Goal: Transaction & Acquisition: Obtain resource

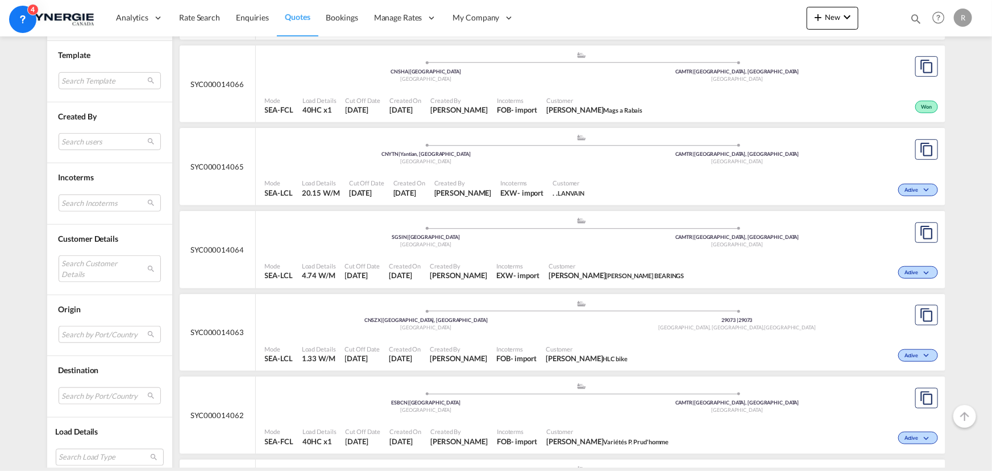
scroll to position [413, 0]
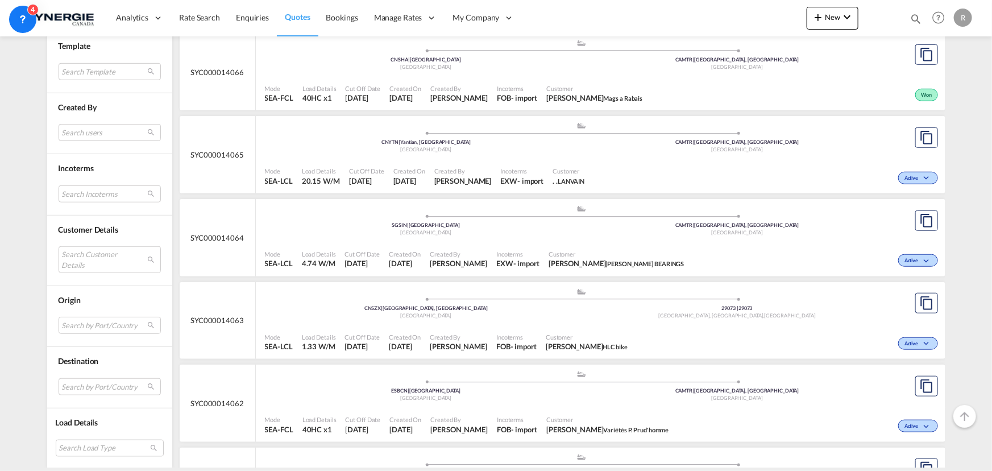
click at [608, 250] on span "Customer" at bounding box center [616, 254] width 136 height 9
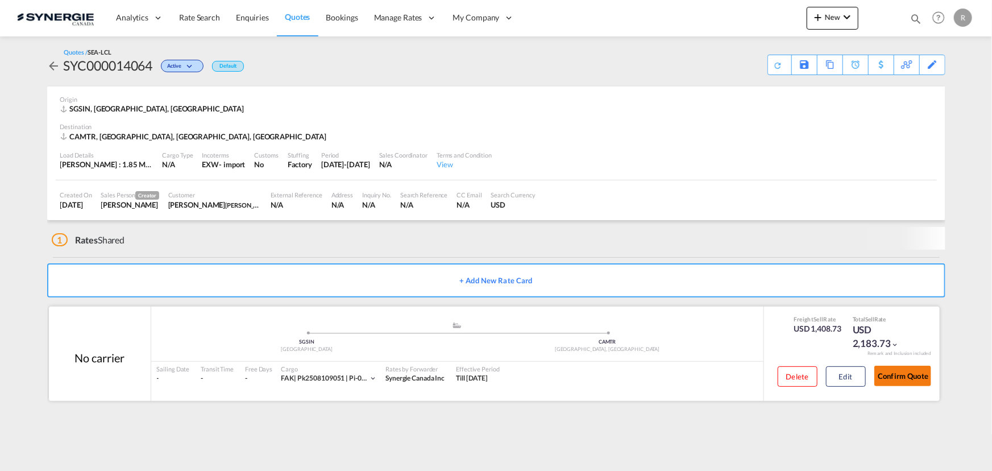
click at [903, 381] on div "Confirm Quote" at bounding box center [902, 378] width 57 height 32
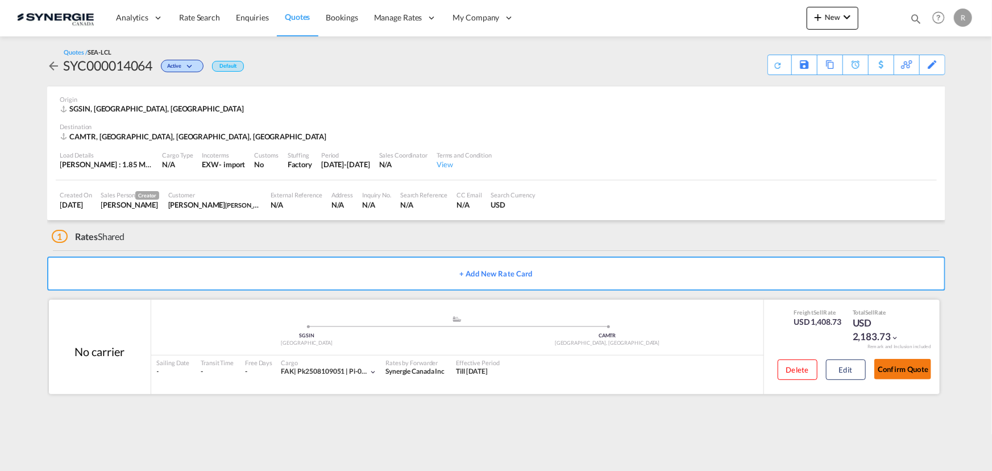
click at [916, 367] on button "Confirm Quote" at bounding box center [902, 369] width 57 height 20
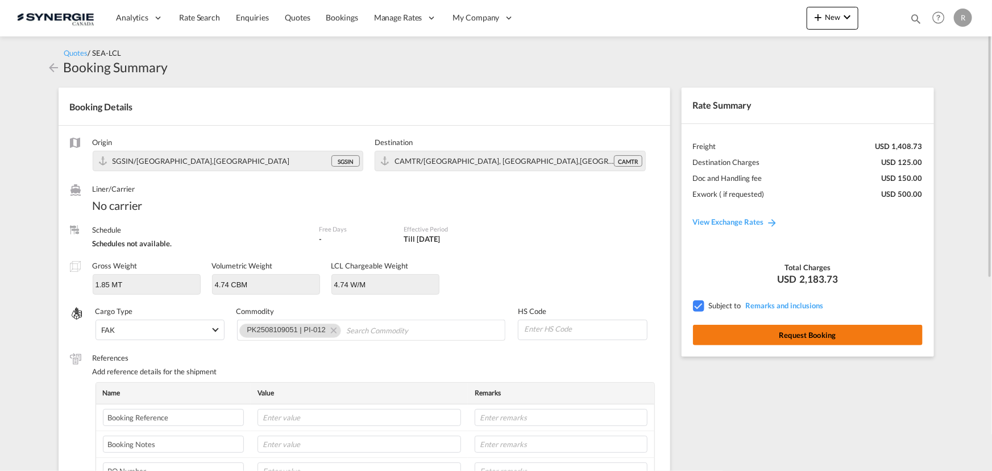
click at [825, 339] on button "Request Booking" at bounding box center [808, 335] width 230 height 20
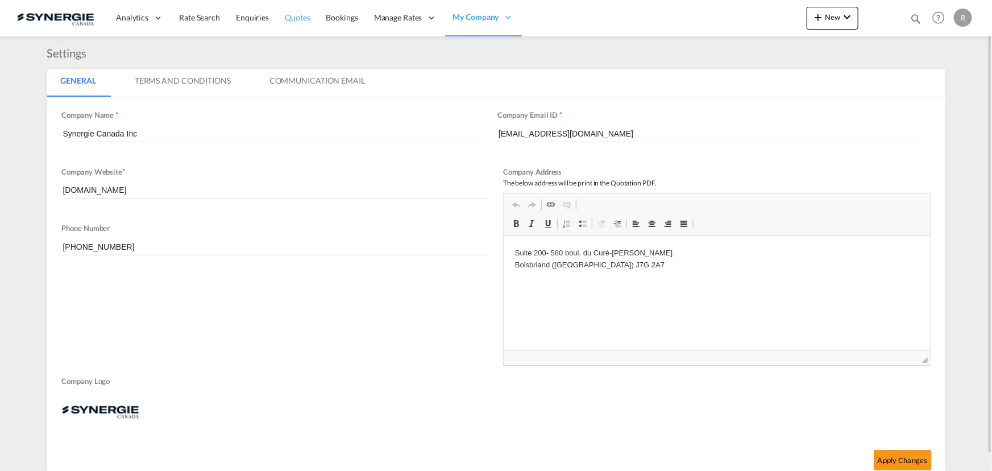
click at [292, 14] on span "Quotes" at bounding box center [297, 18] width 25 height 10
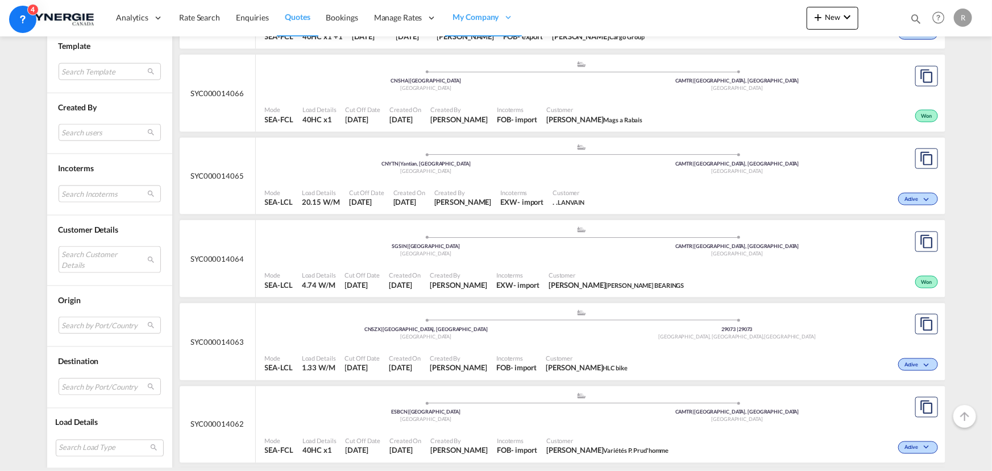
scroll to position [775, 0]
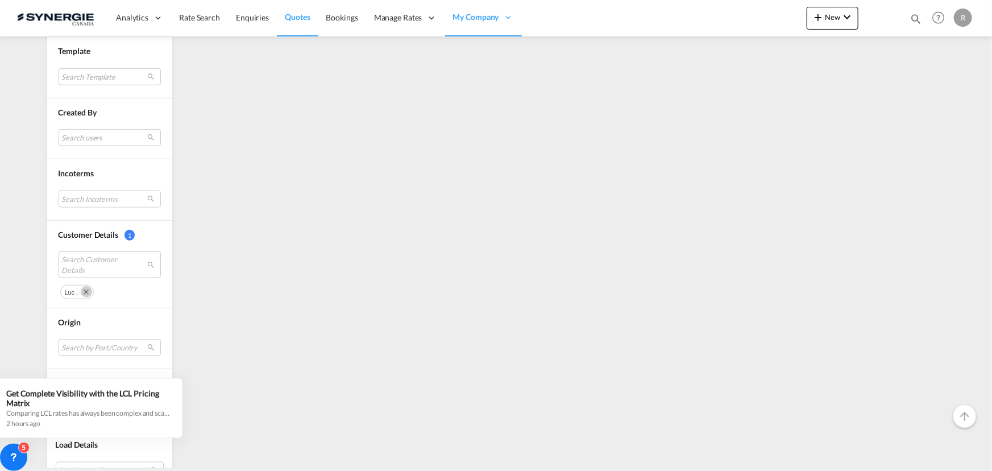
scroll to position [413, 0]
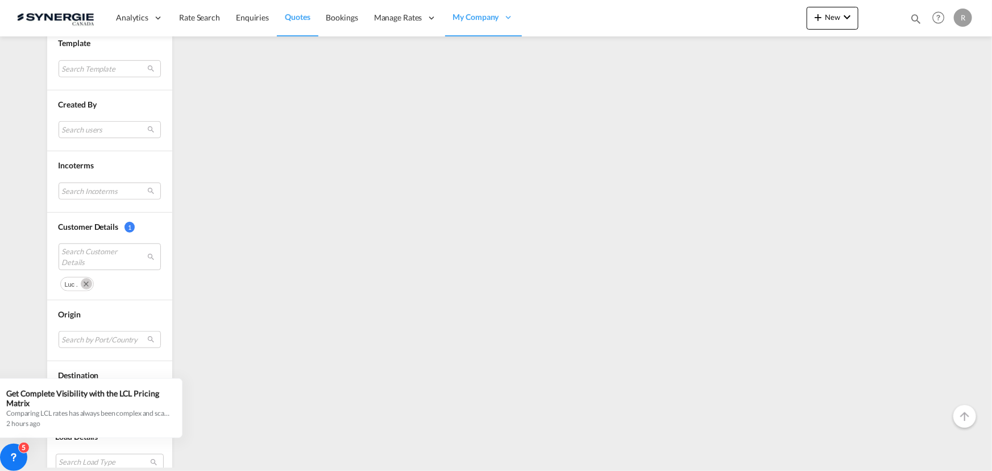
click at [81, 283] on md-icon "Remove" at bounding box center [86, 283] width 11 height 11
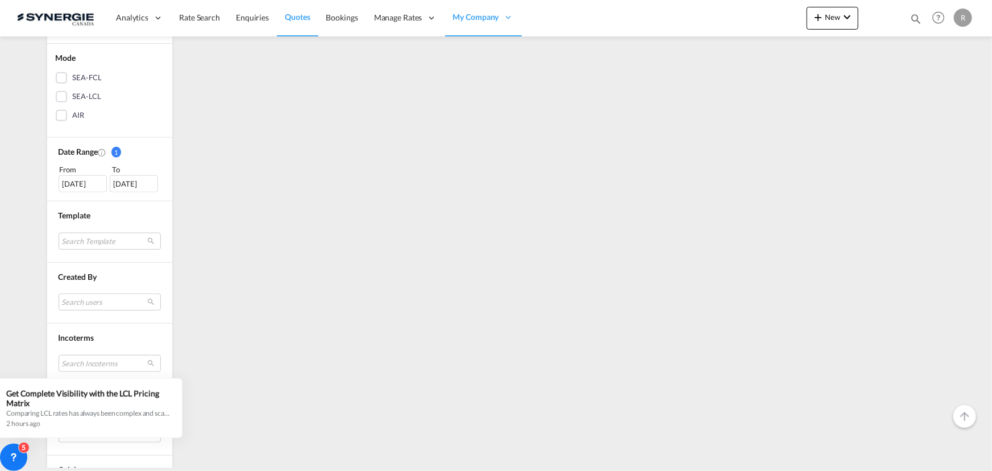
scroll to position [0, 0]
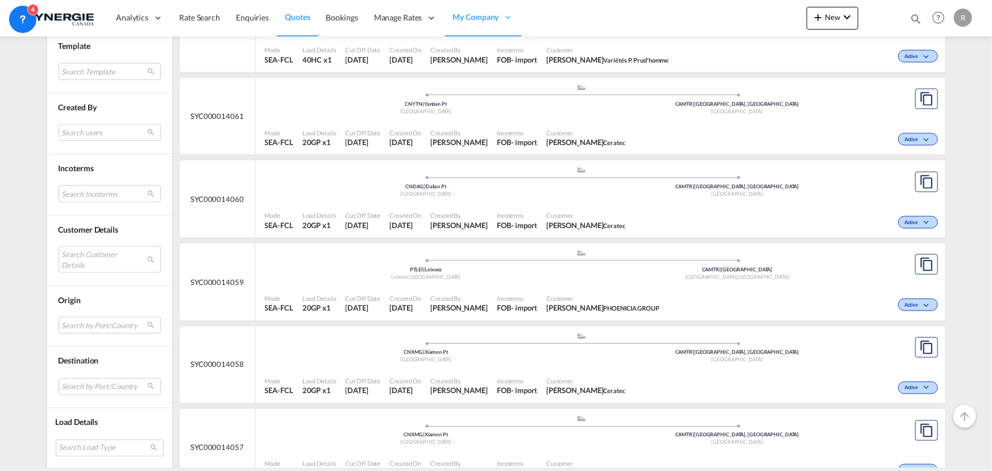
scroll to position [723, 0]
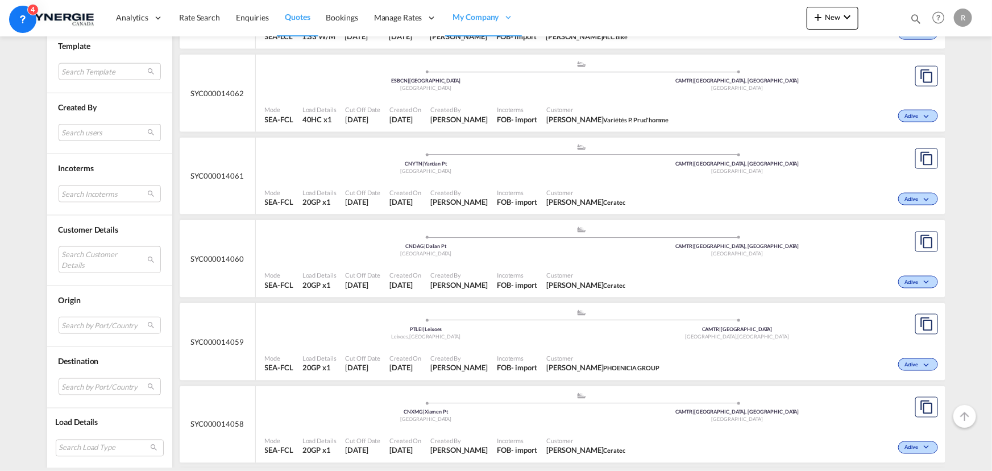
click at [108, 134] on md-select "Search users [PERSON_NAME] [PERSON_NAME][EMAIL_ADDRESS][DOMAIN_NAME] [PERSON_NA…" at bounding box center [110, 132] width 102 height 17
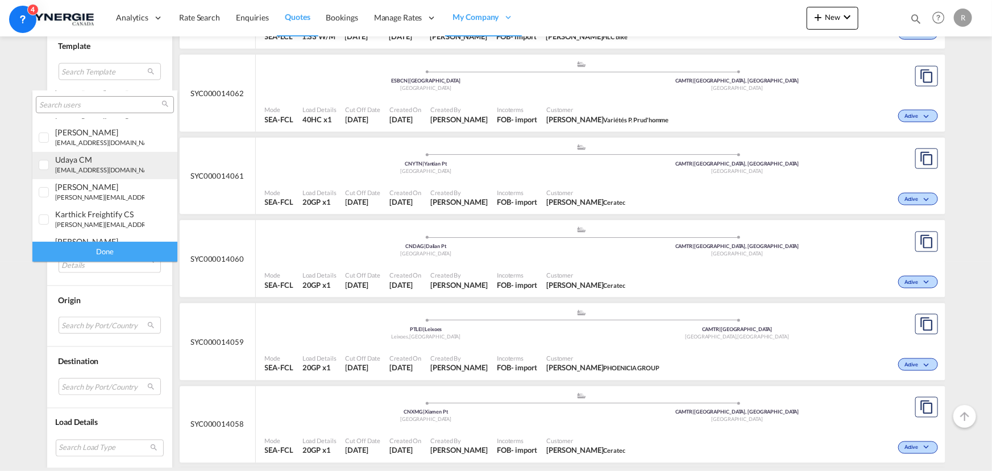
scroll to position [155, 0]
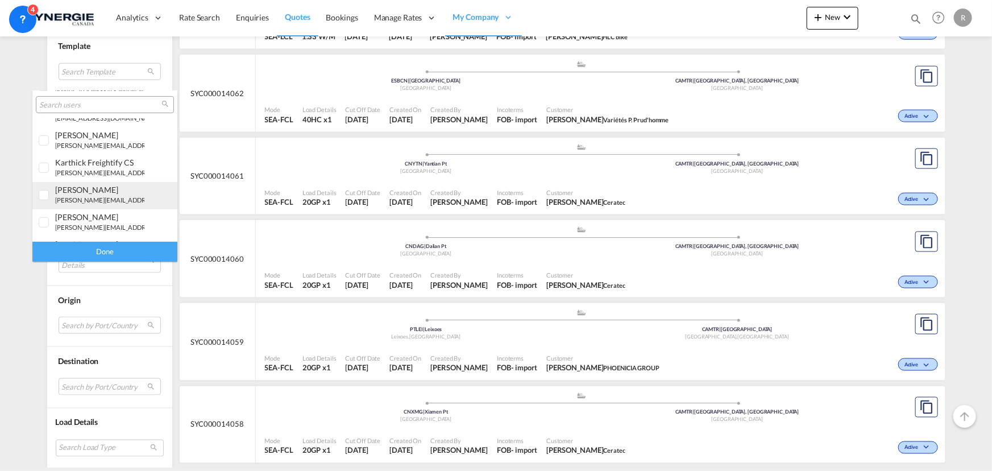
click at [59, 190] on div "rosa Ho" at bounding box center [99, 190] width 89 height 10
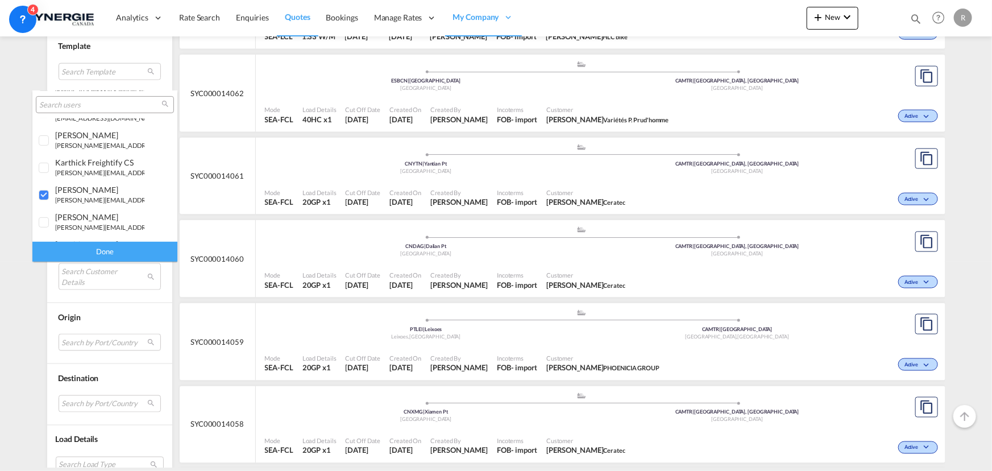
click at [73, 253] on div "Done" at bounding box center [104, 252] width 145 height 20
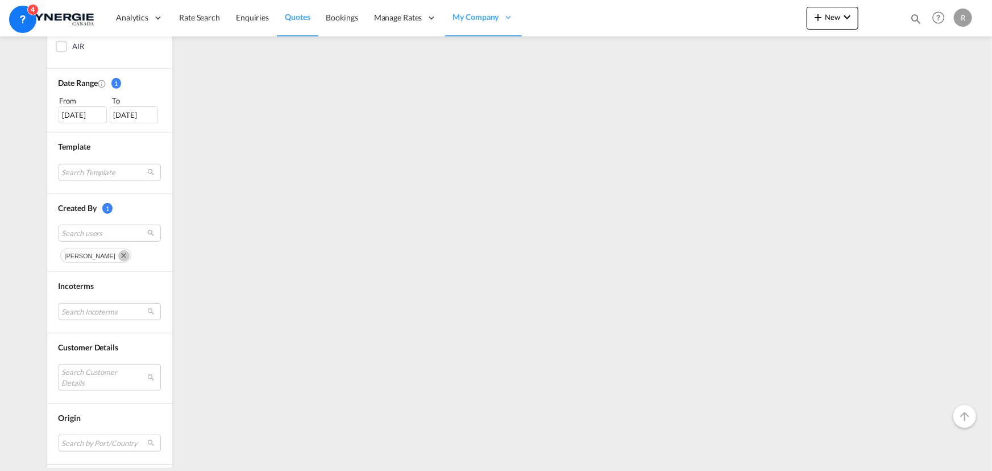
scroll to position [413, 0]
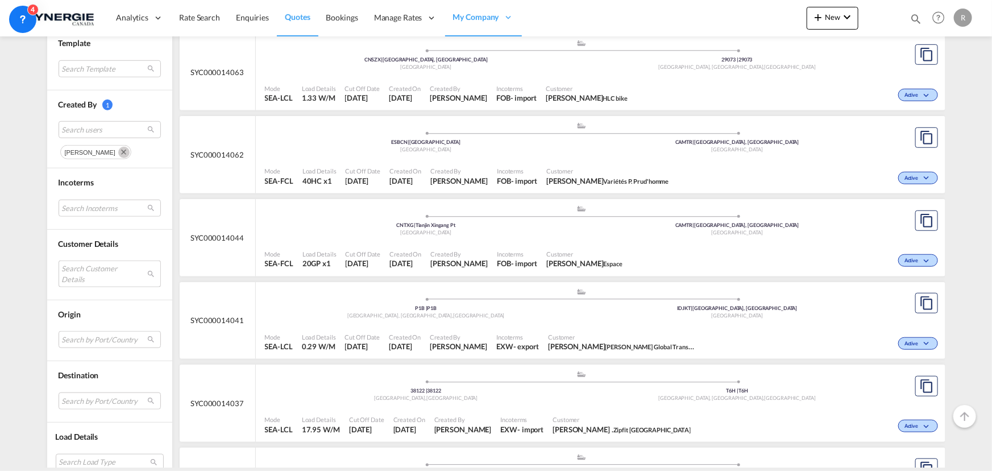
click at [95, 271] on md-select "Search Customer Details user name user carlos Pichardo carlos.pichardo@cargogro…" at bounding box center [110, 273] width 102 height 26
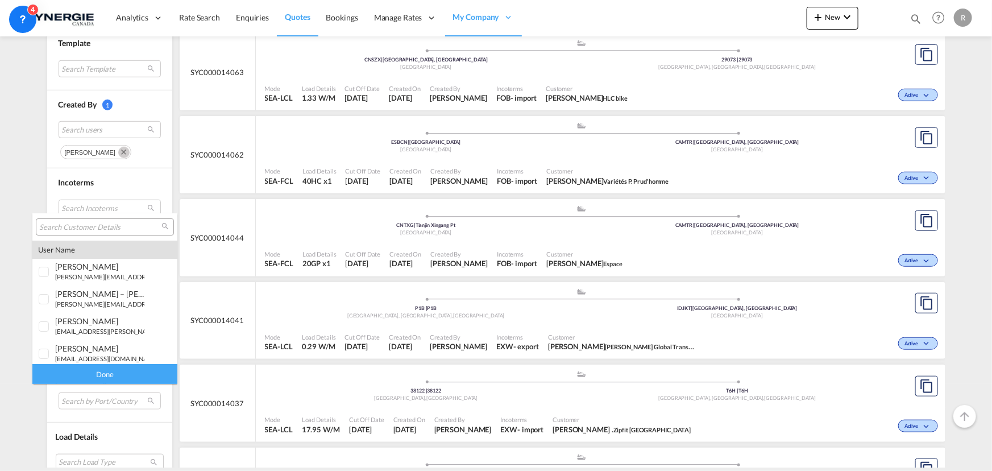
click at [223, 210] on md-backdrop at bounding box center [496, 235] width 992 height 471
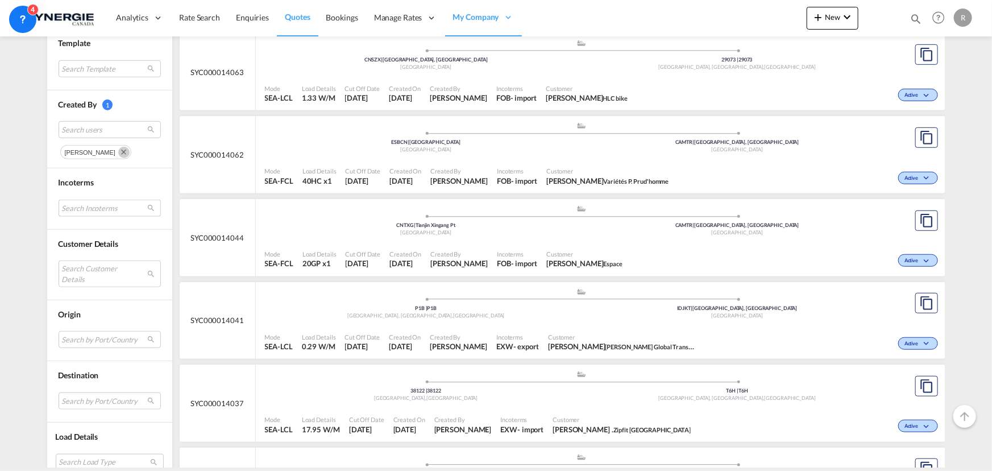
click at [88, 205] on md-select "Search Incoterms CFR-IMPORT cost and freight CPT-IMPORT carrier paid to CFR-EXP…" at bounding box center [110, 208] width 102 height 17
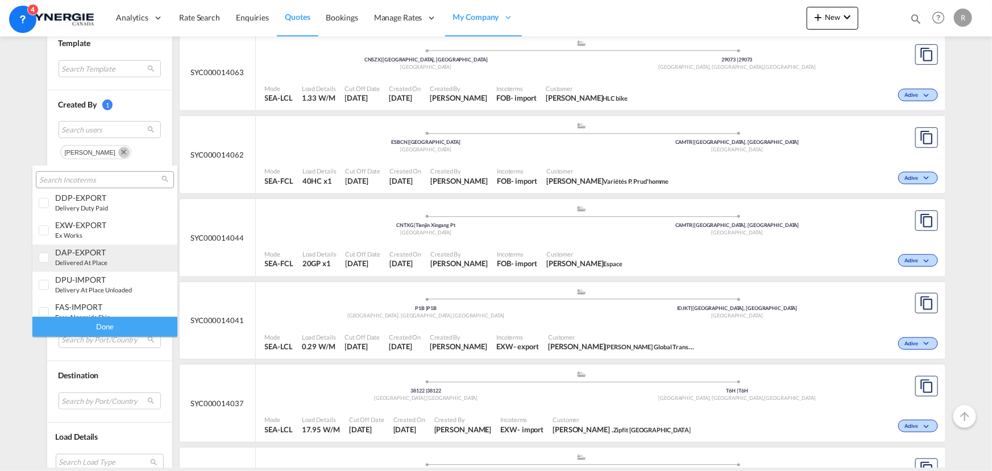
scroll to position [258, 0]
click at [68, 253] on small "ex works" at bounding box center [68, 253] width 27 height 7
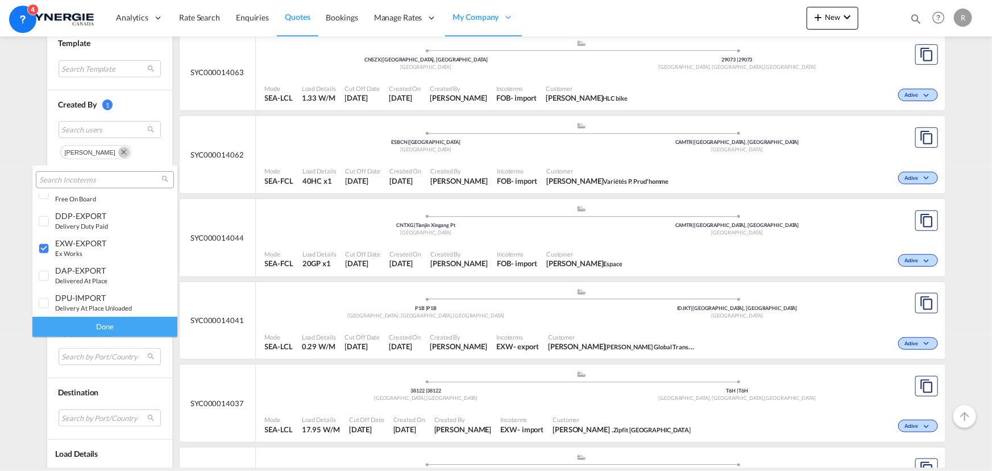
click at [135, 330] on div "Done" at bounding box center [104, 327] width 145 height 20
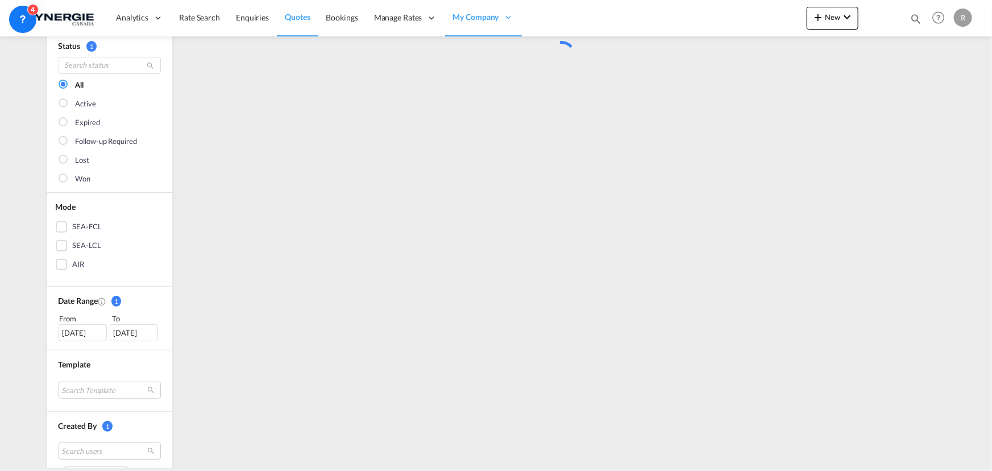
scroll to position [0, 0]
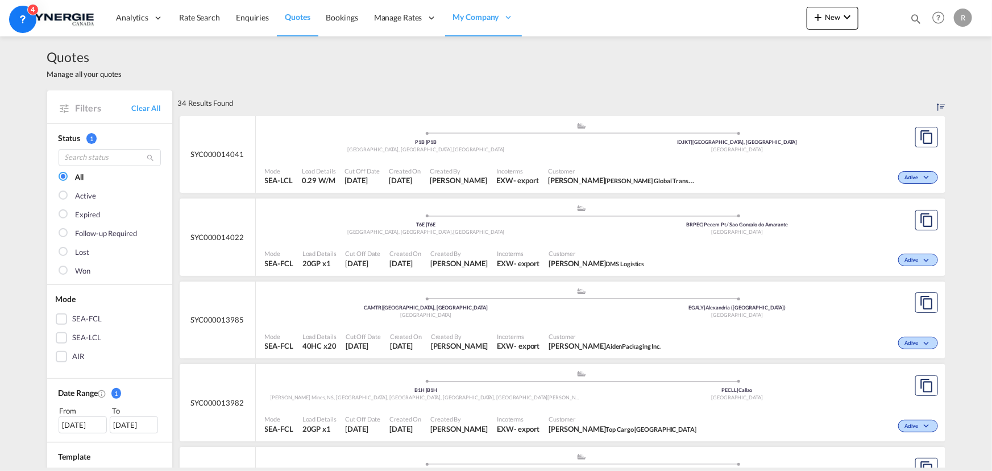
click at [573, 175] on span "Riza Adwitiya LAM Global Transport Solutions -Indonesia" at bounding box center [622, 180] width 148 height 10
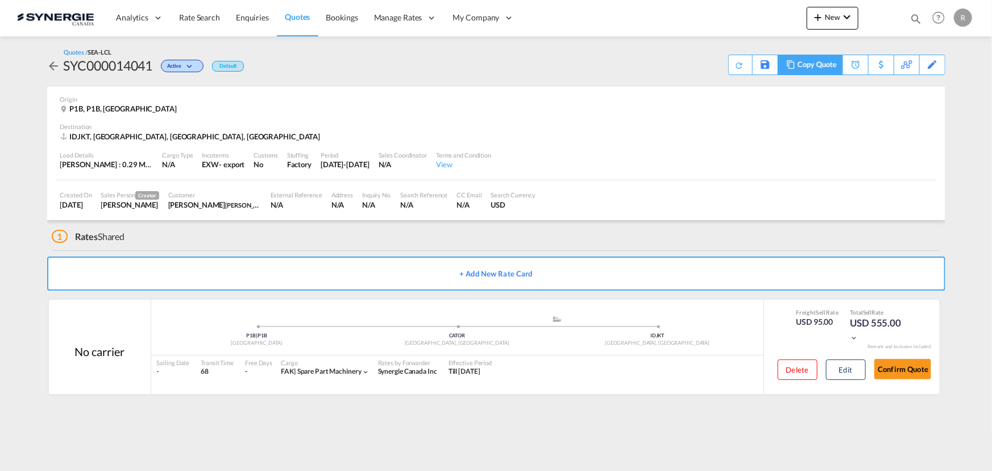
click at [833, 70] on div "Copy Quote" at bounding box center [816, 64] width 39 height 19
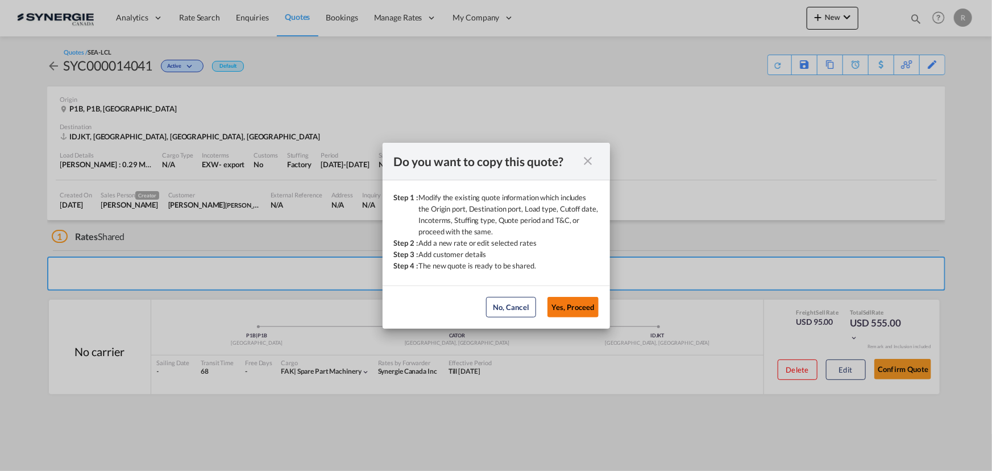
click at [575, 307] on button "Yes, Proceed" at bounding box center [572, 307] width 51 height 20
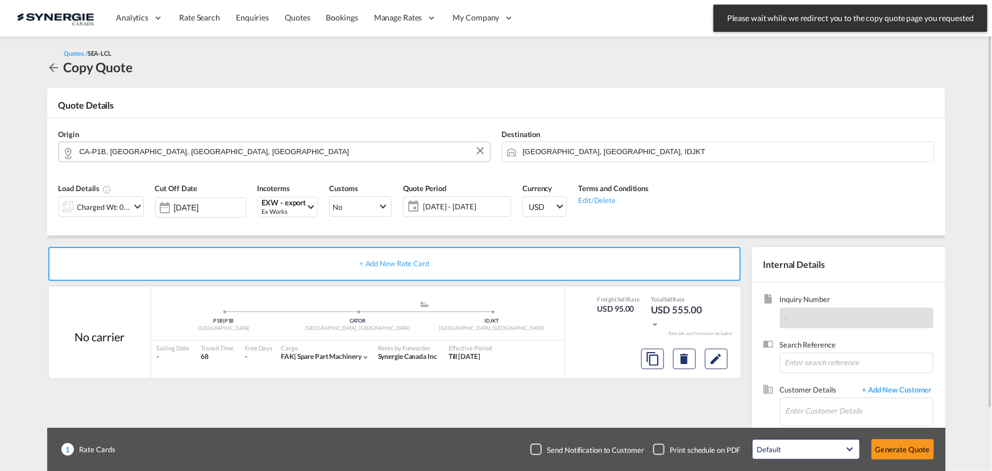
click at [238, 156] on input "CA-P1B, [GEOGRAPHIC_DATA], [GEOGRAPHIC_DATA], [GEOGRAPHIC_DATA]" at bounding box center [282, 152] width 405 height 20
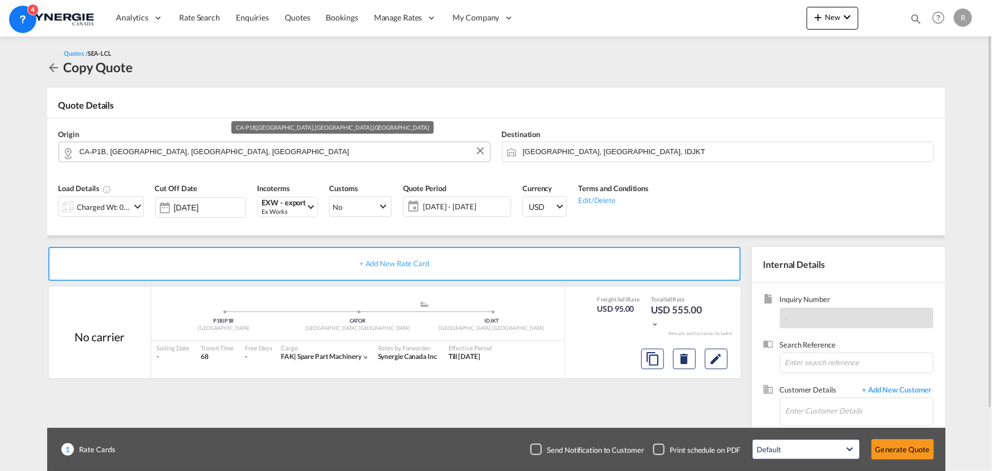
click at [298, 152] on input "CA-P1B, [GEOGRAPHIC_DATA], [GEOGRAPHIC_DATA], [GEOGRAPHIC_DATA]" at bounding box center [282, 152] width 405 height 20
drag, startPoint x: 298, startPoint y: 152, endPoint x: 14, endPoint y: 115, distance: 287.1
click at [14, 115] on md-content "Analytics Reports Dashboard Rate Search Enquiries Quotes Bookings" at bounding box center [496, 235] width 992 height 471
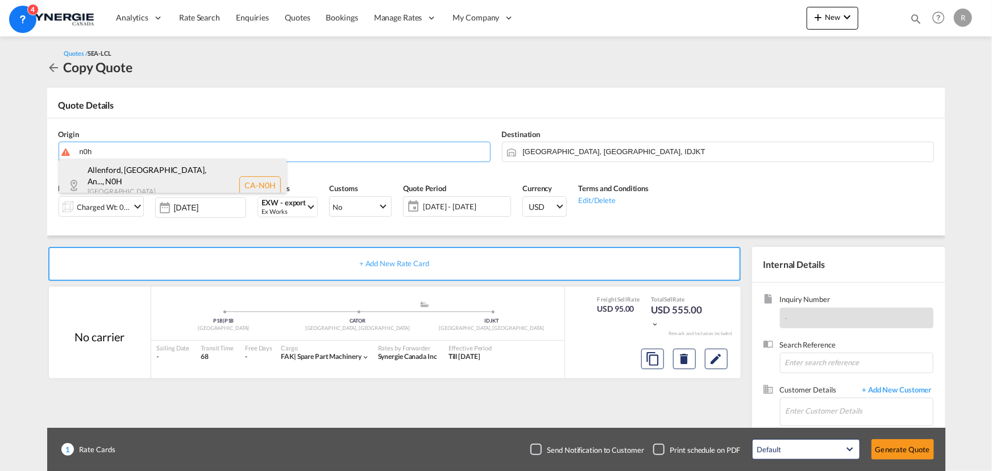
click at [106, 179] on div "Allenford, ON, An... , N0H Ontario , Canada CA-N0H" at bounding box center [172, 185] width 227 height 53
type input "CA-N0H, Allenford, ON, Annan, Berkeley, Bognor, Chatsworth, Clarksburg, Desboro…"
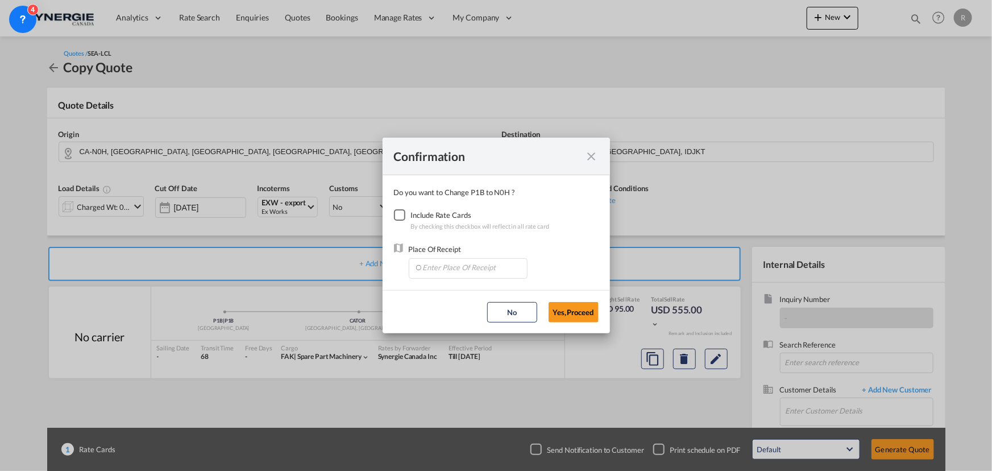
click at [403, 216] on div "Checkbox No Ink" at bounding box center [399, 214] width 11 height 11
click at [451, 265] on input "Enter Place Of Receipt" at bounding box center [470, 267] width 113 height 17
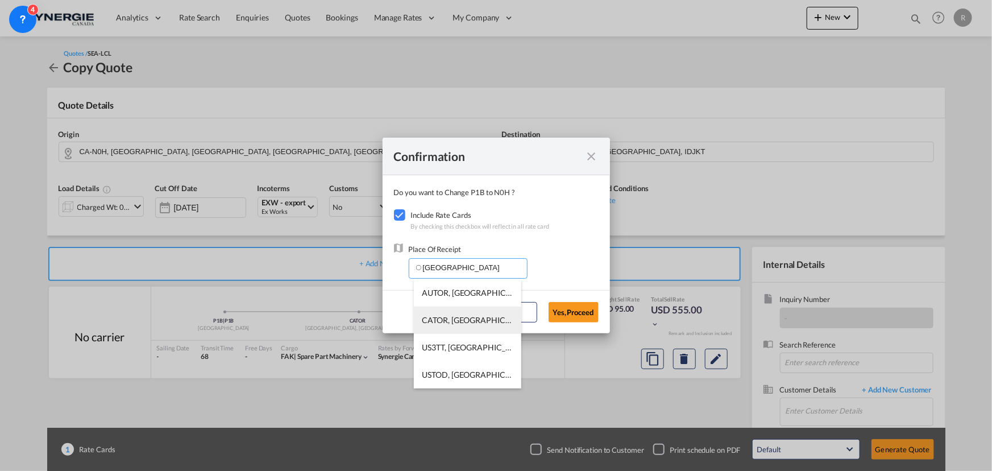
click at [446, 321] on span "CATOR, Toronto, ON, Canada, North America, Americas" at bounding box center [644, 320] width 444 height 10
type input "CATOR, Toronto, ON, Canada, North America, Americas"
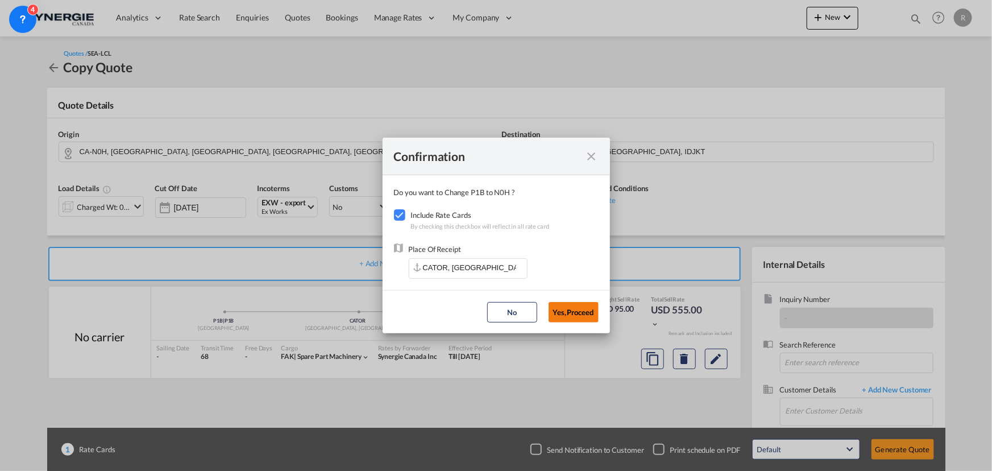
click at [592, 317] on button "Yes,Proceed" at bounding box center [573, 312] width 50 height 20
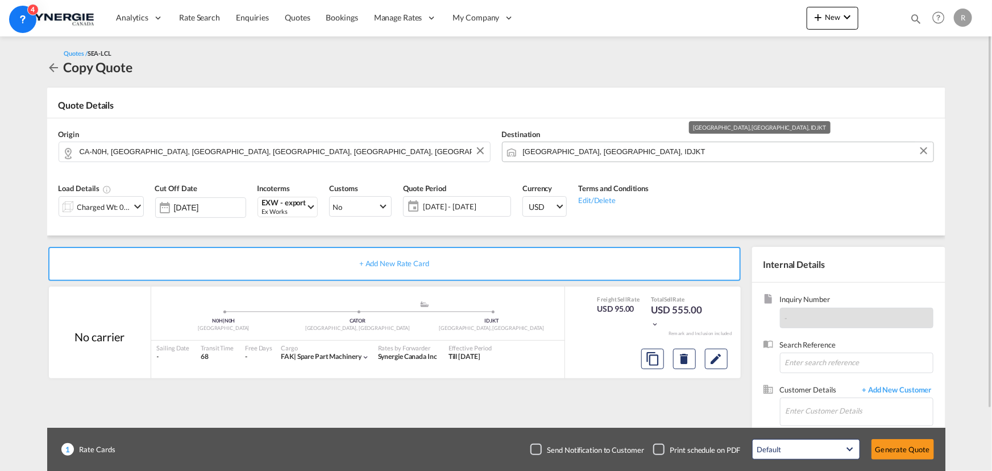
click at [632, 157] on input "Jakarta, Java, IDJKT" at bounding box center [725, 152] width 405 height 20
click at [609, 155] on input "Jakarta, Java, IDJKT" at bounding box center [725, 152] width 405 height 20
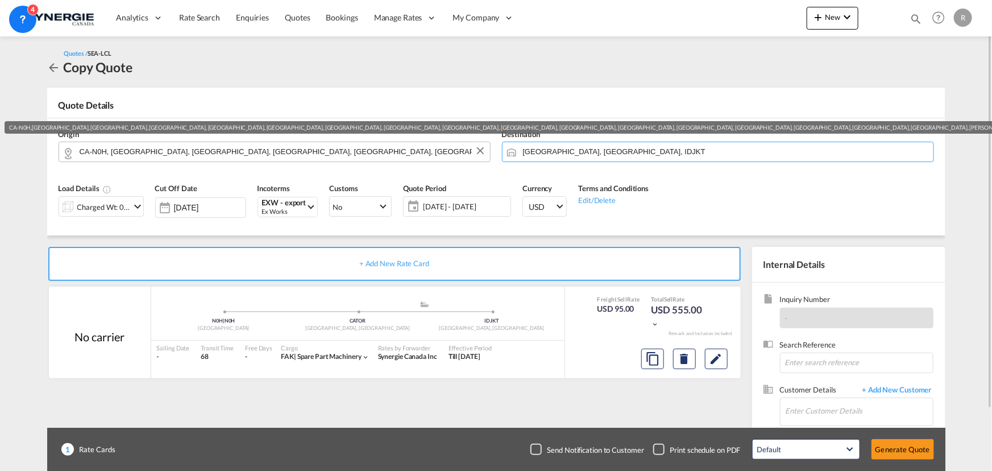
drag, startPoint x: 609, startPoint y: 155, endPoint x: 464, endPoint y: 152, distance: 144.4
click at [464, 152] on div "Origin CA-N0H, Allenford, ON, Annan, Berkeley, Bognor, Chatsworth, Clarksburg, …" at bounding box center [496, 145] width 887 height 55
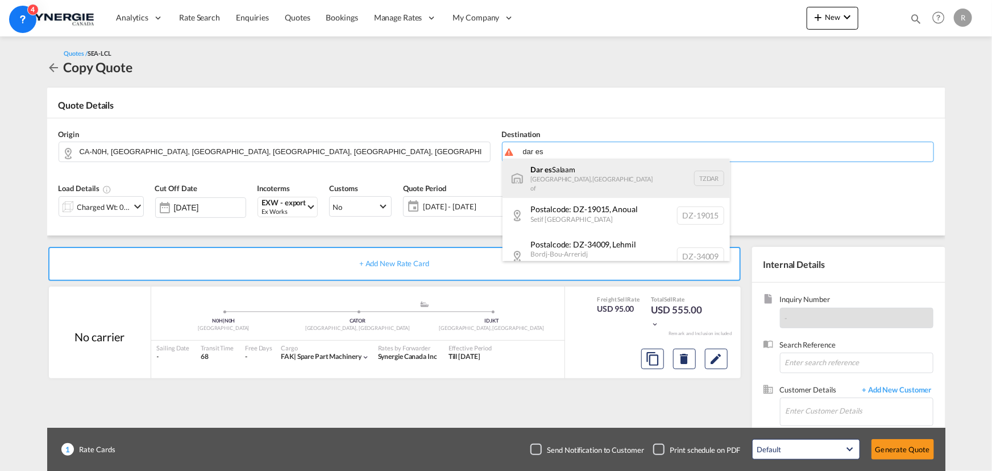
click at [556, 176] on div "Dar es Salaam Tanzania, United Republic of TZDAR" at bounding box center [615, 178] width 227 height 39
type input "Dar es Salaam, TZDAR"
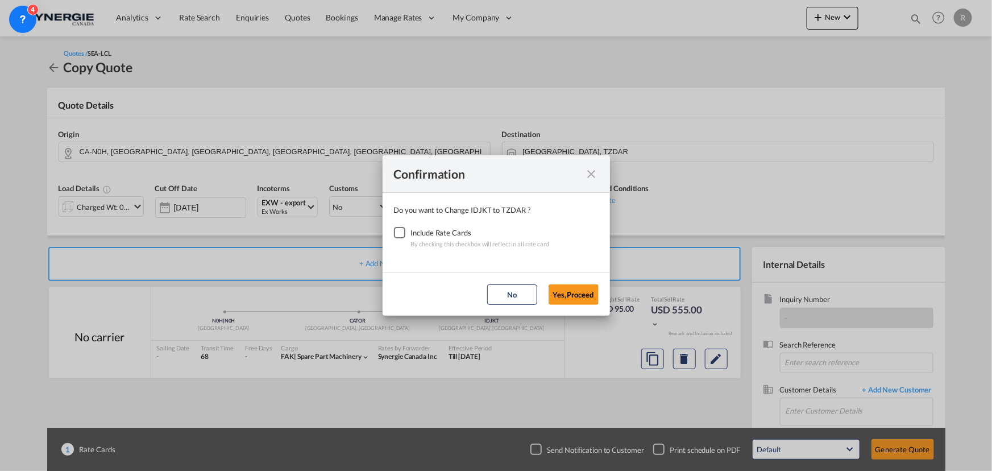
click at [394, 236] on div "Checkbox No Ink" at bounding box center [399, 232] width 11 height 11
click at [580, 295] on button "Yes,Proceed" at bounding box center [573, 294] width 50 height 20
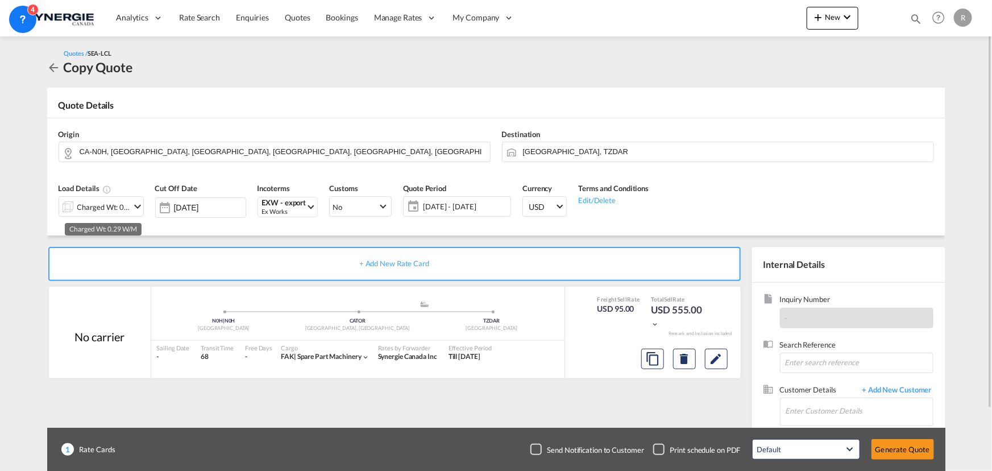
click at [103, 210] on div "Charged Wt: 0.29 W/M" at bounding box center [103, 207] width 53 height 16
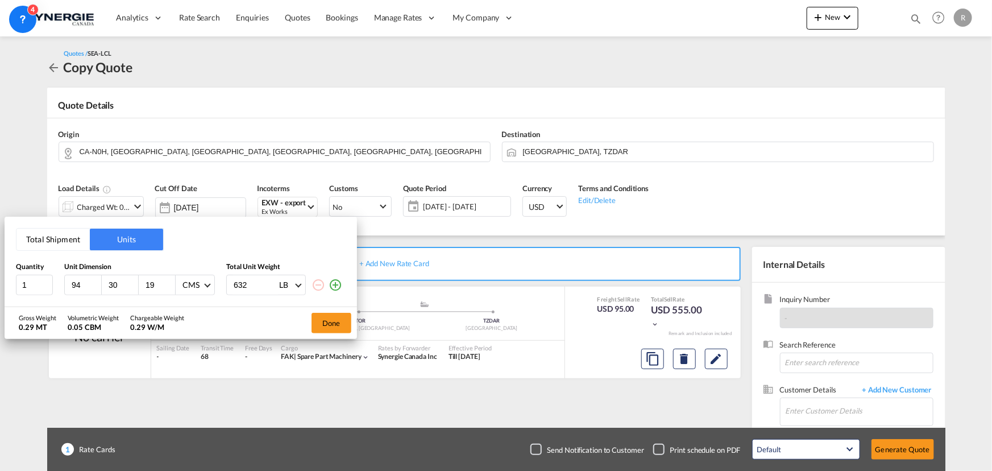
click at [41, 239] on button "Total Shipment" at bounding box center [52, 239] width 73 height 22
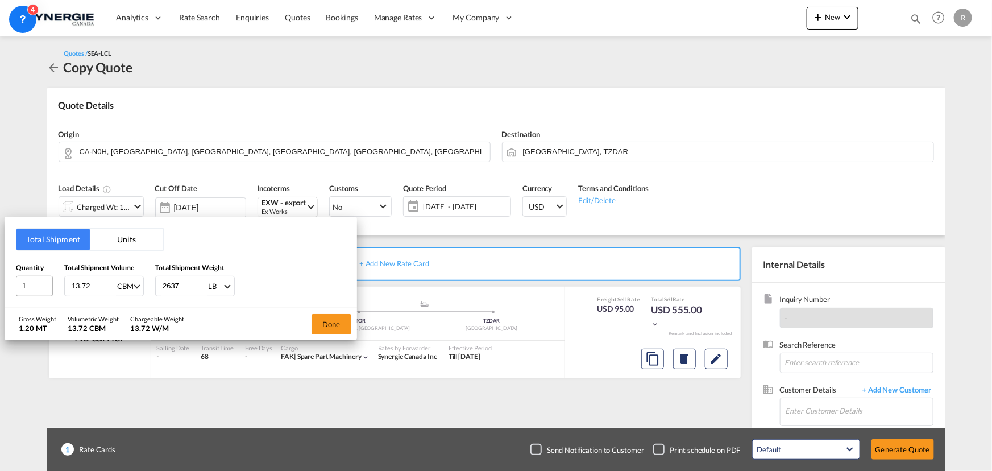
drag, startPoint x: 96, startPoint y: 285, endPoint x: 45, endPoint y: 278, distance: 51.1
click at [45, 278] on div "Quantity 1 Total Shipment Volume 13.72 CBM CBM CFT Total Shipment Weight 2637 L…" at bounding box center [181, 279] width 330 height 34
type input "2.13"
drag, startPoint x: 188, startPoint y: 279, endPoint x: 102, endPoint y: 268, distance: 85.9
click at [102, 268] on div "Quantity 1 Total Shipment Volume 2.13 CBM CBM CFT Total Shipment Weight 2637 LB…" at bounding box center [181, 279] width 330 height 34
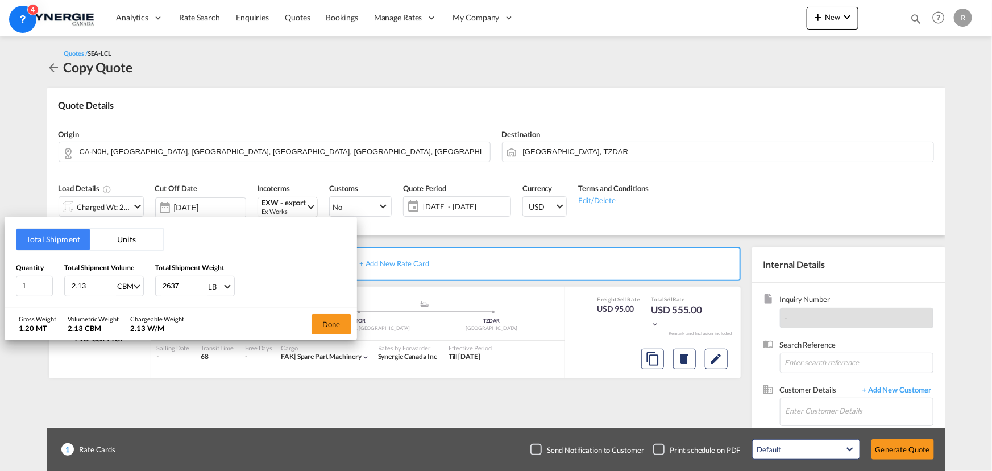
click at [214, 284] on div "LB" at bounding box center [212, 286] width 9 height 9
click at [215, 260] on div "KG" at bounding box center [212, 258] width 11 height 10
drag, startPoint x: 189, startPoint y: 287, endPoint x: 148, endPoint y: 282, distance: 41.2
click at [148, 282] on div "Quantity 1 Total Shipment Volume 2.13 CBM CBM CFT Total Shipment Weight 2637 KG" at bounding box center [181, 279] width 330 height 34
type input "1184"
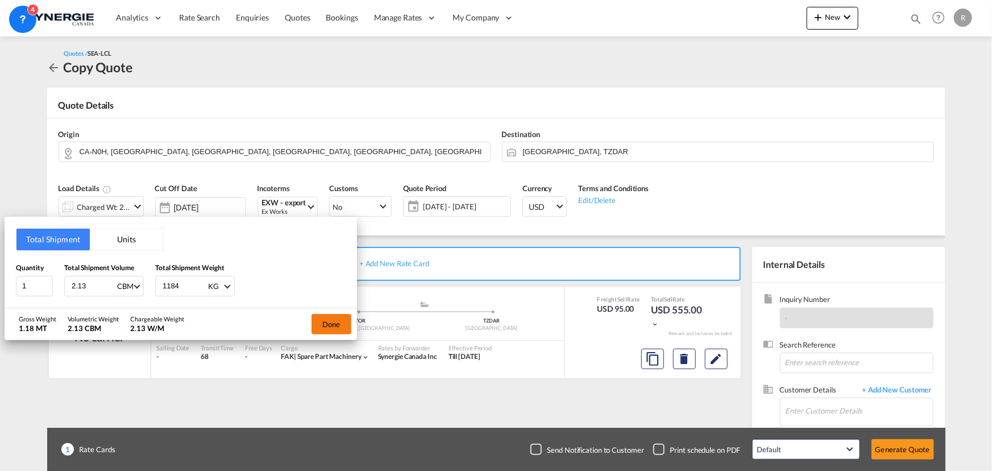
click at [337, 331] on button "Done" at bounding box center [331, 324] width 40 height 20
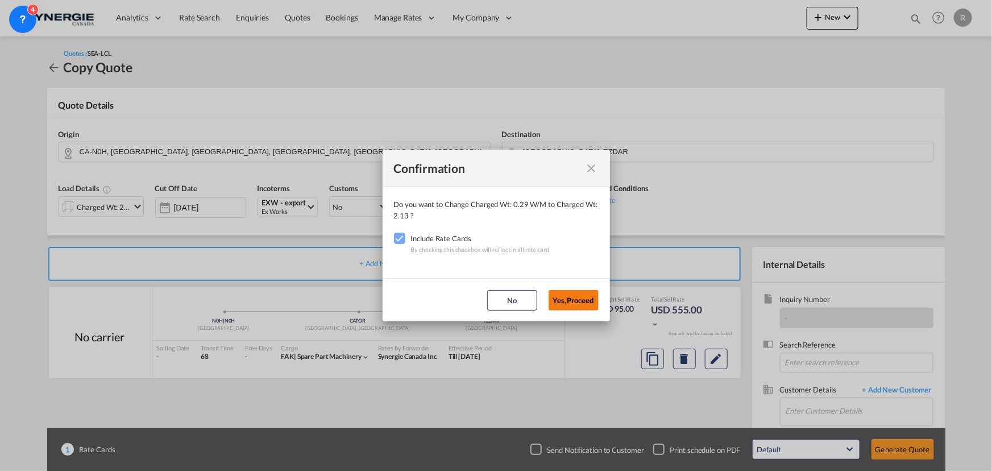
click at [572, 301] on button "Yes,Proceed" at bounding box center [573, 300] width 50 height 20
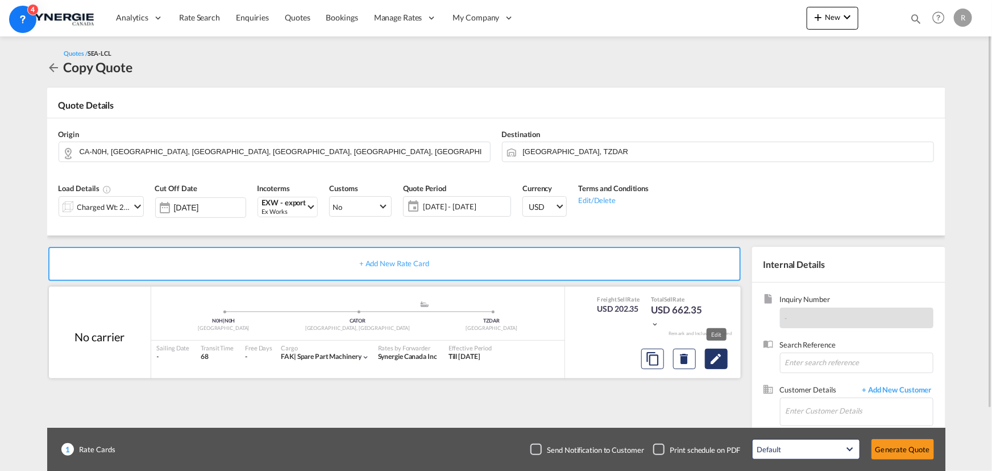
click at [713, 361] on md-icon "Edit" at bounding box center [716, 359] width 14 height 14
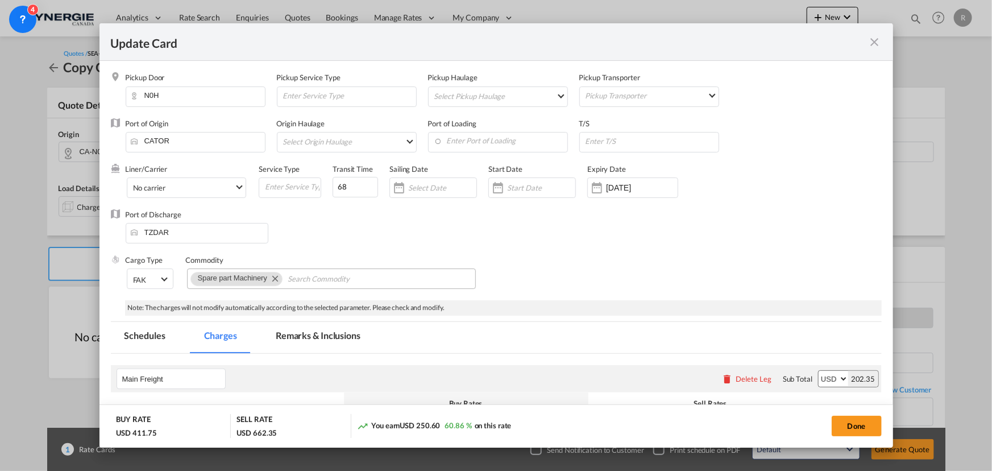
select select "per_w/m"
select select "per_shipment"
select select "per_bl"
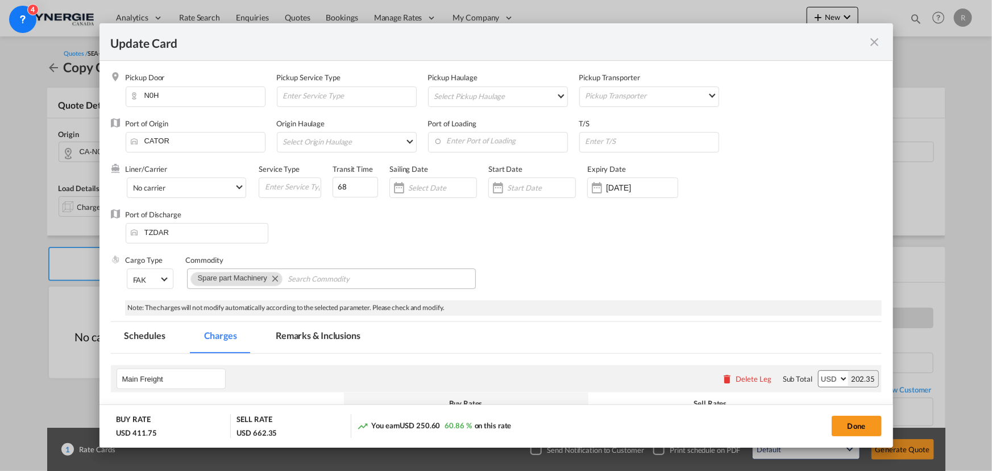
select select "per_bl"
click at [273, 277] on md-icon "Remove Spare part Machinery" at bounding box center [275, 278] width 14 height 14
click at [286, 277] on input "Chips input." at bounding box center [243, 279] width 104 height 18
type input "general cargo"
click at [334, 139] on md-select "Select Origin Haulage rail road barge truck unspecified not available" at bounding box center [349, 141] width 134 height 18
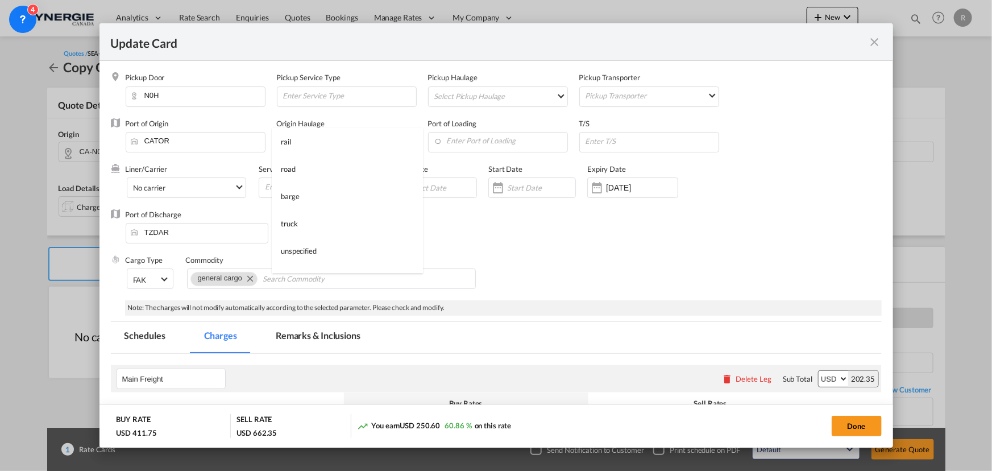
click at [464, 141] on md-backdrop at bounding box center [496, 235] width 992 height 471
click at [464, 141] on input "Enter Port of Loading" at bounding box center [501, 140] width 134 height 17
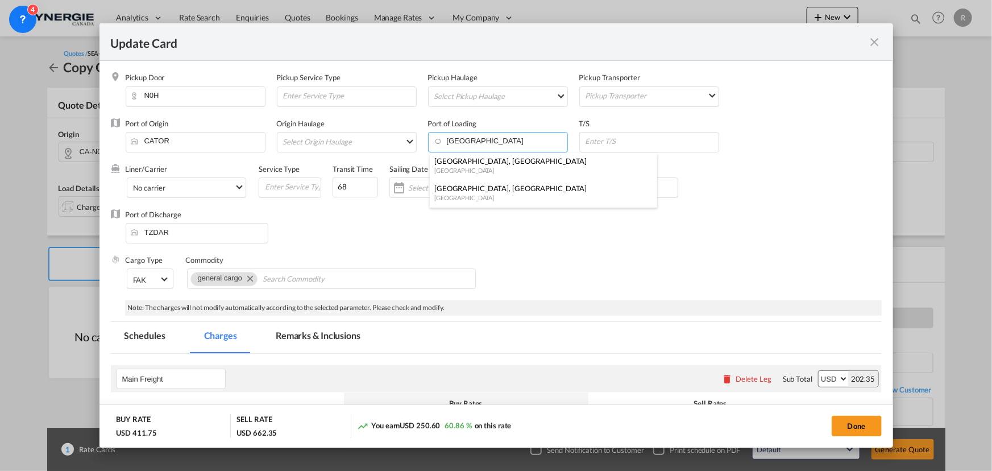
click at [456, 160] on div "[GEOGRAPHIC_DATA], [GEOGRAPHIC_DATA]" at bounding box center [539, 161] width 211 height 10
type input "[GEOGRAPHIC_DATA], [GEOGRAPHIC_DATA], CAMTR"
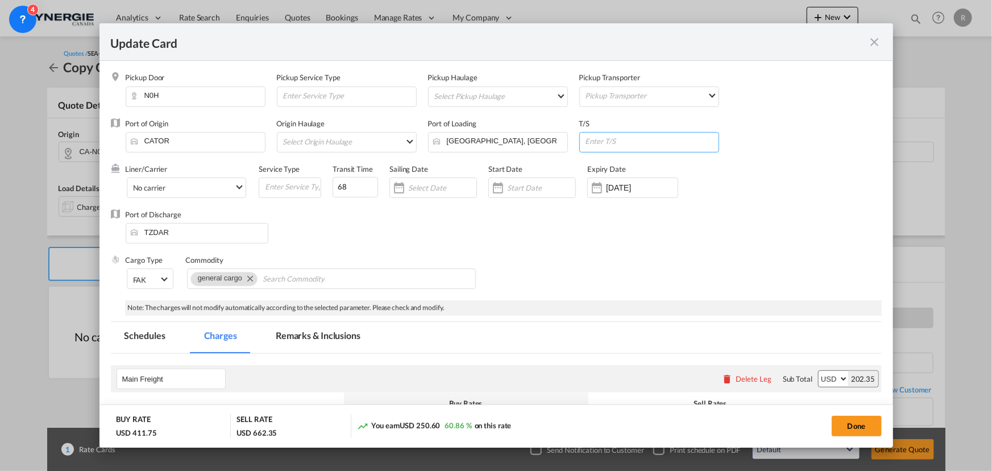
click at [634, 135] on input "Update Card Pickup ..." at bounding box center [651, 140] width 134 height 17
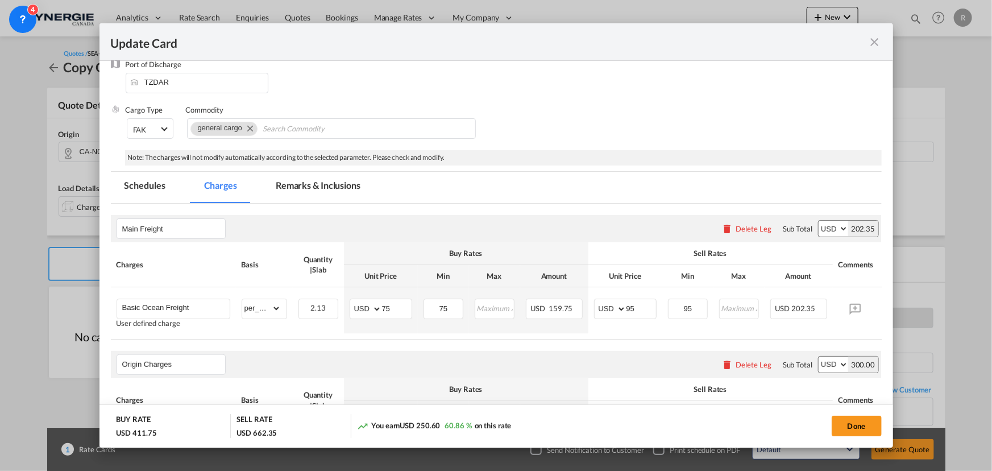
scroll to position [206, 0]
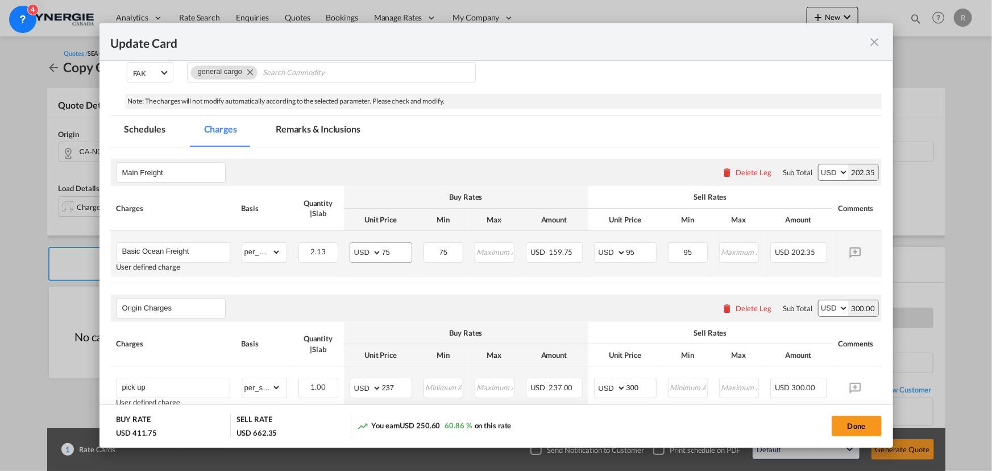
type input "Jebel Ali"
drag, startPoint x: 392, startPoint y: 250, endPoint x: 332, endPoint y: 234, distance: 61.8
click at [332, 234] on tr "Basic Ocean Freight User defined charge Please Enter Already Exists gross_weigh…" at bounding box center [513, 254] width 805 height 46
type input "161"
drag, startPoint x: 455, startPoint y: 251, endPoint x: 399, endPoint y: 238, distance: 57.2
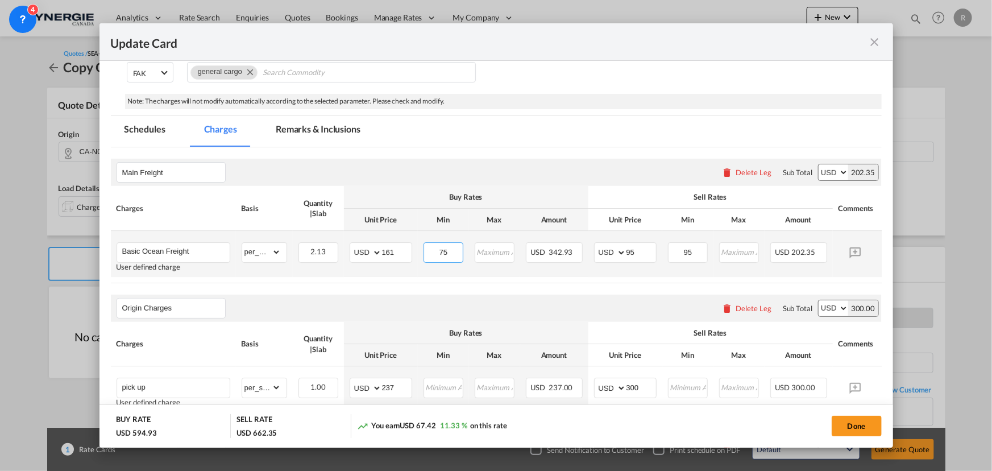
click at [399, 238] on tr "Basic Ocean Freight User defined charge Please Enter Already Exists gross_weigh…" at bounding box center [513, 254] width 805 height 46
type input "161"
drag, startPoint x: 647, startPoint y: 251, endPoint x: 610, endPoint y: 245, distance: 36.8
click at [610, 245] on md-input-container "AED AFN ALL AMD ANG AOA ARS AUD AWG AZN BAM BBD BDT BGN BHD BIF BMD BND BOB BRL…" at bounding box center [625, 252] width 63 height 20
type input "180"
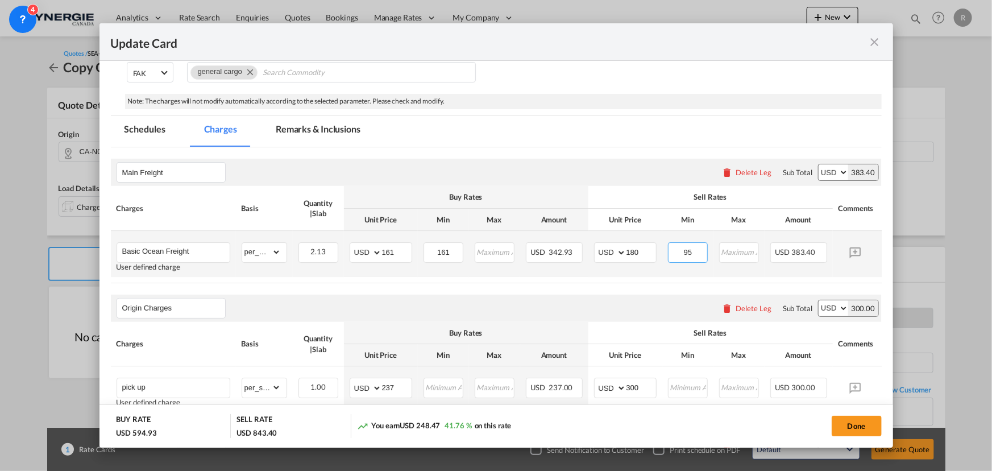
drag, startPoint x: 697, startPoint y: 246, endPoint x: 644, endPoint y: 240, distance: 53.7
click at [644, 240] on tr "Basic Ocean Freight User defined charge Please Enter Already Exists gross_weigh…" at bounding box center [513, 254] width 805 height 46
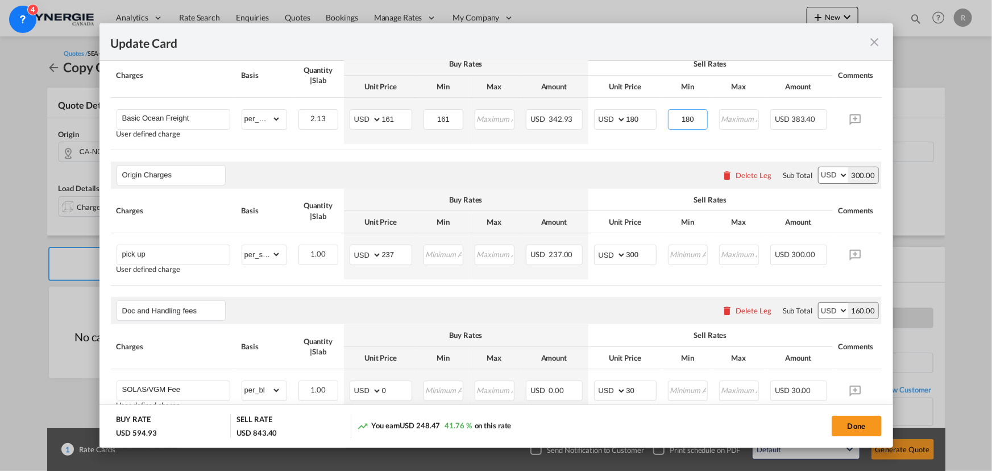
scroll to position [361, 0]
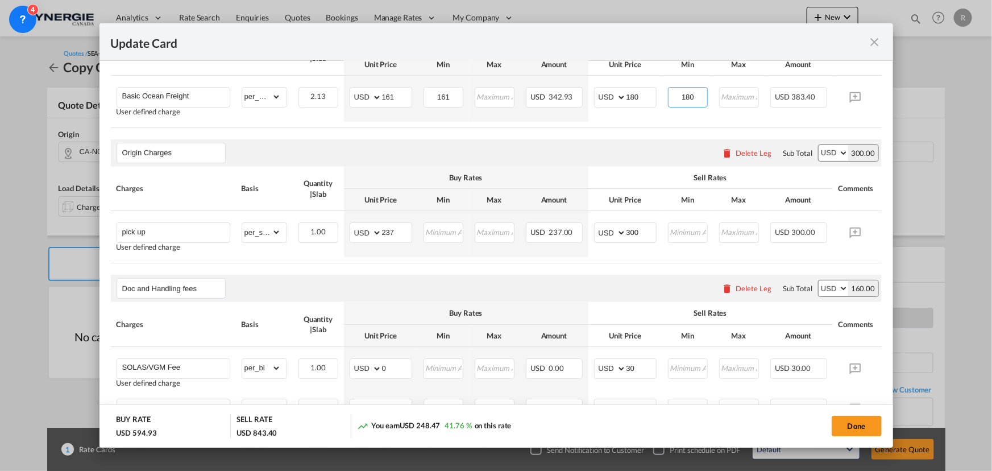
type input "180"
drag, startPoint x: 409, startPoint y: 235, endPoint x: 358, endPoint y: 231, distance: 51.3
click at [358, 231] on md-input-container "AED AFN ALL AMD ANG AOA ARS AUD AWG AZN BAM BBD BDT BGN BHD BIF BMD BND BOB BRL…" at bounding box center [381, 232] width 63 height 20
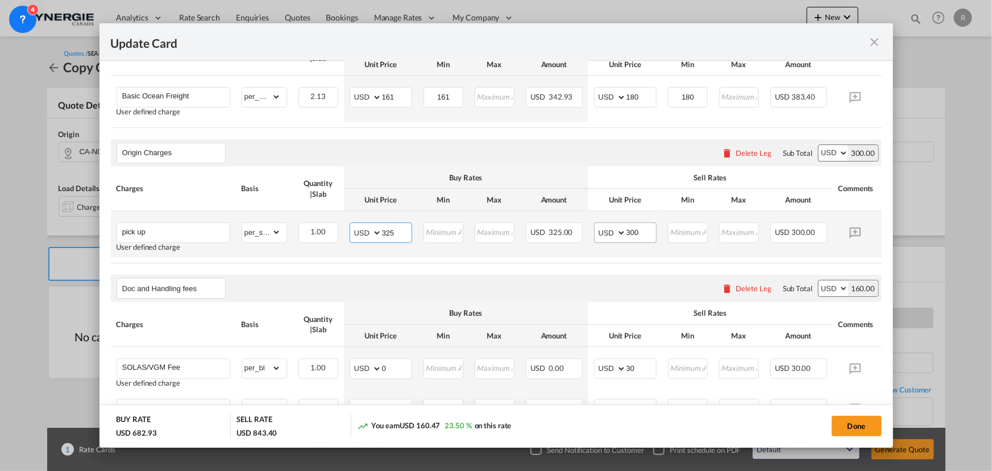
type input "325"
drag, startPoint x: 641, startPoint y: 232, endPoint x: 614, endPoint y: 228, distance: 27.0
click at [614, 228] on md-input-container "AED AFN ALL AMD ANG AOA ARS AUD AWG AZN BAM BBD BDT BGN BHD BIF BMD BND BOB BRL…" at bounding box center [625, 232] width 63 height 20
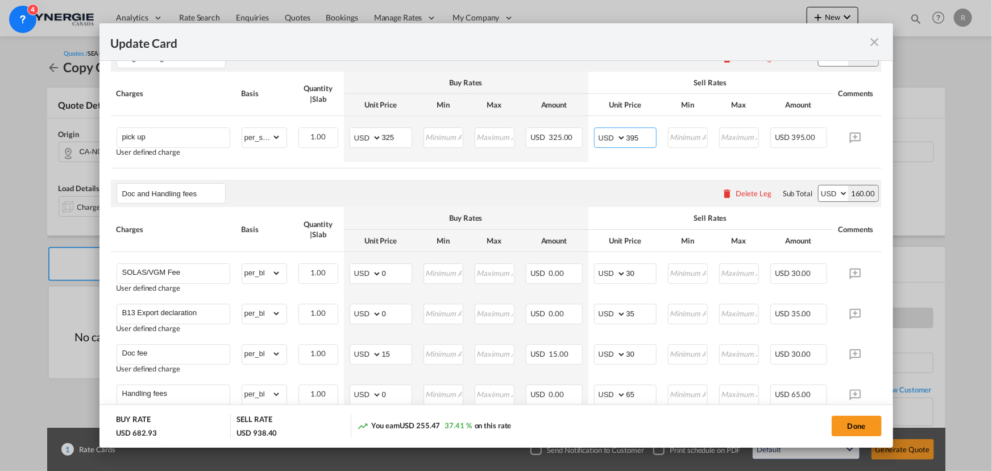
scroll to position [465, 0]
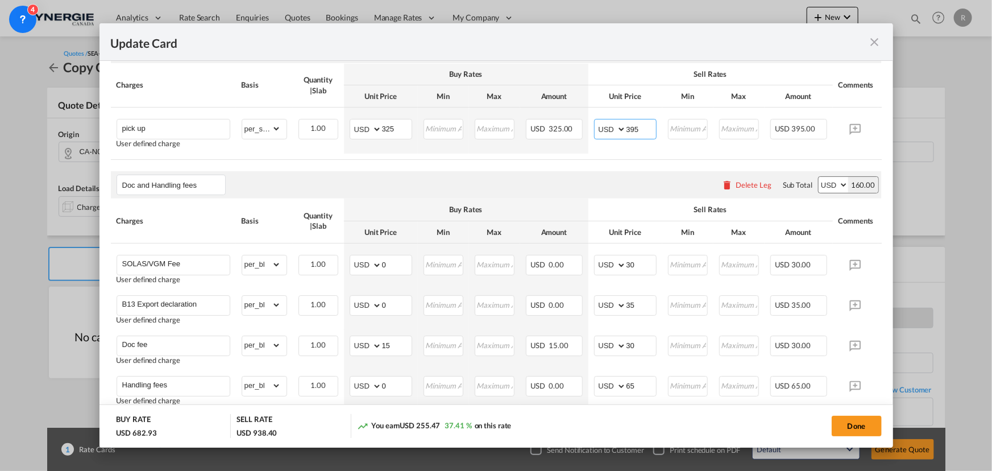
type input "395"
drag, startPoint x: 392, startPoint y: 271, endPoint x: 317, endPoint y: 255, distance: 76.7
click at [317, 255] on tr "SOLAS/VGM Fee User defined charge Please Enter Already Exists gross_weight volu…" at bounding box center [513, 266] width 805 height 46
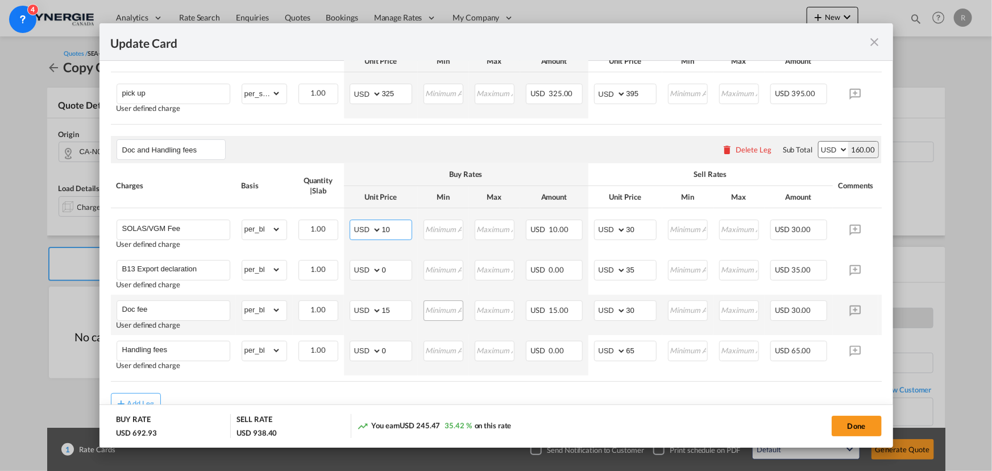
scroll to position [517, 0]
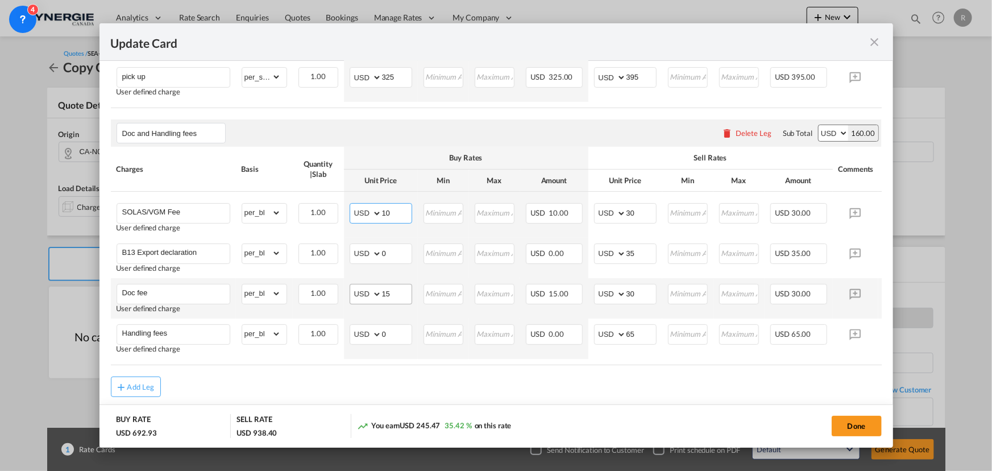
type input "10"
drag, startPoint x: 395, startPoint y: 301, endPoint x: 326, endPoint y: 286, distance: 71.0
click at [326, 286] on tr "Doc fee User defined charge Please Enter Already Exists gross_weight volumetric…" at bounding box center [513, 298] width 805 height 40
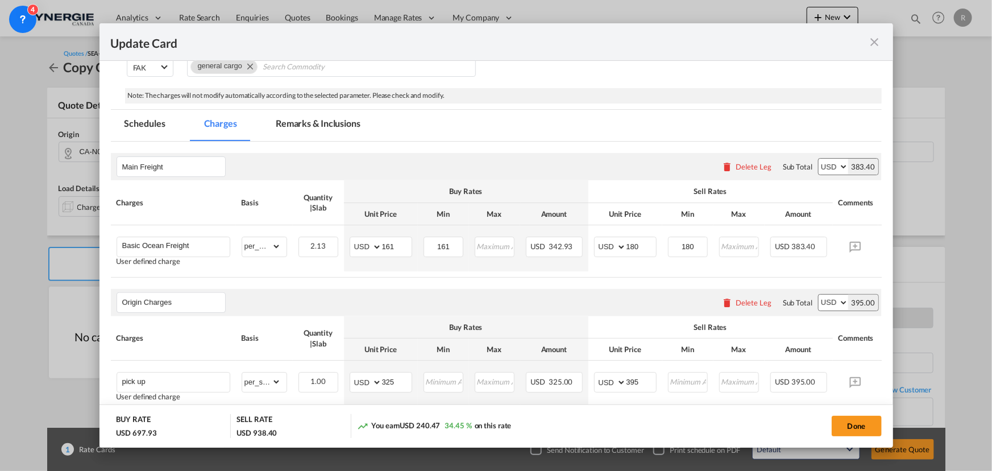
scroll to position [206, 0]
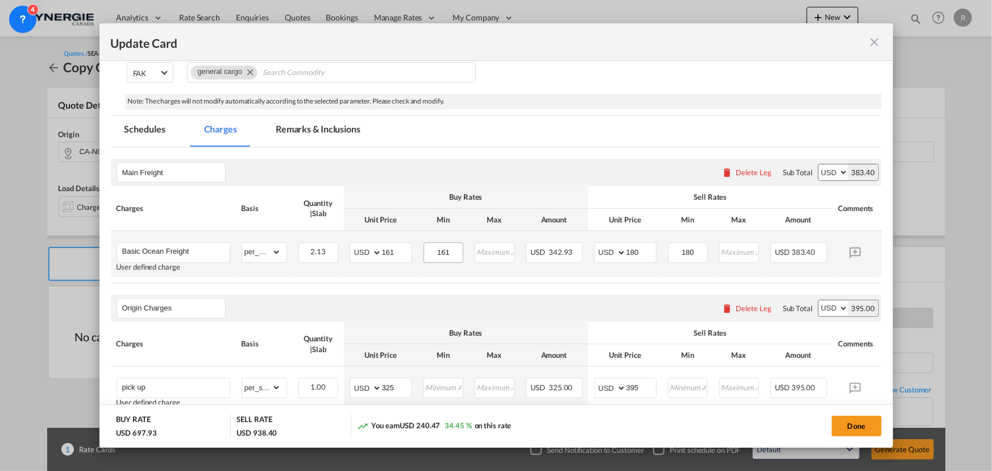
type input "20"
drag, startPoint x: 458, startPoint y: 248, endPoint x: 392, endPoint y: 236, distance: 67.0
click at [392, 236] on tr "Basic Ocean Freight User defined charge Please Enter Already Exists gross_weigh…" at bounding box center [513, 254] width 805 height 46
type input "165"
drag, startPoint x: 646, startPoint y: 250, endPoint x: 597, endPoint y: 244, distance: 49.2
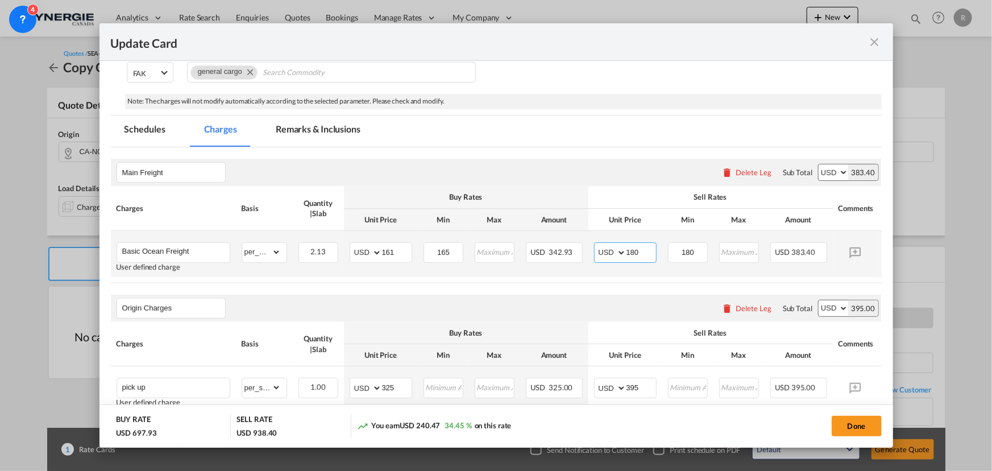
click at [597, 244] on md-input-container "AED AFN ALL AMD ANG AOA ARS AUD AWG AZN BAM BBD BDT BGN BHD BIF BMD BND BOB BRL…" at bounding box center [625, 252] width 63 height 20
type input "185"
click at [697, 251] on input "180" at bounding box center [688, 251] width 38 height 17
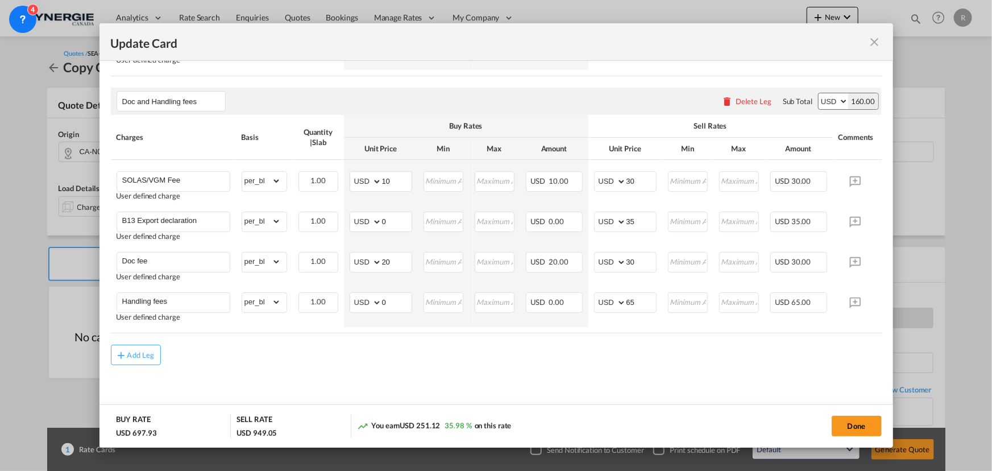
scroll to position [557, 0]
type input "185"
drag, startPoint x: 811, startPoint y: 333, endPoint x: 876, endPoint y: 332, distance: 65.4
click at [876, 332] on md-dialog-content "Pickup Door N0H Pickup Service Type Pickup Haulage Select Pickup Haulage rail r…" at bounding box center [495, 254] width 793 height 386
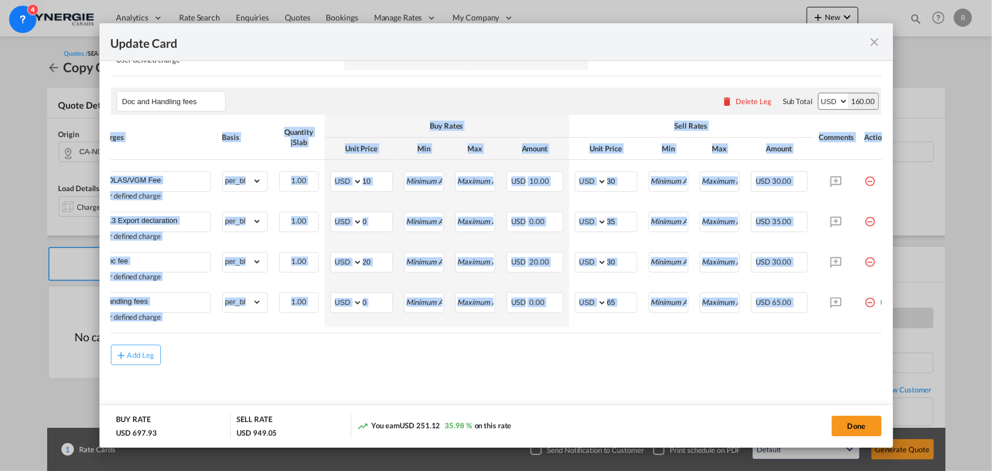
drag, startPoint x: 827, startPoint y: 329, endPoint x: 868, endPoint y: 332, distance: 41.1
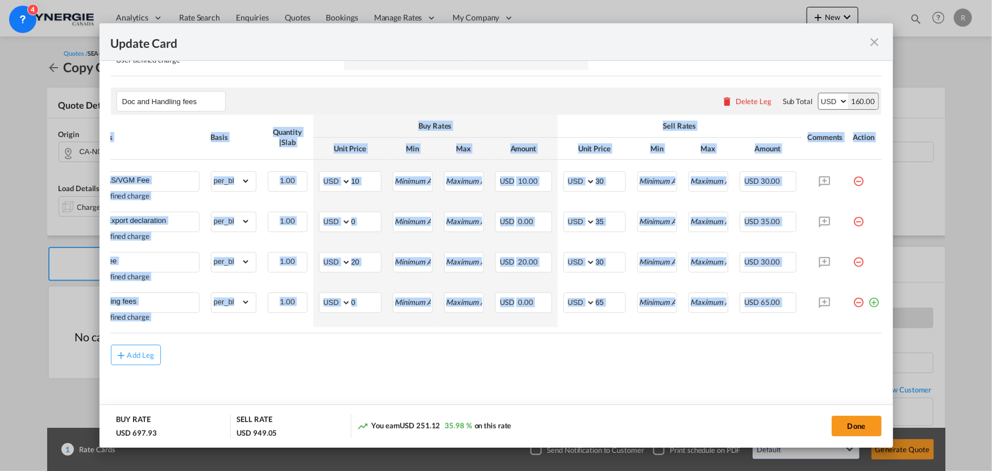
scroll to position [0, 42]
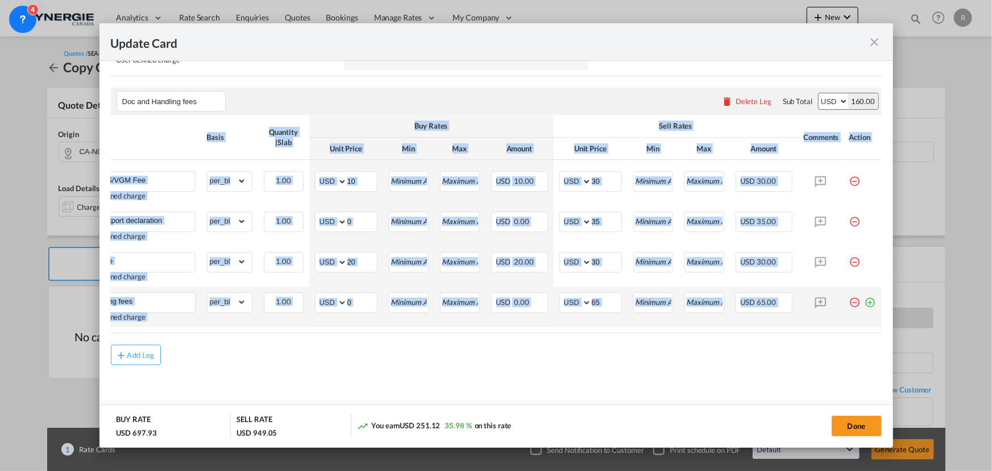
click at [865, 301] on md-icon "icon-plus-circle-outline green-400-fg" at bounding box center [870, 297] width 11 height 11
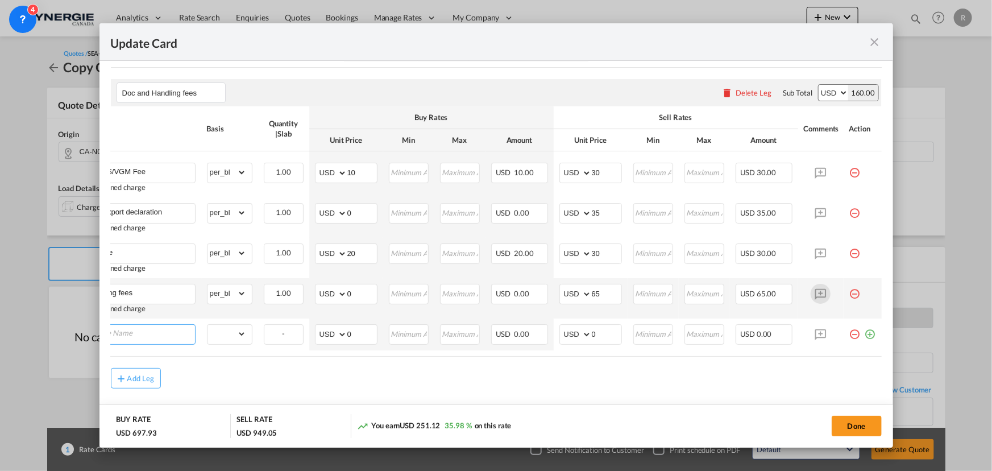
scroll to position [0, 11]
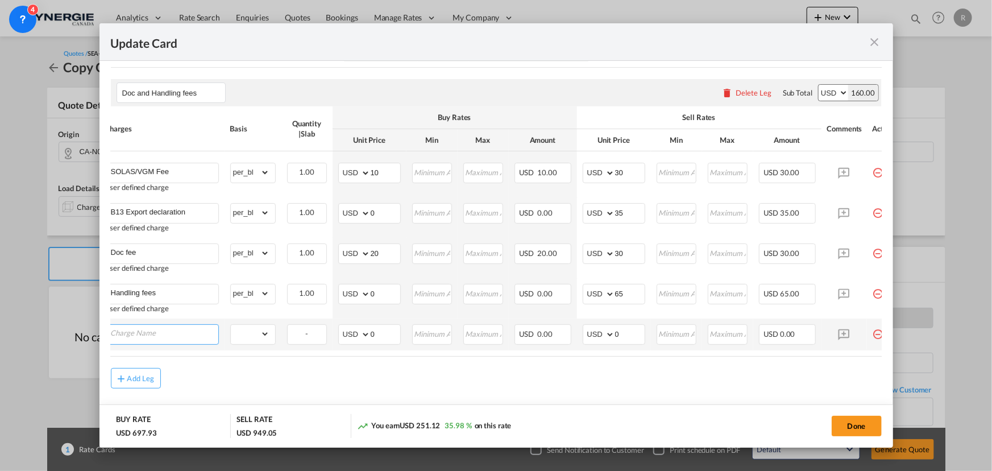
type input "N"
type input "ENS fee"
click at [246, 338] on select "gross_weight volumetric_weight per_shipment per_bl per_km per_hawb per_kg flat …" at bounding box center [250, 334] width 39 height 18
select select "per_bl"
click at [231, 330] on select "gross_weight volumetric_weight per_shipment per_bl per_km per_hawb per_kg flat …" at bounding box center [250, 334] width 39 height 18
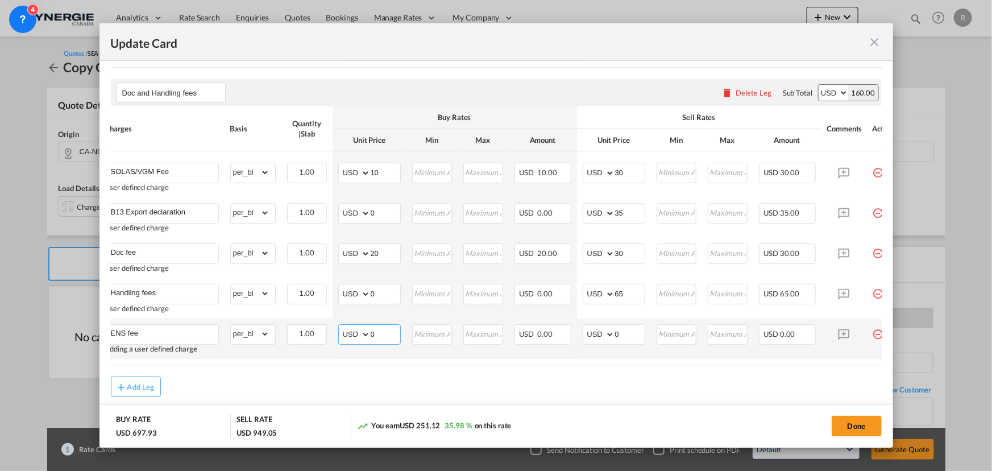
drag, startPoint x: 384, startPoint y: 341, endPoint x: 335, endPoint y: 326, distance: 51.2
click at [339, 333] on md-input-container "AED AFN ALL AMD ANG AOA ARS AUD AWG AZN BAM BBD BDT BGN BHD BIF BMD BND [PERSON…" at bounding box center [369, 334] width 63 height 20
type input "25"
drag, startPoint x: 624, startPoint y: 338, endPoint x: 585, endPoint y: 334, distance: 39.5
click at [585, 334] on md-input-container "AED AFN ALL AMD ANG AOA ARS AUD AWG AZN BAM BBD BDT BGN BHD BIF BMD BND [PERSON…" at bounding box center [614, 334] width 63 height 20
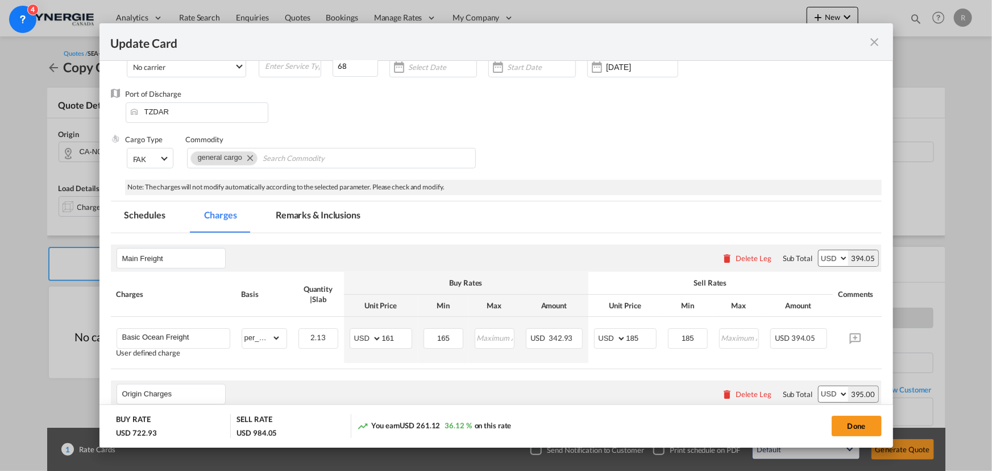
scroll to position [92, 0]
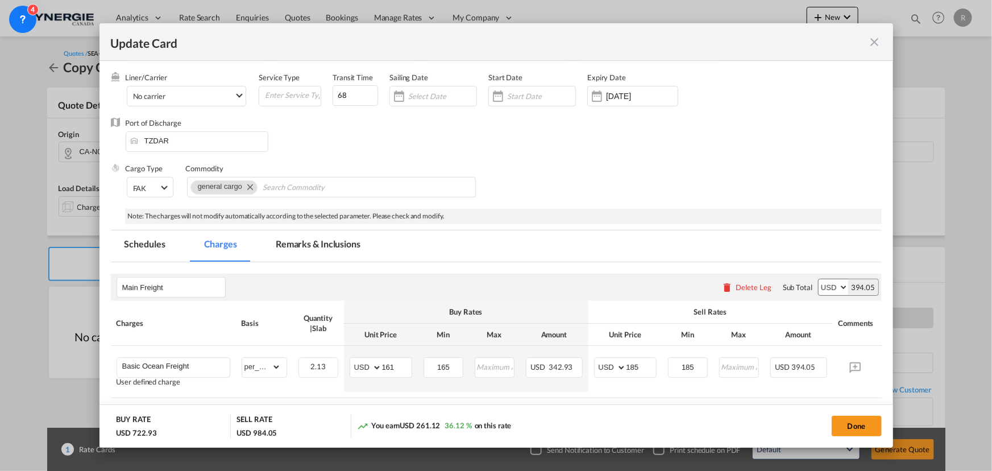
type input "35"
click at [302, 243] on md-tab-item "Remarks & Inclusions" at bounding box center [318, 245] width 112 height 31
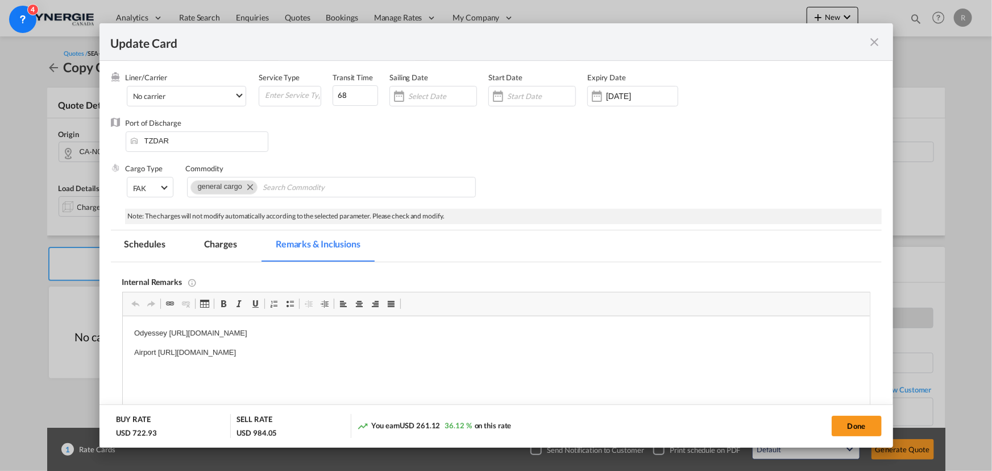
scroll to position [0, 0]
drag, startPoint x: 134, startPoint y: 331, endPoint x: 298, endPoint y: 342, distance: 164.6
drag, startPoint x: 127, startPoint y: 331, endPoint x: 562, endPoint y: 358, distance: 435.1
click at [562, 358] on html "Odyessey https://app.frontapp.com/open/msg_1h1wxpvz?key=xCGnn6fJ6VDRL15Iaxn_KFk…" at bounding box center [495, 352] width 747 height 73
click at [251, 312] on span "Basic Styles Bold Keyboard shortcut Ctrl+B Italic Keyboard shortcut Ctrl+I Unde…" at bounding box center [240, 305] width 51 height 19
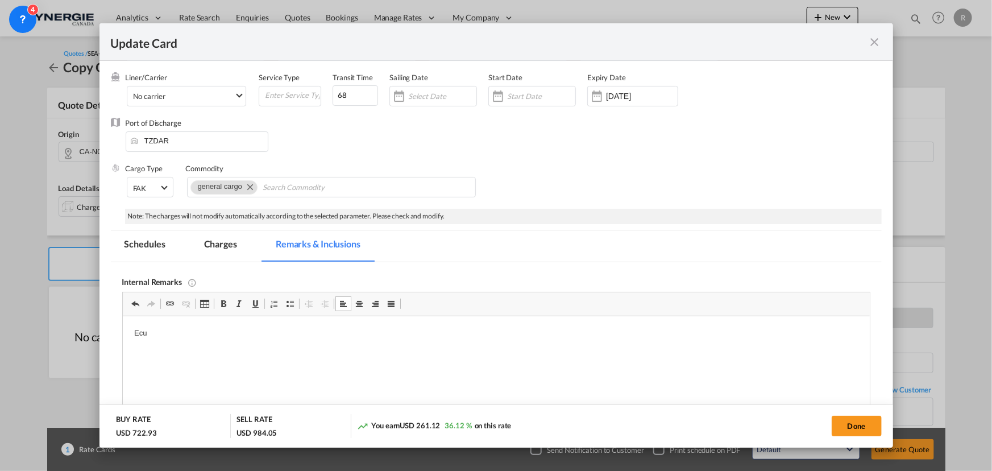
click at [221, 330] on p "Ecu" at bounding box center [496, 333] width 724 height 12
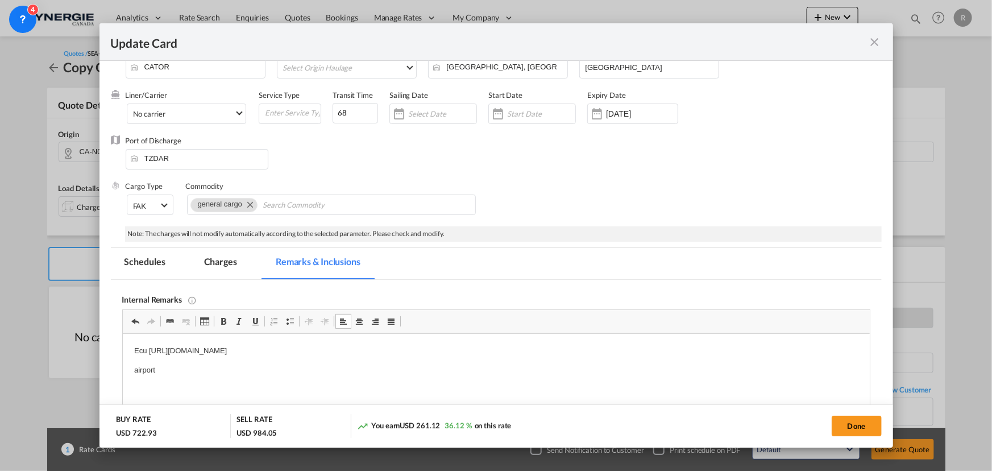
scroll to position [92, 0]
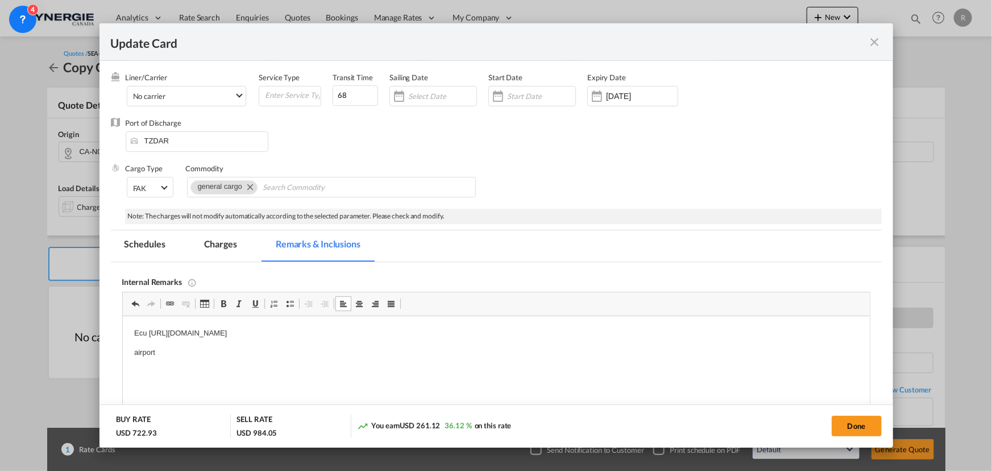
click at [179, 351] on p "airport" at bounding box center [496, 353] width 724 height 12
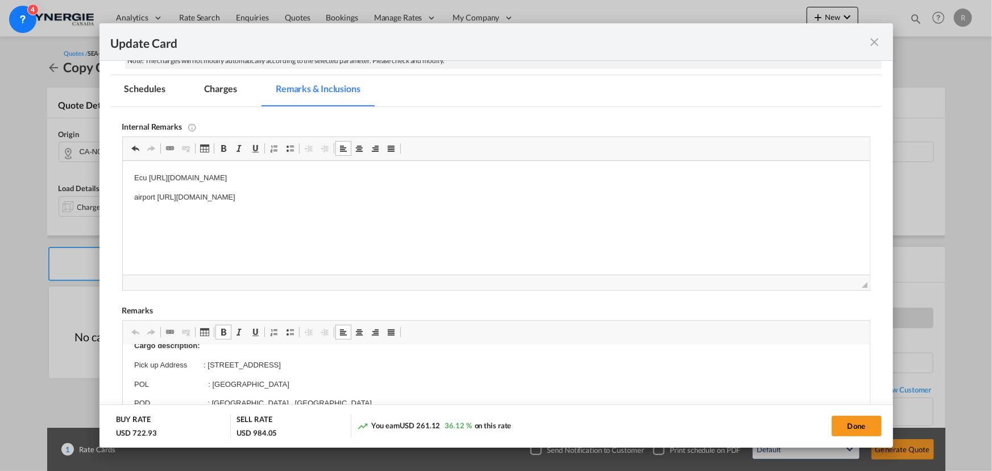
scroll to position [0, 0]
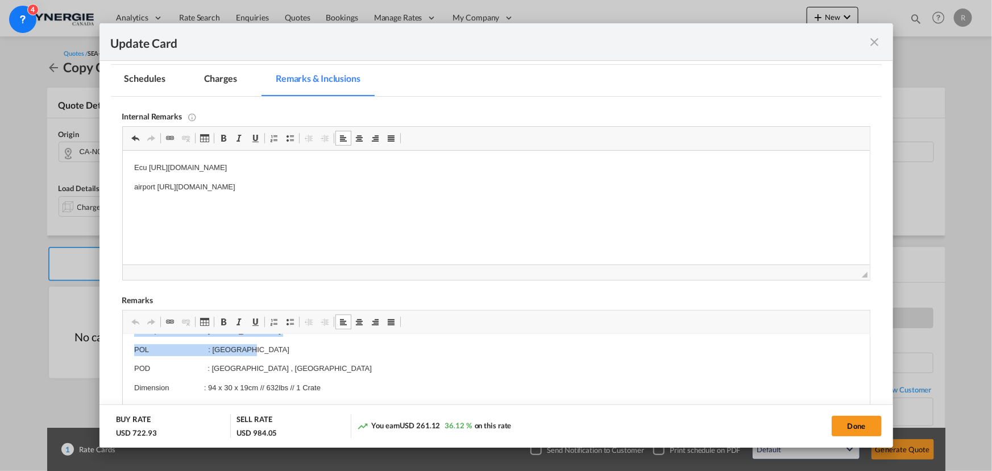
scroll to position [40, 0]
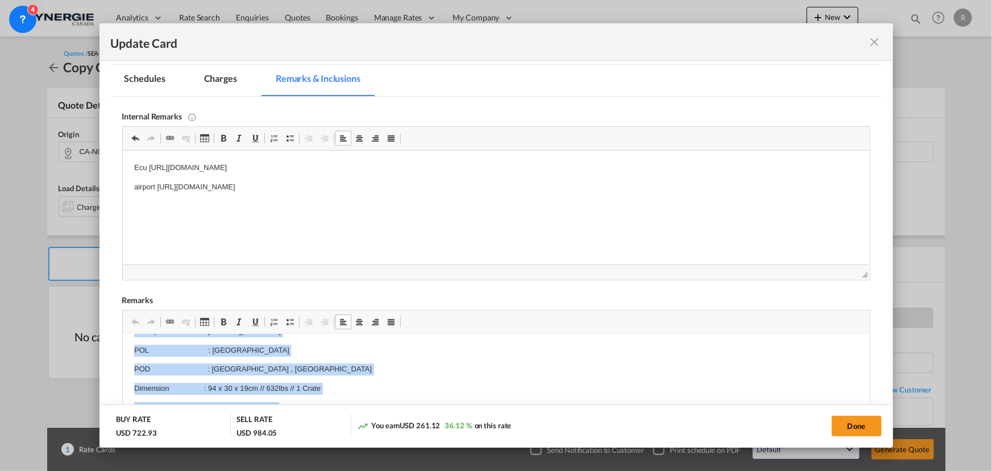
drag, startPoint x: 131, startPoint y: 366, endPoint x: 440, endPoint y: 747, distance: 490.2
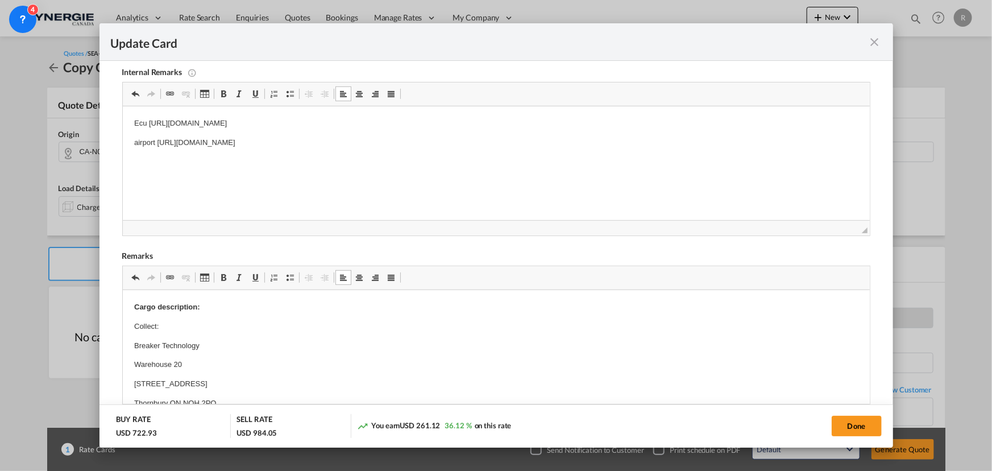
scroll to position [309, 0]
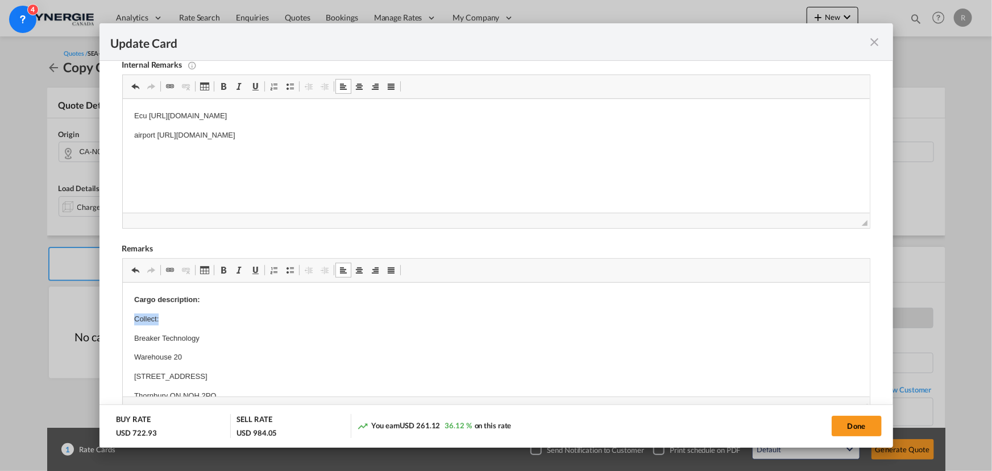
drag, startPoint x: 132, startPoint y: 317, endPoint x: 173, endPoint y: 319, distance: 41.0
click at [152, 293] on p "Editor, editor5" at bounding box center [496, 299] width 724 height 12
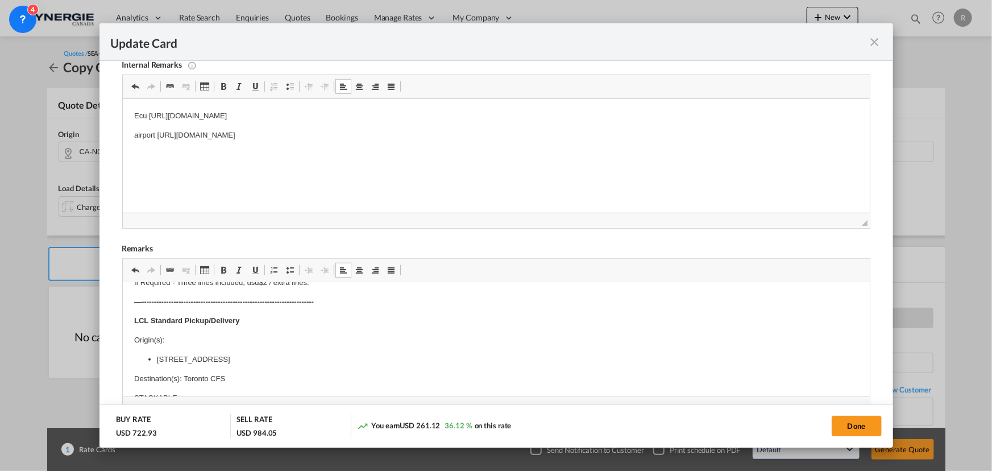
scroll to position [310, 0]
click at [181, 338] on p "Origin(s):" at bounding box center [496, 340] width 724 height 12
click at [154, 338] on p "Origin(s):" at bounding box center [496, 340] width 724 height 12
click at [173, 342] on p "Origin(s):" at bounding box center [496, 340] width 724 height 12
drag, startPoint x: 136, startPoint y: 363, endPoint x: 392, endPoint y: 361, distance: 255.2
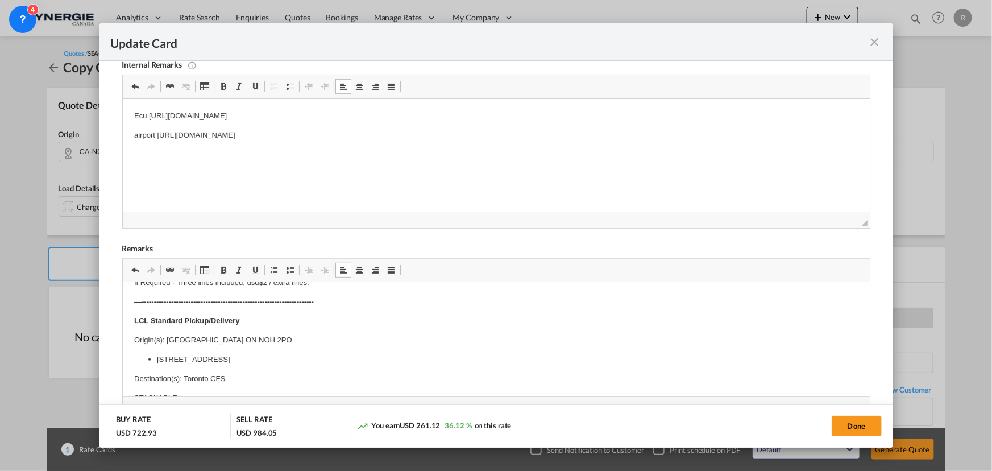
click at [392, 361] on ul "4530 Highway 11 North Bay, ON, Canada P1B 8G3" at bounding box center [496, 360] width 724 height 12
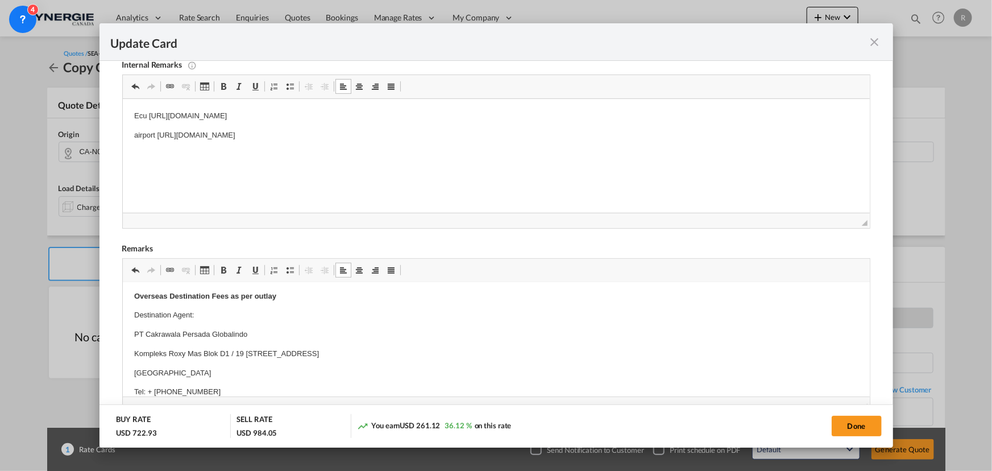
scroll to position [568, 0]
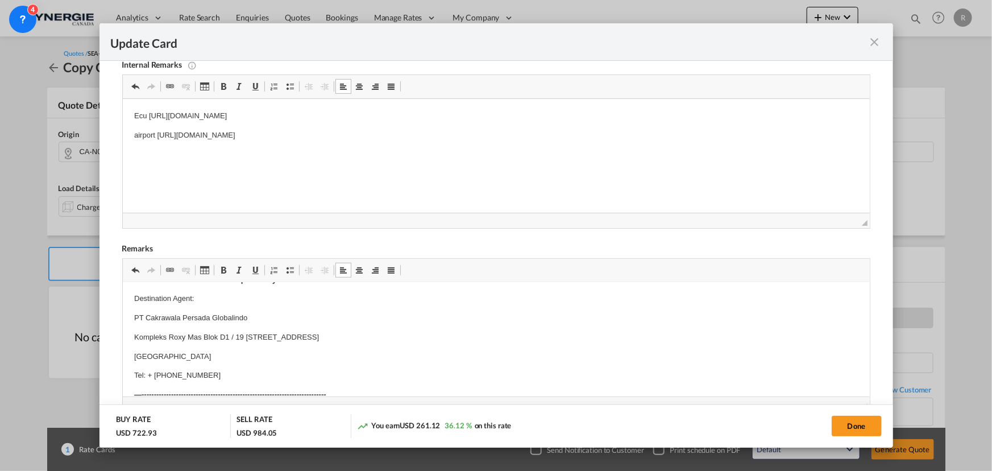
drag, startPoint x: 133, startPoint y: 296, endPoint x: 225, endPoint y: 367, distance: 115.5
click at [225, 367] on html "Cargo description: Pick up Breaker Technology Warehouse 20 6 Grey Street Thornb…" at bounding box center [495, 138] width 747 height 849
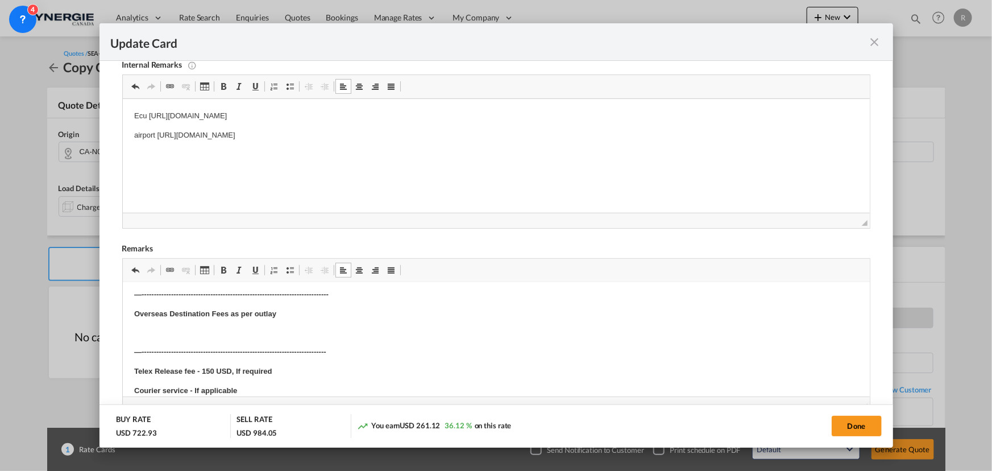
scroll to position [517, 0]
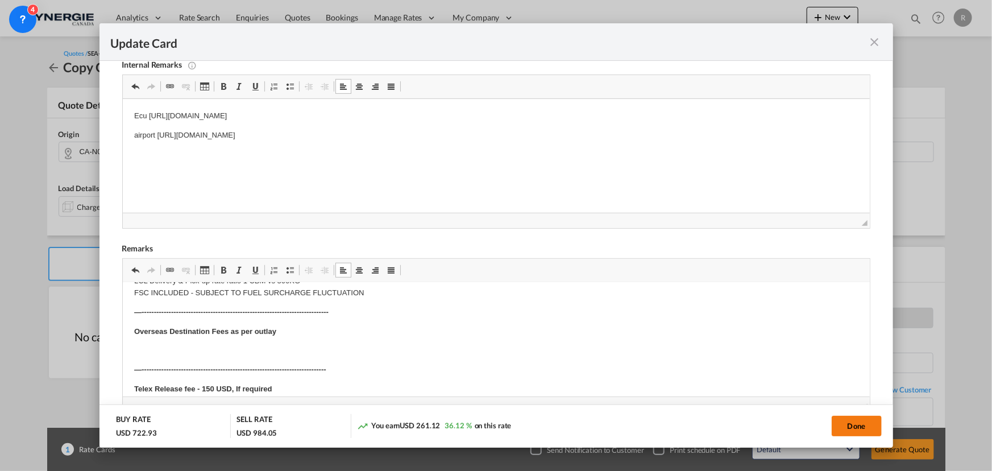
click at [847, 430] on button "Done" at bounding box center [857, 425] width 50 height 20
type input "30 Aug 2025"
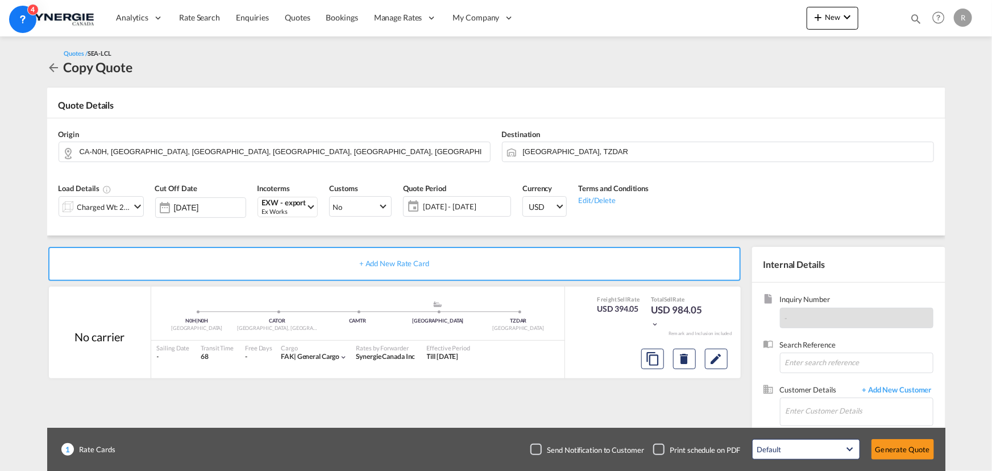
scroll to position [171, 0]
click at [832, 412] on input "Enter Customer Details" at bounding box center [858, 411] width 147 height 26
paste input "greg@qasl.co.uk"
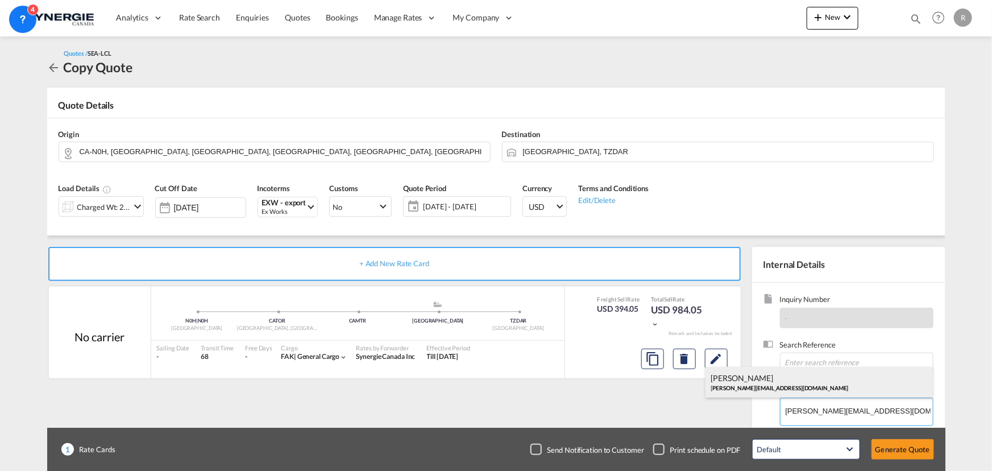
click at [785, 379] on div "Greg Duncan greg@qasl.co.uk" at bounding box center [818, 382] width 227 height 31
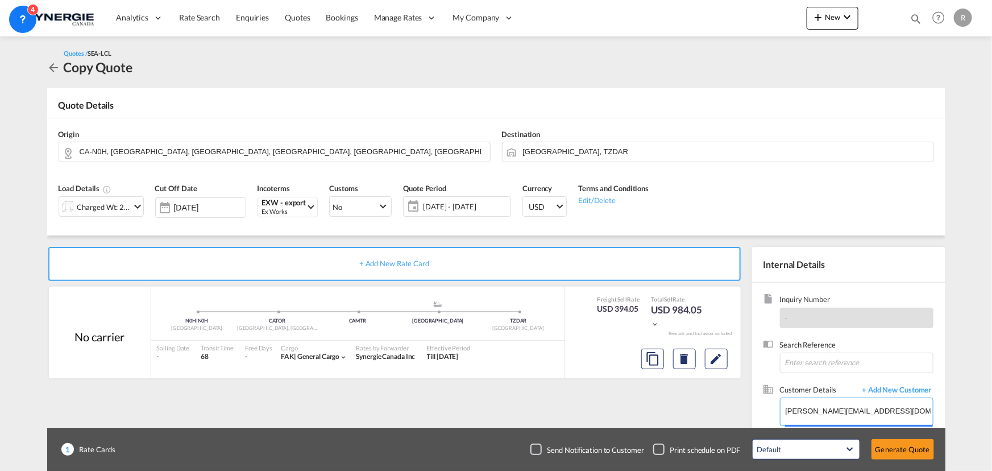
type input "Quantum Air & Sea Ltd (QASL), Greg Duncan, greg@qasl.co.uk"
click at [892, 449] on button "Generate Quote" at bounding box center [902, 449] width 63 height 20
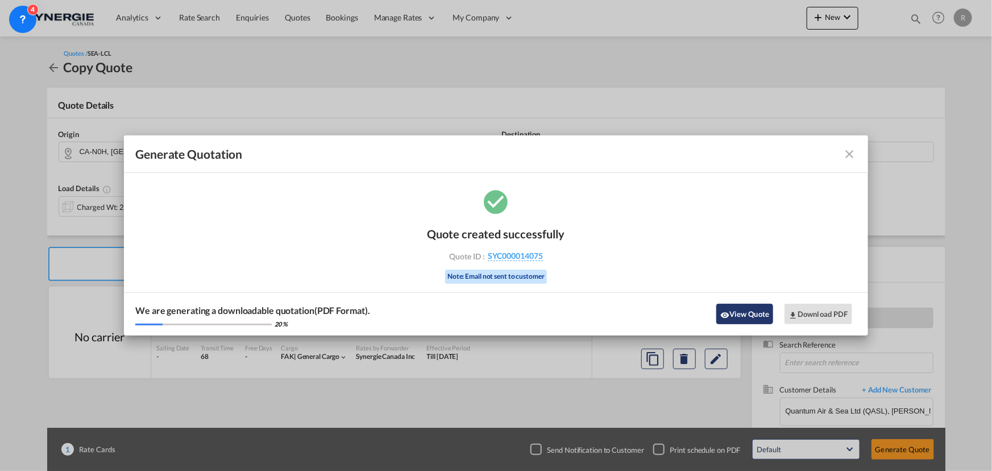
click at [739, 307] on button "View Quote" at bounding box center [744, 314] width 57 height 20
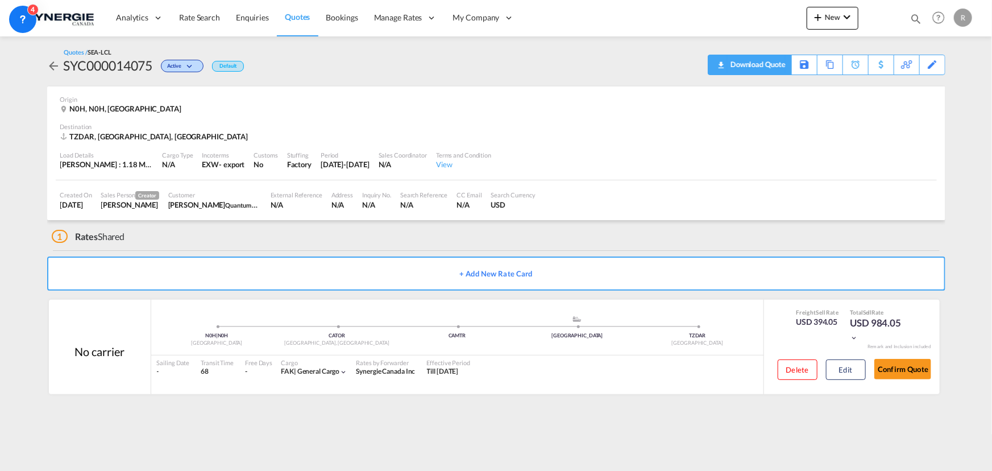
click at [768, 70] on div "Download Quote" at bounding box center [757, 64] width 58 height 18
click at [790, 67] on md-icon at bounding box center [791, 64] width 14 height 9
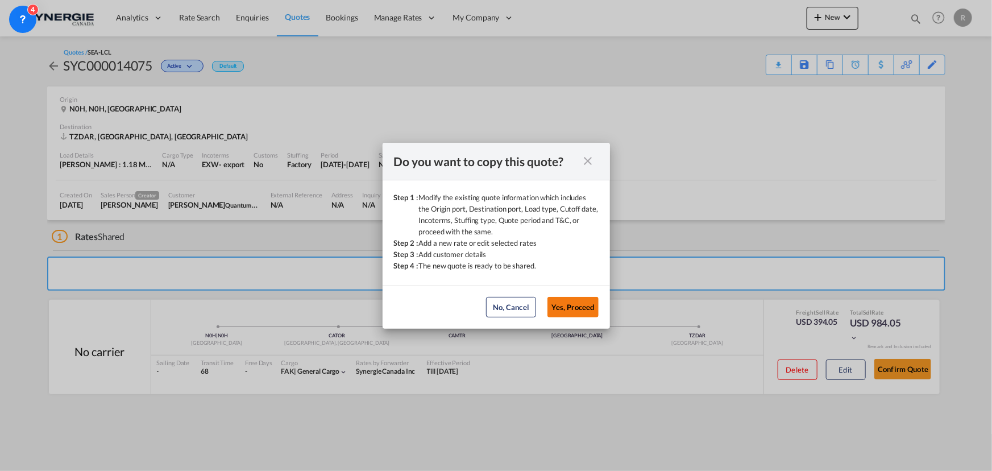
click at [573, 311] on button "Yes, Proceed" at bounding box center [572, 307] width 51 height 20
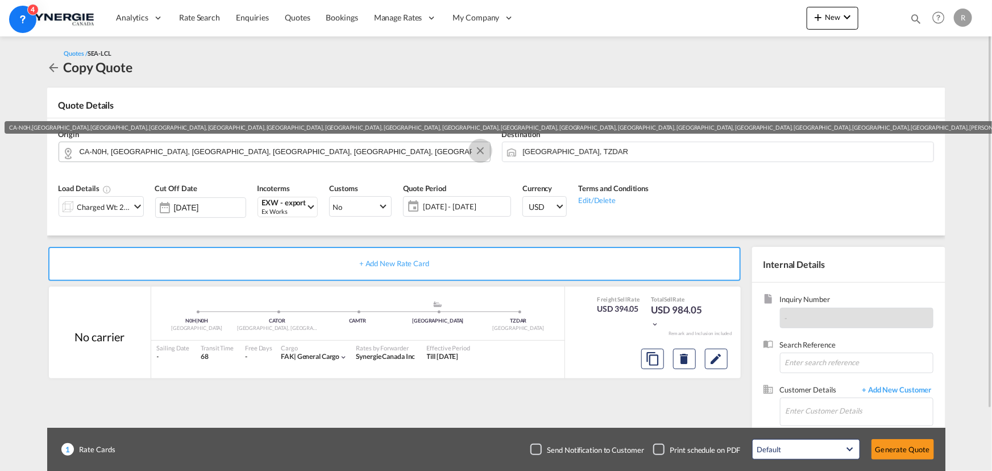
click at [480, 152] on button "Clear Input" at bounding box center [480, 150] width 17 height 17
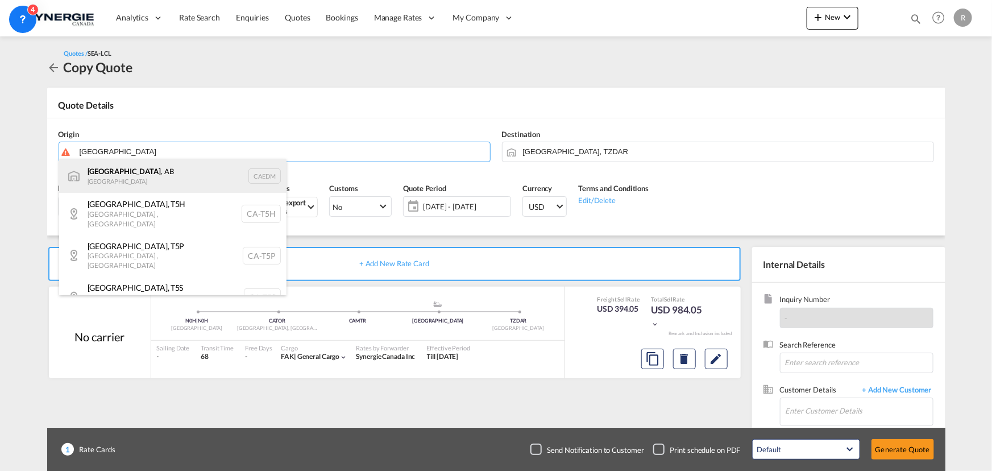
click at [108, 172] on div "Edmonton , AB Canada CAEDM" at bounding box center [172, 176] width 227 height 34
type input "Edmonton, AB, CAEDM"
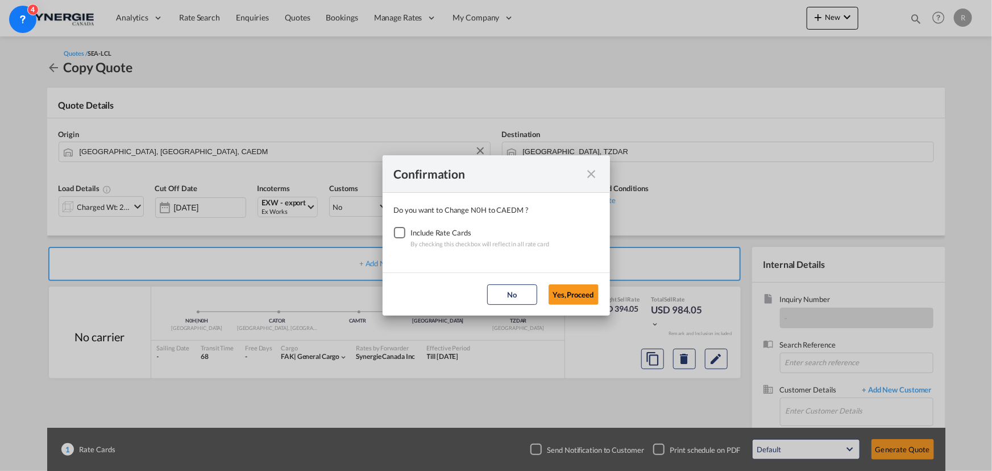
click at [398, 227] on div "Checkbox No Ink" at bounding box center [399, 232] width 11 height 11
click at [575, 293] on button "Yes,Proceed" at bounding box center [573, 294] width 50 height 20
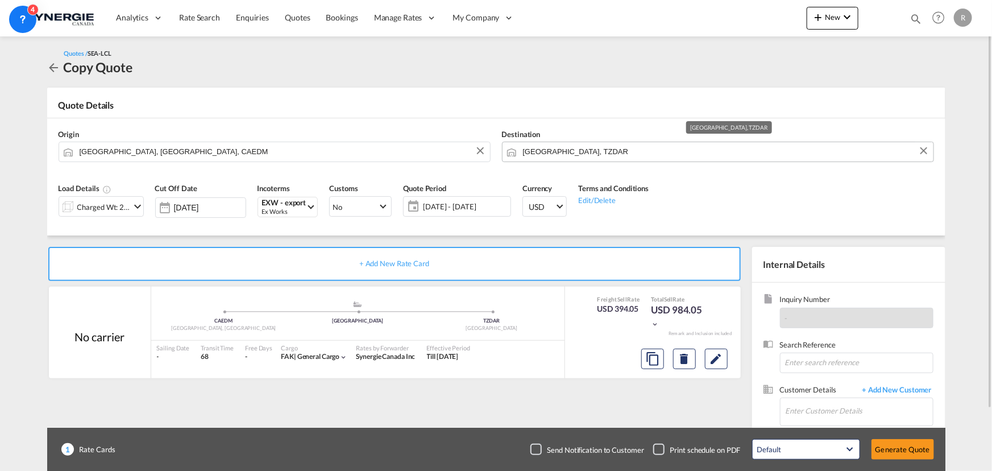
click at [620, 156] on input "Dar es Salaam, TZDAR" at bounding box center [725, 152] width 405 height 20
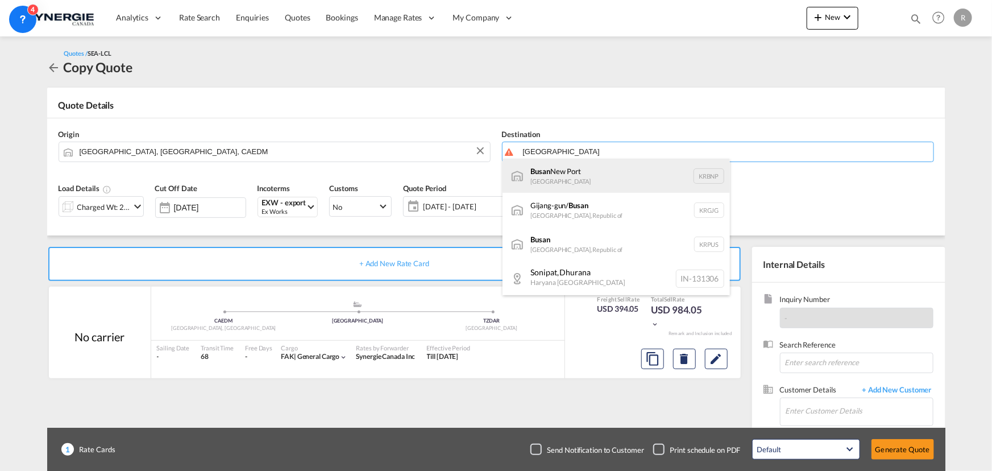
click at [551, 173] on div "Busan New Port South Korea KRBNP" at bounding box center [615, 176] width 227 height 34
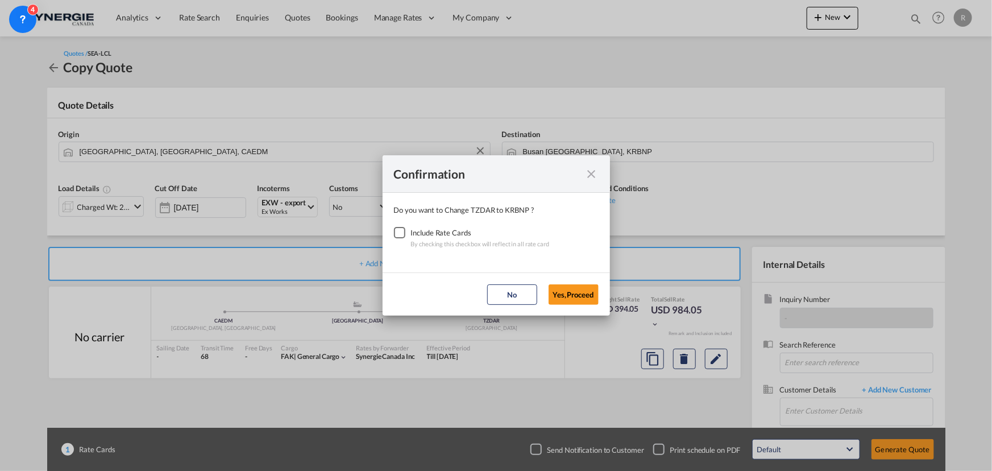
click at [404, 237] on div "Checkbox No Ink" at bounding box center [399, 232] width 11 height 11
click at [587, 290] on button "Yes,Proceed" at bounding box center [573, 294] width 50 height 20
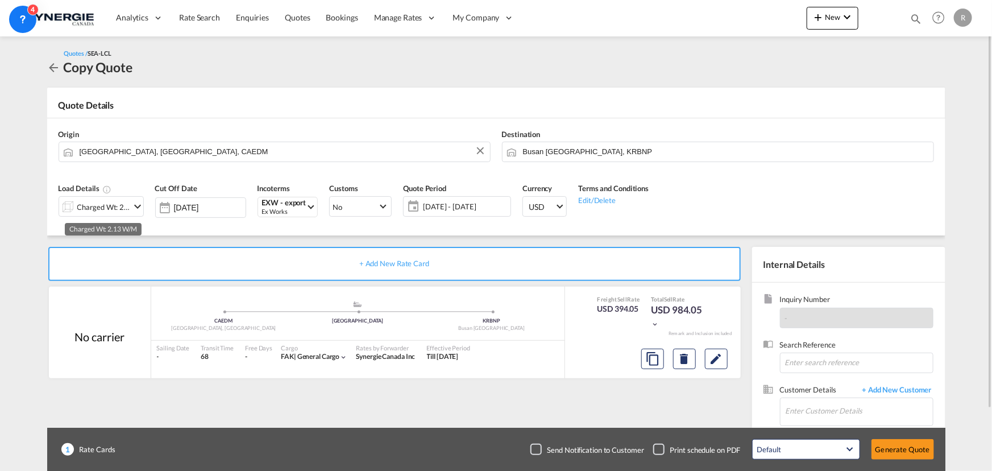
click at [112, 213] on div "Charged Wt: 2.13 W/M" at bounding box center [103, 207] width 53 height 16
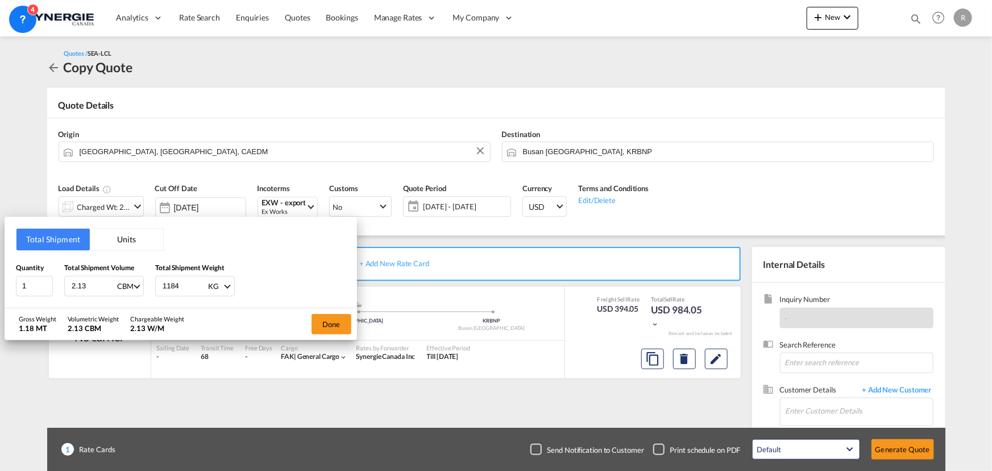
click at [637, 148] on div "Total Shipment Units Quantity 1 Total Shipment Volume 2.13 CBM CBM CFT Total Sh…" at bounding box center [496, 235] width 992 height 471
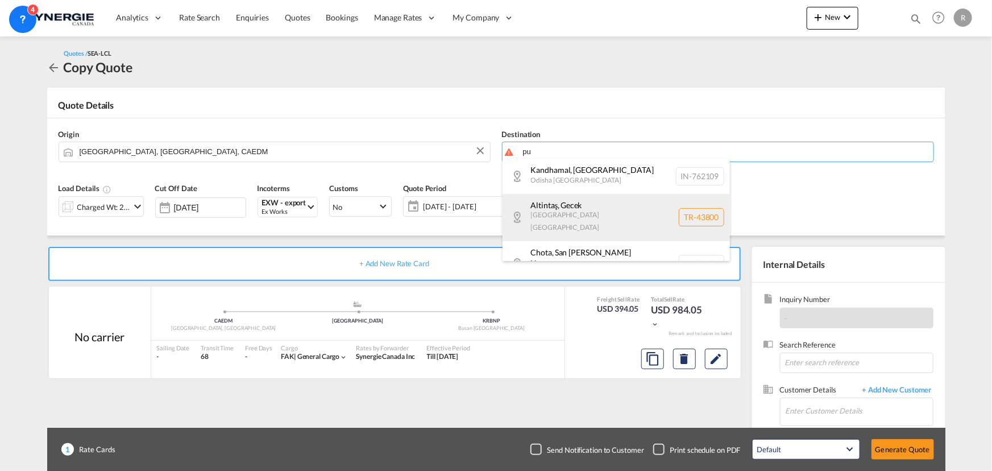
type input "p"
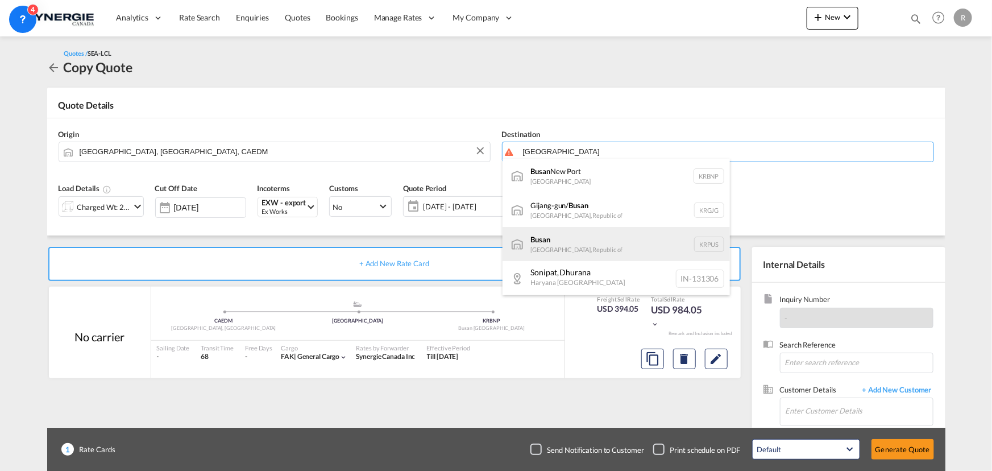
click at [543, 250] on div "Busan Korea, Republic of KRPUS" at bounding box center [615, 244] width 227 height 34
type input "Busan, KRPUS"
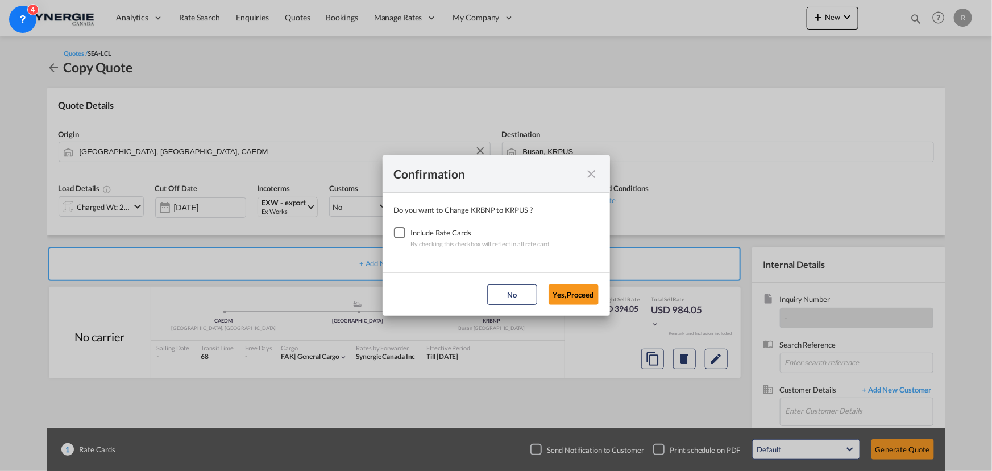
click at [398, 230] on div "Checkbox No Ink" at bounding box center [399, 232] width 11 height 11
click at [572, 293] on button "Yes,Proceed" at bounding box center [573, 294] width 50 height 20
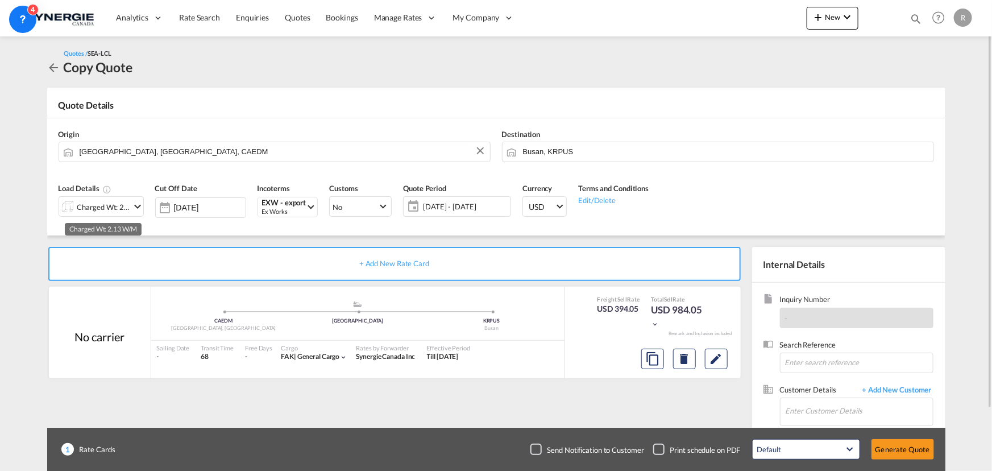
click at [124, 208] on div "Charged Wt: 2.13 W/M" at bounding box center [103, 207] width 53 height 16
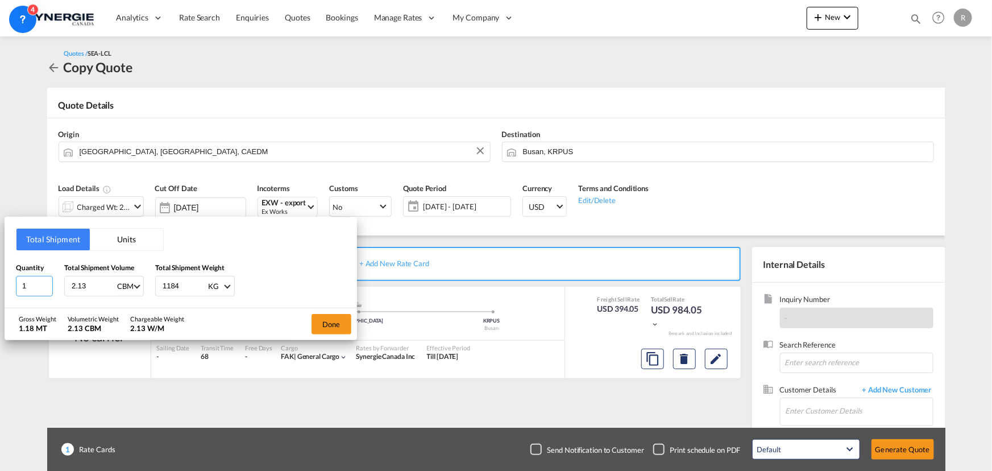
drag, startPoint x: 38, startPoint y: 285, endPoint x: -6, endPoint y: 277, distance: 44.5
click at [0, 277] on html "Analytics Reports Dashboard Rate Search Enquiries Quotes" at bounding box center [496, 235] width 992 height 471
type input "2"
drag, startPoint x: 88, startPoint y: 284, endPoint x: 39, endPoint y: 278, distance: 49.3
click at [39, 278] on div "Quantity 2 Total Shipment Volume 2.13 CBM CBM CFT Total Shipment Weight 1184 KG…" at bounding box center [181, 279] width 330 height 34
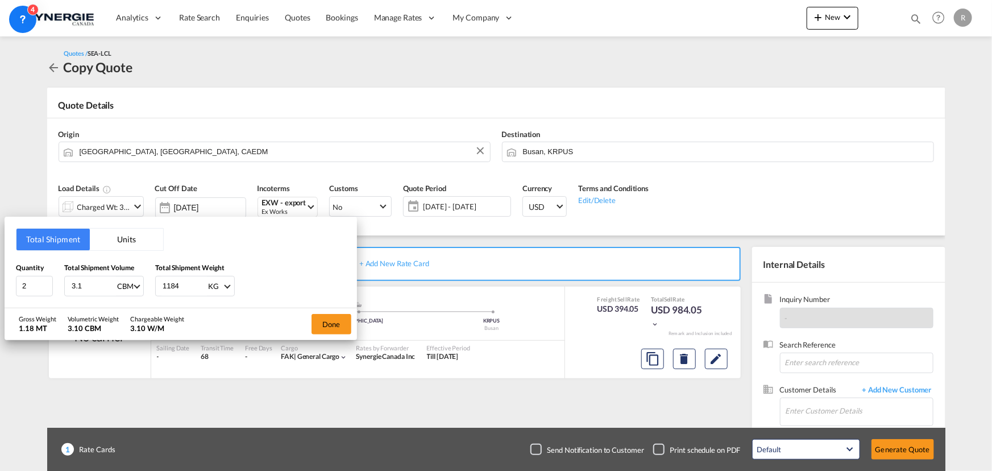
type input "3.1"
drag, startPoint x: 185, startPoint y: 280, endPoint x: 109, endPoint y: 268, distance: 77.7
click at [111, 271] on div "Quantity 2 Total Shipment Volume 3.1 CBM CBM CFT Total Shipment Weight 1184 KG …" at bounding box center [181, 279] width 330 height 34
type input "862"
click at [337, 325] on button "Done" at bounding box center [331, 324] width 40 height 20
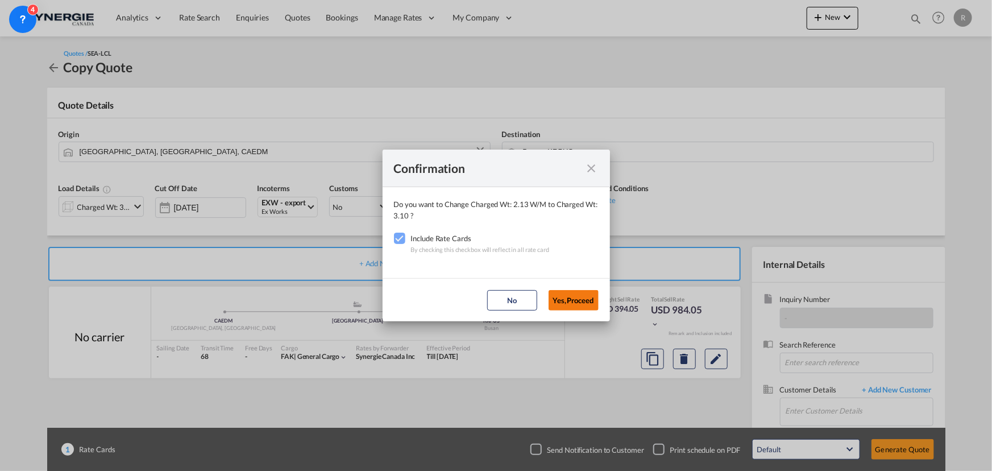
click at [579, 308] on button "Yes,Proceed" at bounding box center [573, 300] width 50 height 20
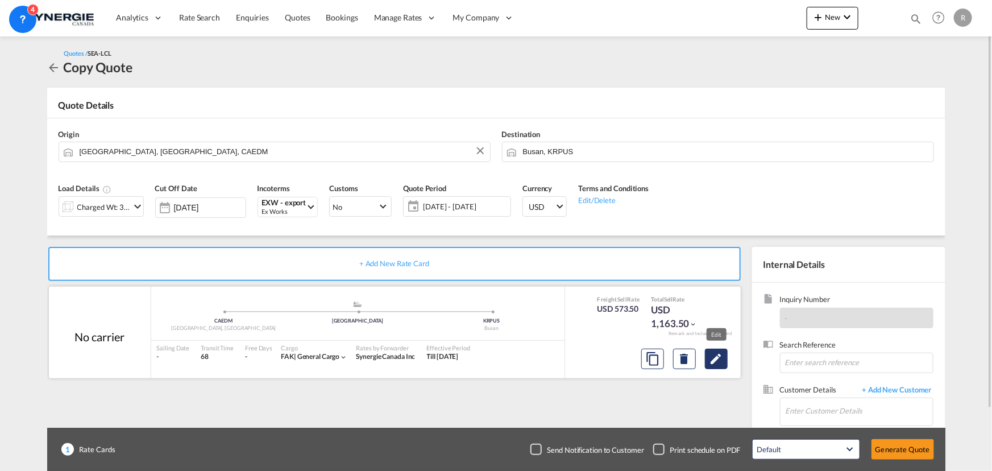
click at [712, 365] on button "Edit" at bounding box center [716, 358] width 23 height 20
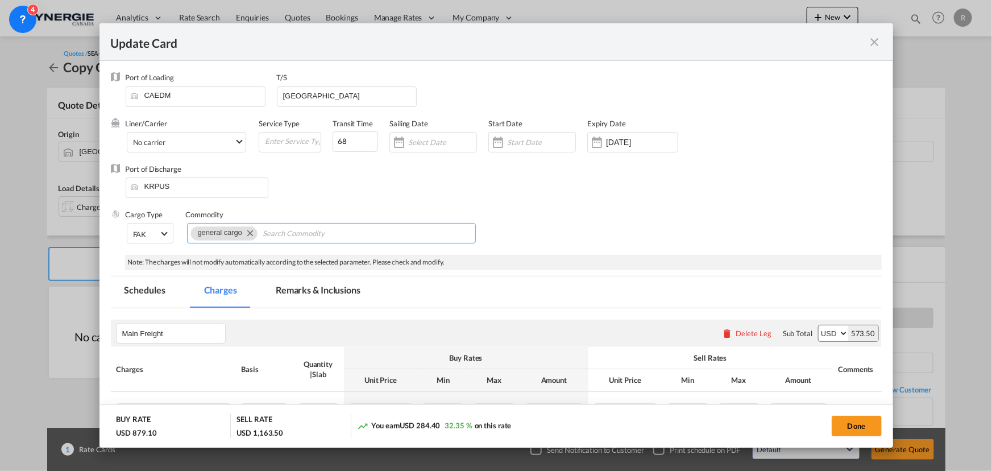
click at [377, 232] on md-chips-wrap "general cargo" at bounding box center [331, 233] width 289 height 20
paste input "cable stand conus"
type input "cable stand conus"
drag, startPoint x: 351, startPoint y: 140, endPoint x: 145, endPoint y: 118, distance: 207.4
click at [211, 119] on div "Liner/Carrier No carrier 2HM LOGISTICS D.O.O AAXL GLOBAL SHIPPING LINES LLC ABD…" at bounding box center [459, 140] width 667 height 45
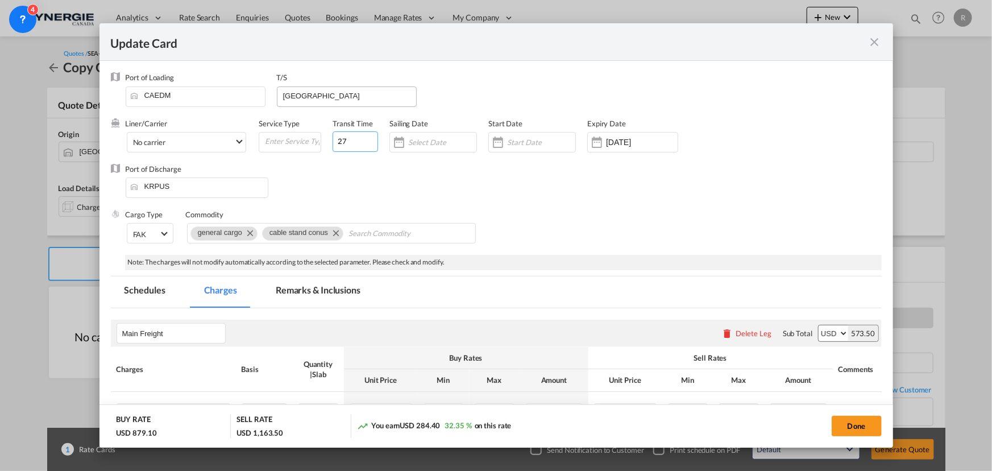
type input "27"
drag, startPoint x: 327, startPoint y: 96, endPoint x: 228, endPoint y: 88, distance: 98.7
click at [228, 88] on div "Port of Loading CAEDM T/S Jebel Ali" at bounding box center [504, 94] width 756 height 45
type input "Vancouver"
click at [322, 177] on div "Port of Discharge KRPUS" at bounding box center [496, 186] width 771 height 45
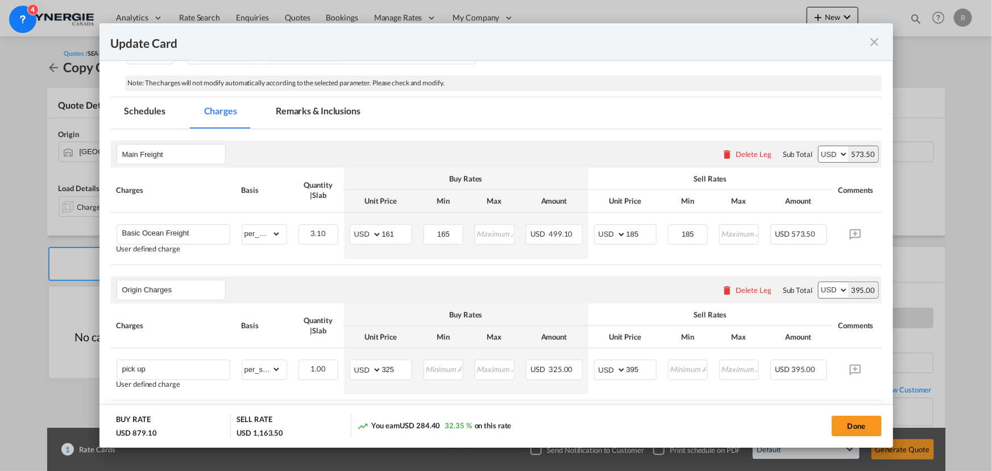
scroll to position [206, 0]
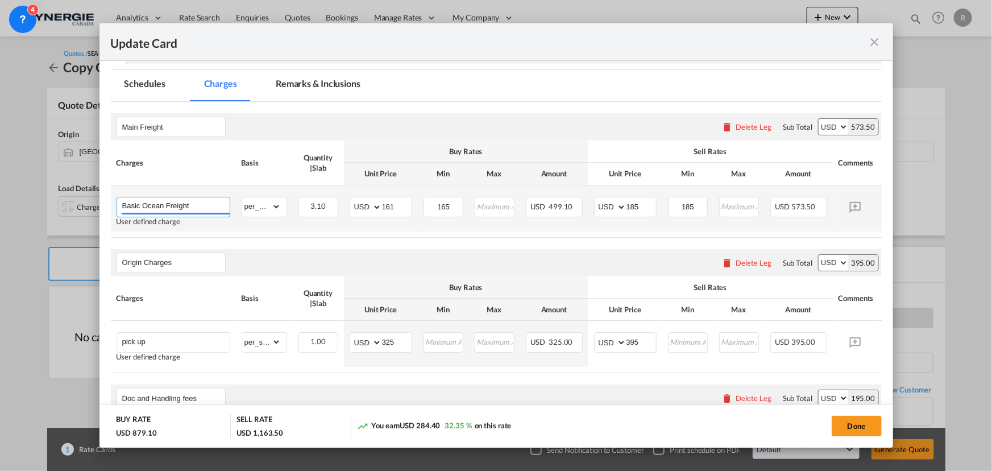
click at [209, 201] on input "Basic Ocean Freight" at bounding box center [175, 205] width 107 height 17
type input "Basic Ocean Freight (VAN-BUS)"
click at [326, 235] on table "Charges Basis Quantity | Slab Buy Rates Sell Rates Comments Action Unit Price M…" at bounding box center [513, 188] width 805 height 97
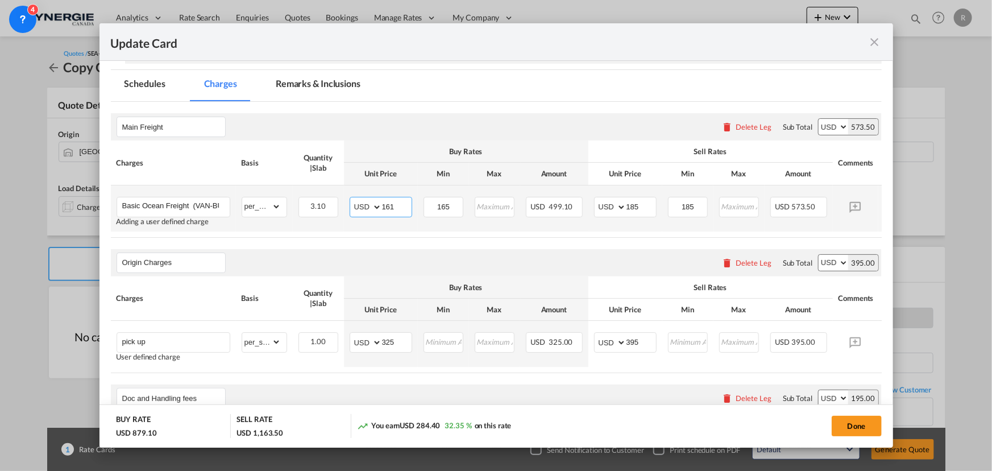
drag, startPoint x: 398, startPoint y: 202, endPoint x: 368, endPoint y: 200, distance: 30.2
click at [368, 200] on md-input-container "AED AFN ALL AMD ANG AOA ARS AUD AWG AZN BAM BBD BDT BGN BHD BIF BMD BND BOB BRL…" at bounding box center [381, 207] width 63 height 20
type input "23"
drag, startPoint x: 454, startPoint y: 203, endPoint x: 402, endPoint y: 200, distance: 52.4
click at [402, 200] on tr "Basic Ocean Freight (VAN-BUS) Adding a user defined charge Please Enter Already…" at bounding box center [513, 208] width 805 height 46
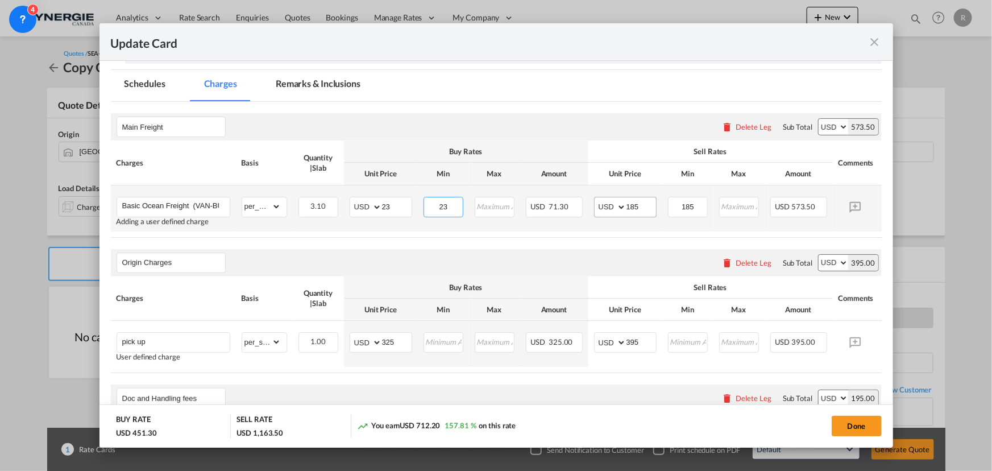
type input "23"
click at [608, 206] on md-input-container "AED AFN ALL AMD ANG AOA ARS AUD AWG AZN BAM BBD BDT BGN BHD BIF BMD BND BOB BRL…" at bounding box center [625, 207] width 63 height 20
type input "35"
drag, startPoint x: 698, startPoint y: 208, endPoint x: 657, endPoint y: 207, distance: 40.9
click at [658, 207] on tr "Basic Ocean Freight (VAN-BUS) Adding a user defined charge Please Enter Already…" at bounding box center [513, 208] width 805 height 46
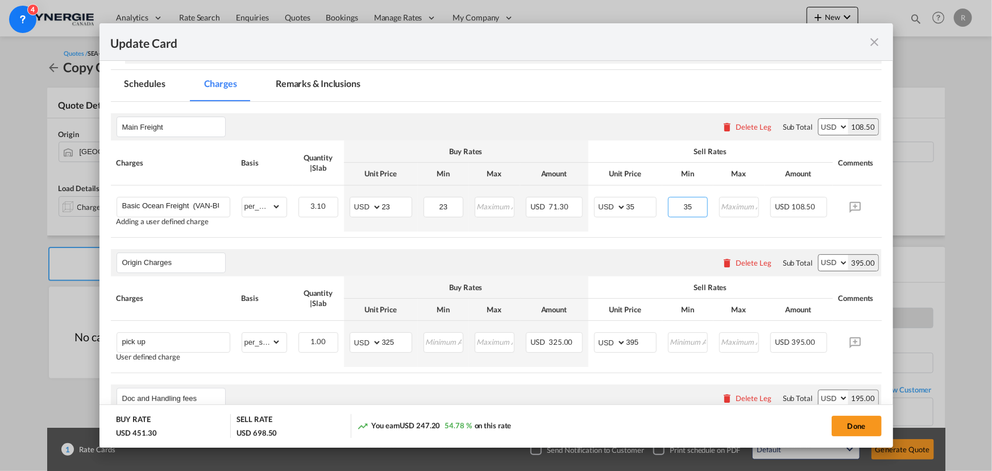
type input "35"
click at [522, 247] on air-lcl-rate-modification "Main Freight Please enter leg name Leg Name Already Exists Delete Leg Sub Total…" at bounding box center [496, 402] width 771 height 600
drag, startPoint x: 188, startPoint y: 341, endPoint x: 35, endPoint y: 325, distance: 153.2
click at [35, 325] on div "Update Card Port of Loading CAEDM T/S Vancouver Liner/Carrier No carrier 2HM LO…" at bounding box center [496, 235] width 992 height 471
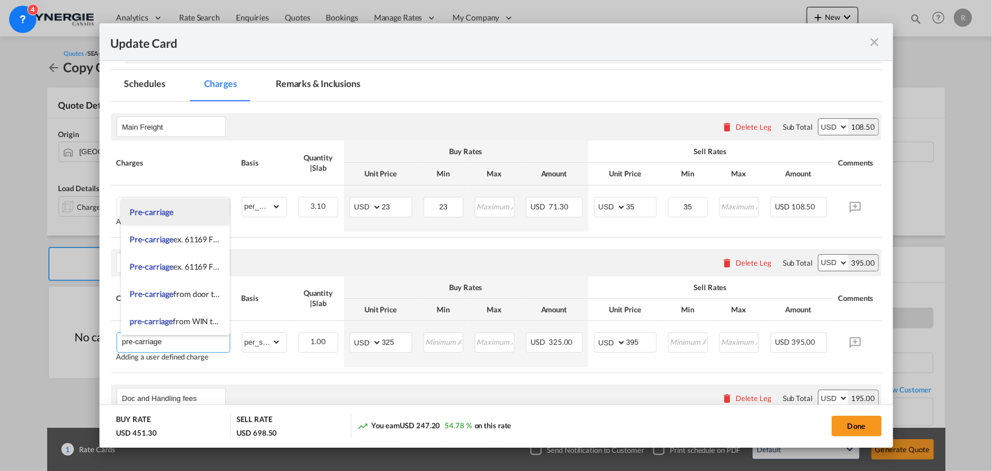
click at [152, 204] on li "Pre-carriage" at bounding box center [175, 211] width 108 height 27
type input "Pre-carriage"
type input "0"
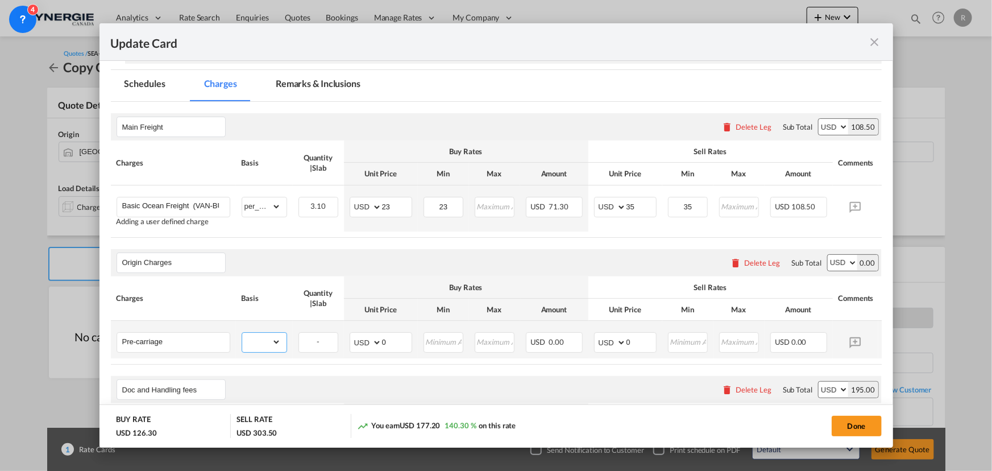
click at [261, 344] on select "gross_weight volumetric_weight per_shipment per_bl per_km per_hawb per_kg flat …" at bounding box center [261, 342] width 39 height 18
select select "per_shipment"
click at [242, 335] on select "gross_weight volumetric_weight per_shipment per_bl per_km per_hawb per_kg flat …" at bounding box center [261, 342] width 39 height 18
drag, startPoint x: 398, startPoint y: 347, endPoint x: 308, endPoint y: 325, distance: 92.5
click at [308, 325] on tr "Pre-carriage Please Enter Already Exists gross_weight volumetric_weight per_shi…" at bounding box center [513, 340] width 805 height 38
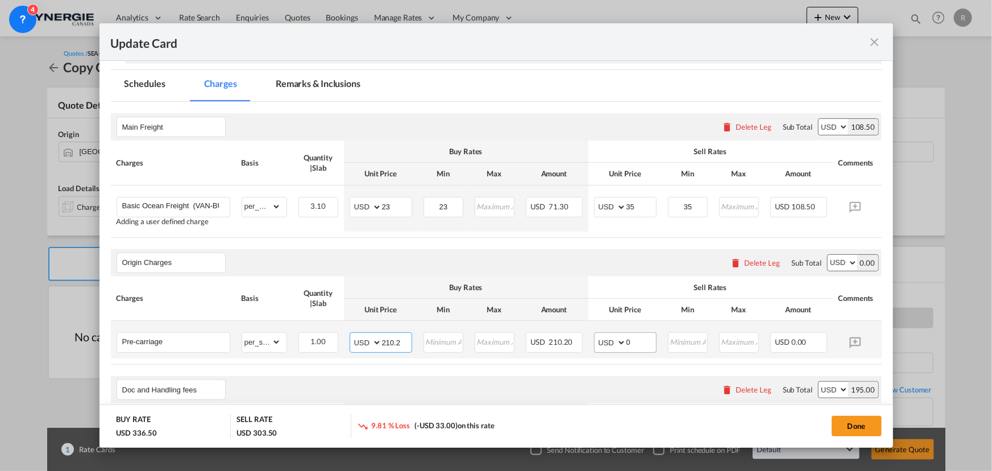
type input "210.2"
click at [608, 341] on md-input-container "AED AFN ALL AMD ANG AOA ARS AUD AWG AZN BAM BBD BDT BGN BHD BIF BMD BND [PERSON…" at bounding box center [625, 342] width 63 height 20
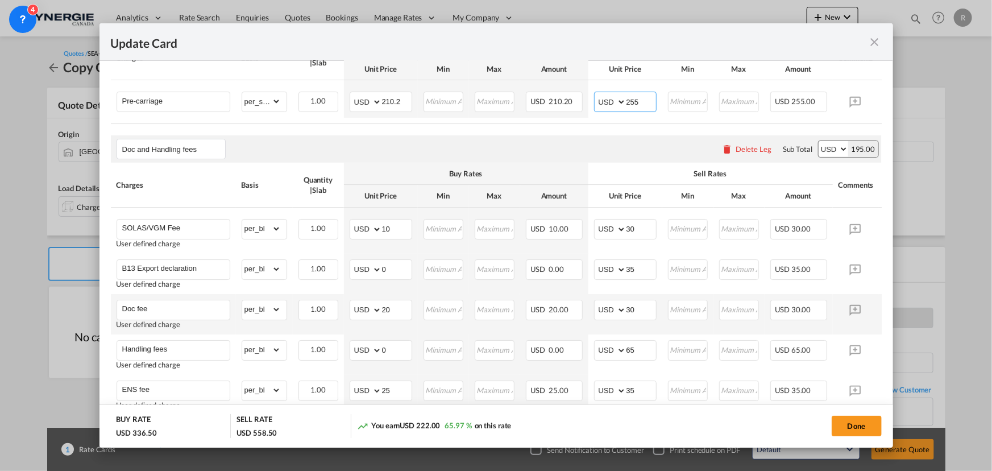
scroll to position [465, 0]
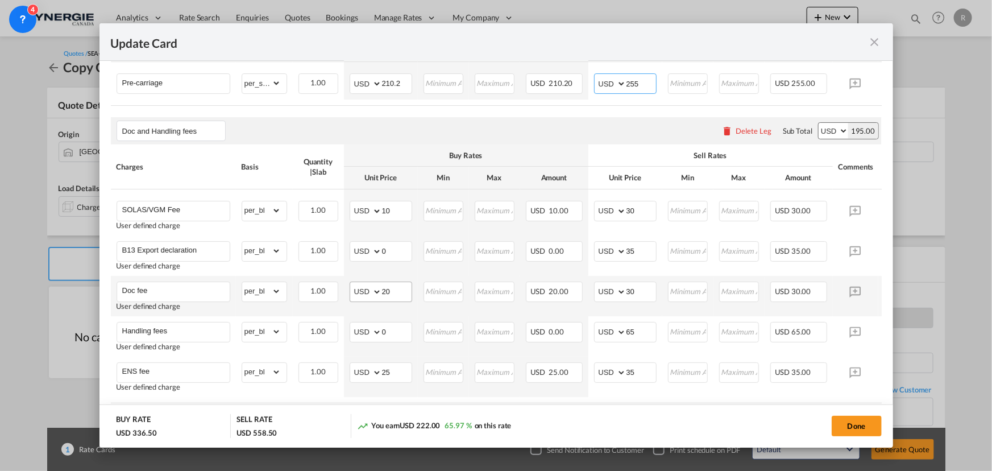
type input "255"
drag, startPoint x: 398, startPoint y: 290, endPoint x: 314, endPoint y: 272, distance: 86.5
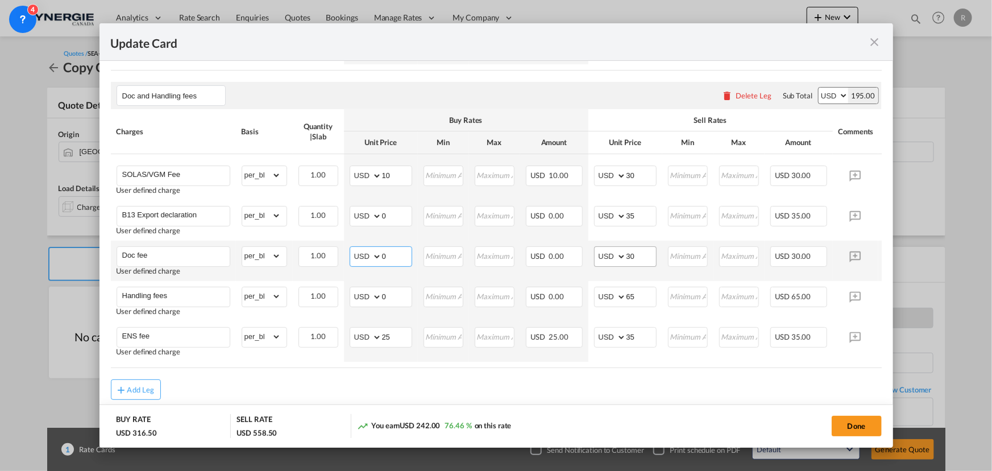
scroll to position [517, 0]
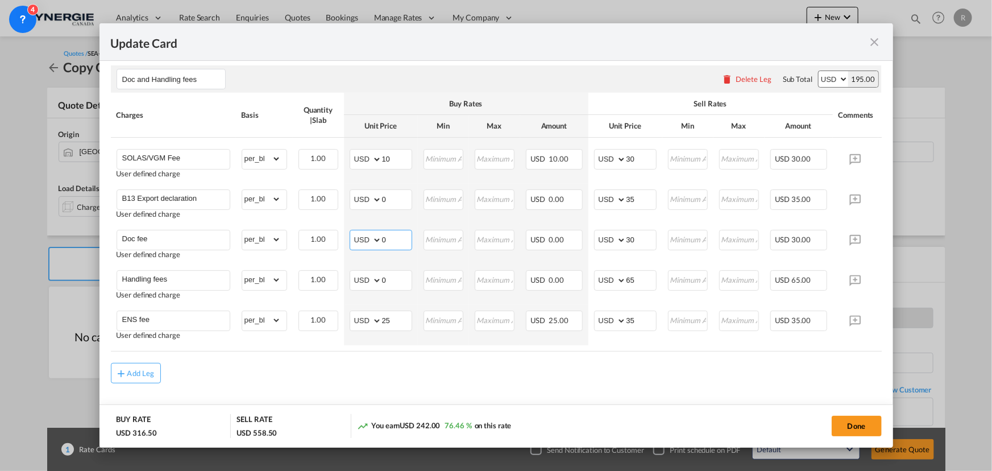
type input "0"
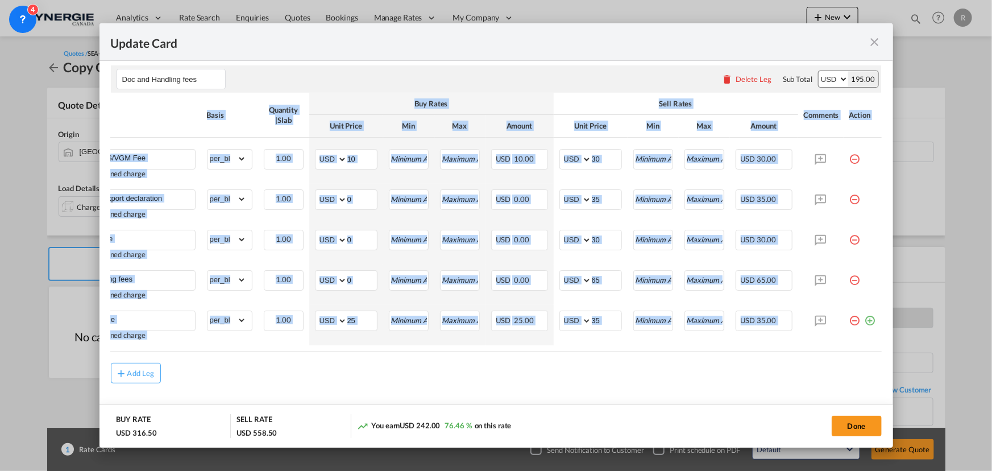
drag, startPoint x: 823, startPoint y: 356, endPoint x: 874, endPoint y: 356, distance: 50.6
click at [874, 356] on md-dialog-content "Port of Loading CAEDM T/S Vancouver Liner/Carrier No carrier 2HM LOGISTICS D.O.…" at bounding box center [495, 254] width 793 height 386
click at [849, 322] on md-icon "icon-minus-circle-outline red-400-fg pt-7" at bounding box center [854, 315] width 11 height 11
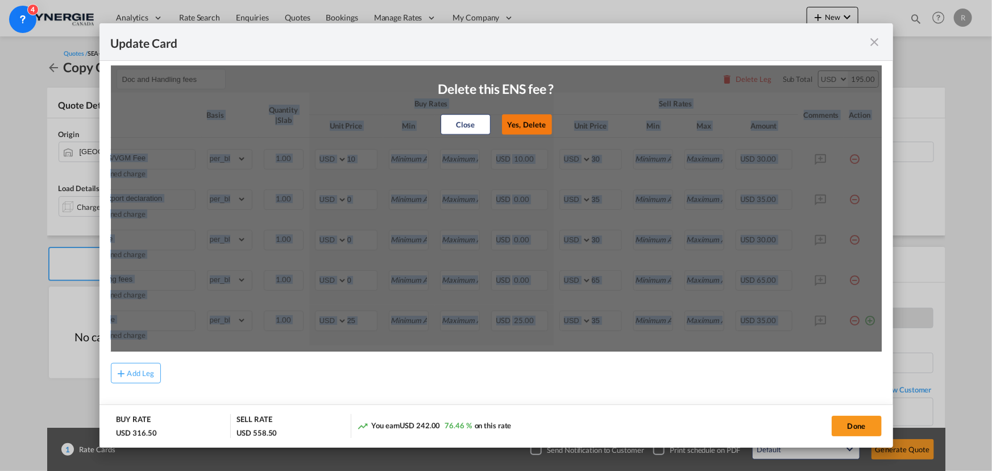
click at [517, 135] on button "Yes, Delete" at bounding box center [527, 124] width 50 height 20
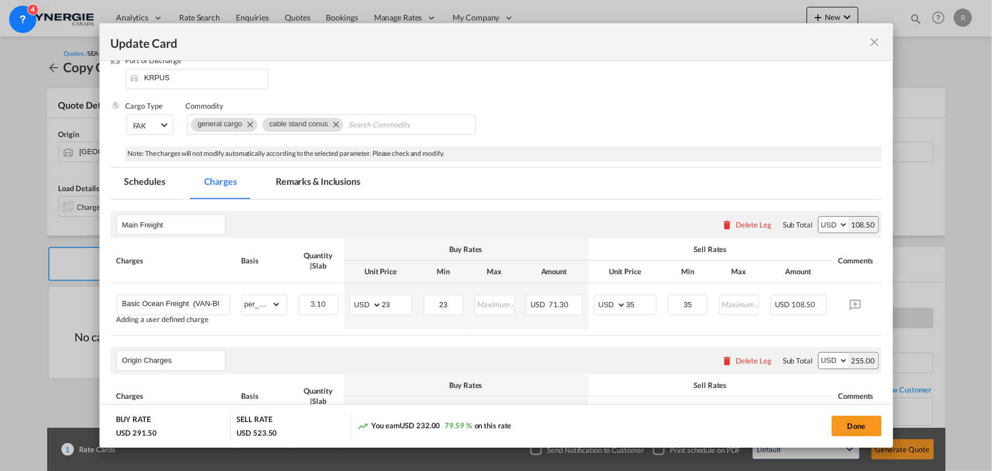
scroll to position [103, 0]
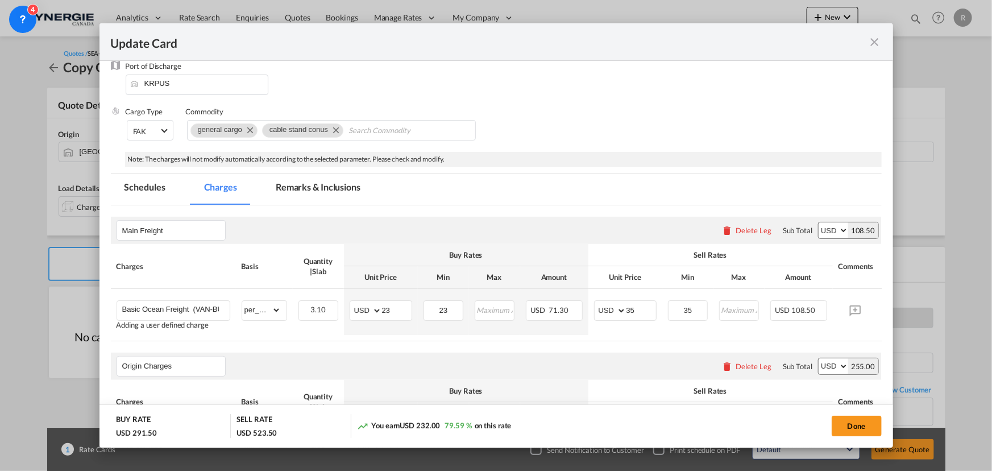
click at [289, 182] on md-tab-item "Remarks & Inclusions" at bounding box center [318, 188] width 112 height 31
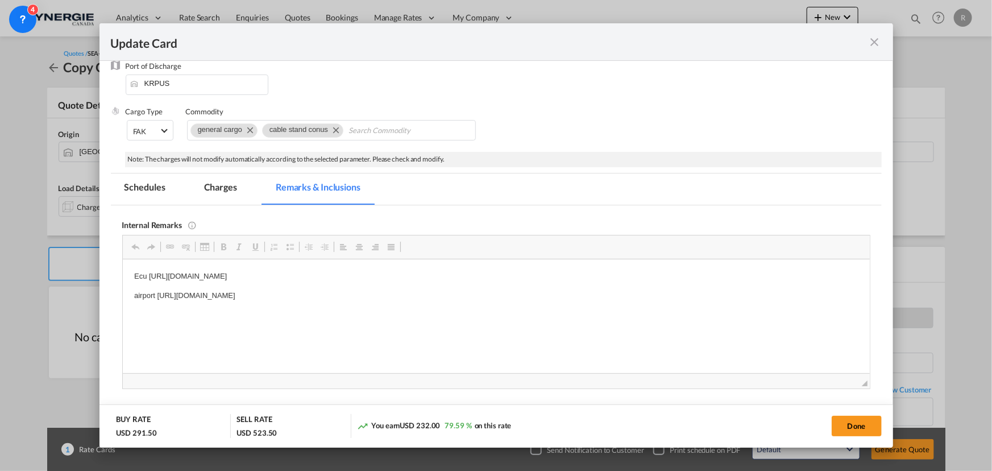
scroll to position [0, 0]
drag, startPoint x: 149, startPoint y: 273, endPoint x: 547, endPoint y: 304, distance: 399.6
click at [547, 304] on body "Ecu https://app.frontapp.com/open/msg_1h2s0cun?key=RAE7b4IqRDdMoogX65NxRg7yaHKl…" at bounding box center [496, 295] width 724 height 50
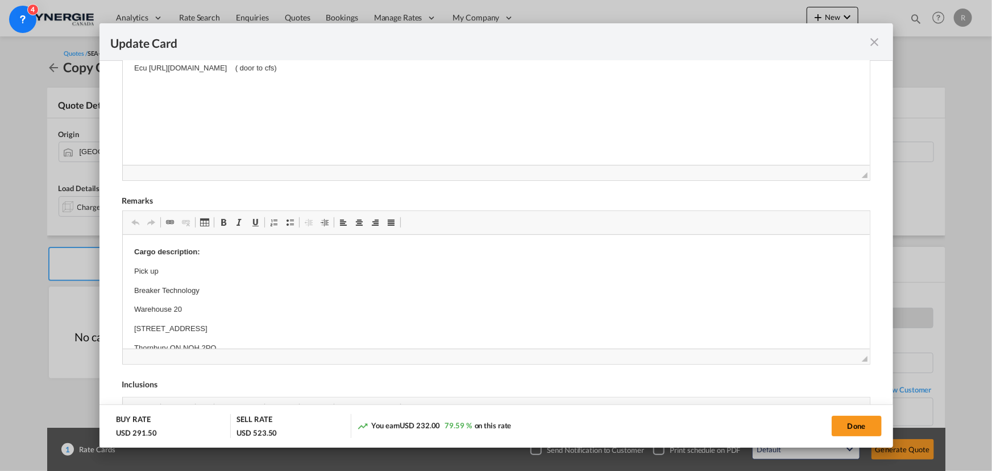
scroll to position [310, 0]
drag, startPoint x: 152, startPoint y: 282, endPoint x: 139, endPoint y: 269, distance: 18.5
click at [139, 269] on p "Pick up" at bounding box center [496, 272] width 724 height 12
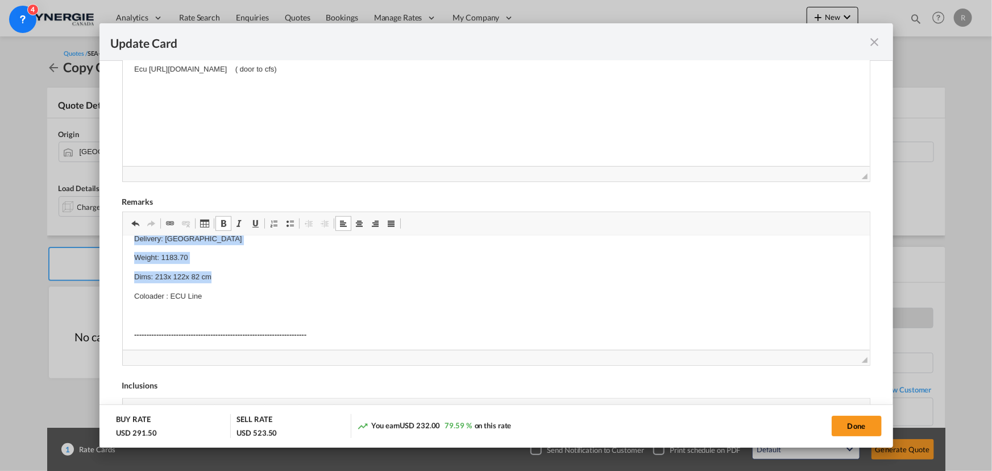
drag, startPoint x: 130, startPoint y: 270, endPoint x: 232, endPoint y: 265, distance: 102.4
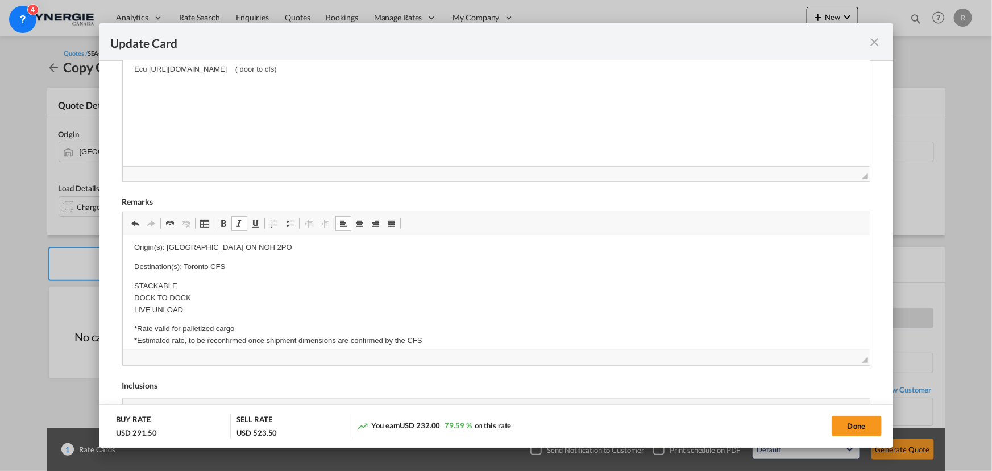
scroll to position [189, 0]
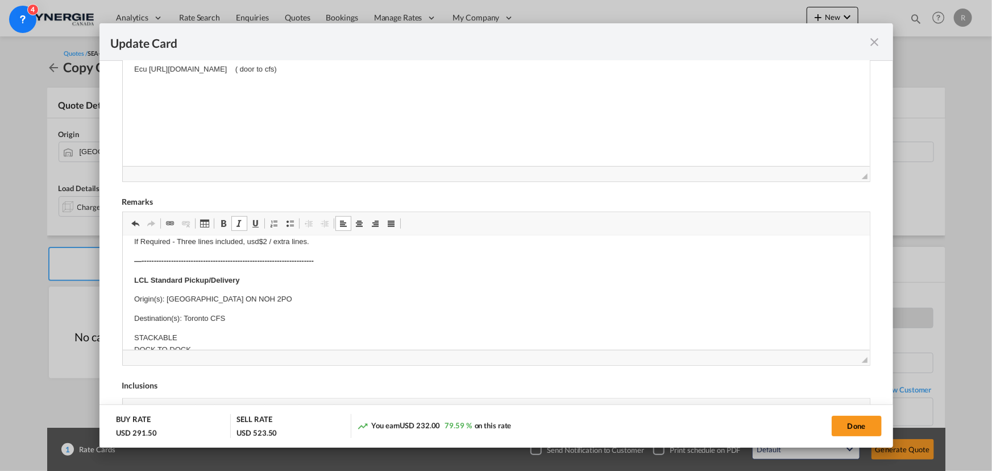
click at [190, 292] on body "Cargo description: 2 Pallets, (138 x 92 x 122cm, 1.549 cbm, 431 kgs) each Total…" at bounding box center [496, 375] width 724 height 634
drag, startPoint x: 165, startPoint y: 296, endPoint x: 258, endPoint y: 296, distance: 92.6
click at [258, 296] on p "Origin(s): Thornbury ON NOH 2PO" at bounding box center [496, 299] width 724 height 12
drag, startPoint x: 184, startPoint y: 315, endPoint x: 227, endPoint y: 315, distance: 43.2
click at [227, 315] on p "Destination(s): Toronto CFS" at bounding box center [496, 318] width 724 height 12
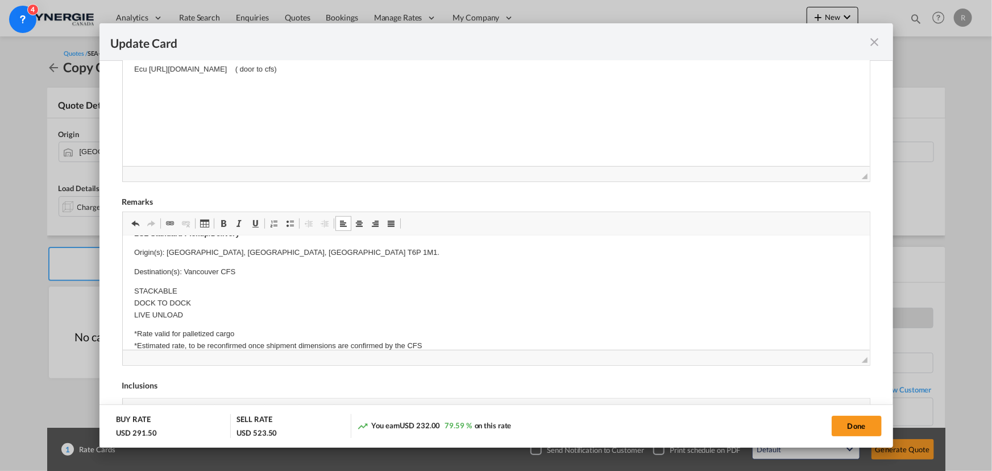
scroll to position [292, 0]
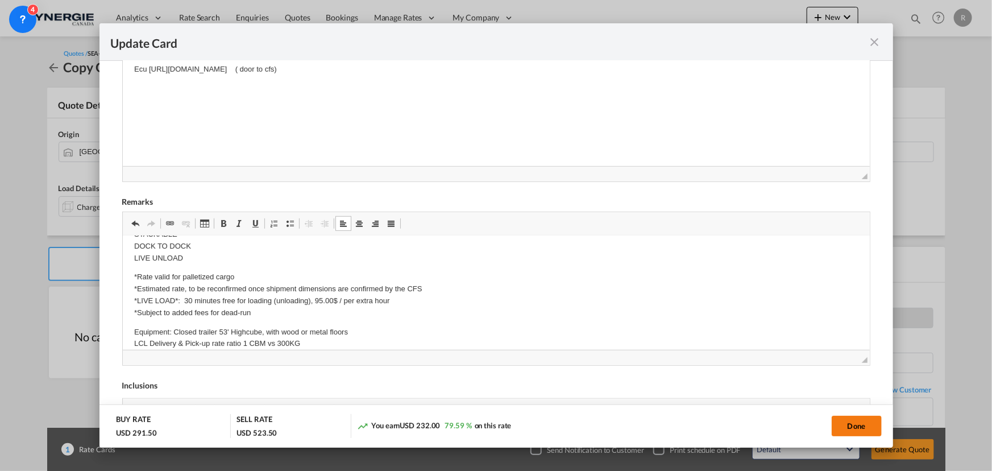
click at [859, 425] on button "Done" at bounding box center [857, 425] width 50 height 20
type input "30 Aug 2025"
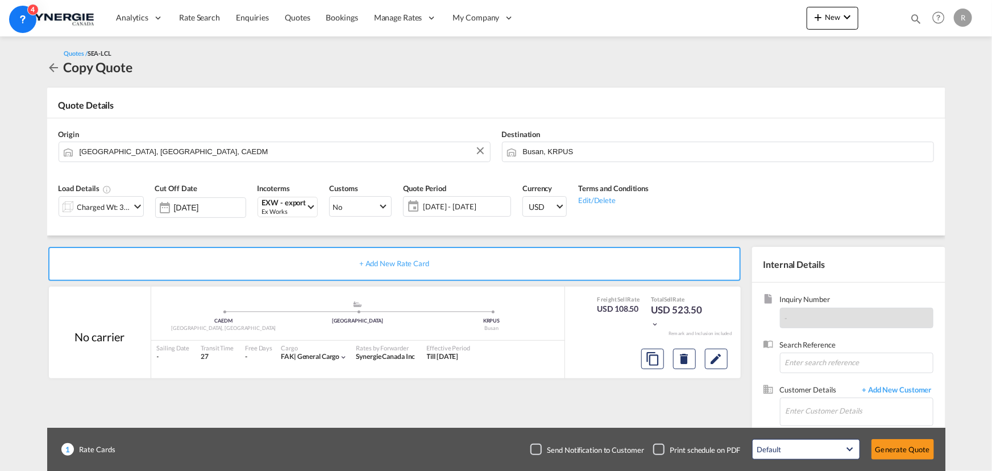
scroll to position [125, 0]
click at [811, 412] on input "Enter Customer Details" at bounding box center [858, 411] width 147 height 26
paste input "maria@minpaclogistics.com"
type input "maria@minpaclogistics.com"
click at [900, 392] on span "+ Add New Customer" at bounding box center [895, 390] width 77 height 13
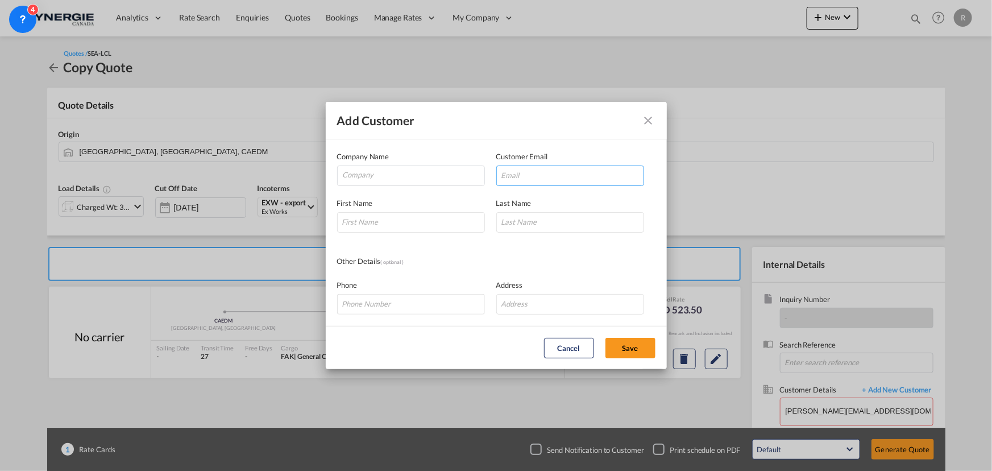
click at [554, 173] on input "Add Customer Company ..." at bounding box center [570, 175] width 148 height 20
paste input "maria@minpaclogistics.com"
type input "maria@minpaclogistics.com"
click at [437, 181] on input "Company" at bounding box center [414, 174] width 142 height 17
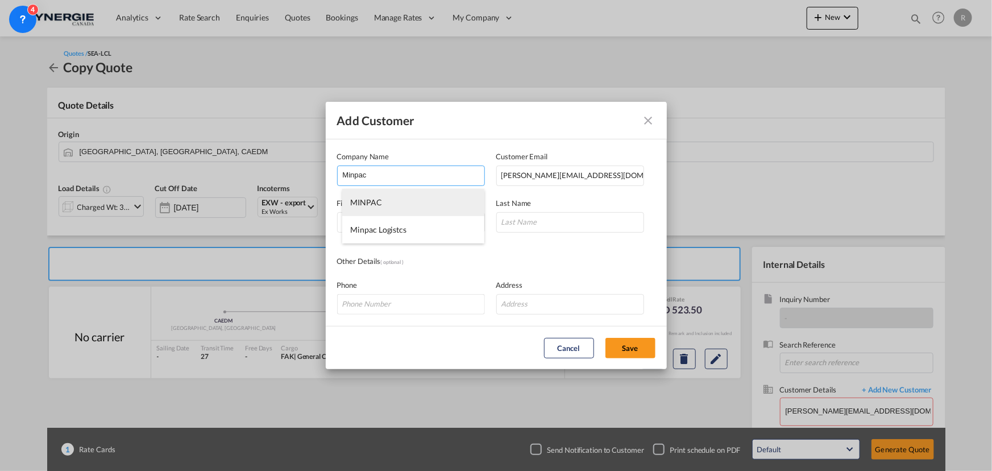
click at [380, 202] on span "MINPAC" at bounding box center [366, 202] width 31 height 10
type input "MINPAC"
click at [380, 217] on input "Add Customer Company ..." at bounding box center [411, 222] width 148 height 20
type input "Maria"
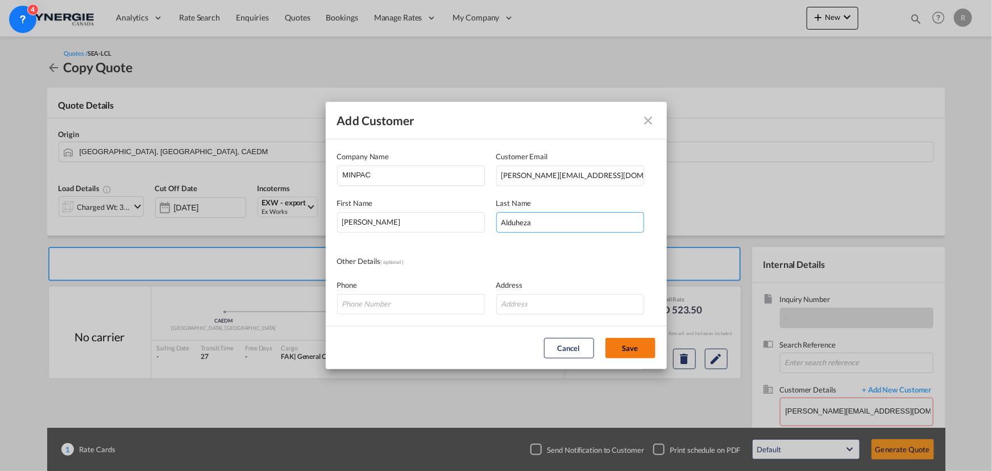
type input "Alduheza"
click at [643, 348] on button "Save" at bounding box center [630, 348] width 50 height 20
type input "MINPAC, Maria Alduheza, maria@minpaclogistics.com"
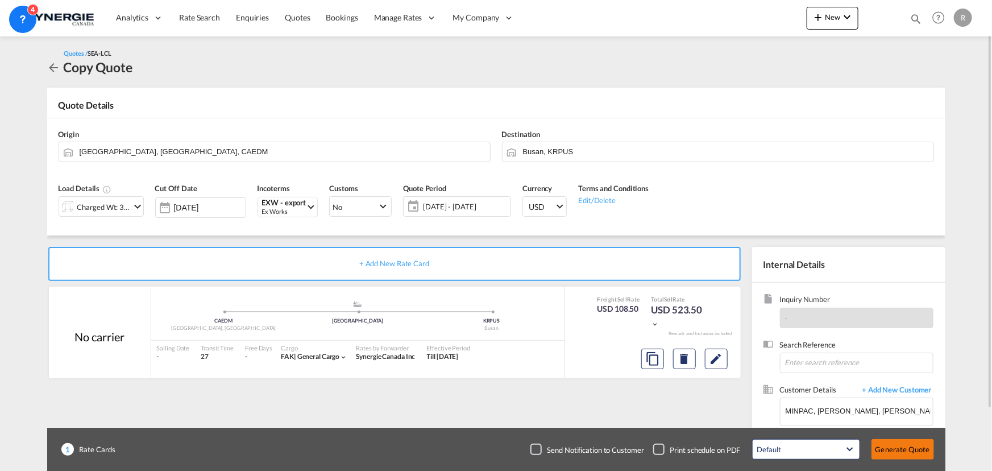
click at [898, 455] on button "Generate Quote" at bounding box center [902, 449] width 63 height 20
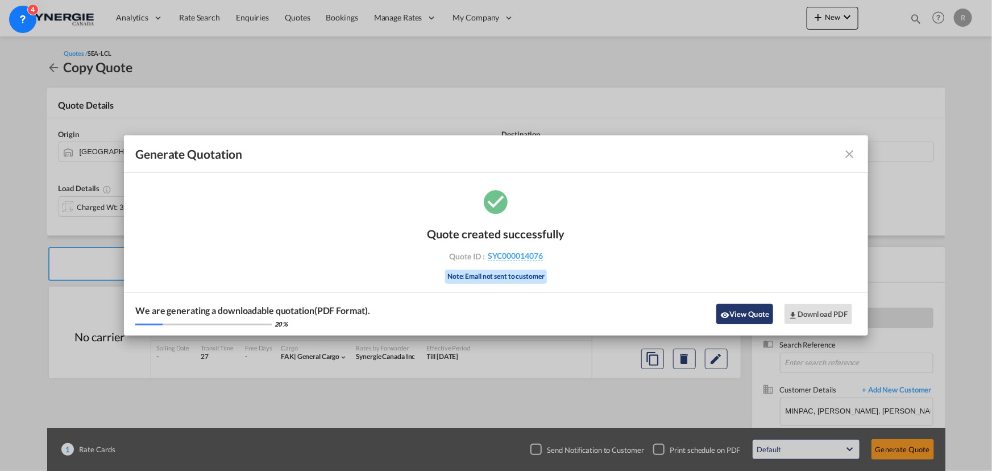
click at [756, 314] on button "View Quote" at bounding box center [744, 314] width 57 height 20
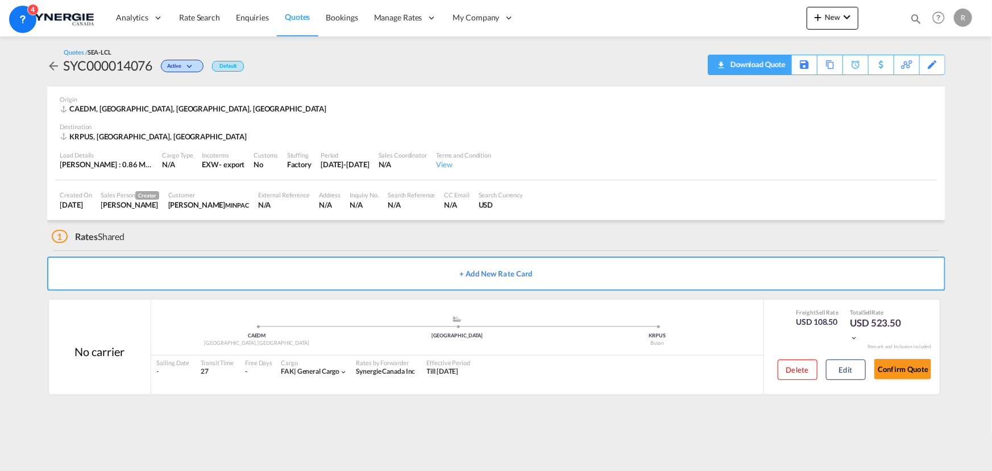
click at [770, 72] on div "Download Quote" at bounding box center [757, 64] width 58 height 18
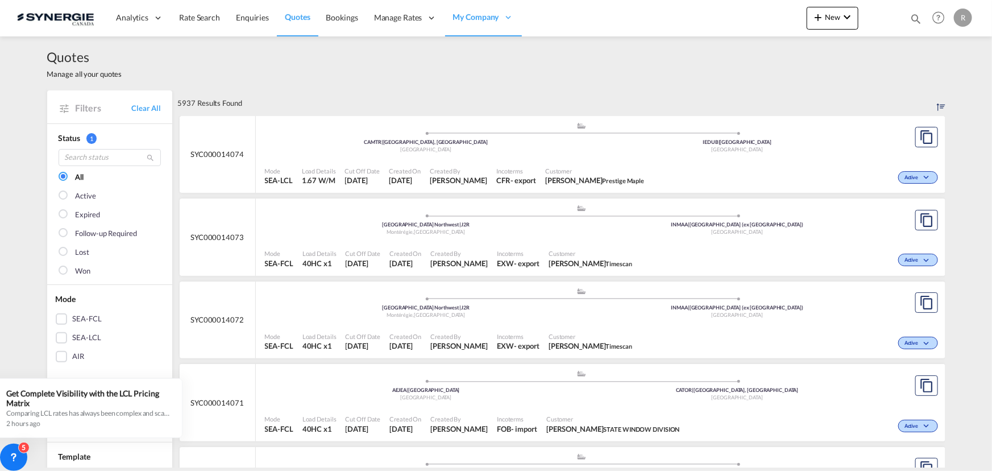
click at [539, 264] on div "- export" at bounding box center [527, 263] width 26 height 10
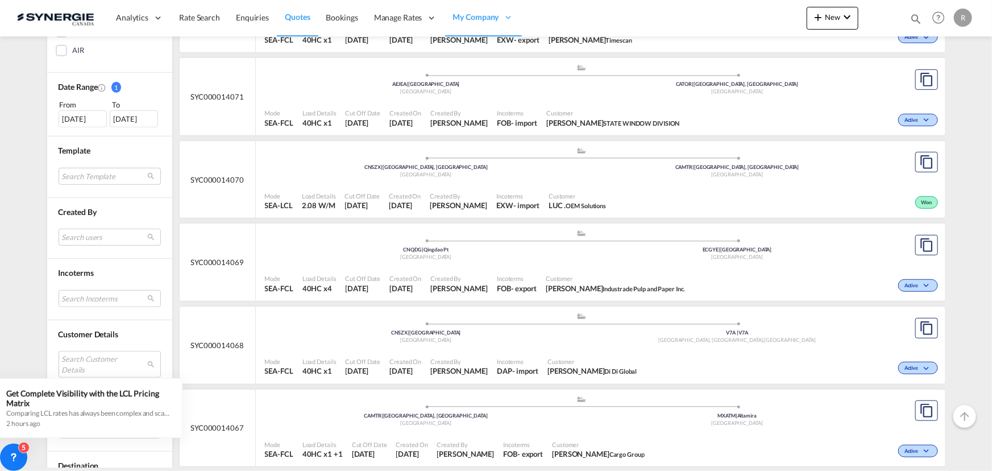
scroll to position [310, 0]
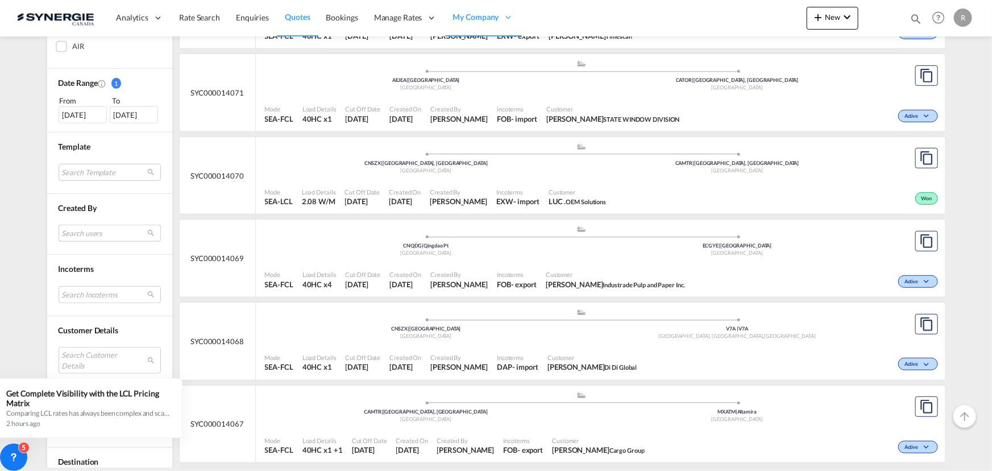
click at [93, 225] on md-select "Search users sugan T sugantha.rajan@freightfy.com raquel Jimenez raquel.jimenez…" at bounding box center [110, 233] width 102 height 17
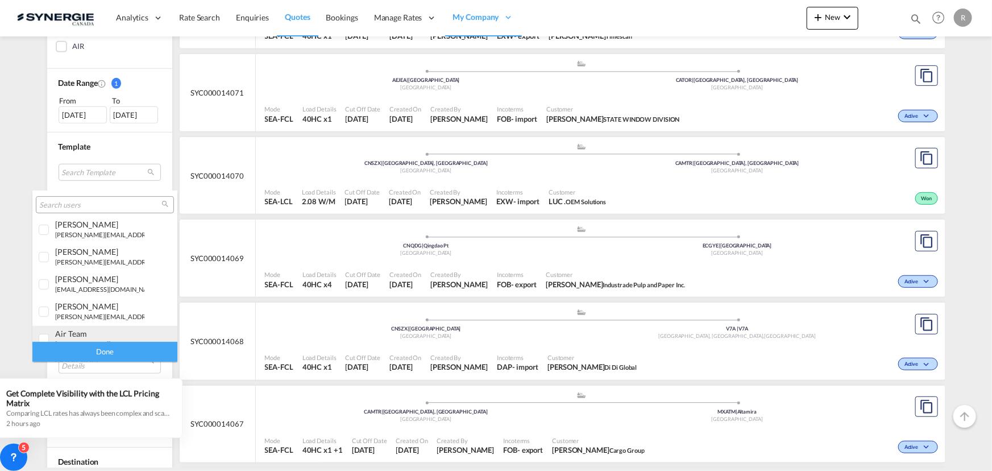
scroll to position [210, 0]
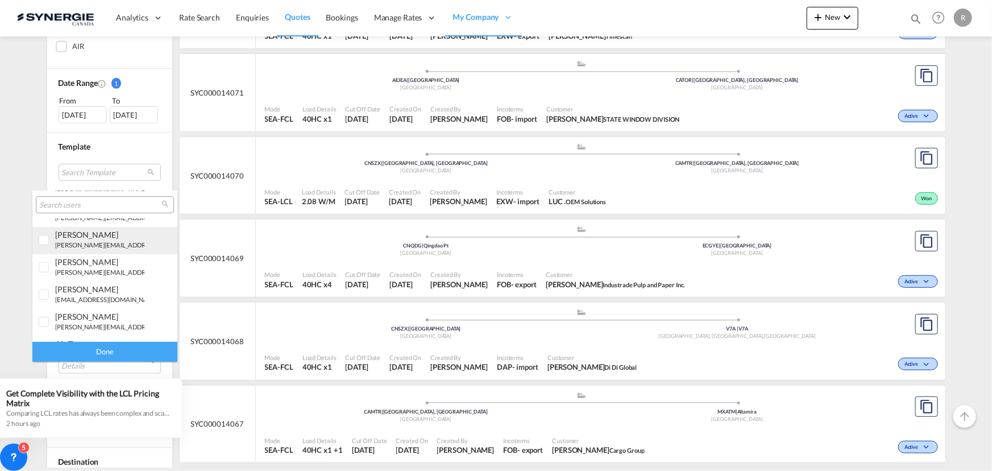
click at [83, 235] on div "rosa Ho" at bounding box center [99, 235] width 89 height 10
click at [127, 350] on div "Done" at bounding box center [104, 352] width 145 height 20
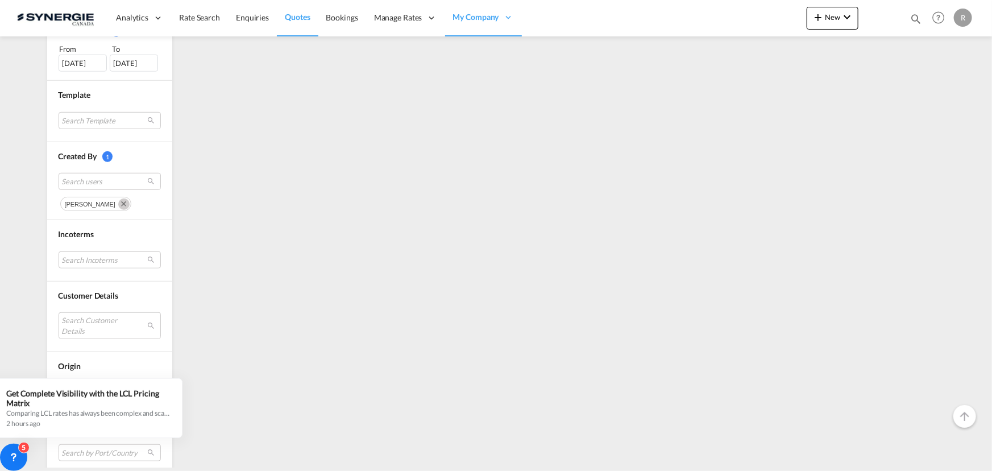
scroll to position [413, 0]
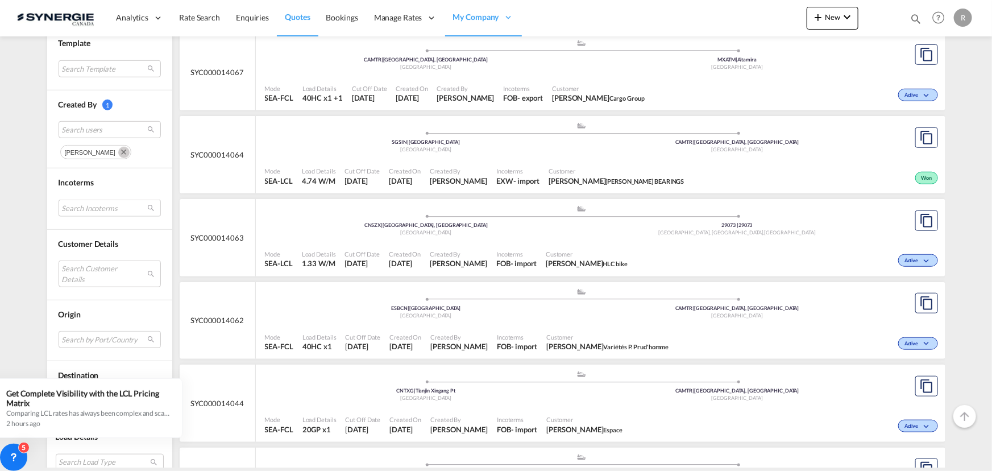
click at [124, 207] on md-select "Search Incoterms CIP-EXPORT carriage and insurance paid to CIF-IMPORT cost,insu…" at bounding box center [110, 208] width 102 height 17
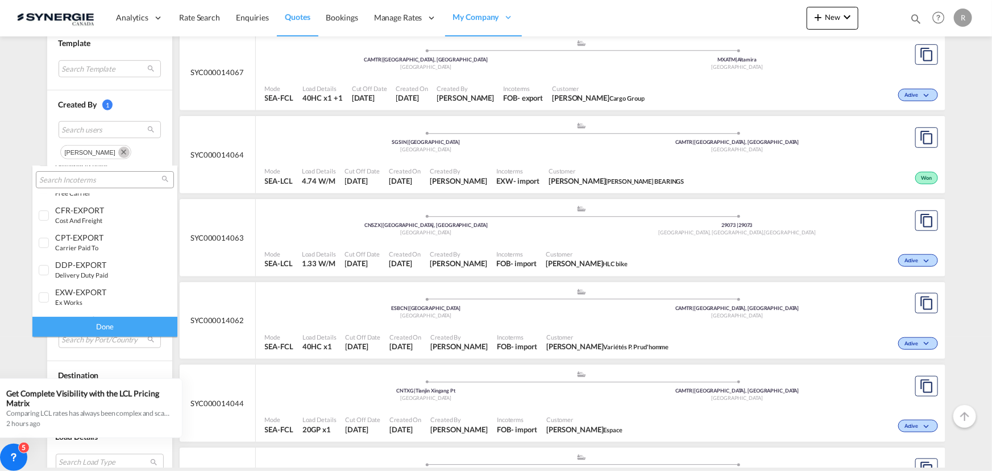
scroll to position [206, 0]
click at [98, 239] on div "EXW-EXPORT" at bounding box center [99, 240] width 89 height 10
click at [134, 327] on div "Done" at bounding box center [104, 327] width 145 height 20
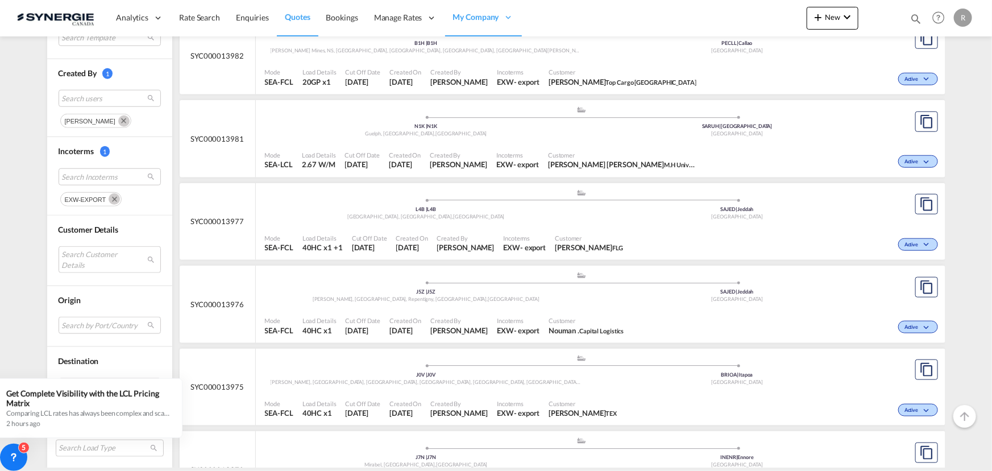
scroll to position [517, 0]
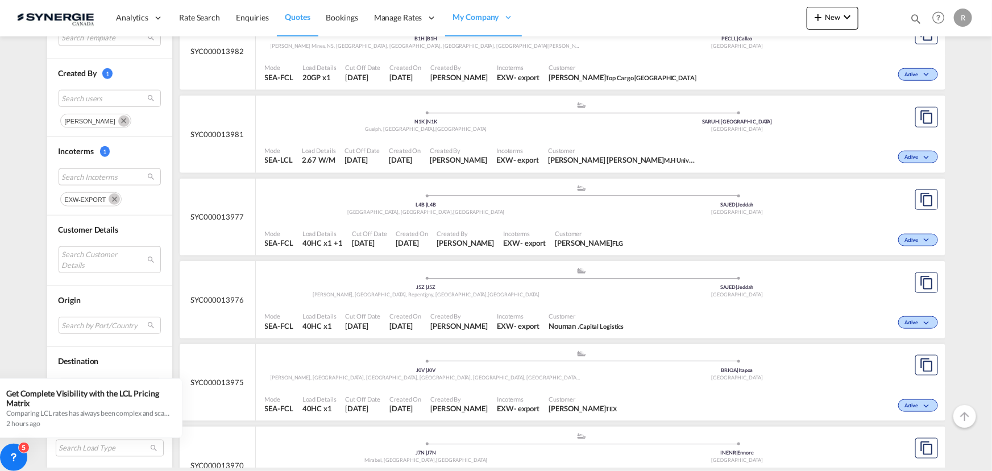
click at [571, 388] on div "Mode SEA-FCL Load Details 40HC x1 Cut Off Date 11 Aug 2025 Created On 11 Aug 20…" at bounding box center [600, 404] width 689 height 34
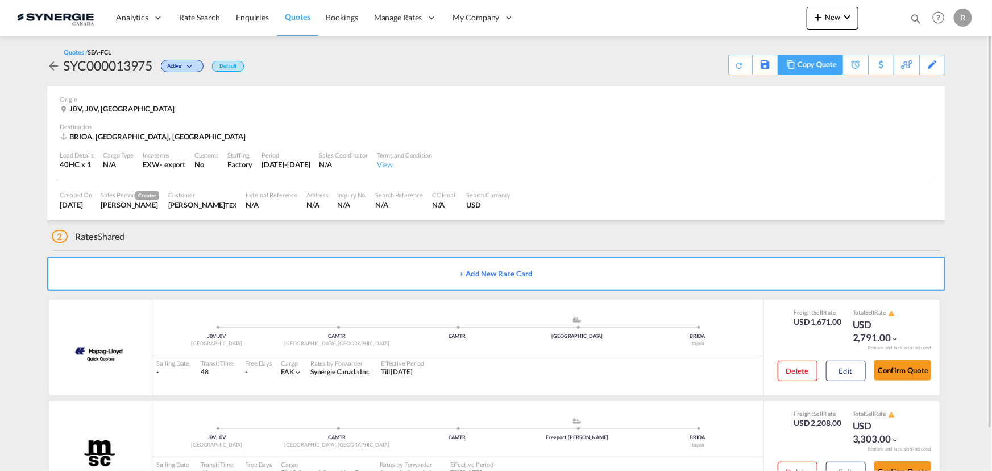
click at [816, 67] on div "Copy Quote" at bounding box center [816, 64] width 39 height 19
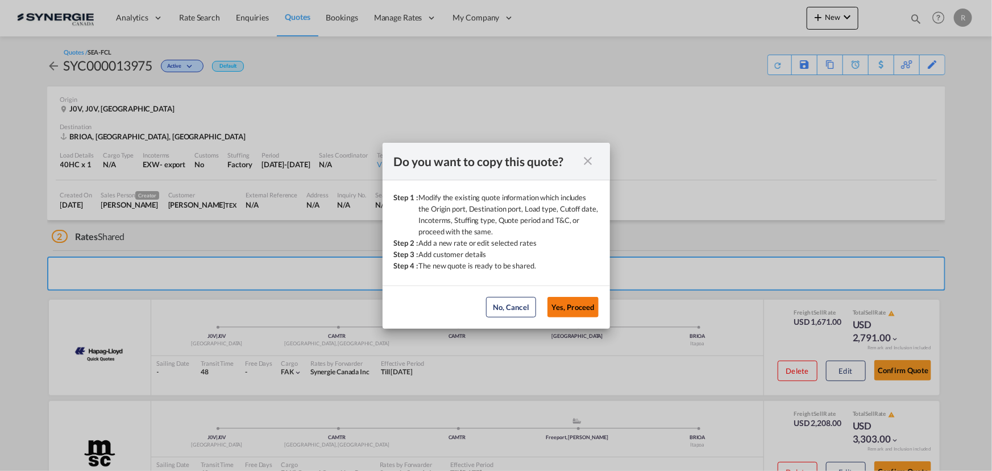
click at [577, 301] on button "Yes, Proceed" at bounding box center [572, 307] width 51 height 20
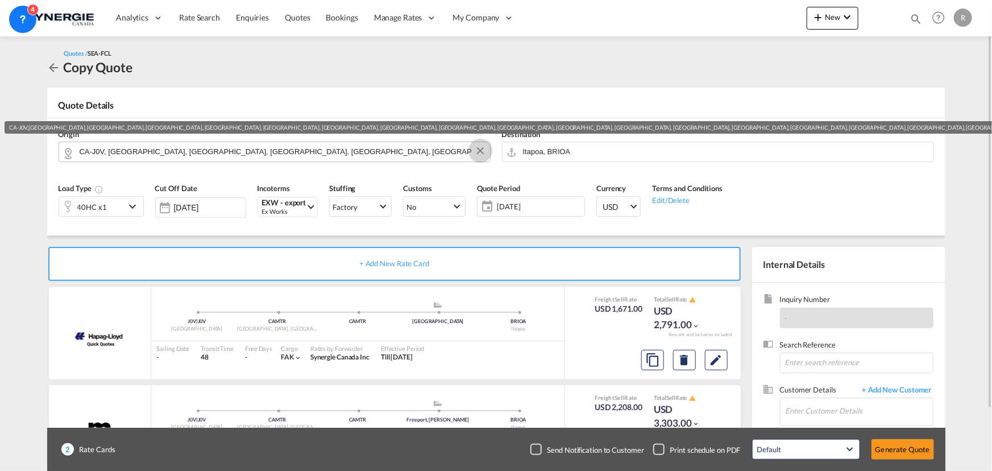
click at [479, 150] on button "Clear Input" at bounding box center [480, 150] width 17 height 17
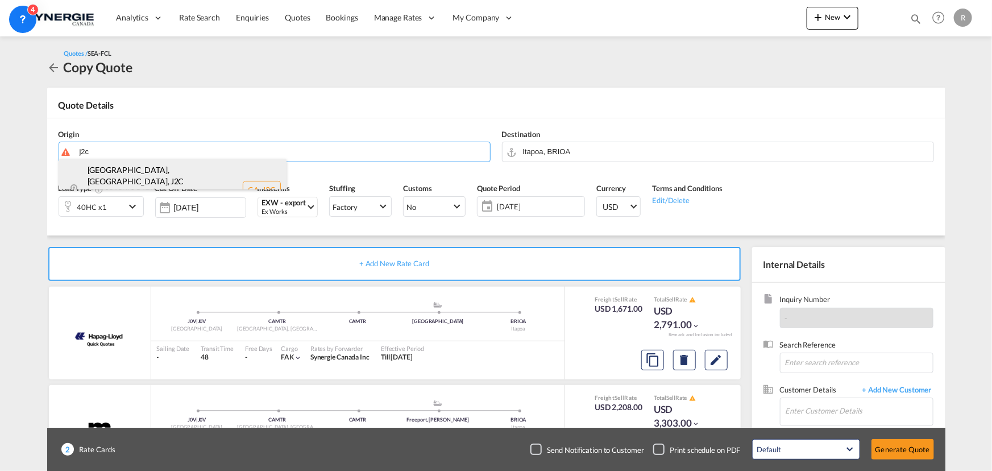
click at [159, 175] on div "[GEOGRAPHIC_DATA], [GEOGRAPHIC_DATA] , J2C [GEOGRAPHIC_DATA] / [GEOGRAPHIC_DATA…" at bounding box center [172, 190] width 227 height 63
type input "CA-J2C, [GEOGRAPHIC_DATA], [GEOGRAPHIC_DATA], [GEOGRAPHIC_DATA] / [GEOGRAPHIC_D…"
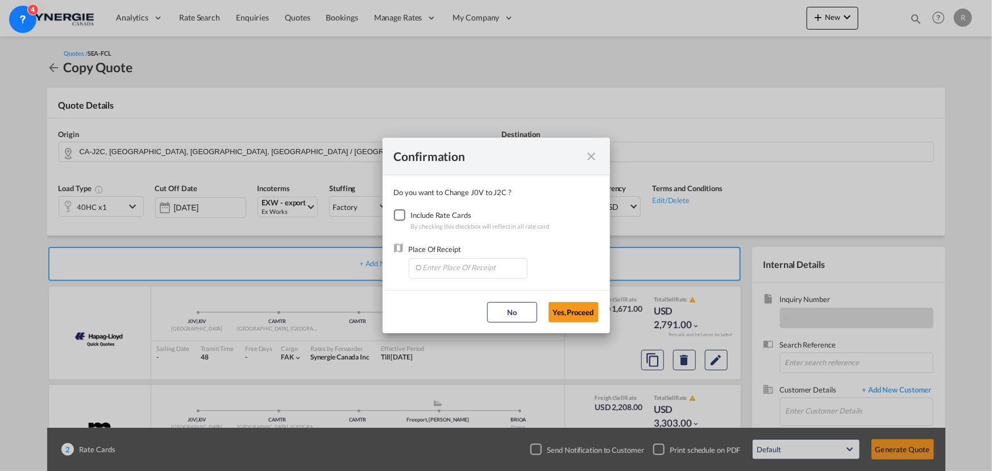
click at [401, 216] on div "Checkbox No Ink" at bounding box center [399, 214] width 11 height 11
click at [455, 269] on input "Enter Place Of Receipt" at bounding box center [470, 267] width 113 height 17
click at [433, 317] on span "CAMTR, [GEOGRAPHIC_DATA], [GEOGRAPHIC_DATA], [GEOGRAPHIC_DATA], [GEOGRAPHIC_DAT…" at bounding box center [645, 320] width 446 height 10
type input "CAMTR, [GEOGRAPHIC_DATA], [GEOGRAPHIC_DATA], [GEOGRAPHIC_DATA], [GEOGRAPHIC_DAT…"
click at [573, 307] on button "Yes,Proceed" at bounding box center [573, 312] width 50 height 20
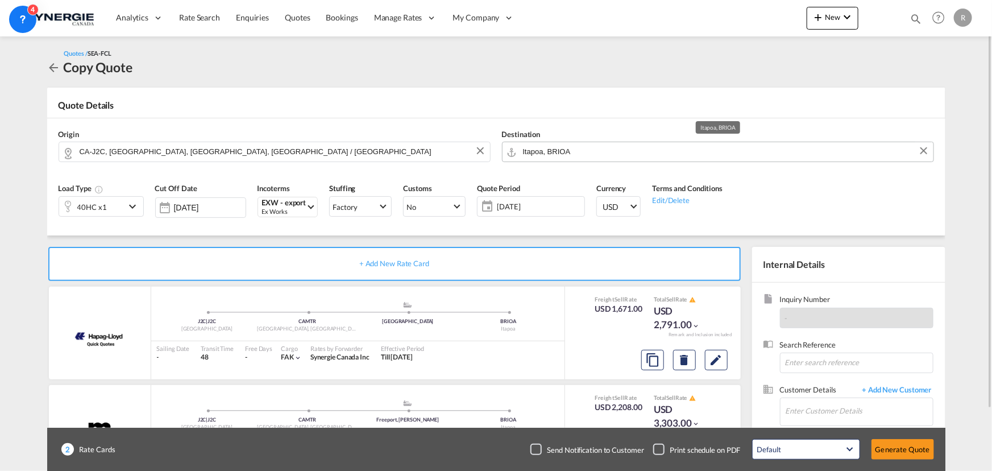
click at [585, 147] on input "Itapoa, BRIOA" at bounding box center [725, 152] width 405 height 20
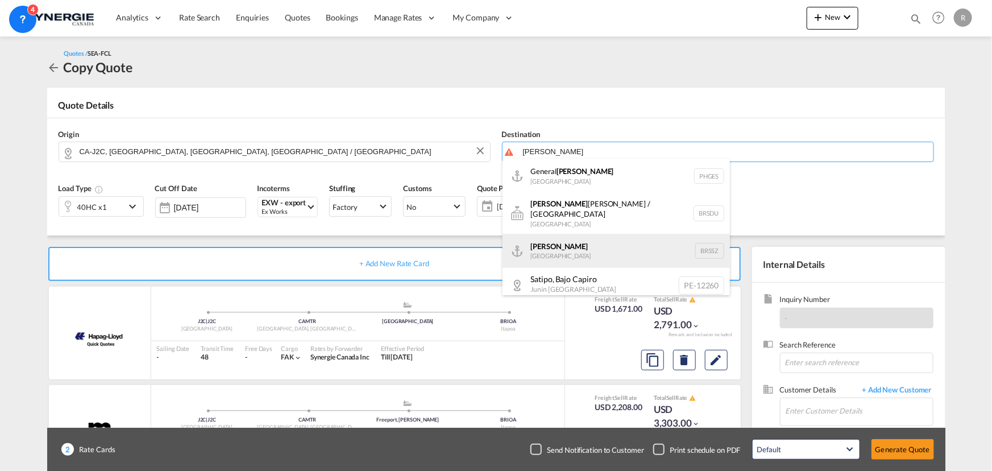
click at [545, 250] on div "[PERSON_NAME] [GEOGRAPHIC_DATA] BRSSZ" at bounding box center [615, 251] width 227 height 34
type input "[PERSON_NAME], BRSSZ"
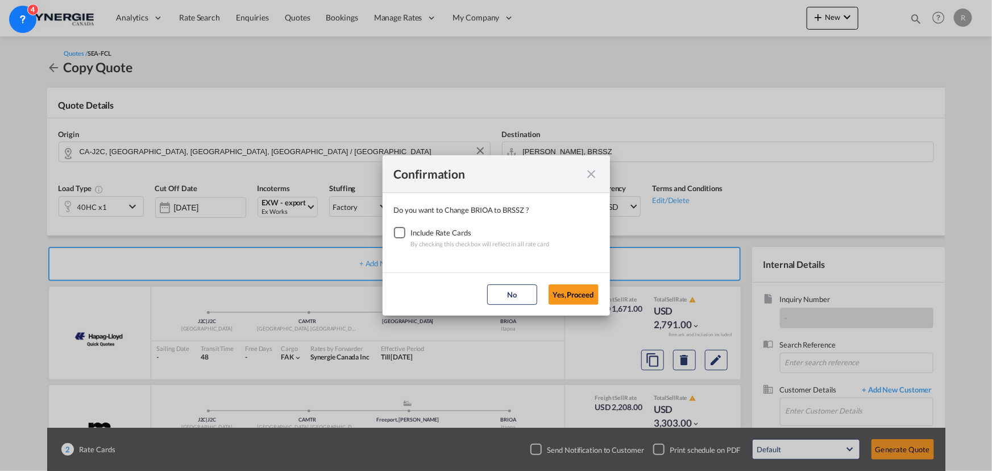
click at [398, 234] on div "Checkbox No Ink" at bounding box center [399, 232] width 11 height 11
click at [557, 292] on button "Yes,Proceed" at bounding box center [573, 294] width 50 height 20
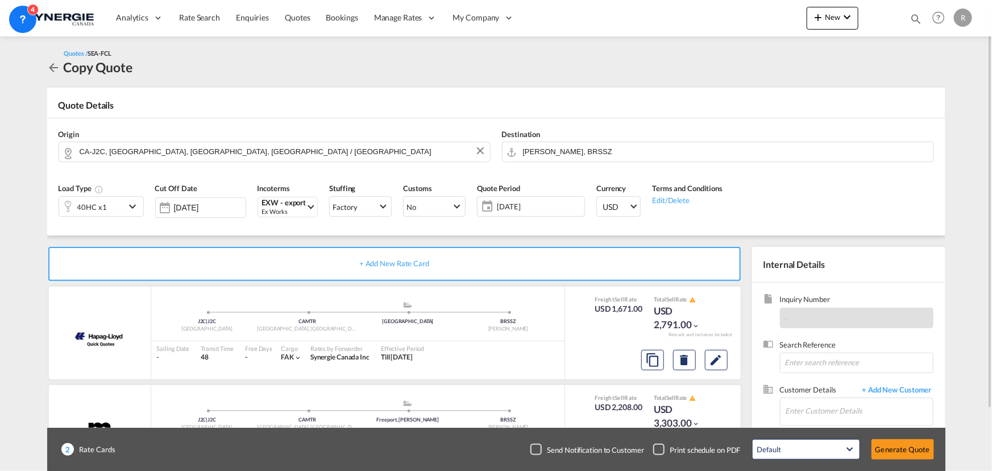
click at [542, 210] on span "[DATE]" at bounding box center [539, 206] width 85 height 10
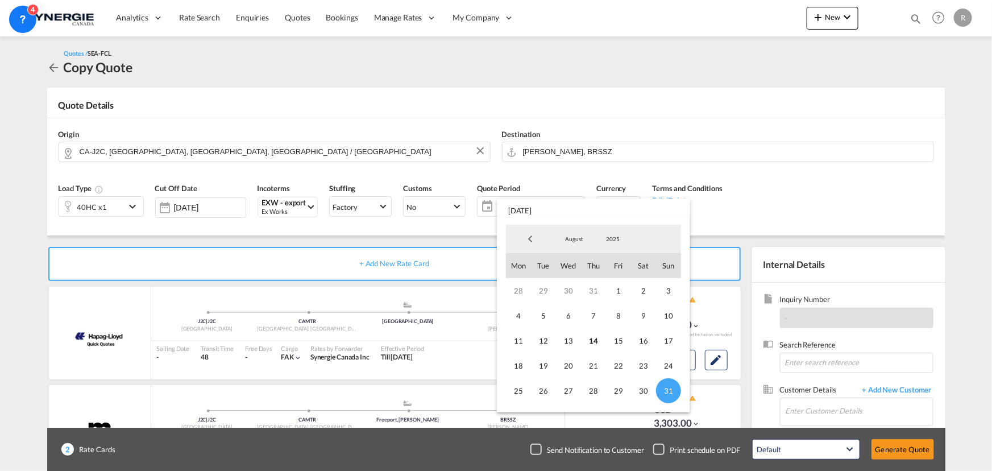
click at [855, 208] on md-backdrop at bounding box center [496, 235] width 992 height 471
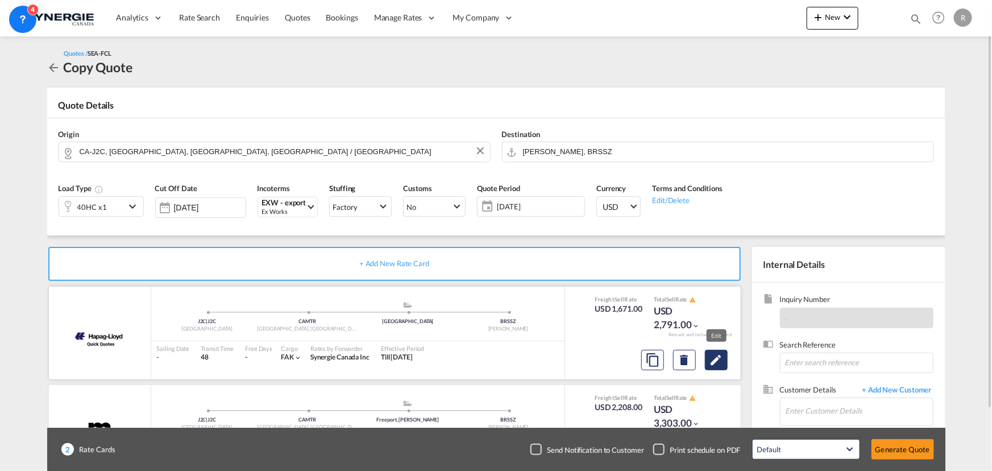
click at [713, 361] on md-icon "Edit" at bounding box center [716, 360] width 14 height 14
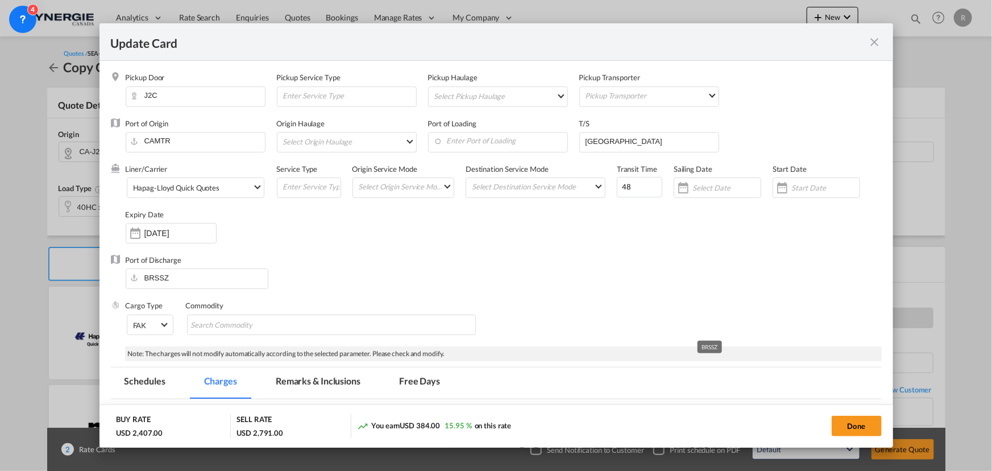
select select "per container"
select select "per B/L"
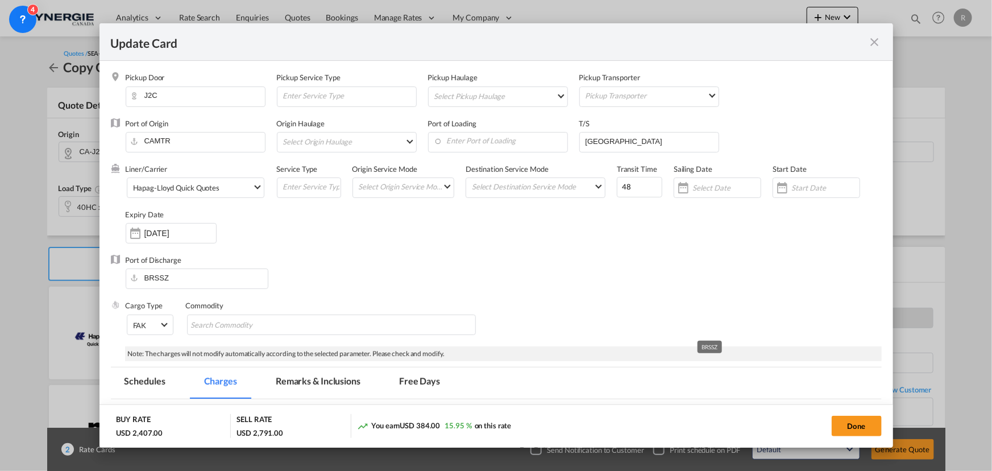
select select "per B/L"
select select "per container"
click at [171, 233] on input "[DATE]" at bounding box center [180, 232] width 72 height 9
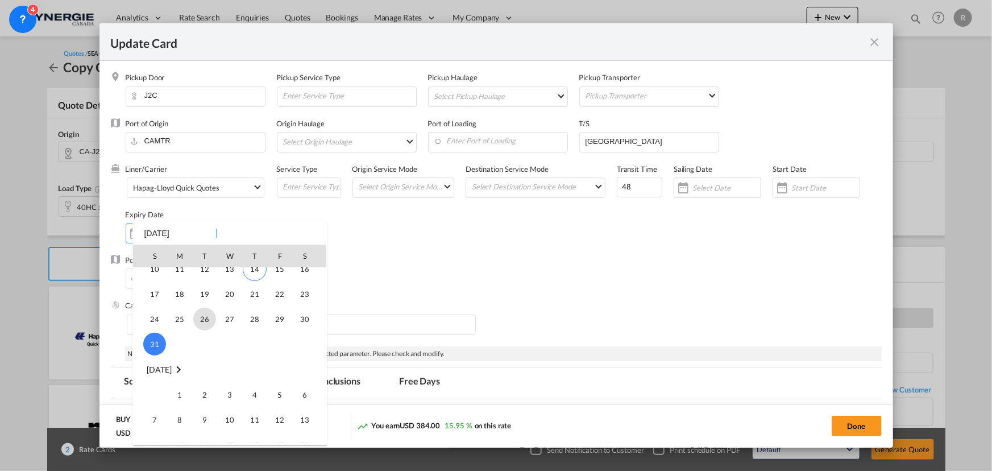
scroll to position [263237, 0]
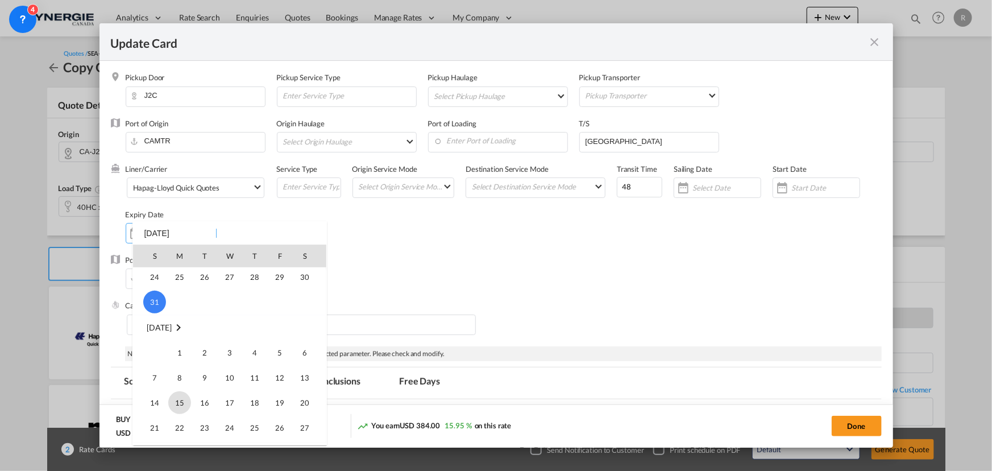
click at [176, 400] on span "15" at bounding box center [179, 402] width 23 height 23
type input "[DATE]"
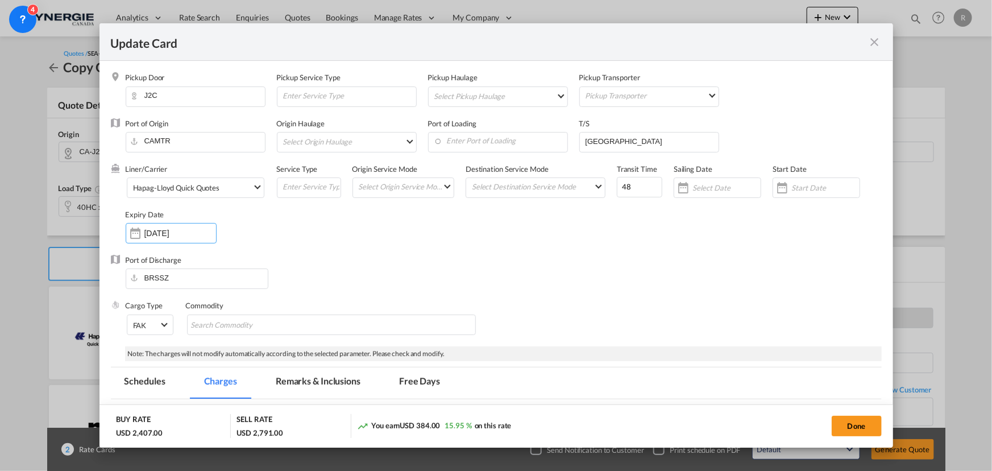
click at [538, 289] on div "Port of Discharge BRSSZ" at bounding box center [496, 277] width 771 height 45
click at [468, 139] on input "Enter Port of Loading" at bounding box center [501, 140] width 134 height 17
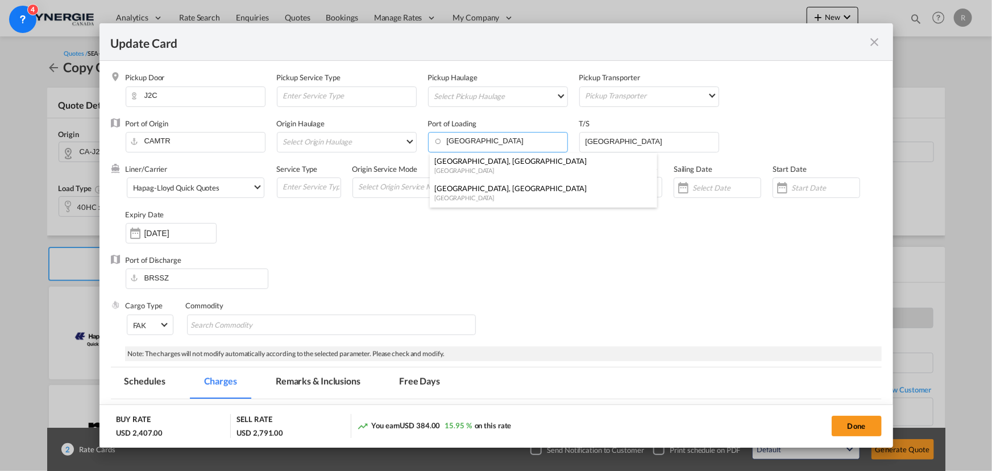
click at [458, 194] on div "[GEOGRAPHIC_DATA]" at bounding box center [539, 197] width 211 height 9
type input "[GEOGRAPHIC_DATA], [GEOGRAPHIC_DATA], CAMTR"
click at [188, 236] on input "[DATE]" at bounding box center [180, 232] width 72 height 9
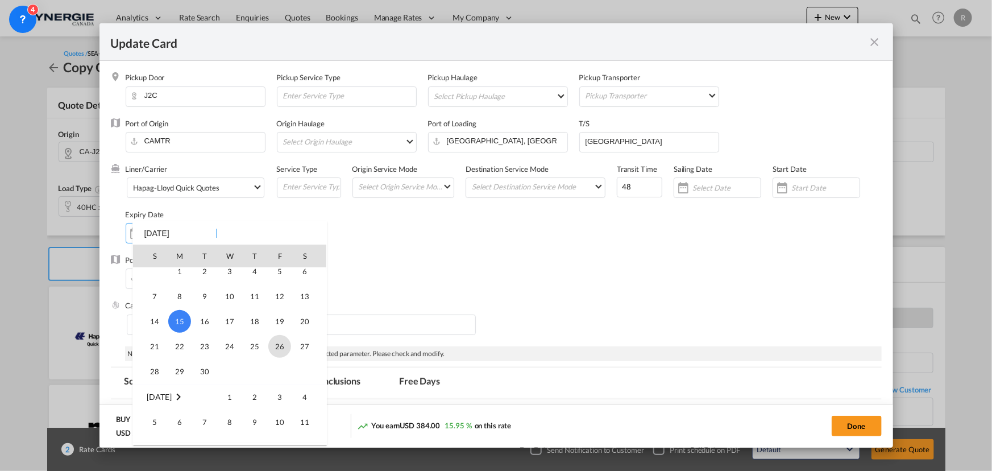
scroll to position [263336, 0]
click at [204, 352] on span "30" at bounding box center [204, 354] width 23 height 23
type input "[DATE]"
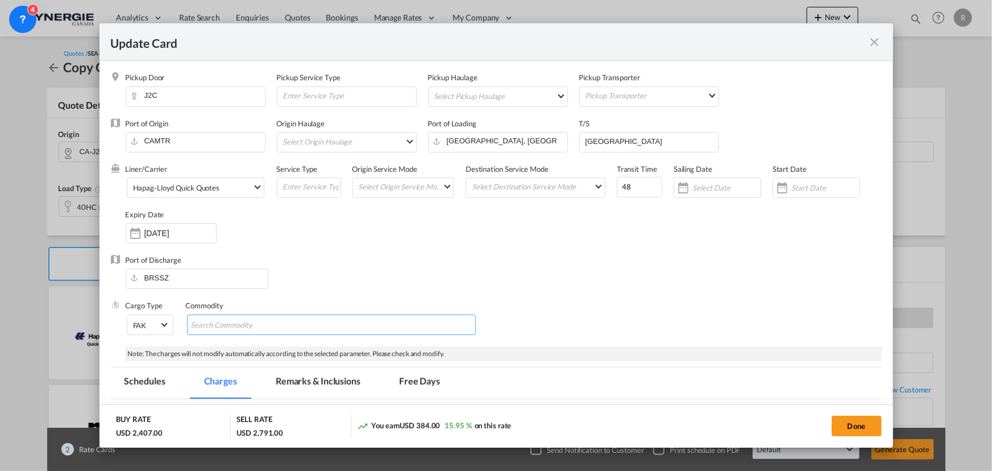
click at [355, 326] on md-chips-wrap "Chips container with autocompletion. Enter the text area, type text to search, …" at bounding box center [331, 324] width 289 height 20
type input "General cargo, pls adv hs code, commodity to check before booking placement and…"
click at [460, 269] on div "Port of Discharge BRSSZ" at bounding box center [496, 277] width 771 height 45
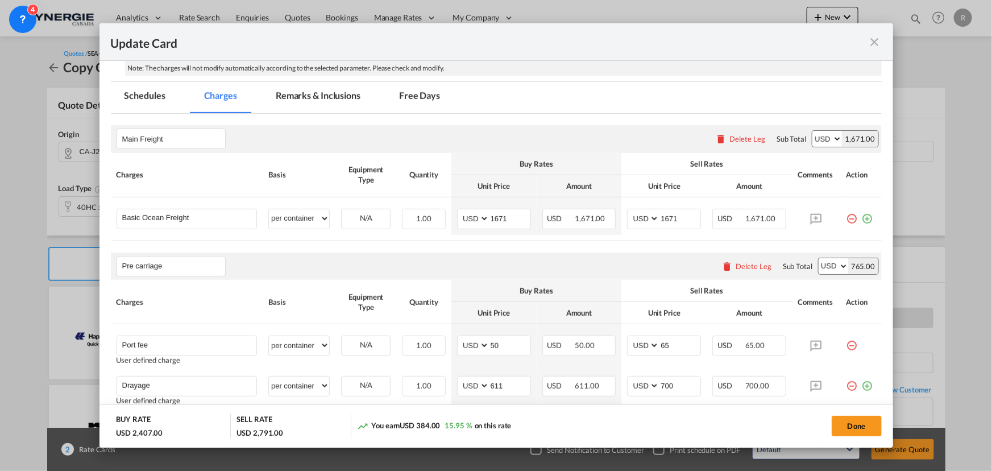
scroll to position [310, 0]
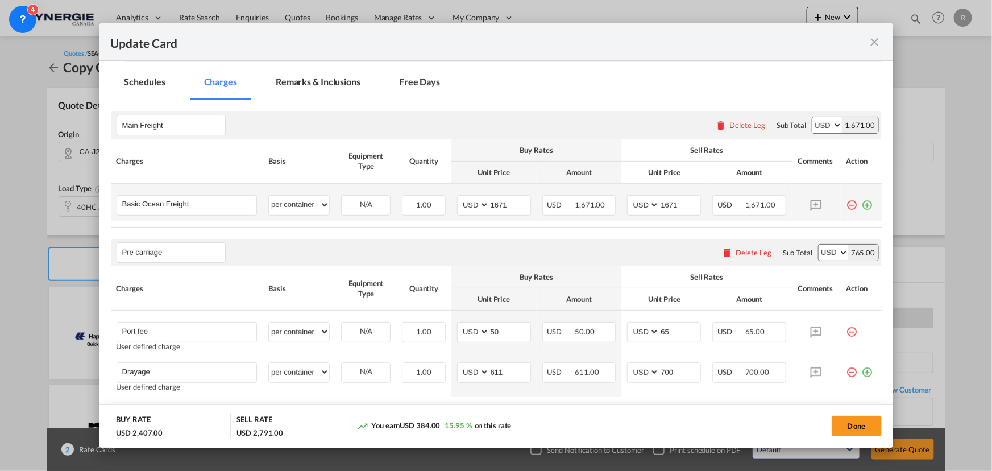
click at [862, 203] on md-icon "icon-plus-circle-outline green-400-fg" at bounding box center [867, 200] width 11 height 11
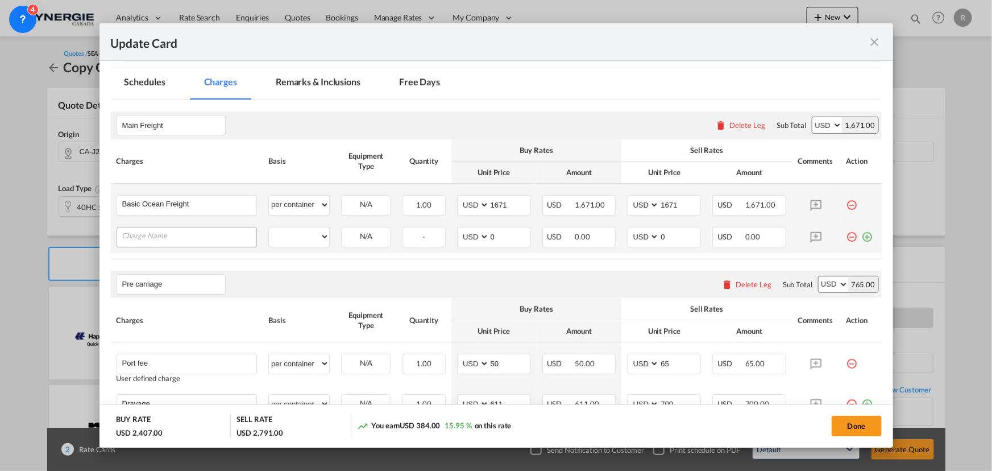
click at [217, 239] on input "Charge Name" at bounding box center [189, 235] width 135 height 17
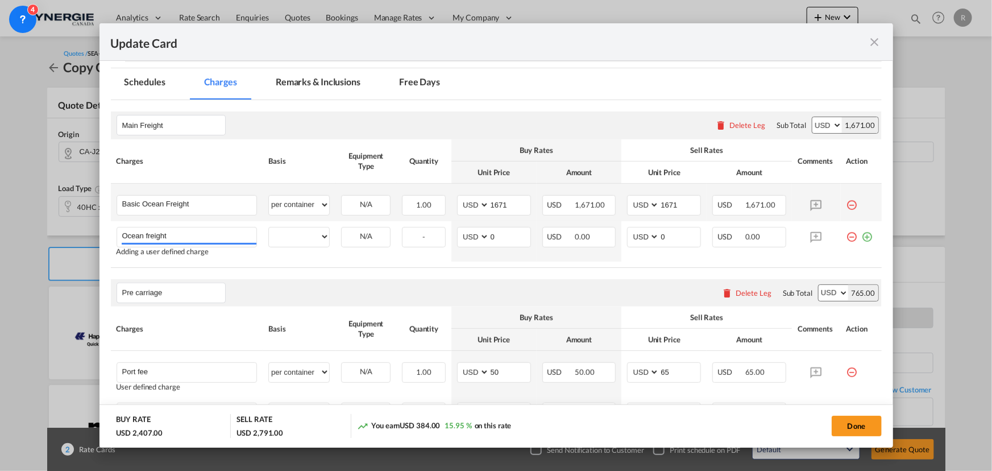
type input "Ocean freight"
click at [303, 216] on td "per equipment per container per B/L per shipping bill per shipment % on freight…" at bounding box center [299, 203] width 73 height 38
click at [304, 207] on select "per equipment per container per B/L per shipping bill per shipment % on freight…" at bounding box center [299, 205] width 60 height 18
select select "per equipment"
click at [269, 196] on select "per equipment per container per B/L per shipping bill per shipment % on freight…" at bounding box center [299, 205] width 60 height 18
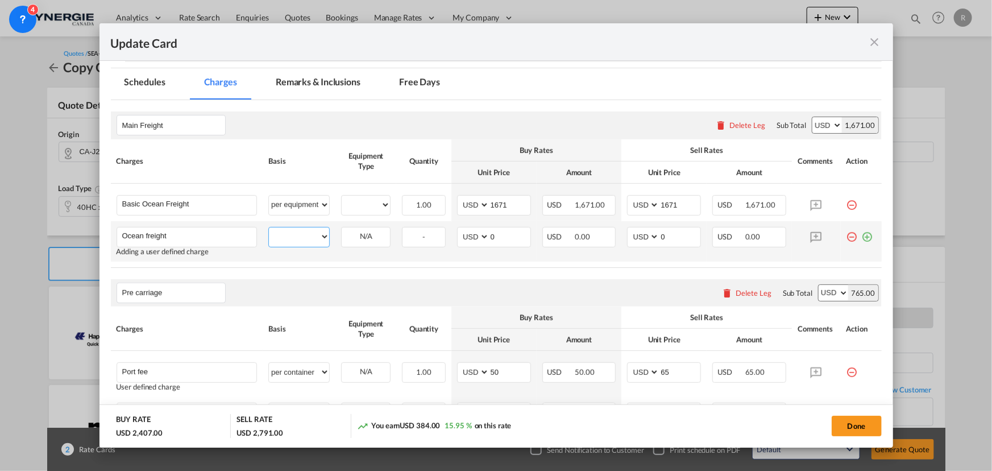
click at [285, 233] on select "per equipment per container per B/L per shipping bill per shipment % on freight…" at bounding box center [299, 236] width 60 height 18
select select "per equipment"
click at [269, 227] on select "per equipment per container per B/L per shipping bill per shipment % on freight…" at bounding box center [299, 236] width 60 height 18
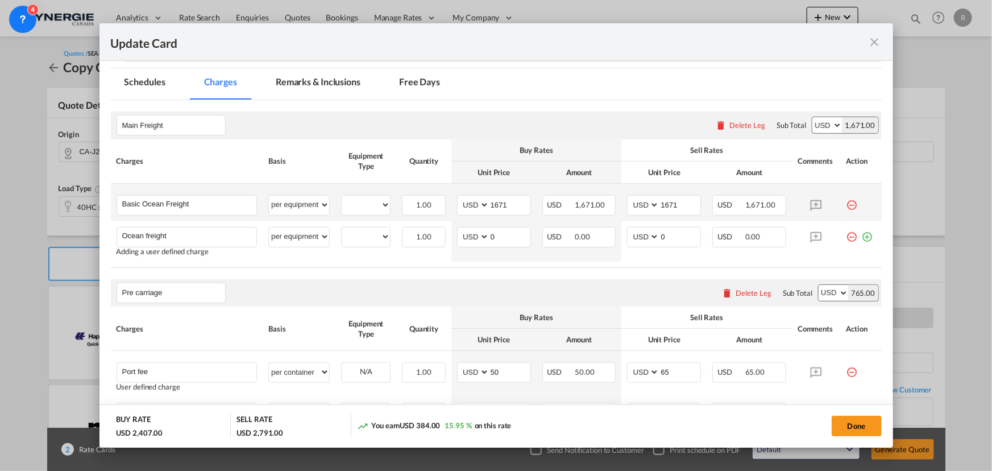
click at [374, 216] on td "40HC Please Select Already exists" at bounding box center [365, 203] width 61 height 38
click at [367, 209] on select "40HC" at bounding box center [366, 204] width 48 height 15
select select "40HC"
click at [342, 197] on select "40HC" at bounding box center [366, 204] width 48 height 15
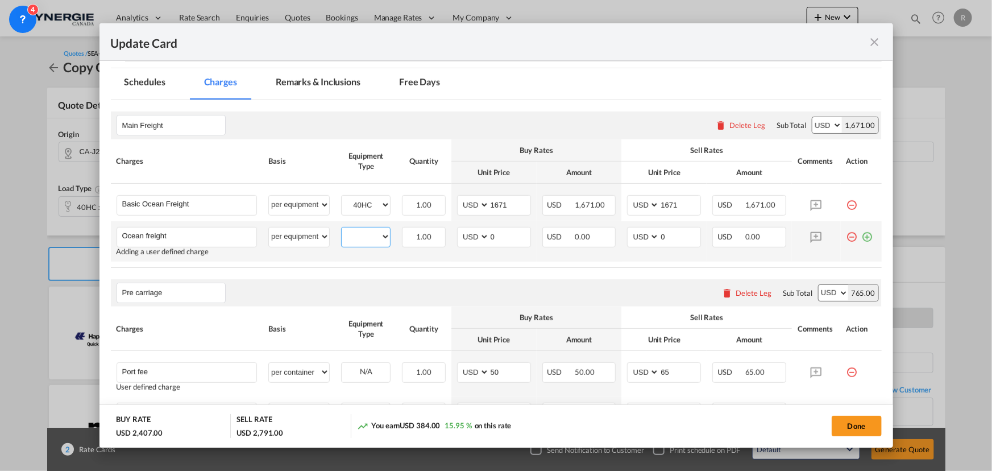
click at [369, 234] on select "40HC" at bounding box center [366, 236] width 48 height 15
click at [366, 230] on select "40HC" at bounding box center [366, 236] width 48 height 15
click at [377, 233] on select "40HC" at bounding box center [366, 236] width 48 height 15
click at [859, 425] on button "Done" at bounding box center [857, 425] width 50 height 20
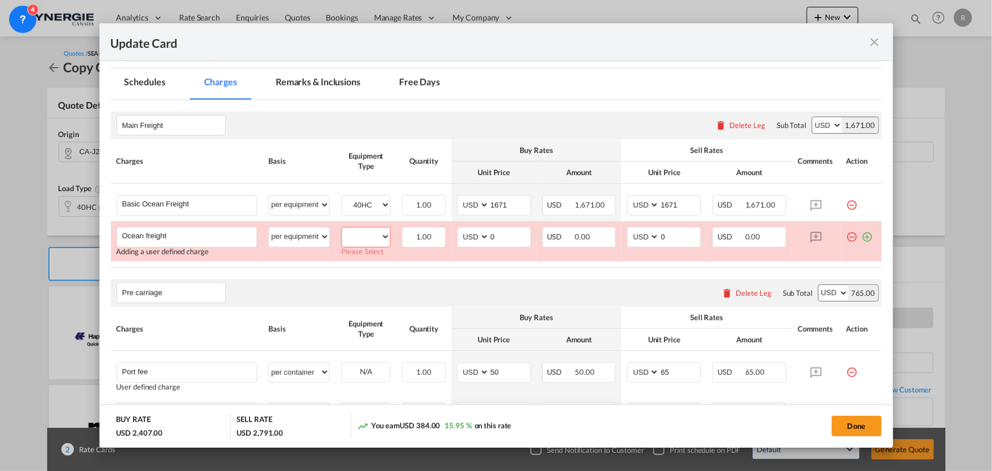
scroll to position [292, 0]
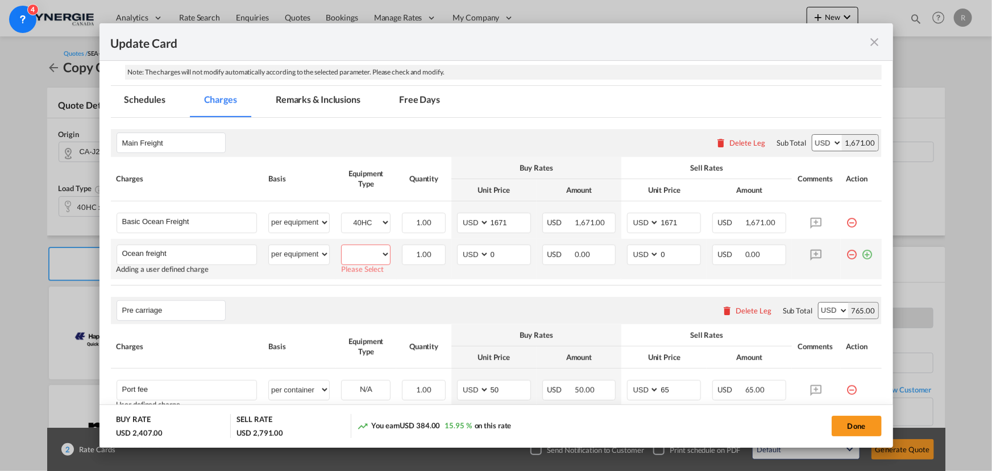
click at [359, 247] on select "40HC" at bounding box center [366, 254] width 48 height 15
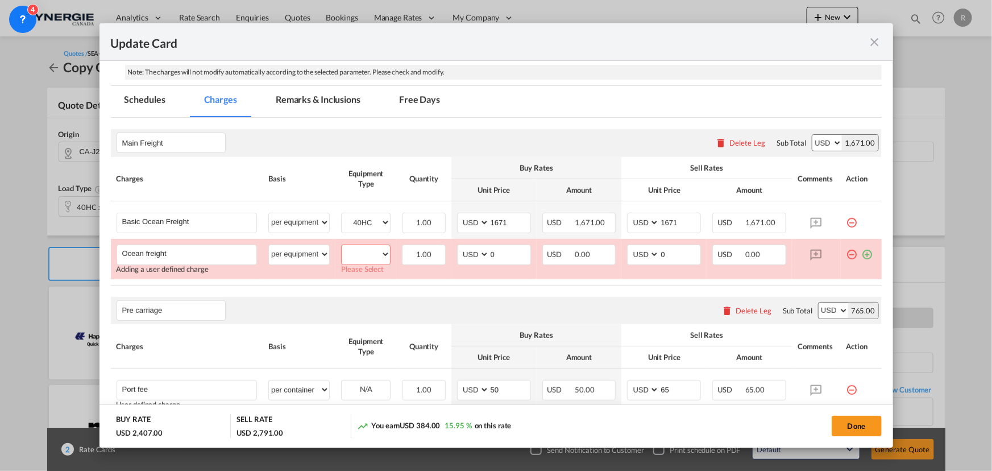
select select "40HC"
click at [342, 247] on select "40HC" at bounding box center [366, 254] width 48 height 15
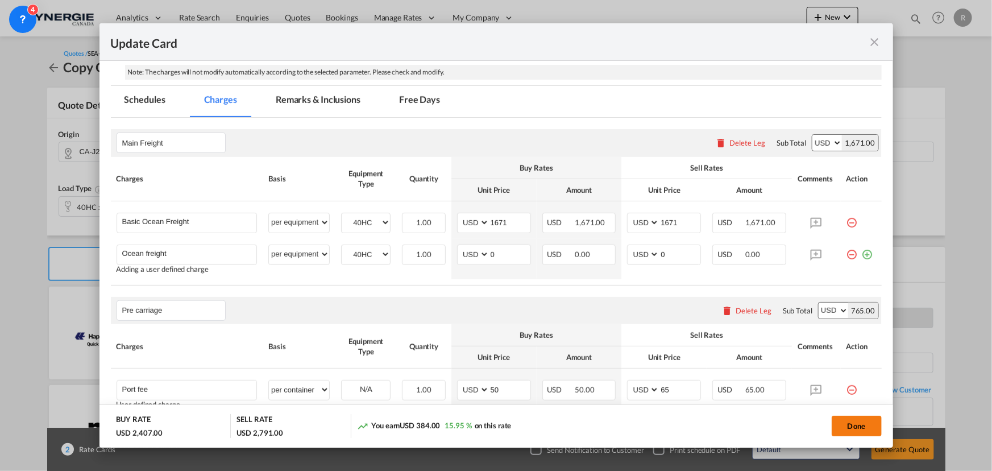
click at [870, 426] on button "Done" at bounding box center [857, 425] width 50 height 20
type input "[DATE]"
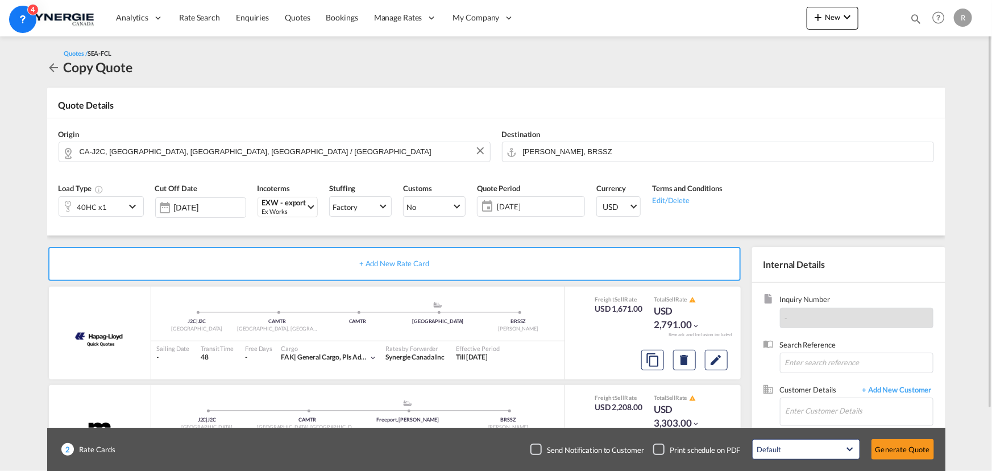
click at [118, 207] on div "40HC x1" at bounding box center [92, 206] width 66 height 19
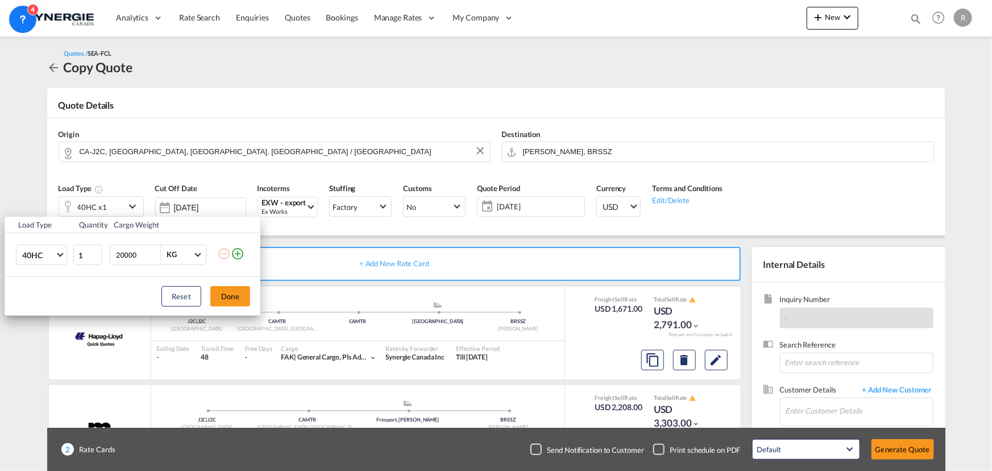
click at [238, 252] on md-icon "icon-plus-circle-outline" at bounding box center [238, 254] width 14 height 14
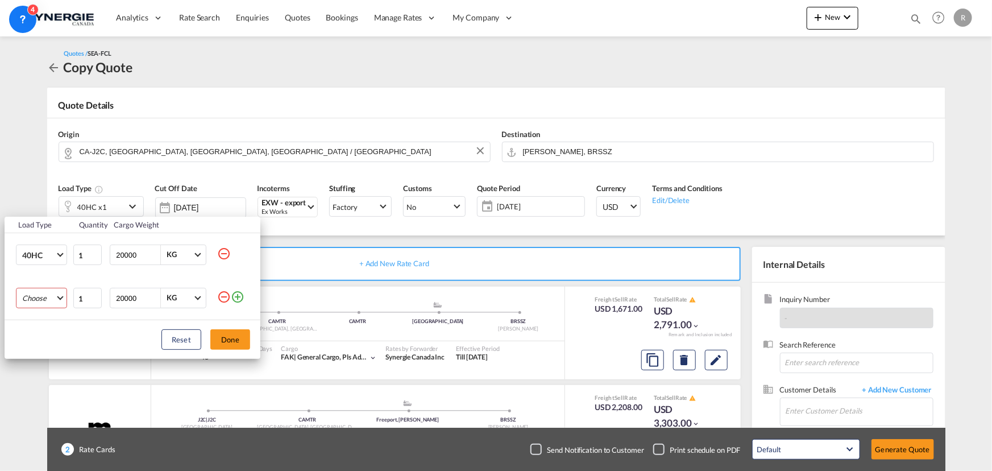
click at [53, 297] on md-select "Choose 20GP 40GP 40HC 45HC 20RE 40RE 40HR 20OT 40OT 20FR 40FR 40NR 20NR 45S 20T…" at bounding box center [41, 298] width 51 height 20
click at [37, 294] on div "20GP" at bounding box center [31, 298] width 19 height 10
drag, startPoint x: 143, startPoint y: 297, endPoint x: 78, endPoint y: 298, distance: 64.2
click at [78, 298] on tr "20GP 1 20000 KG KG" at bounding box center [133, 297] width 256 height 43
type input "18000"
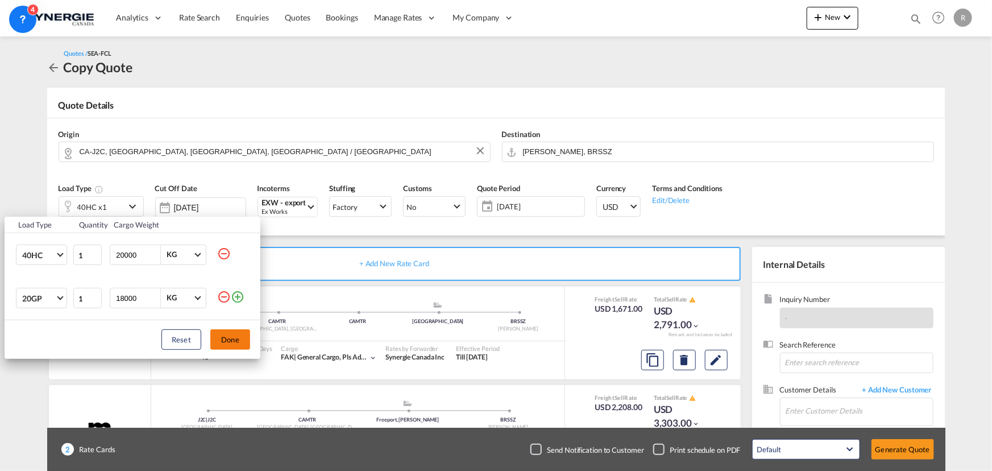
click at [225, 335] on button "Done" at bounding box center [230, 339] width 40 height 20
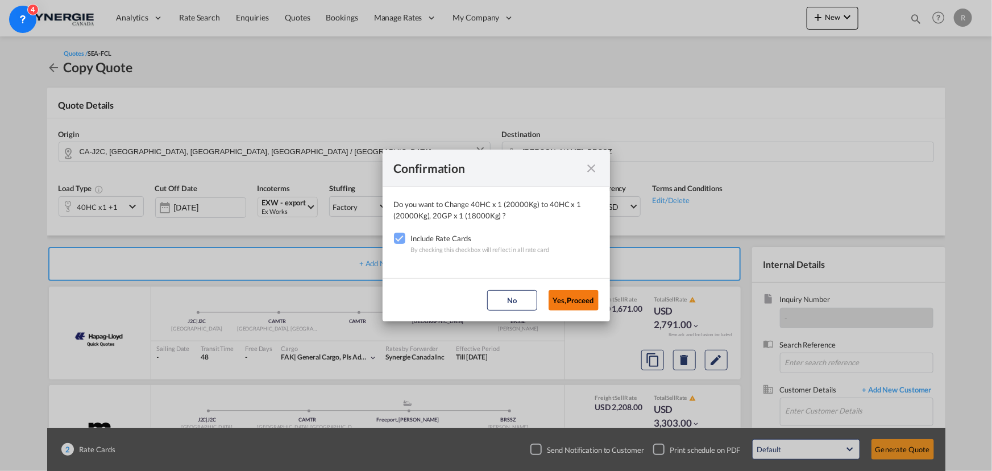
click at [568, 299] on button "Yes,Proceed" at bounding box center [573, 300] width 50 height 20
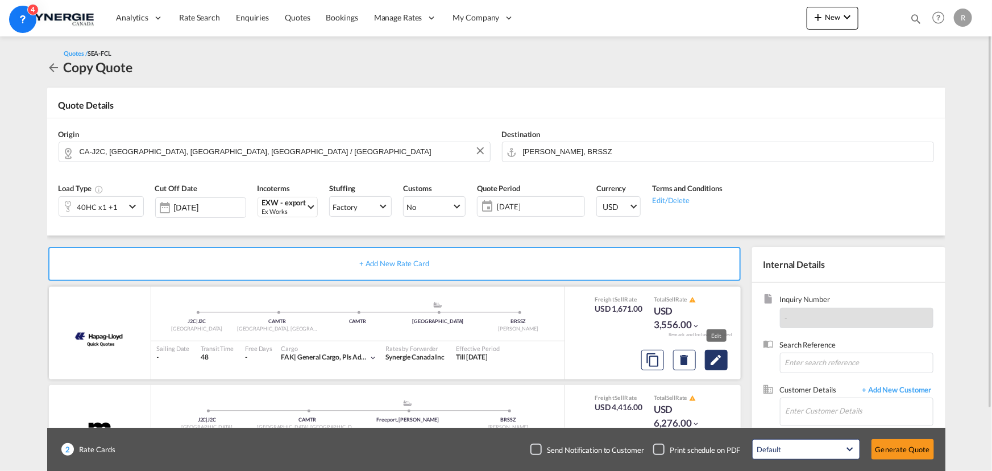
click at [716, 365] on md-icon "Edit" at bounding box center [716, 360] width 14 height 14
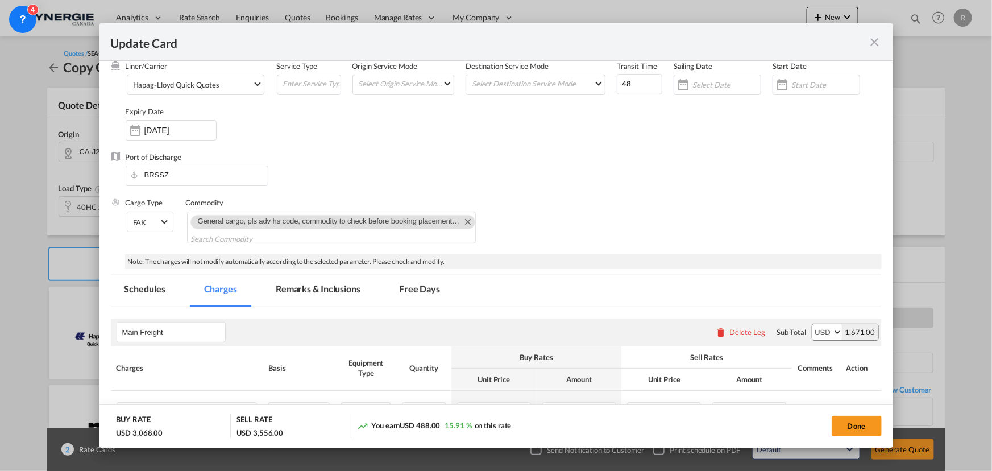
scroll to position [206, 0]
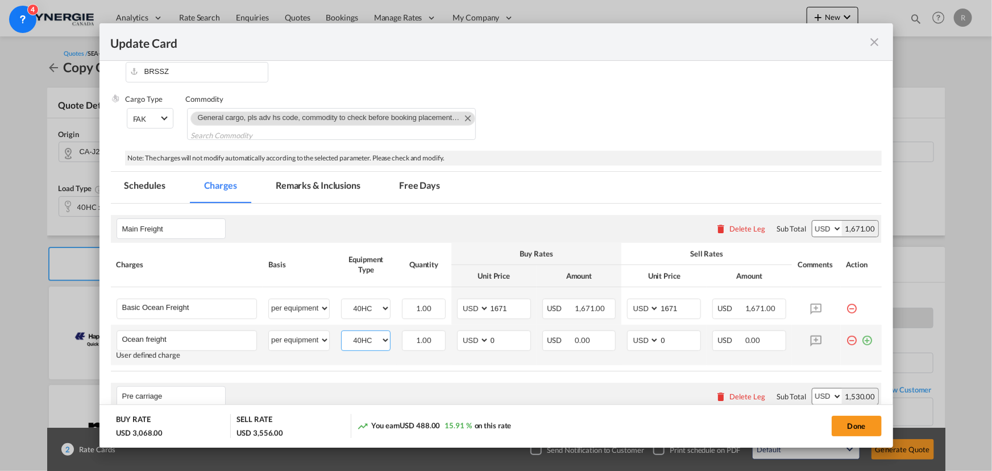
click at [376, 340] on select "40HC 20GP" at bounding box center [366, 340] width 48 height 15
select select "20GP"
click at [342, 333] on select "40HC 20GP" at bounding box center [366, 340] width 48 height 15
drag, startPoint x: 507, startPoint y: 307, endPoint x: 438, endPoint y: 301, distance: 69.6
click at [438, 301] on tr "Basic Ocean Freight Please Enter User Defined Charges Cannot Be Published per e…" at bounding box center [496, 306] width 771 height 38
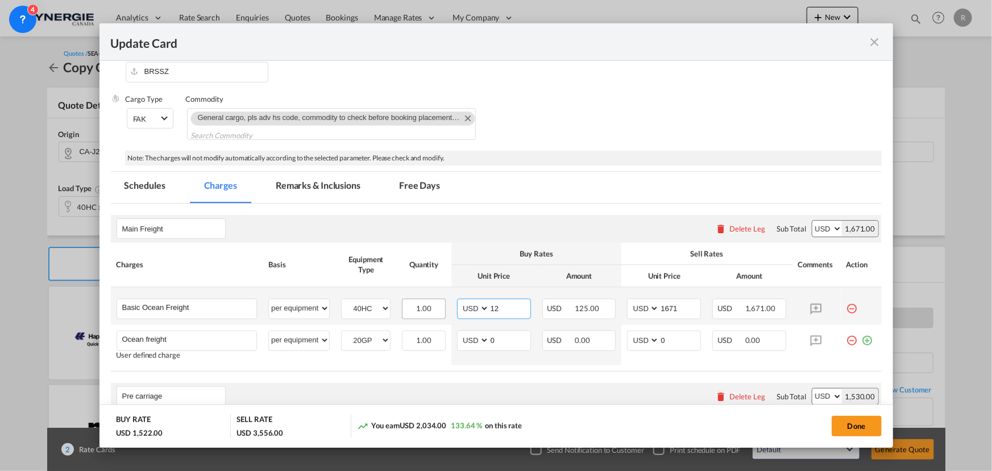
type input "1"
click at [516, 311] on input "Update Card Pickup ..." at bounding box center [509, 307] width 41 height 17
drag, startPoint x: 504, startPoint y: 334, endPoint x: 467, endPoint y: 327, distance: 37.1
click at [467, 327] on td "AED AFN ALL AMD ANG AOA ARS AUD AWG AZN BAM BBD BDT BGN BHD BIF BMD BND [PERSON…" at bounding box center [493, 345] width 85 height 40
type input "1218"
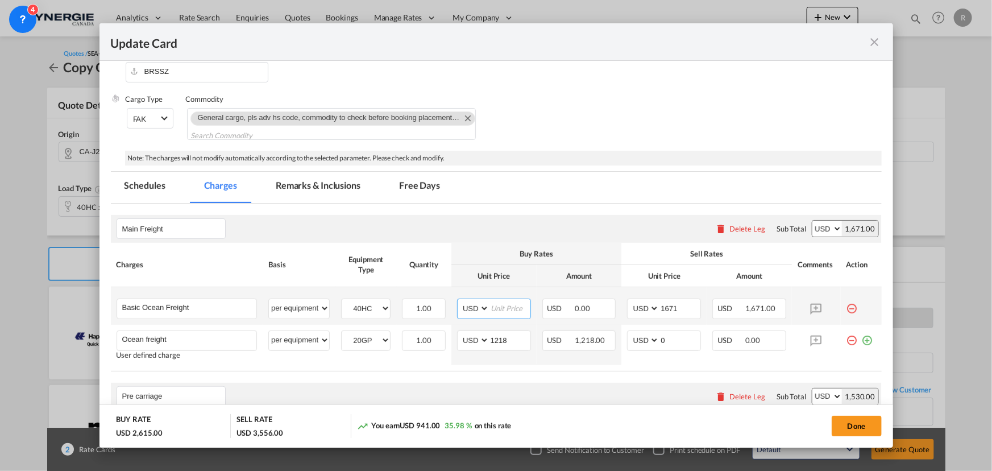
click at [505, 308] on input "Update Card Pickup ..." at bounding box center [509, 307] width 41 height 17
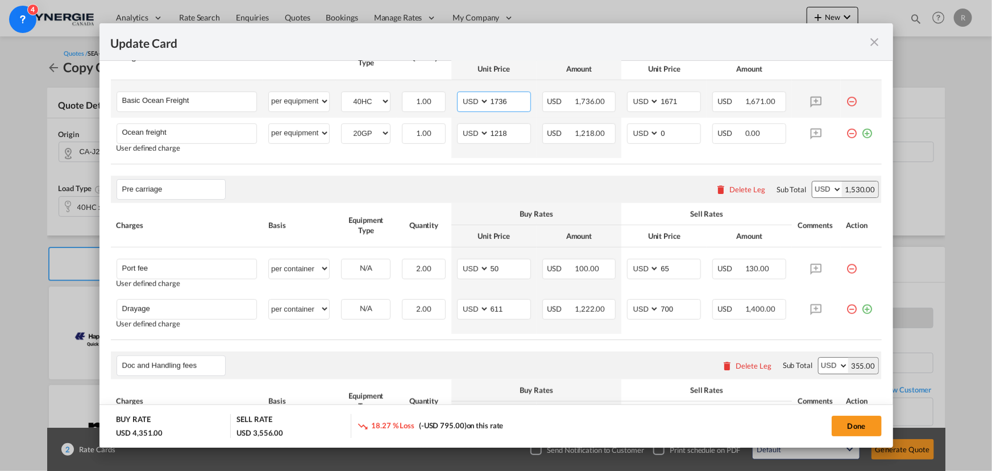
scroll to position [465, 0]
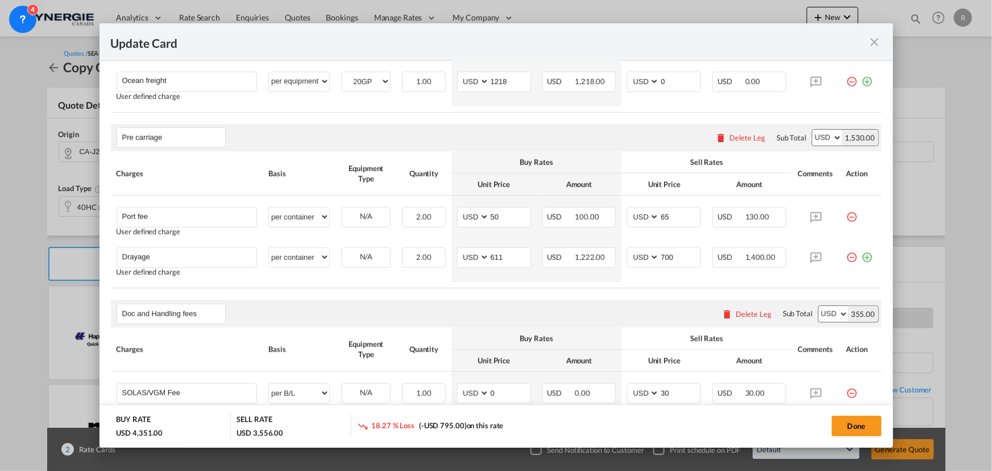
type input "1736"
drag, startPoint x: 508, startPoint y: 257, endPoint x: 419, endPoint y: 250, distance: 88.4
click at [419, 250] on tr "Drayage Please Enter User Defined Charges Cannot Be Published User defined char…" at bounding box center [496, 262] width 771 height 40
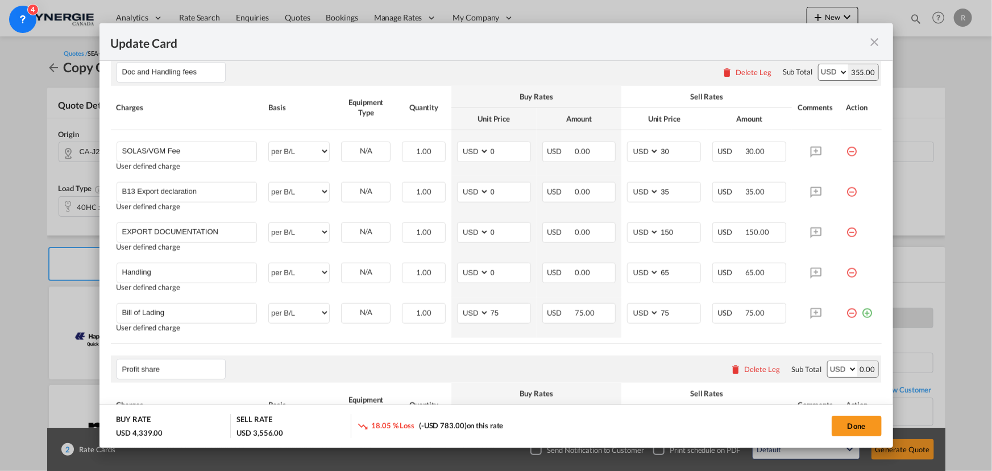
scroll to position [723, 0]
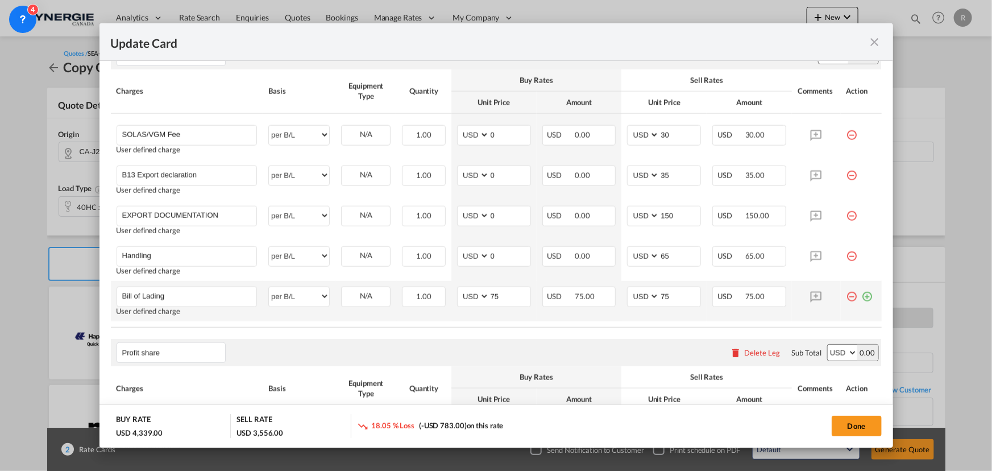
type input "605"
click at [862, 298] on md-icon "icon-plus-circle-outline green-400-fg" at bounding box center [867, 291] width 11 height 11
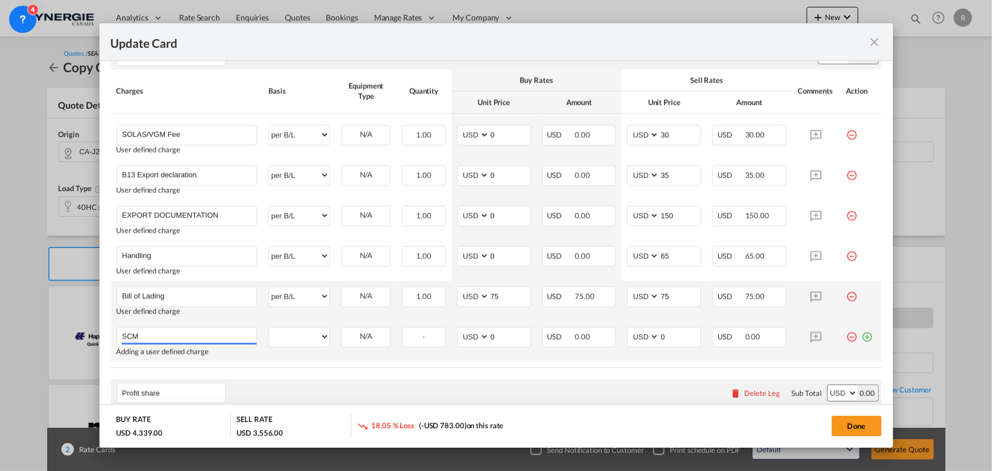
type input "SCM"
click at [263, 336] on td "per equipment per container per B/L per shipping bill per shipment per pallet p…" at bounding box center [299, 341] width 73 height 40
click at [284, 335] on select "per equipment per container per B/L per shipping bill per shipment per pallet p…" at bounding box center [299, 336] width 60 height 18
select select "per B/L"
click at [269, 327] on select "per equipment per container per B/L per shipping bill per shipment per pallet p…" at bounding box center [299, 336] width 60 height 18
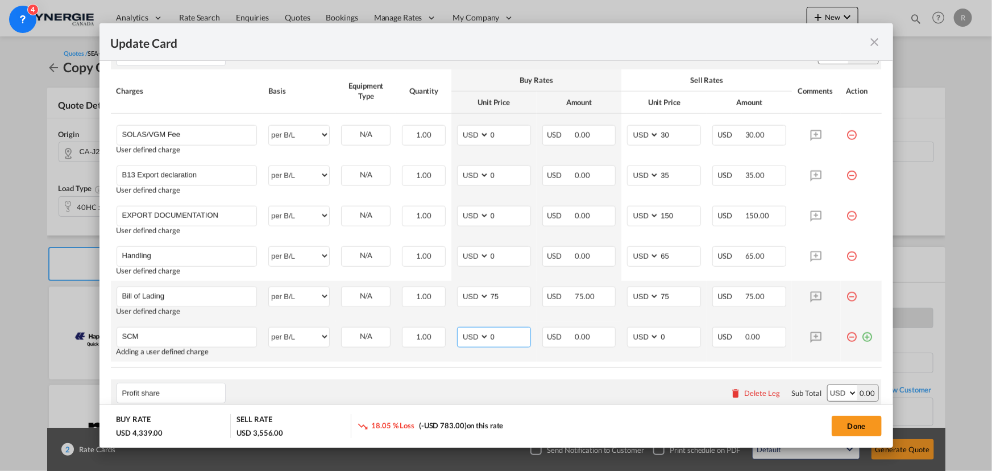
drag, startPoint x: 502, startPoint y: 335, endPoint x: 444, endPoint y: 329, distance: 58.4
click at [444, 329] on tr "SCM Please Enter User Defined Charges Cannot Be Published Adding a user defined…" at bounding box center [496, 341] width 771 height 40
type input "35"
type input "5"
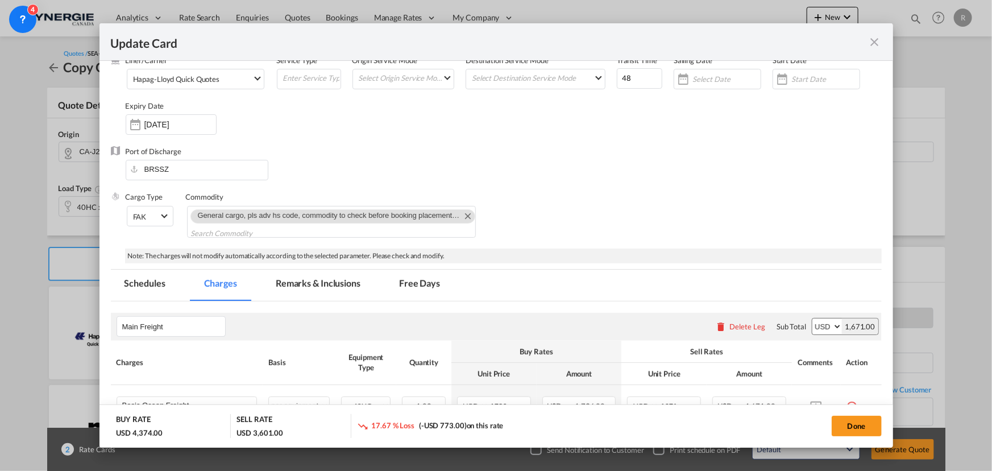
scroll to position [103, 0]
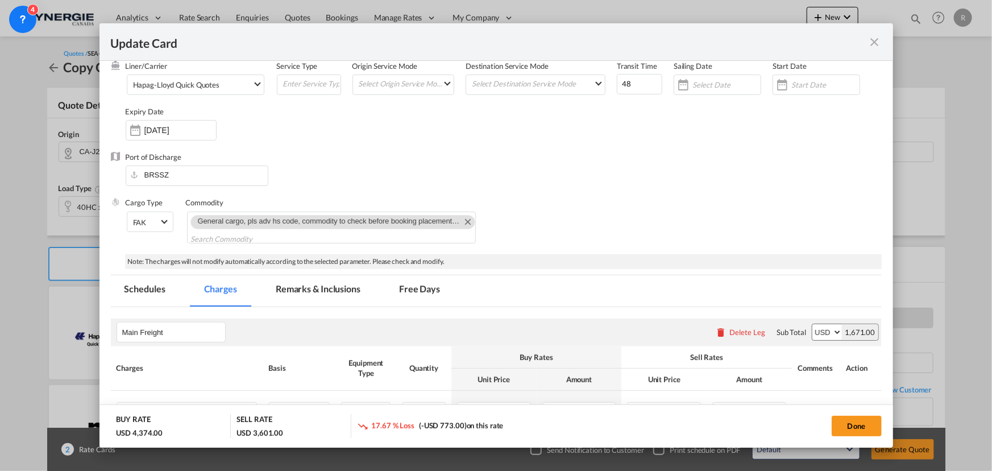
type input "45"
click at [310, 285] on md-tab-item "Remarks & Inclusions" at bounding box center [318, 290] width 112 height 31
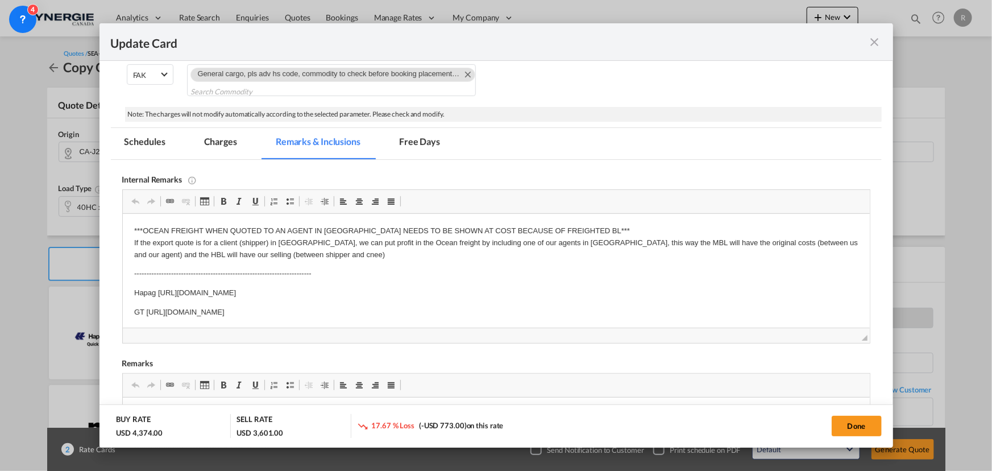
scroll to position [310, 0]
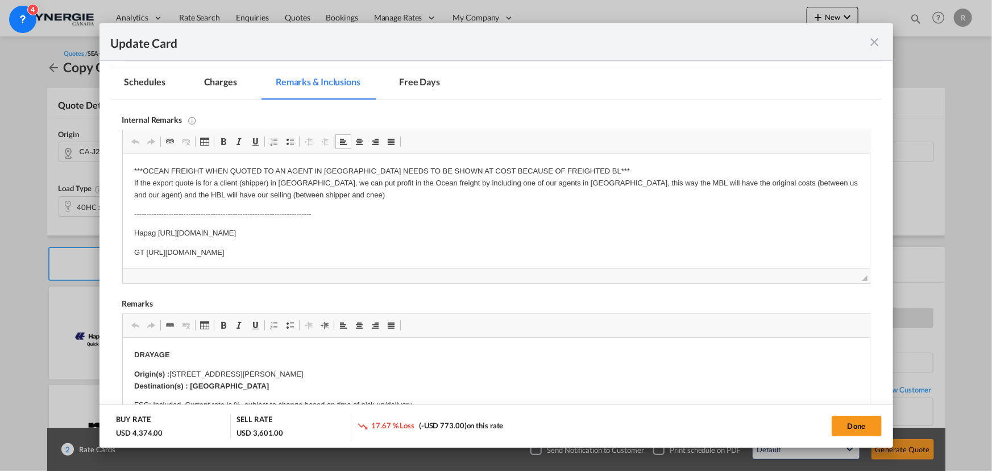
drag, startPoint x: 155, startPoint y: 231, endPoint x: 482, endPoint y: 227, distance: 326.8
click at [482, 227] on p "Hapag [URL][DOMAIN_NAME]" at bounding box center [496, 233] width 724 height 12
click at [472, 226] on body "***OCEAN FREIGHT WHEN QUOTED TO AN AGENT IN [GEOGRAPHIC_DATA] NEEDS TO BE SHOWN…" at bounding box center [496, 211] width 724 height 93
drag, startPoint x: 163, startPoint y: 252, endPoint x: 488, endPoint y: 248, distance: 325.1
click at [485, 251] on html "***OCEAN FREIGHT WHEN QUOTED TO AN AGENT IN [GEOGRAPHIC_DATA] NEEDS TO BE SHOWN…" at bounding box center [495, 212] width 747 height 116
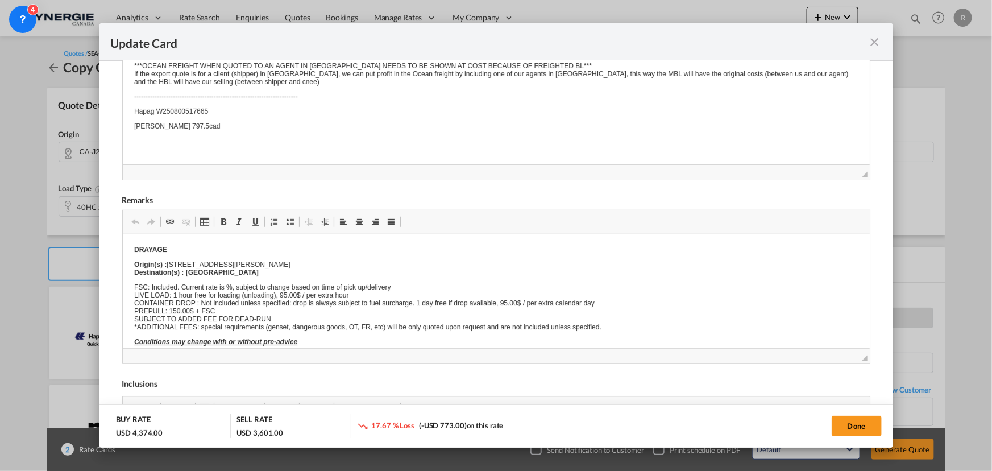
scroll to position [0, 0]
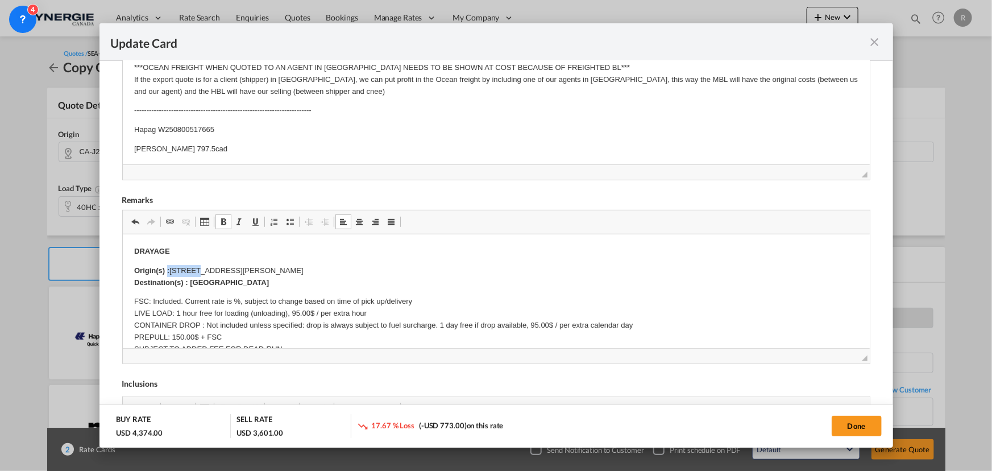
drag, startPoint x: 167, startPoint y: 268, endPoint x: 196, endPoint y: 268, distance: 29.0
click at [196, 268] on p "Origin(s) : [STREET_ADDRESS][PERSON_NAME] Destination(s) : [GEOGRAPHIC_DATA]" at bounding box center [496, 277] width 724 height 24
click at [196, 267] on p "Origin(s) : [STREET_ADDRESS][PERSON_NAME] Destination(s) : [GEOGRAPHIC_DATA]" at bounding box center [496, 277] width 724 height 24
drag, startPoint x: 168, startPoint y: 267, endPoint x: 372, endPoint y: 265, distance: 204.1
click at [372, 265] on p "Origin(s) : [STREET_ADDRESS][PERSON_NAME] Destination(s) : [GEOGRAPHIC_DATA]" at bounding box center [496, 277] width 724 height 24
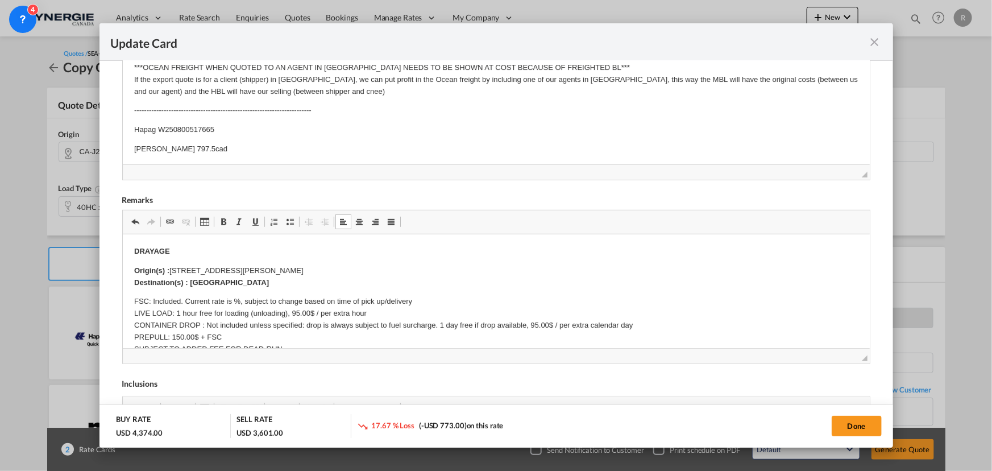
click at [371, 266] on p "Origin(s) : [STREET_ADDRESS][PERSON_NAME] Destination(s) : [GEOGRAPHIC_DATA]" at bounding box center [496, 277] width 724 height 24
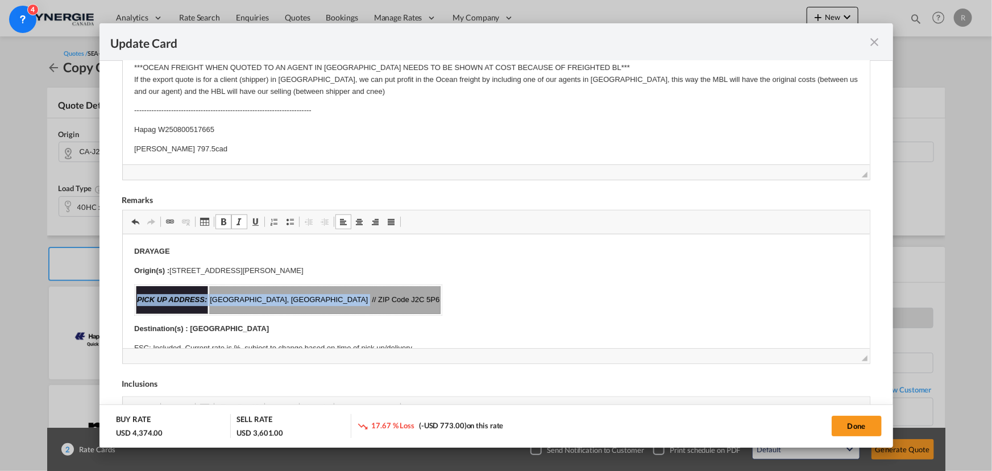
drag, startPoint x: 142, startPoint y: 295, endPoint x: 342, endPoint y: 300, distance: 199.6
click at [342, 300] on tr "PICK UP ADDRESS: [GEOGRAPHIC_DATA], [GEOGRAPHIC_DATA] // ZIP Code J2C 5P6" at bounding box center [287, 300] width 305 height 28
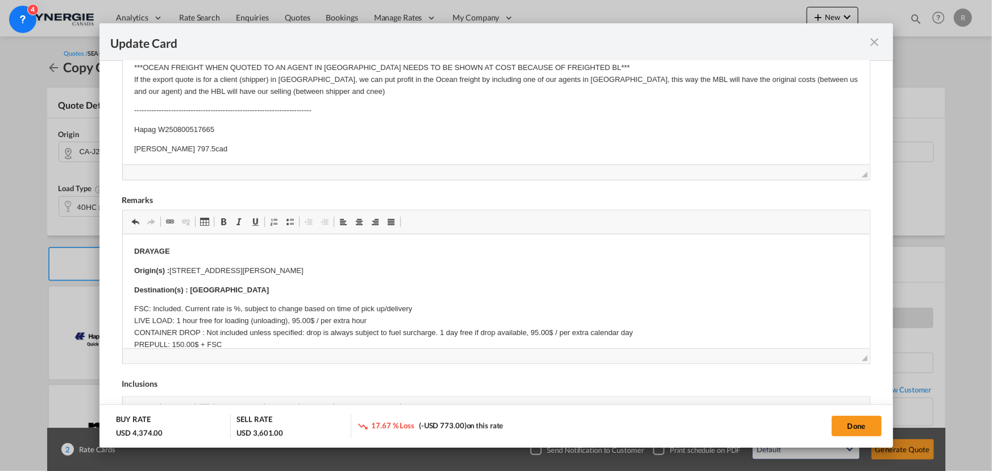
drag, startPoint x: 183, startPoint y: 268, endPoint x: 369, endPoint y: 243, distance: 187.6
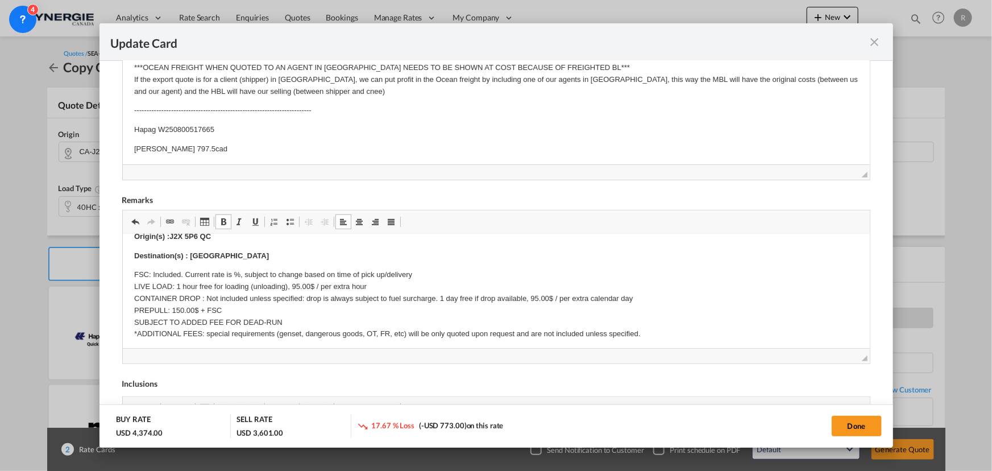
scroll to position [51, 0]
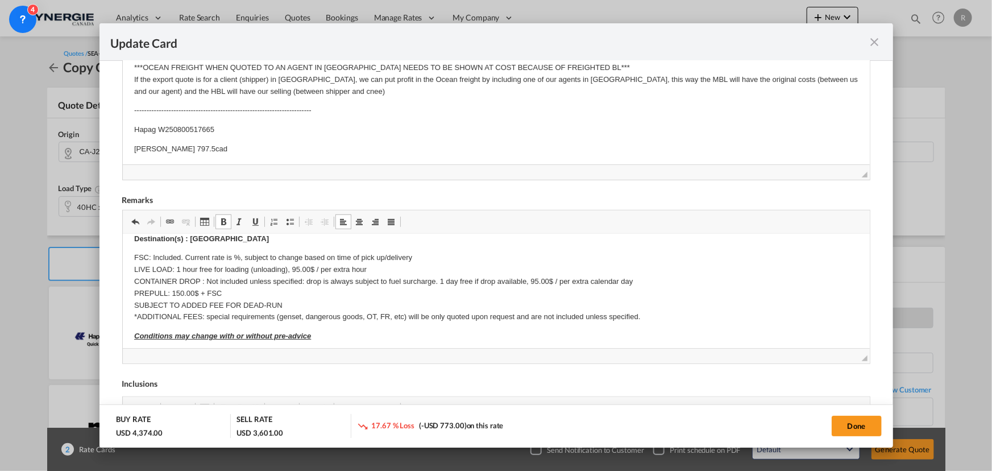
click at [230, 330] on p "FSC: Included. Current rate is %, subject to change based on time of pick up/de…" at bounding box center [496, 336] width 724 height 12
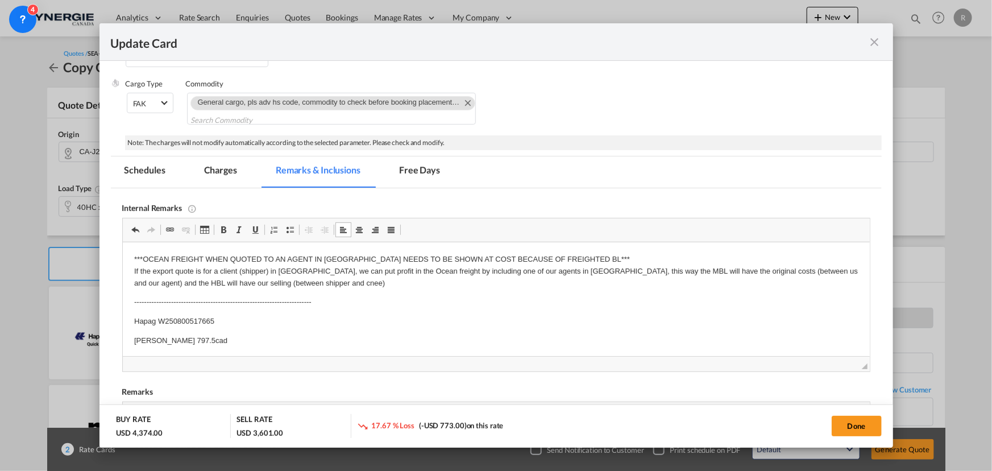
scroll to position [206, 0]
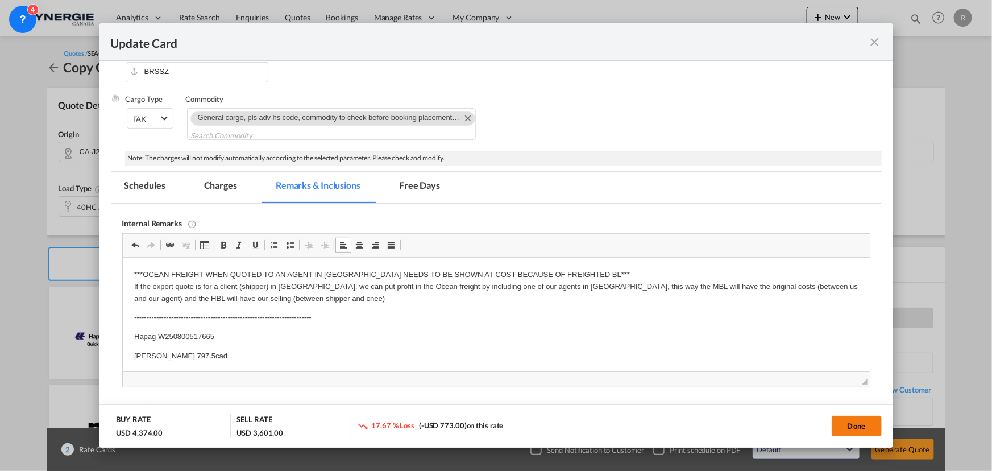
click at [854, 430] on button "Done" at bounding box center [857, 425] width 50 height 20
type input "[DATE]"
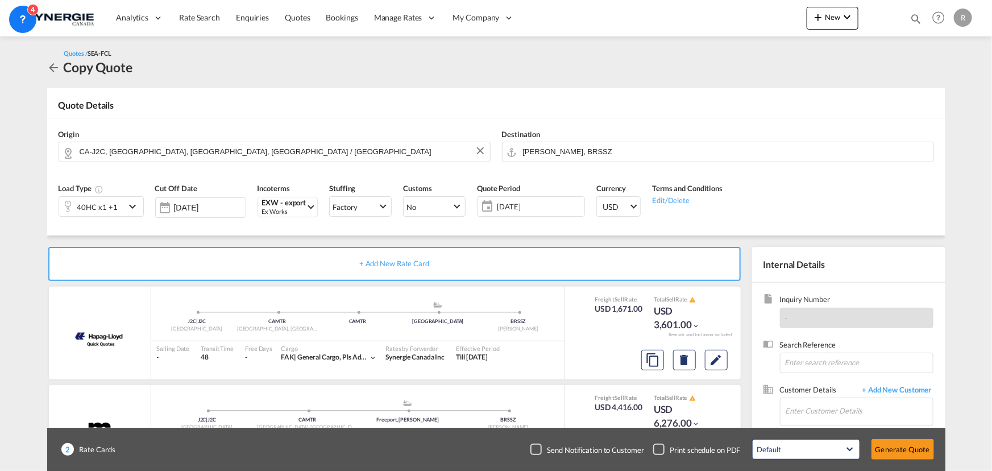
scroll to position [70, 0]
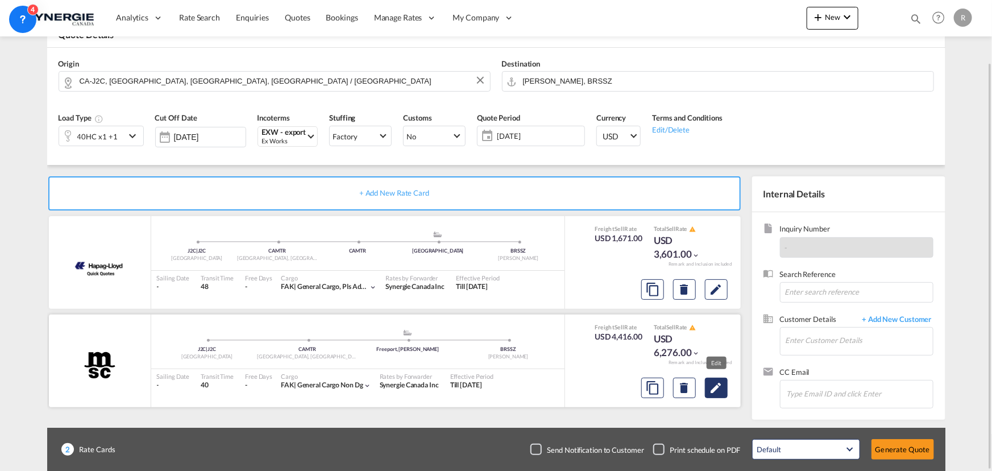
click at [715, 296] on md-icon "Edit" at bounding box center [716, 289] width 14 height 14
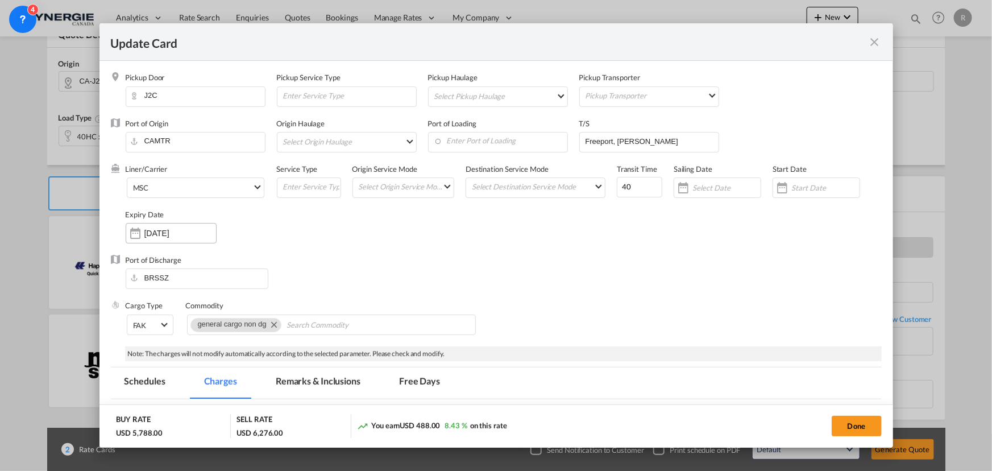
click at [163, 231] on input "[DATE]" at bounding box center [180, 232] width 72 height 9
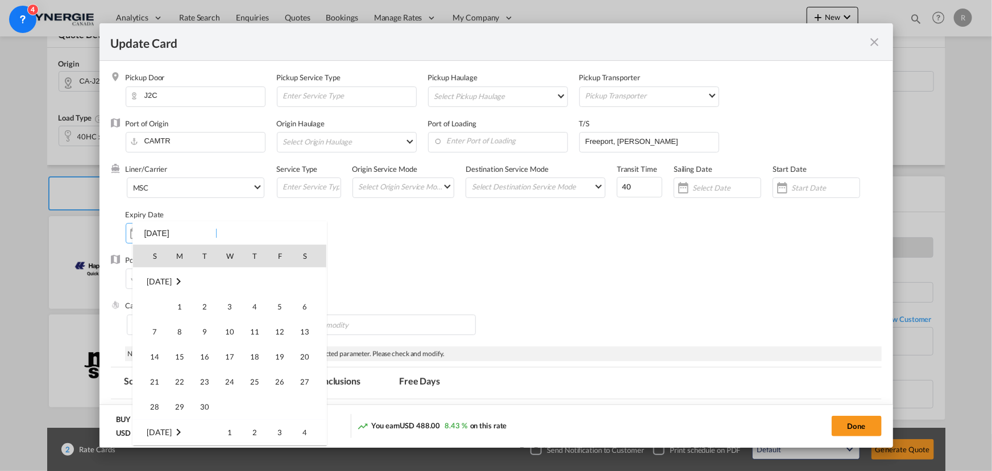
scroll to position [263341, 0]
click at [204, 347] on span "30" at bounding box center [204, 349] width 23 height 23
type input "[DATE]"
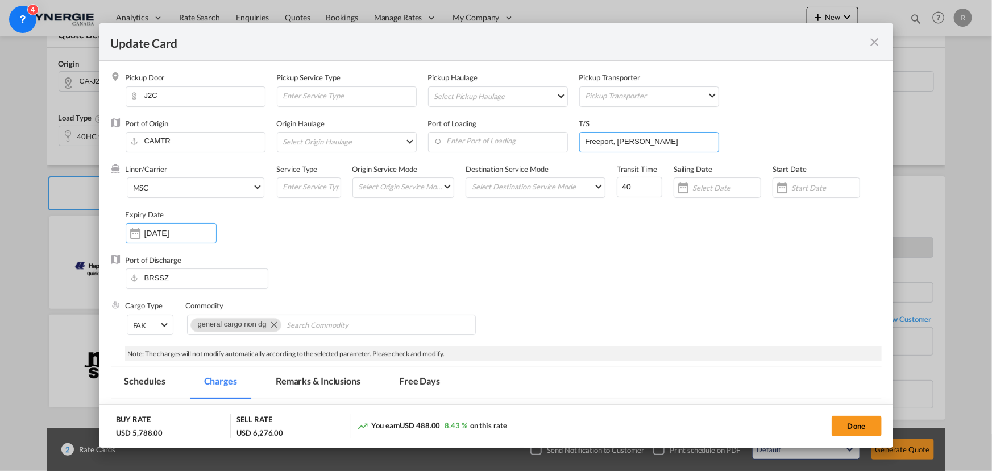
click at [680, 140] on input "Freeport, [PERSON_NAME]" at bounding box center [651, 140] width 134 height 17
type input "Freeport"
click at [522, 139] on input "Enter Port of Loading" at bounding box center [501, 140] width 134 height 17
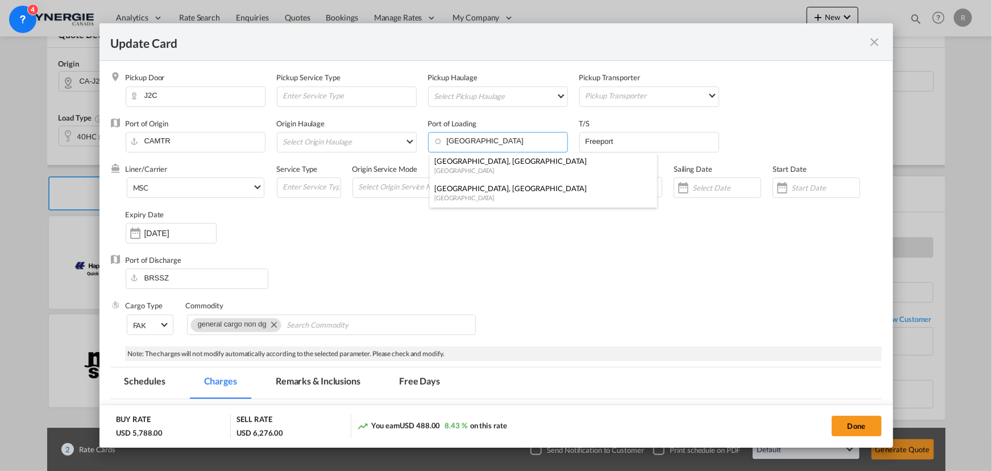
click at [450, 190] on div "[GEOGRAPHIC_DATA], [GEOGRAPHIC_DATA]" at bounding box center [539, 188] width 211 height 10
type input "[GEOGRAPHIC_DATA], [GEOGRAPHIC_DATA], CAMTR"
click at [605, 264] on div "Port of Discharge BRSSZ" at bounding box center [496, 277] width 771 height 45
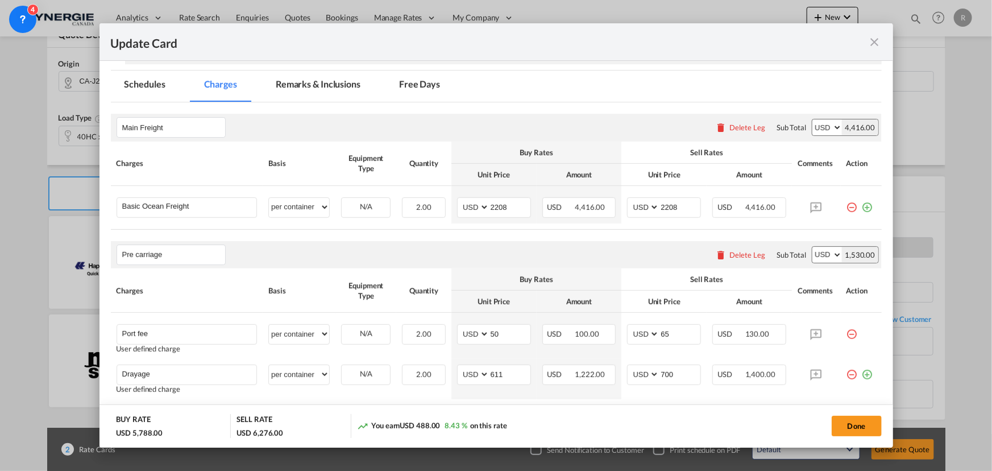
scroll to position [310, 0]
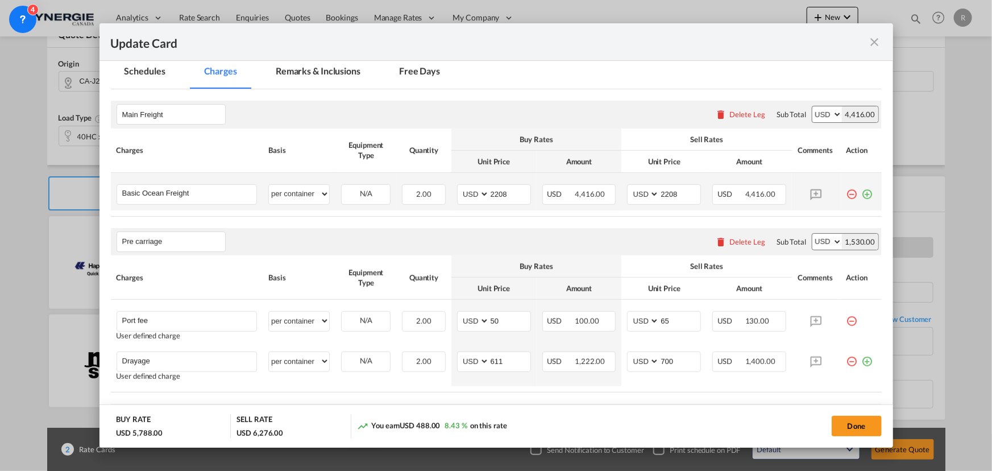
click at [862, 196] on md-icon "icon-plus-circle-outline green-400-fg" at bounding box center [867, 189] width 11 height 11
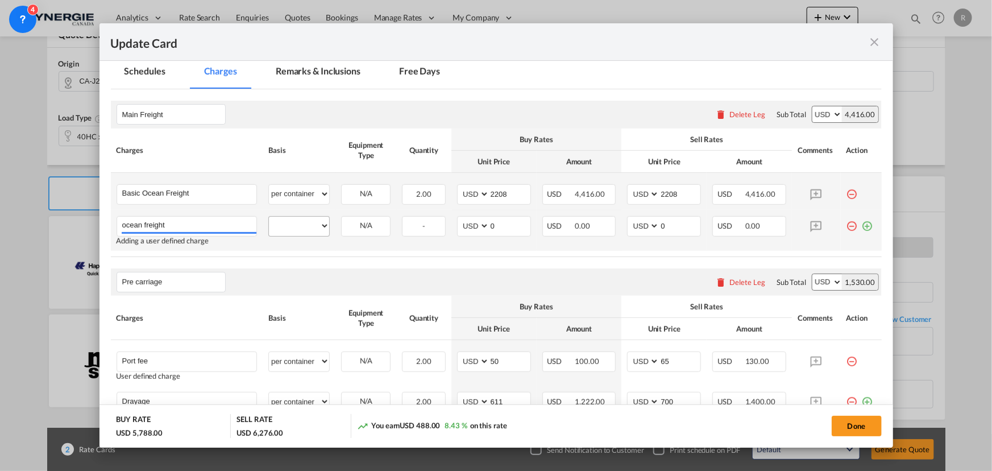
type input "ocean freight"
click at [304, 225] on select "per equipment per container per B/L per shipping bill per shipment % on freight…" at bounding box center [299, 226] width 60 height 18
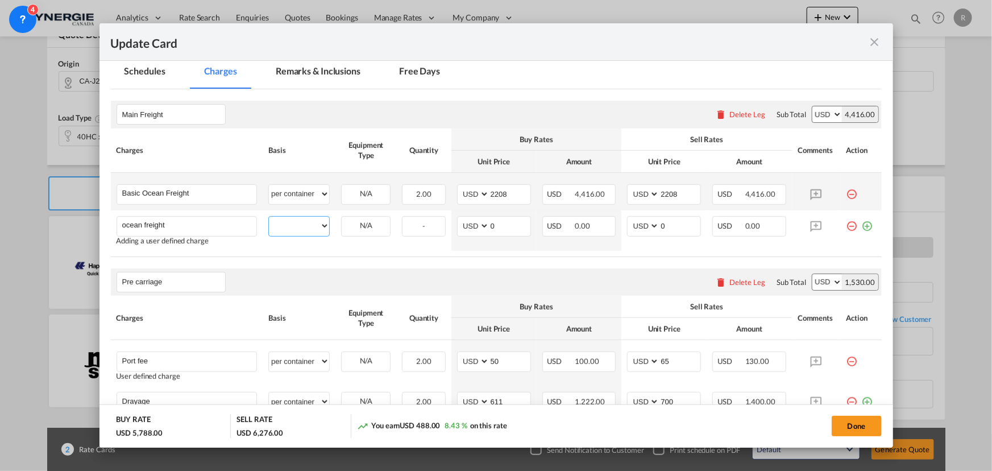
select select "per equipment"
click at [269, 217] on select "per equipment per container per B/L per shipping bill per shipment % on freight…" at bounding box center [299, 226] width 60 height 18
click at [294, 199] on select "per equipment per container per B/L per shipping bill per shipment % on freight…" at bounding box center [299, 194] width 60 height 18
select select "per equipment"
click at [269, 185] on select "per equipment per container per B/L per shipping bill per shipment % on freight…" at bounding box center [299, 194] width 60 height 18
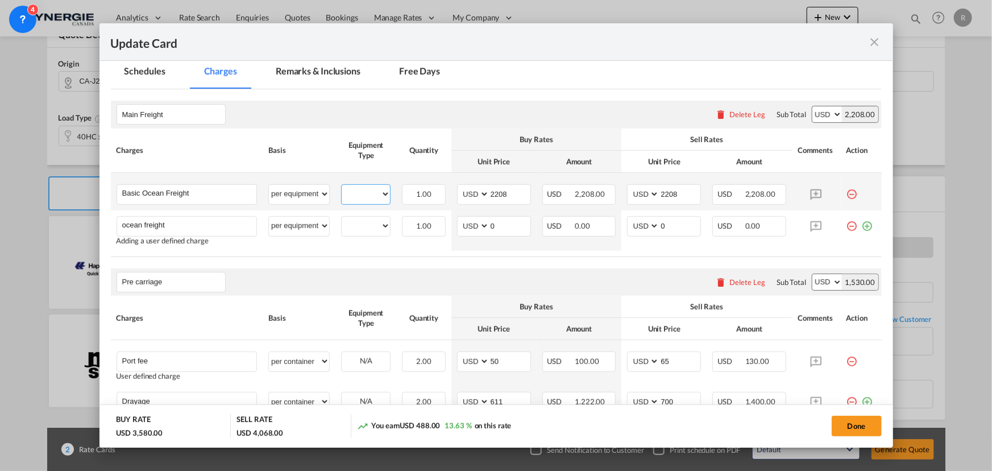
click at [373, 186] on select "40HC 20GP" at bounding box center [366, 193] width 48 height 15
select select "20GP"
click at [342, 186] on select "40HC 20GP" at bounding box center [366, 193] width 48 height 15
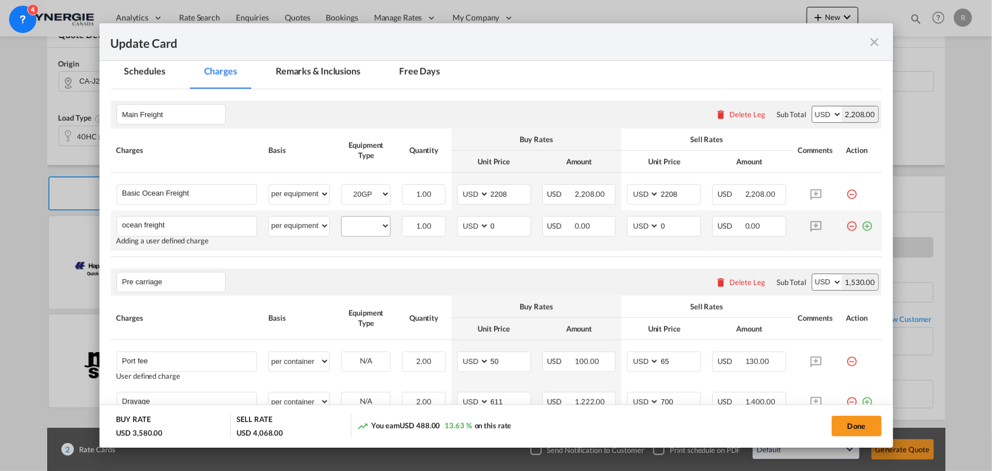
click at [362, 217] on md-input-container "40HC 20GP" at bounding box center [366, 225] width 48 height 17
click at [358, 228] on select "40HC 20GP" at bounding box center [366, 225] width 48 height 15
select select "40HC"
click at [342, 218] on select "40HC 20GP" at bounding box center [366, 225] width 48 height 15
drag, startPoint x: 501, startPoint y: 224, endPoint x: 479, endPoint y: 223, distance: 22.2
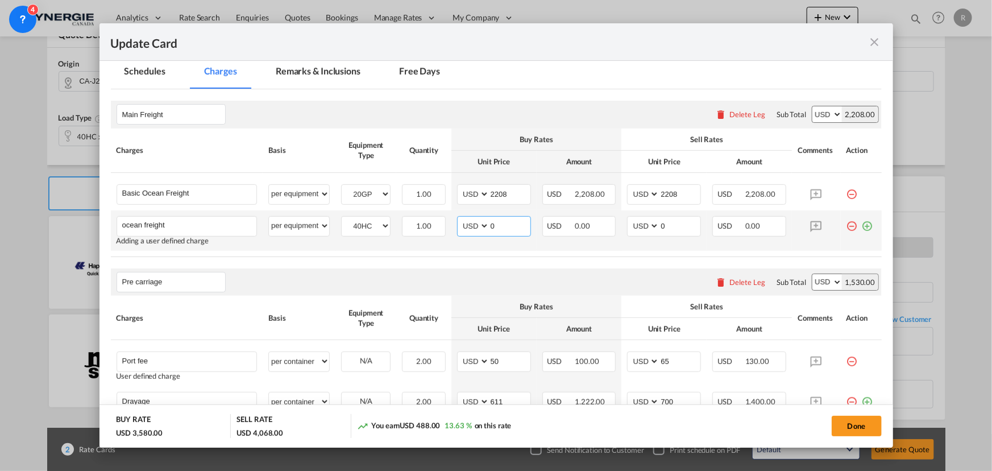
click at [479, 223] on md-input-container "AED AFN ALL AMD ANG AOA ARS AUD AWG AZN BAM BBD BDT BGN BHD BIF BMD BND [PERSON…" at bounding box center [494, 226] width 74 height 20
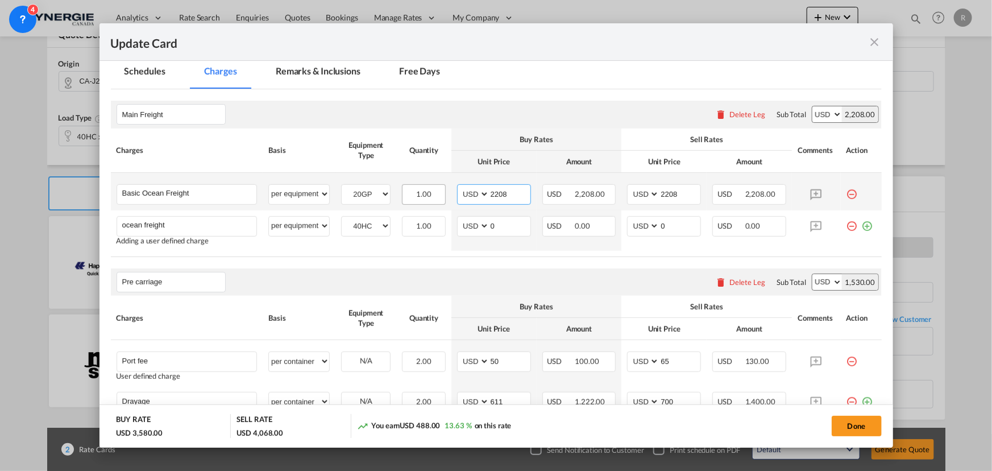
drag, startPoint x: 506, startPoint y: 194, endPoint x: 438, endPoint y: 184, distance: 69.1
click at [438, 184] on tr "Basic Ocean Freight Please Enter User Defined Charges Cannot Be Published per e…" at bounding box center [496, 192] width 771 height 38
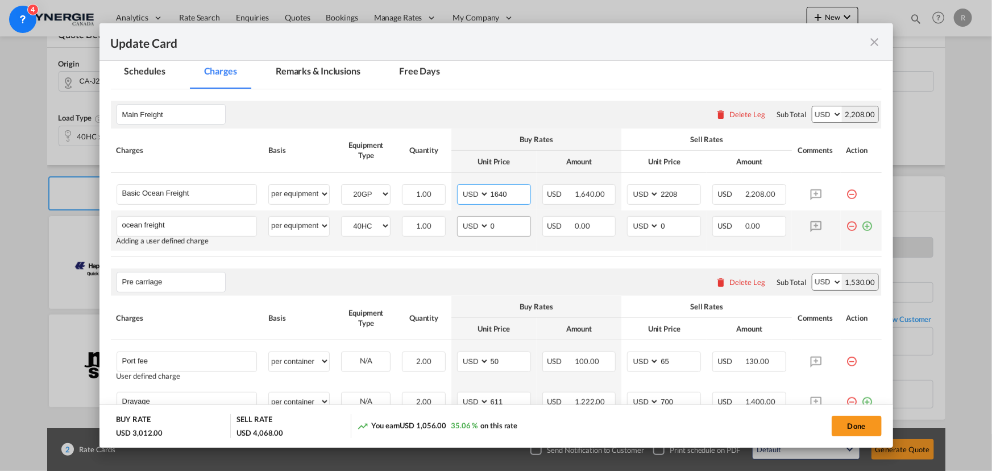
type input "1640"
drag, startPoint x: 497, startPoint y: 225, endPoint x: 471, endPoint y: 223, distance: 26.2
click at [471, 223] on md-input-container "AED AFN ALL AMD ANG AOA ARS AUD AWG AZN BAM BBD BDT BGN BHD BIF BMD BND [PERSON…" at bounding box center [494, 226] width 74 height 20
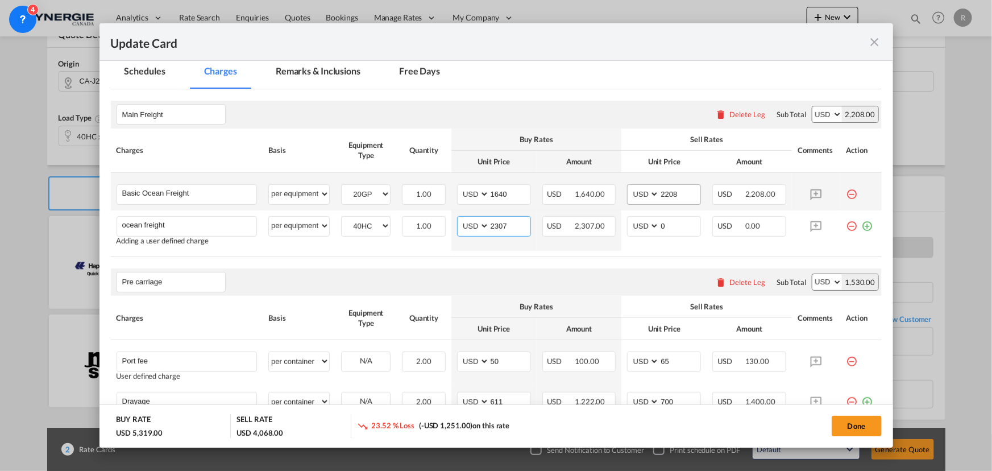
type input "2307"
drag, startPoint x: 678, startPoint y: 193, endPoint x: 642, endPoint y: 189, distance: 36.0
click at [642, 189] on md-input-container "AED AFN ALL AMD ANG AOA ARS AUD AWG AZN BAM BBD BDT BGN BHD BIF BMD BND [PERSON…" at bounding box center [664, 194] width 74 height 20
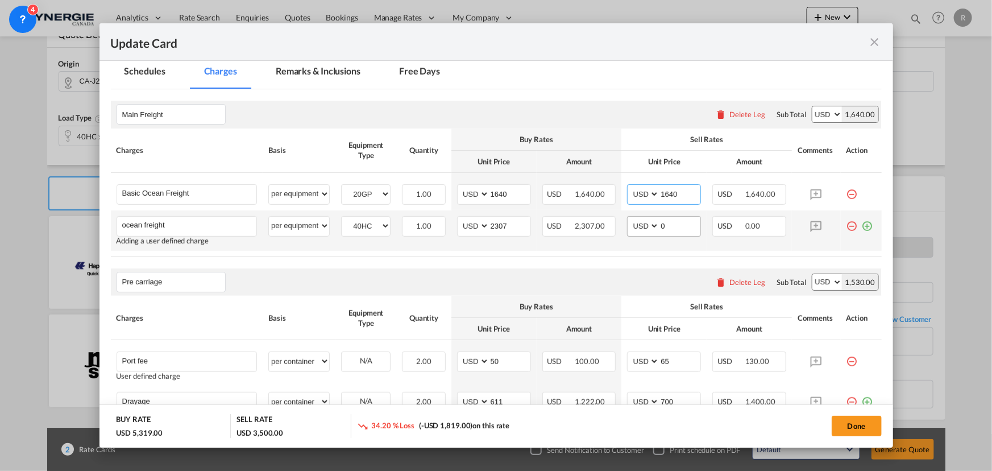
type input "1640"
drag, startPoint x: 668, startPoint y: 231, endPoint x: 624, endPoint y: 224, distance: 44.9
click at [627, 224] on md-input-container "AED AFN ALL AMD ANG AOA ARS AUD AWG AZN BAM BBD BDT BGN BHD BIF BMD BND [PERSON…" at bounding box center [664, 226] width 74 height 20
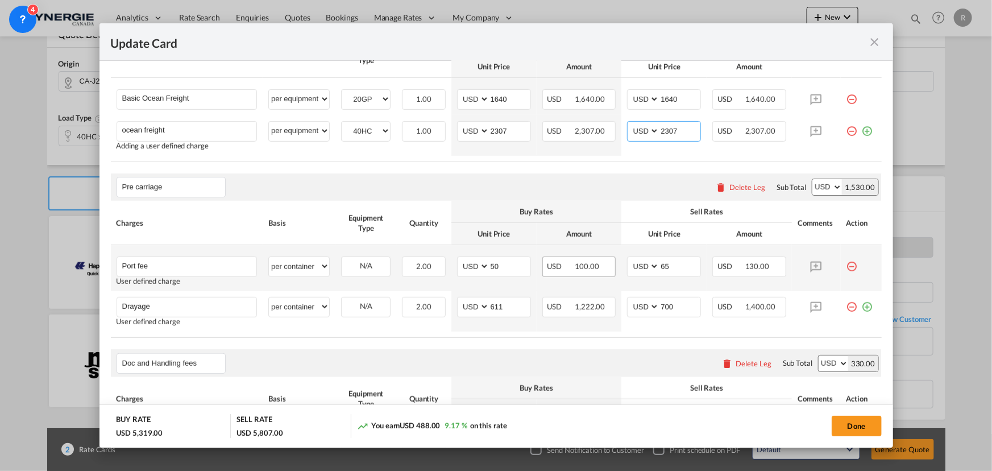
scroll to position [413, 0]
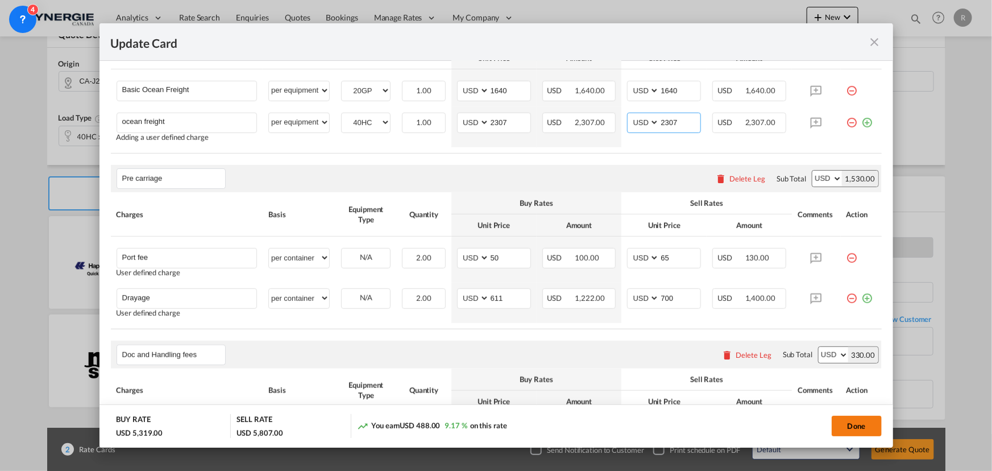
type input "2307"
click at [851, 430] on button "Done" at bounding box center [857, 425] width 50 height 20
type input "[DATE]"
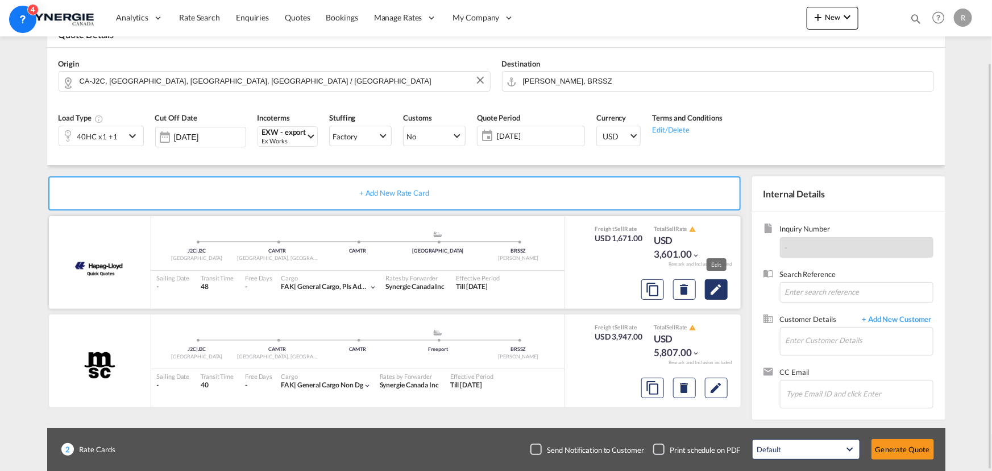
click at [720, 293] on md-icon "Edit" at bounding box center [716, 289] width 14 height 14
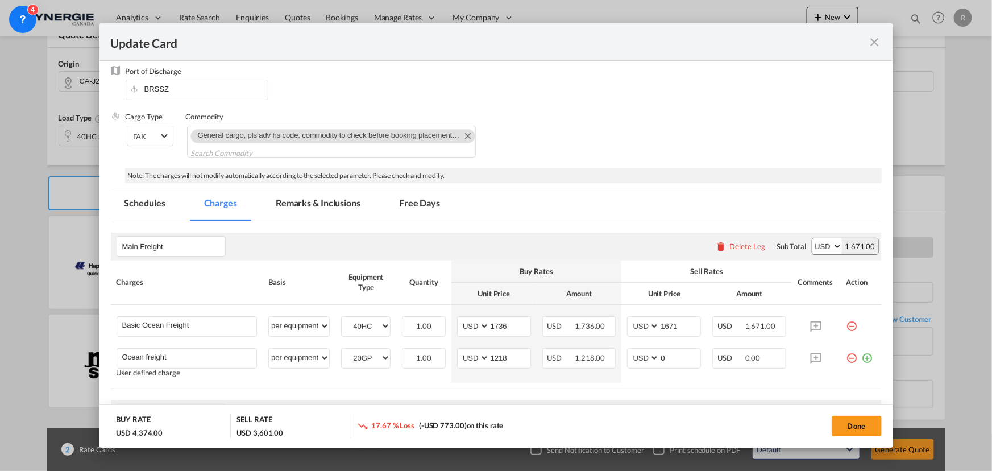
scroll to position [258, 0]
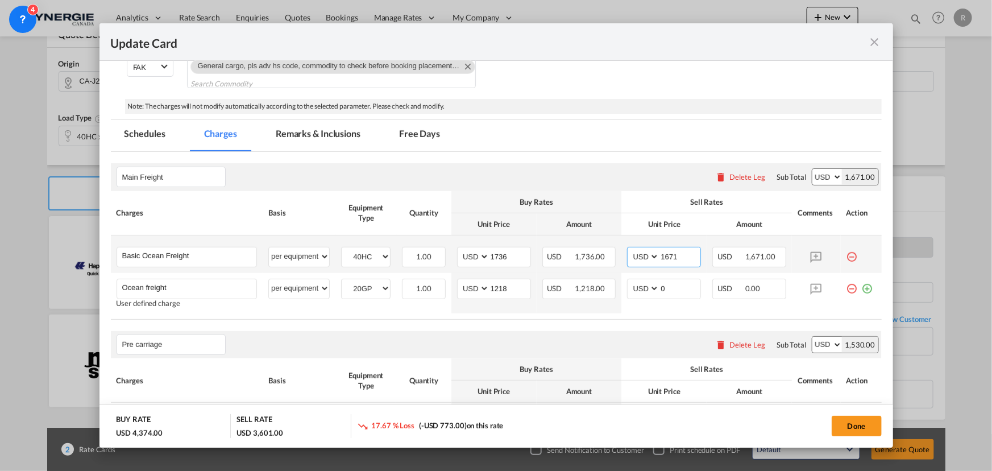
drag, startPoint x: 682, startPoint y: 256, endPoint x: 614, endPoint y: 248, distance: 68.7
click at [621, 250] on td "AED AFN ALL AMD ANG AOA ARS AUD AWG AZN BAM BBD BDT BGN BHD BIF BMD BND [PERSON…" at bounding box center [663, 254] width 85 height 38
type input "1736"
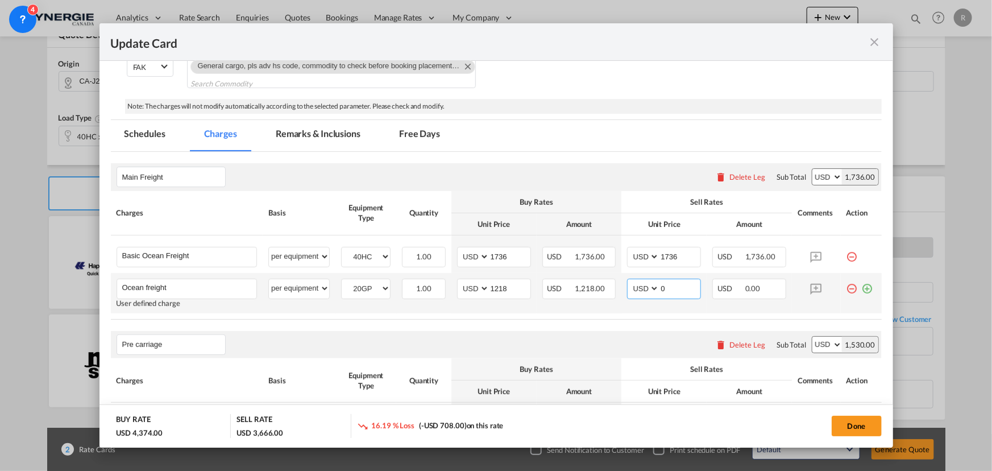
drag, startPoint x: 675, startPoint y: 284, endPoint x: 619, endPoint y: 274, distance: 56.6
click at [621, 274] on td "AED AFN ALL AMD ANG AOA ARS AUD AWG AZN BAM BBD BDT BGN BHD BIF BMD BND [PERSON…" at bounding box center [663, 293] width 85 height 40
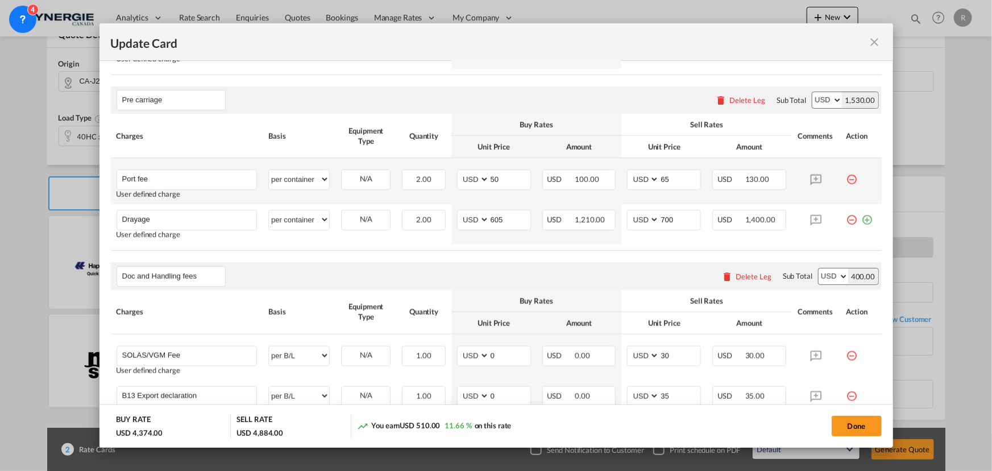
scroll to position [517, 0]
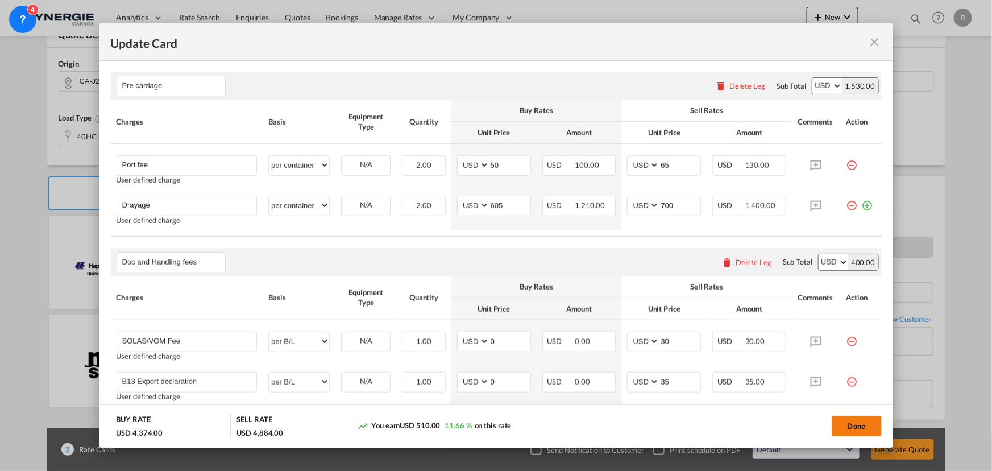
type input "1218"
click at [871, 426] on button "Done" at bounding box center [857, 425] width 50 height 20
type input "[DATE]"
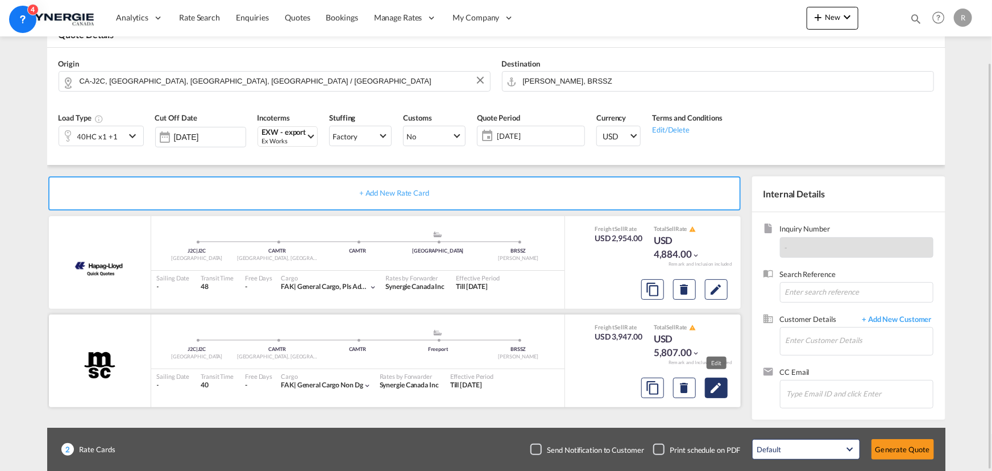
click at [724, 300] on button "Edit" at bounding box center [716, 289] width 23 height 20
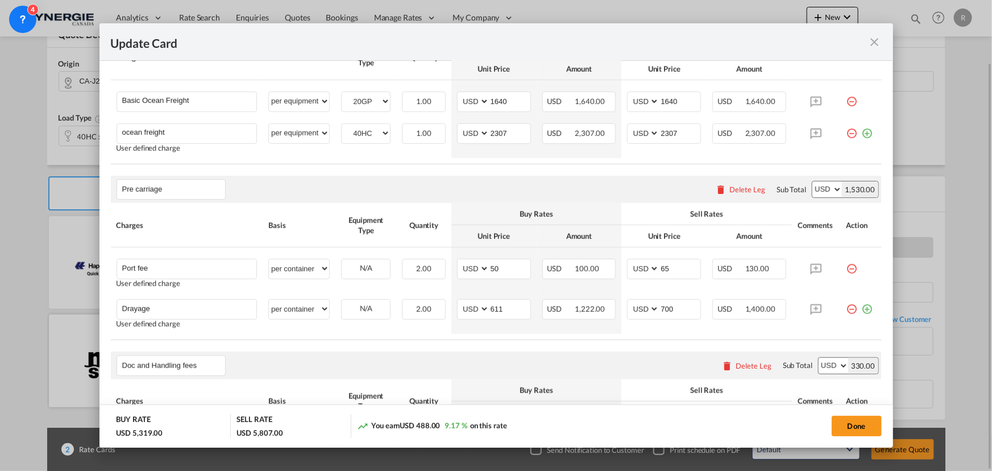
scroll to position [413, 0]
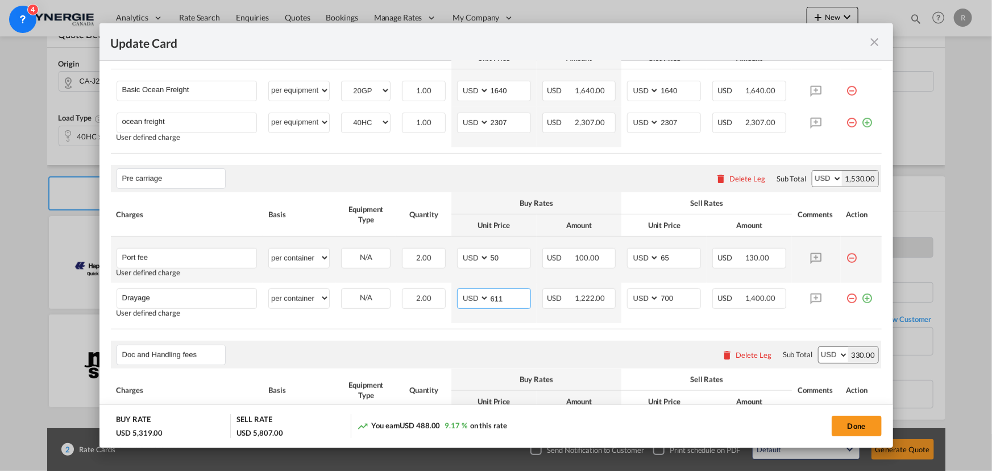
drag, startPoint x: 508, startPoint y: 298, endPoint x: 400, endPoint y: 246, distance: 119.7
click at [438, 283] on tr "Drayage Please Enter User Defined Charges Cannot Be Published User defined char…" at bounding box center [496, 302] width 771 height 40
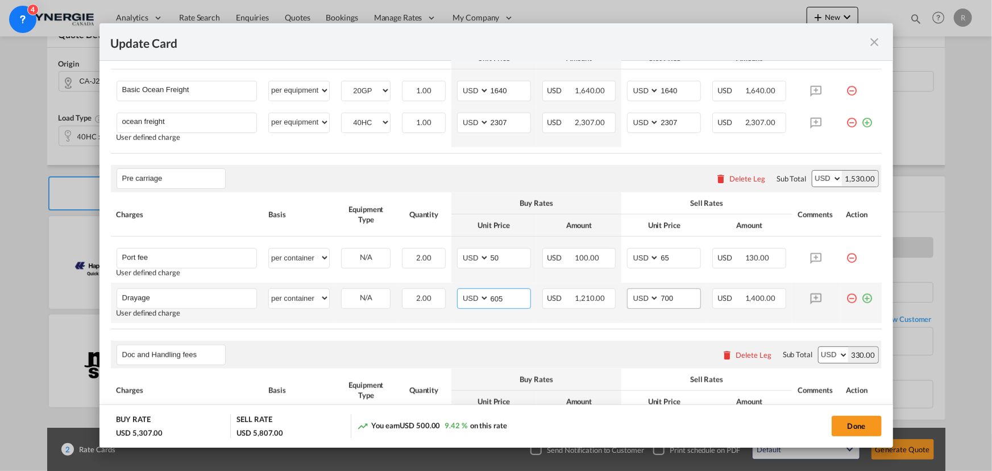
type input "605"
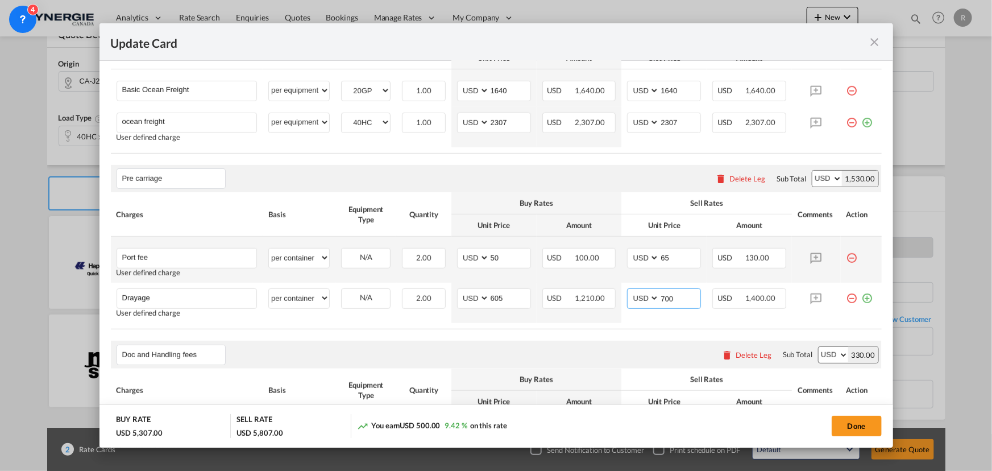
drag, startPoint x: 676, startPoint y: 294, endPoint x: 589, endPoint y: 268, distance: 90.6
click at [601, 284] on tr "Drayage Please Enter User Defined Charges Cannot Be Published User defined char…" at bounding box center [496, 302] width 771 height 40
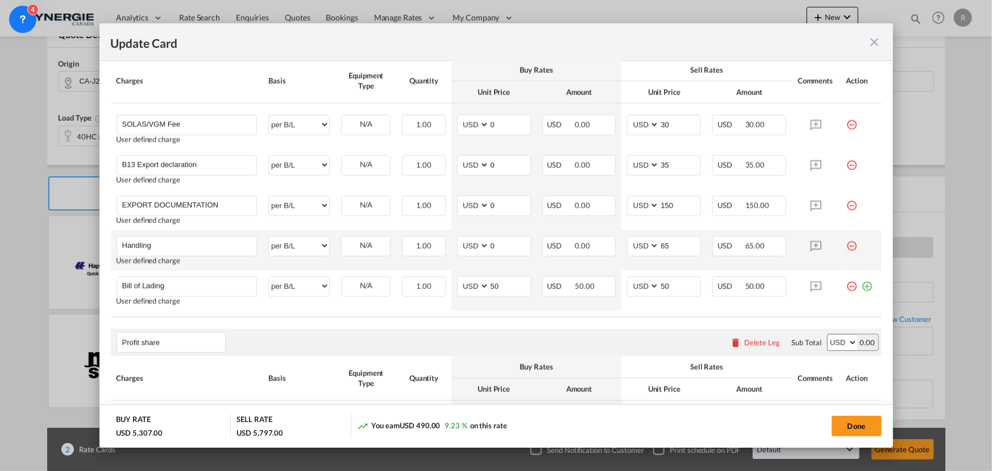
scroll to position [723, 0]
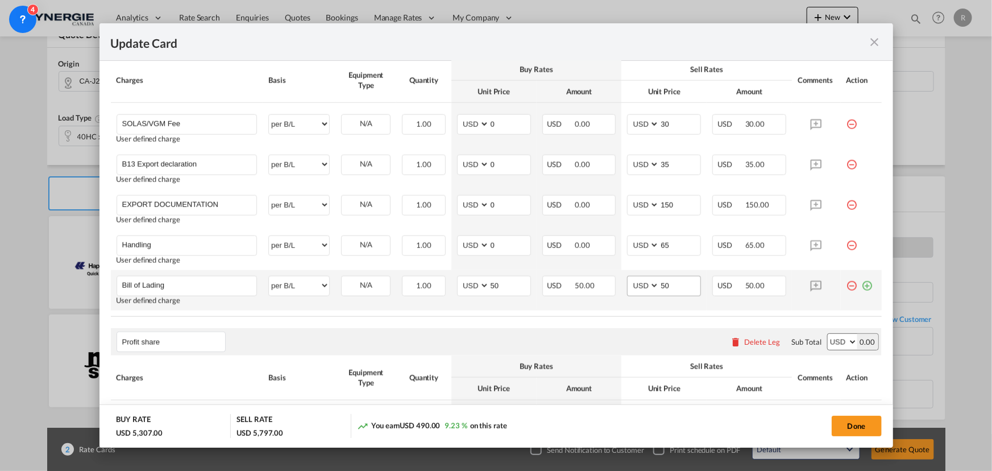
type input "695"
drag, startPoint x: 656, startPoint y: 284, endPoint x: 643, endPoint y: 283, distance: 12.6
click at [645, 284] on md-input-container "AED AFN ALL AMD ANG AOA ARS AUD AWG AZN BAM BBD BDT BGN BHD BIF BMD BND [PERSON…" at bounding box center [664, 286] width 74 height 20
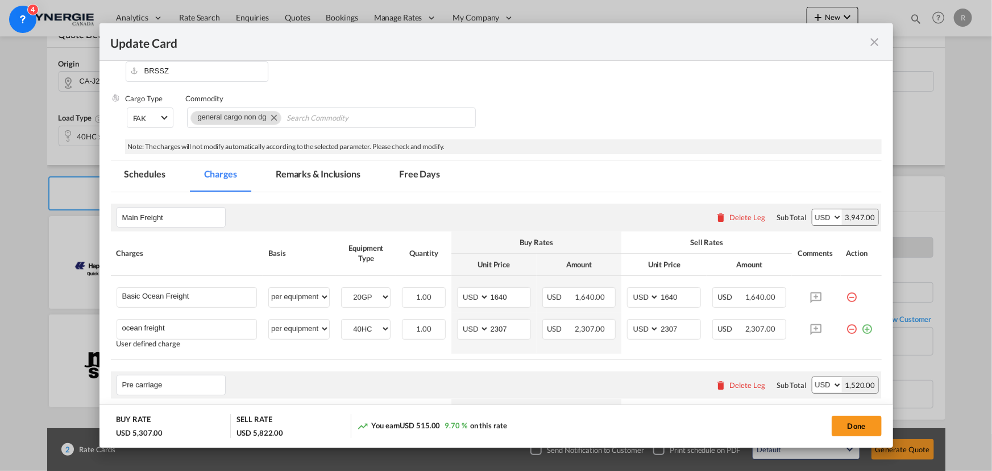
scroll to position [206, 0]
type input "75"
click at [322, 177] on md-tab-item "Remarks & Inclusions" at bounding box center [318, 176] width 112 height 31
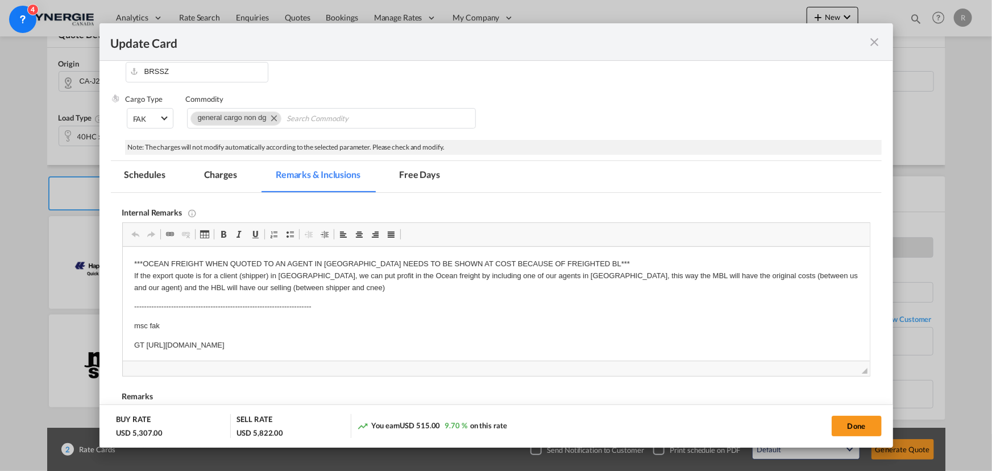
scroll to position [0, 0]
drag, startPoint x: 130, startPoint y: 344, endPoint x: 514, endPoint y: 338, distance: 384.9
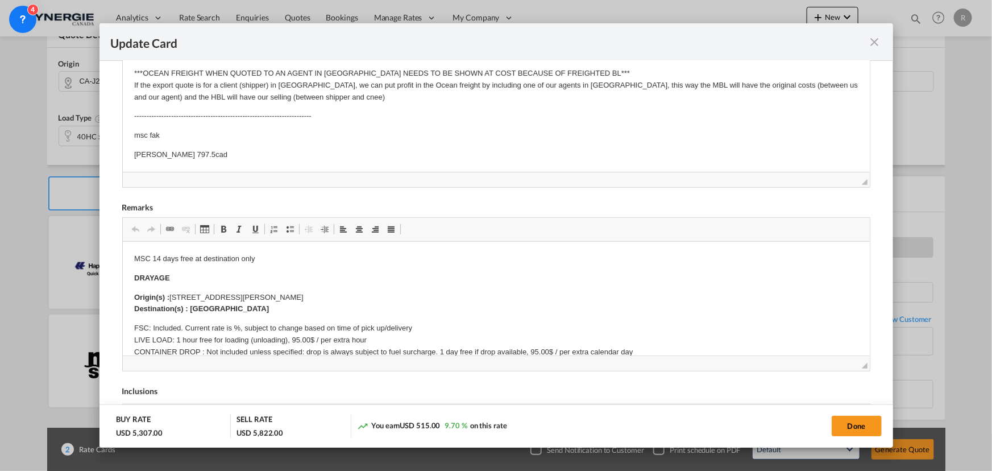
scroll to position [413, 0]
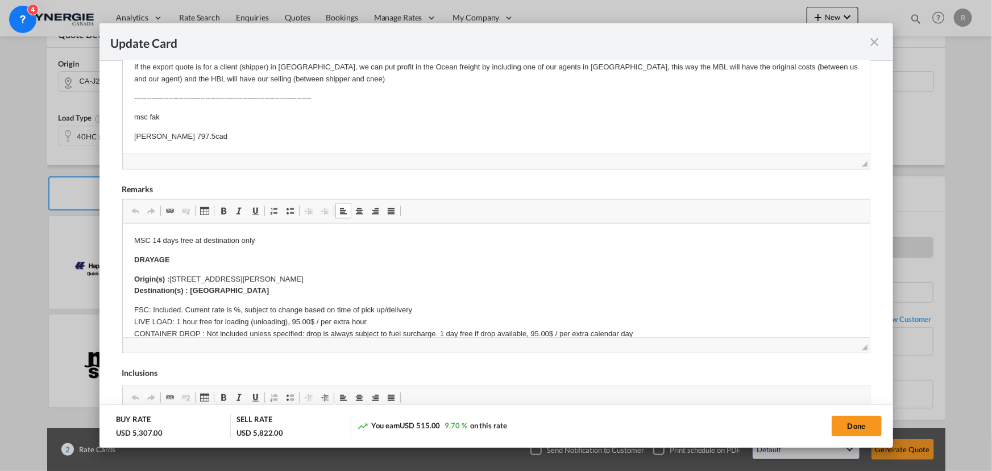
drag, startPoint x: 169, startPoint y: 276, endPoint x: 413, endPoint y: 268, distance: 243.4
click at [849, 427] on button "Done" at bounding box center [857, 425] width 50 height 20
type input "[DATE]"
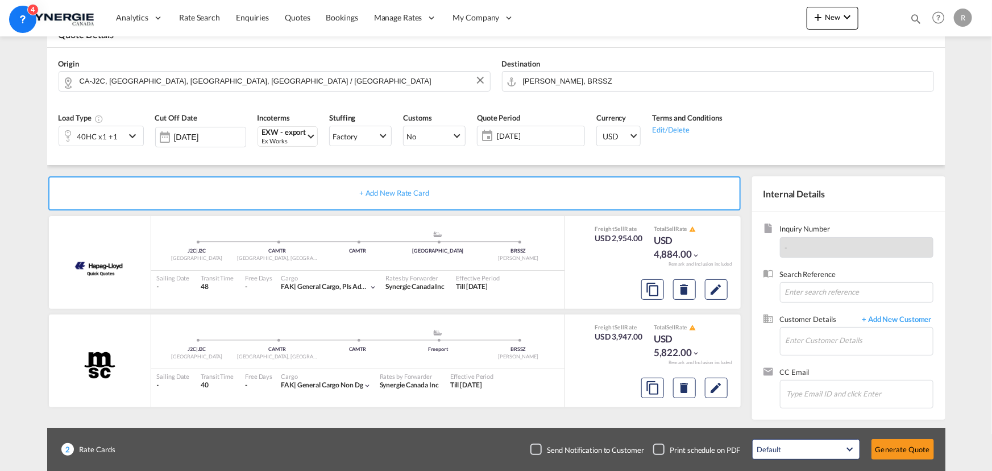
scroll to position [216, 0]
click at [714, 296] on md-icon "Edit" at bounding box center [716, 289] width 14 height 14
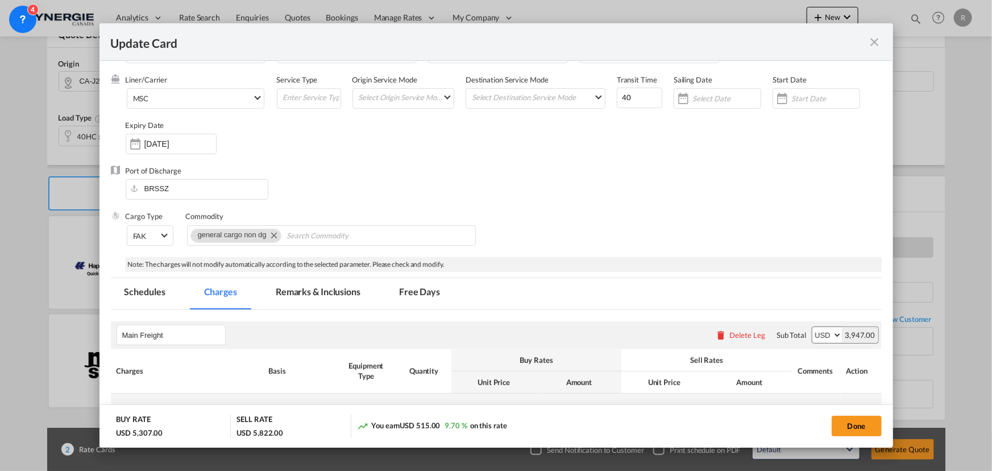
scroll to position [155, 0]
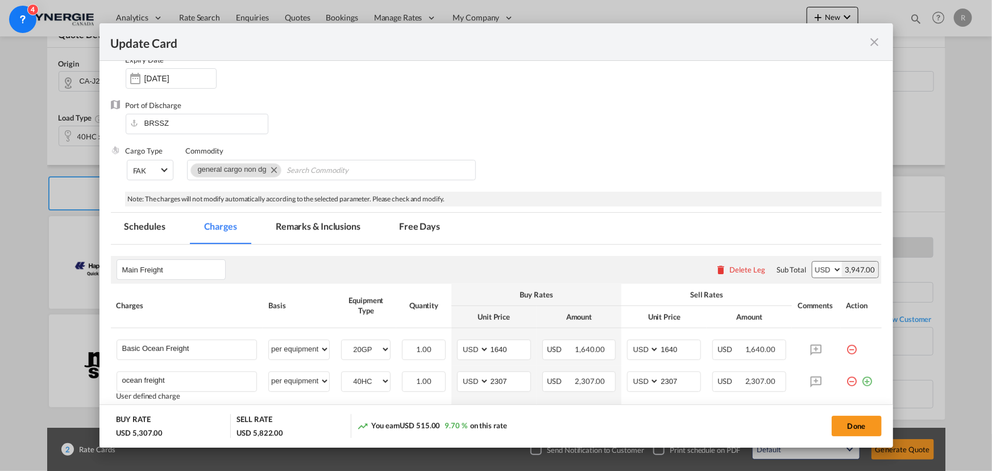
click at [313, 222] on md-tab-item "Remarks & Inclusions" at bounding box center [318, 228] width 112 height 31
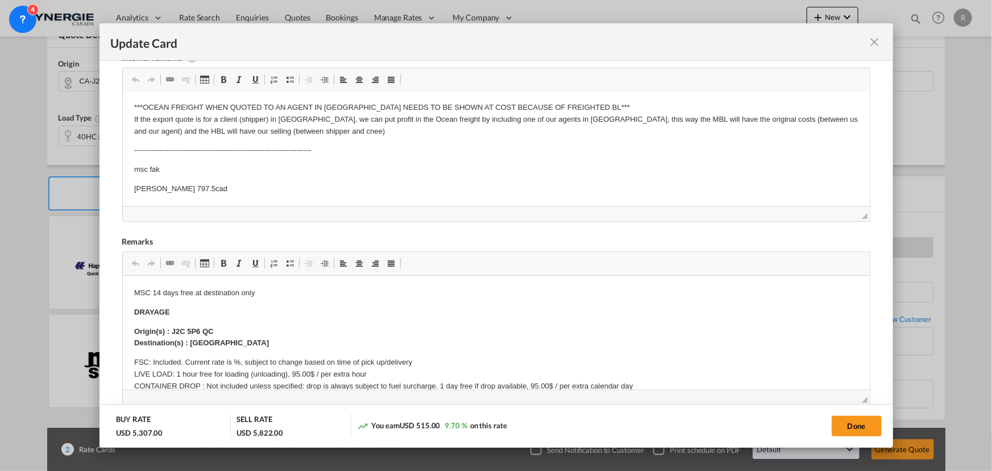
scroll to position [361, 0]
click at [269, 296] on p "MSC 14 days free at destination only" at bounding box center [496, 292] width 724 height 12
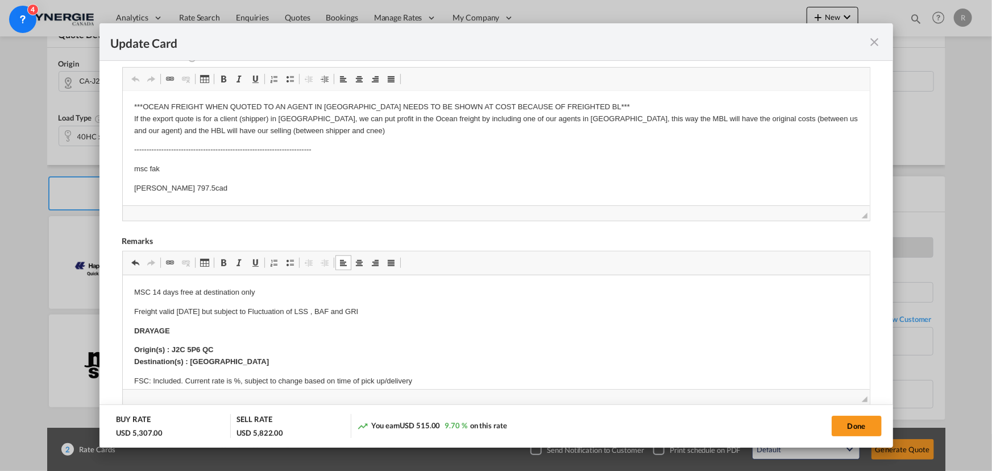
drag, startPoint x: 129, startPoint y: 306, endPoint x: 373, endPoint y: 307, distance: 244.4
copy p "Freight valid [DATE] but subject to Fluctuation of LSS , BAF and GRI"
click at [876, 429] on button "Done" at bounding box center [857, 425] width 50 height 20
type input "[DATE]"
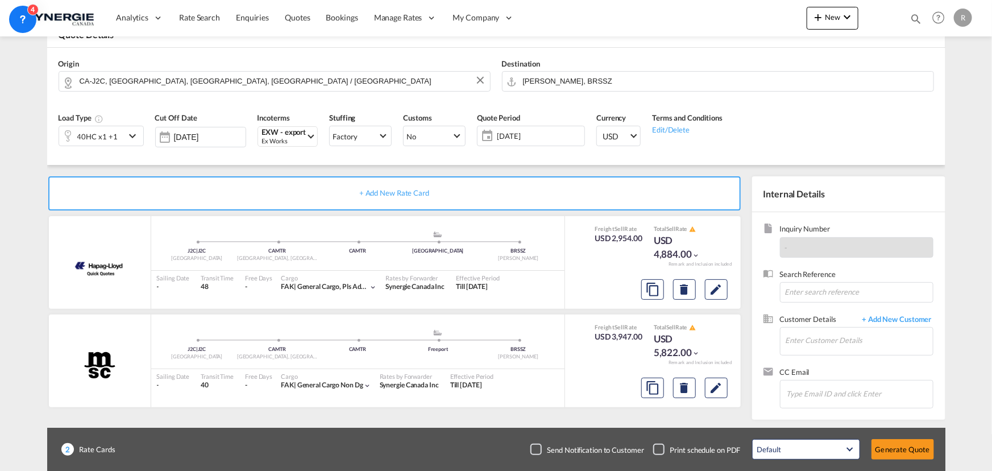
scroll to position [216, 0]
click at [722, 290] on md-icon "Edit" at bounding box center [716, 289] width 14 height 14
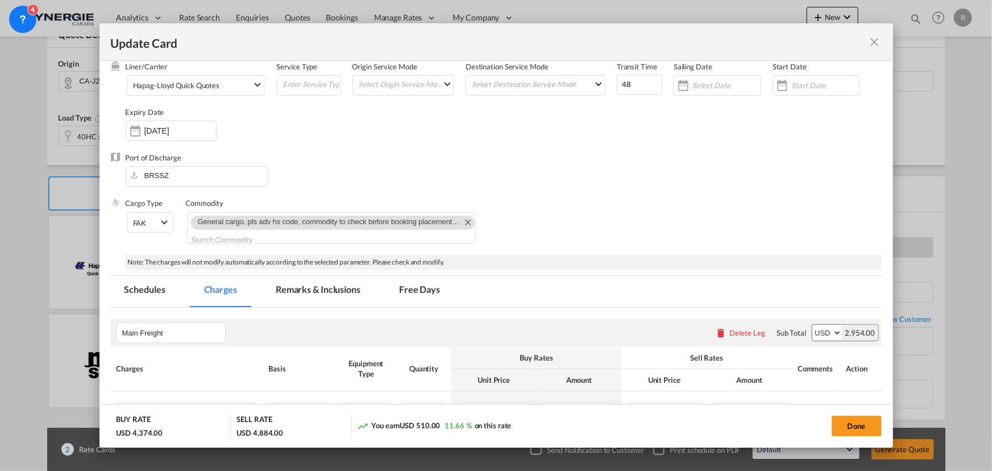
scroll to position [103, 0]
click at [333, 288] on md-tab-item "Remarks & Inclusions" at bounding box center [318, 290] width 112 height 31
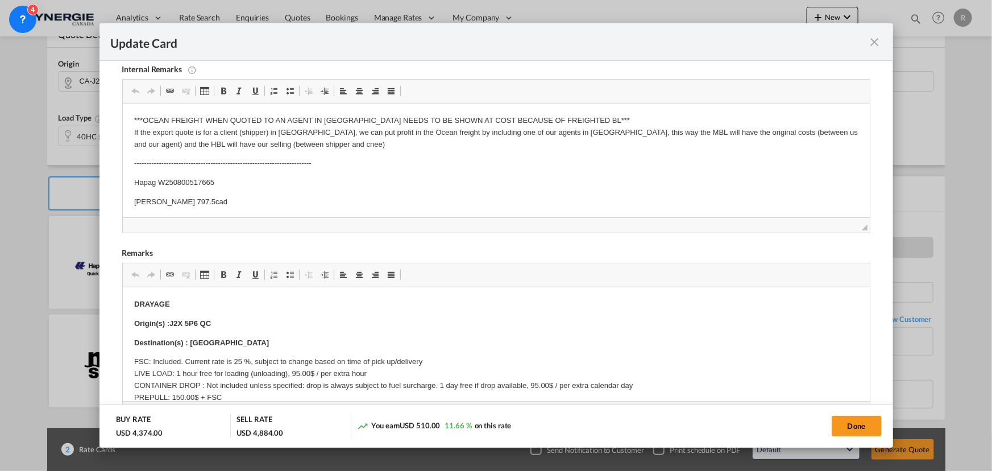
scroll to position [361, 0]
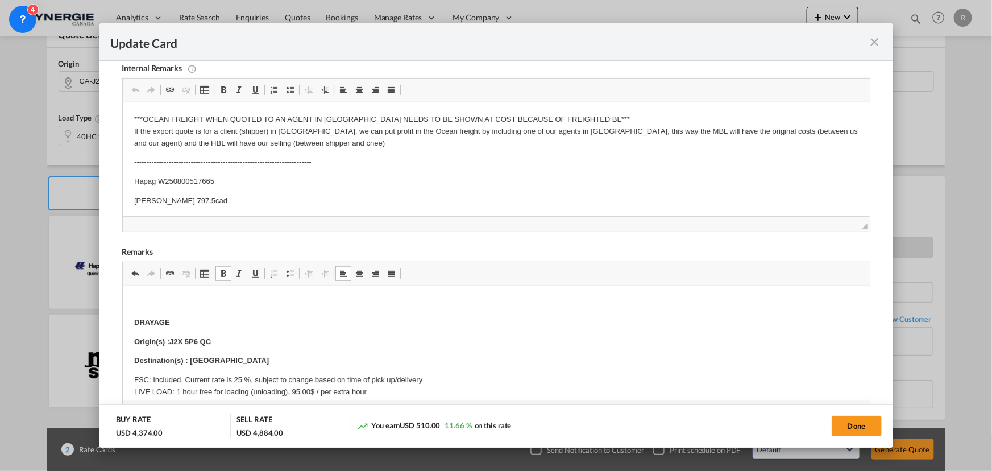
click at [143, 298] on p "Editor, editor23" at bounding box center [496, 303] width 724 height 12
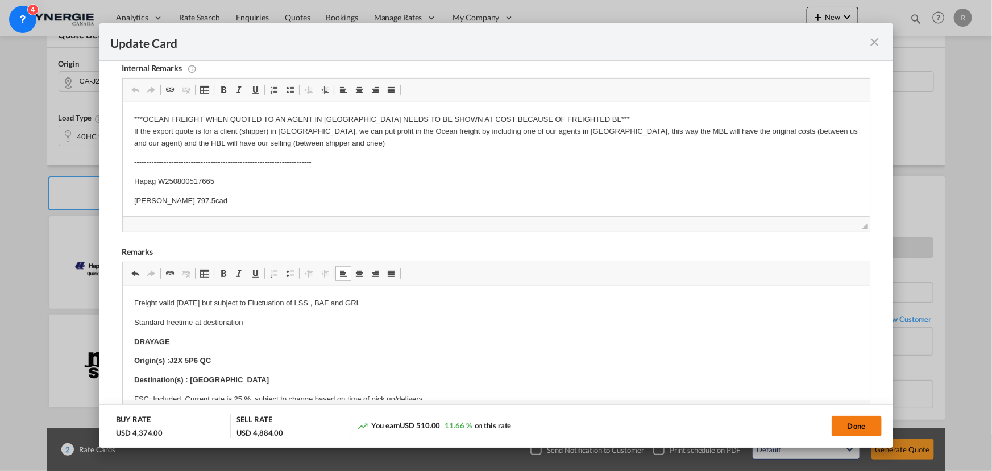
click at [854, 427] on button "Done" at bounding box center [857, 425] width 50 height 20
type input "[DATE]"
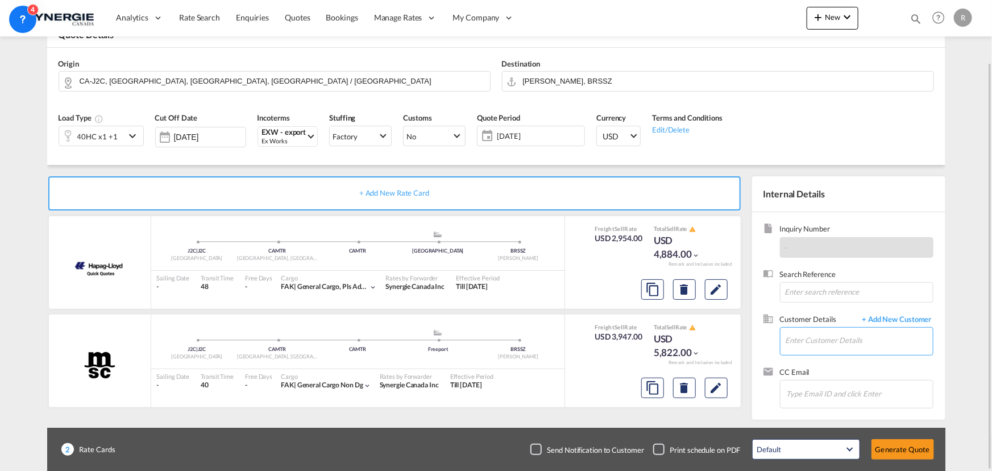
click at [826, 340] on input "Enter Customer Details" at bounding box center [858, 340] width 147 height 26
paste input "[PERSON_NAME] | SHIPMASTERS [EMAIL_ADDRESS][DOMAIN_NAME]"
type input "[PERSON_NAME] | SHIPMASTERS [EMAIL_ADDRESS][DOMAIN_NAME]"
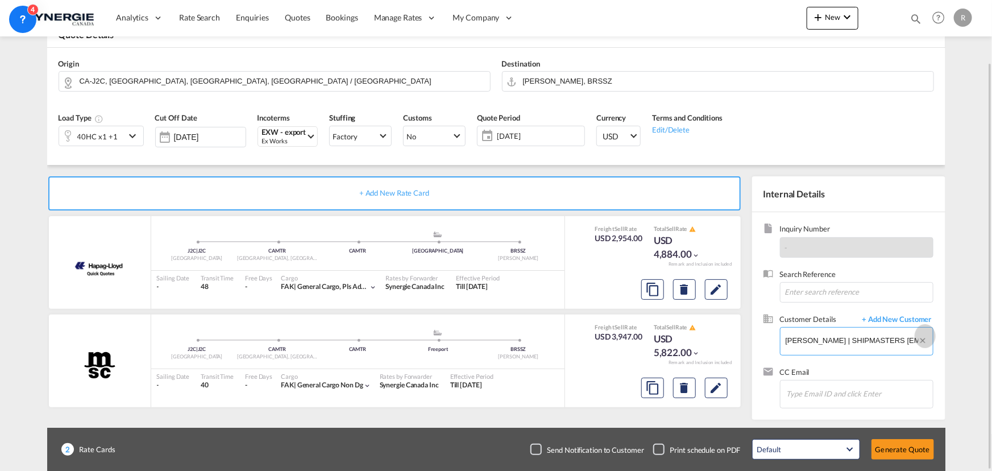
click at [925, 338] on button "Clear Input" at bounding box center [925, 335] width 14 height 17
click at [803, 342] on input "Enter Customer Details" at bounding box center [858, 340] width 147 height 26
paste input "[EMAIL_ADDRESS][DOMAIN_NAME]"
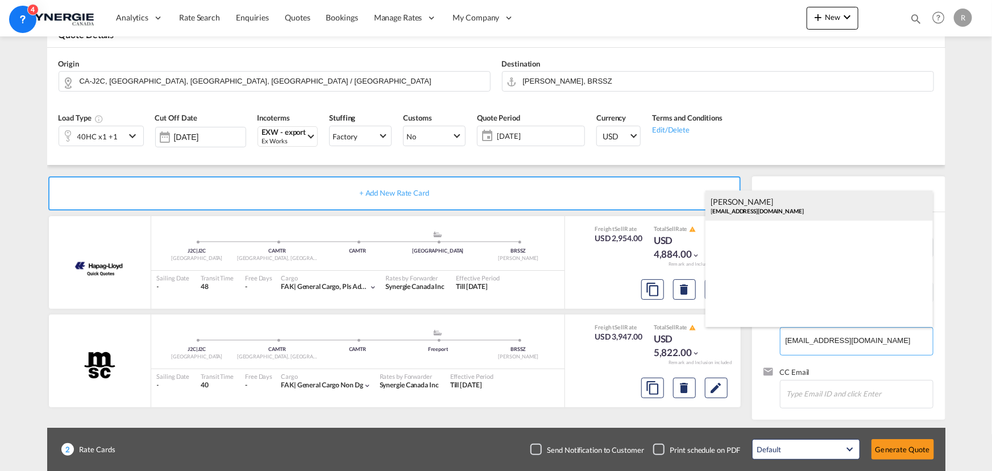
click at [731, 200] on div "[PERSON_NAME] [EMAIL_ADDRESS][DOMAIN_NAME]" at bounding box center [818, 205] width 227 height 31
type input "SHIP [PERSON_NAME], [EMAIL_ADDRESS][DOMAIN_NAME]"
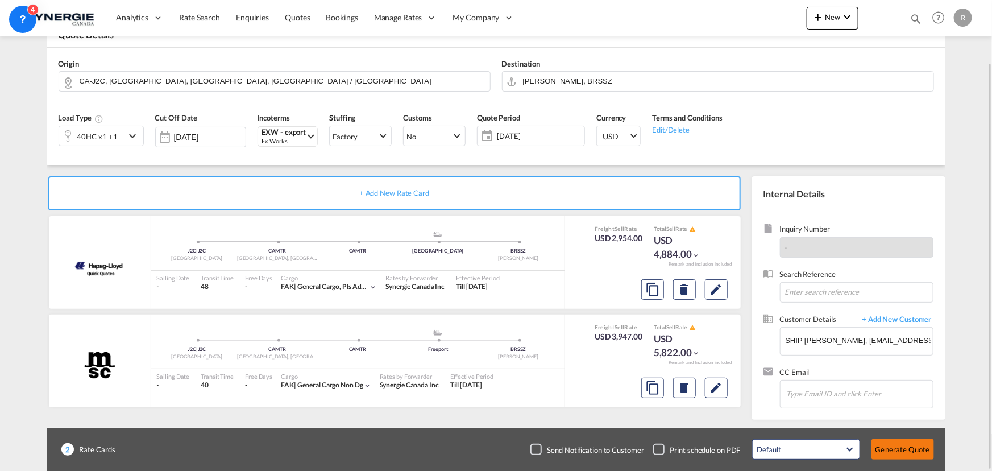
click at [909, 450] on button "Generate Quote" at bounding box center [902, 449] width 63 height 20
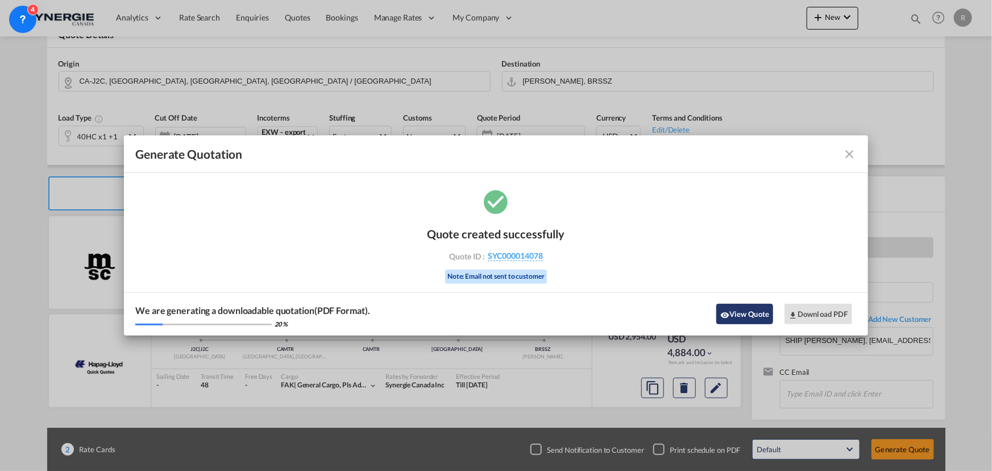
click at [734, 309] on button "View Quote" at bounding box center [744, 314] width 57 height 20
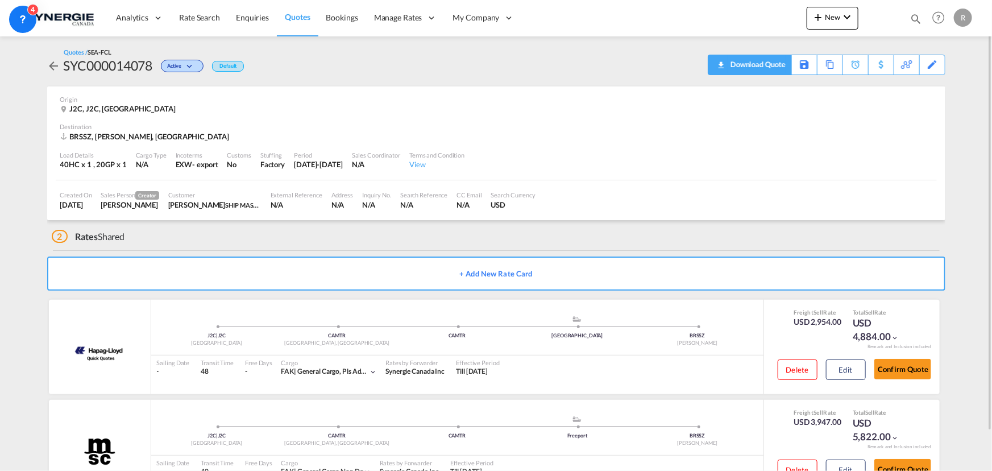
click at [779, 68] on div "Download Quote" at bounding box center [757, 64] width 58 height 18
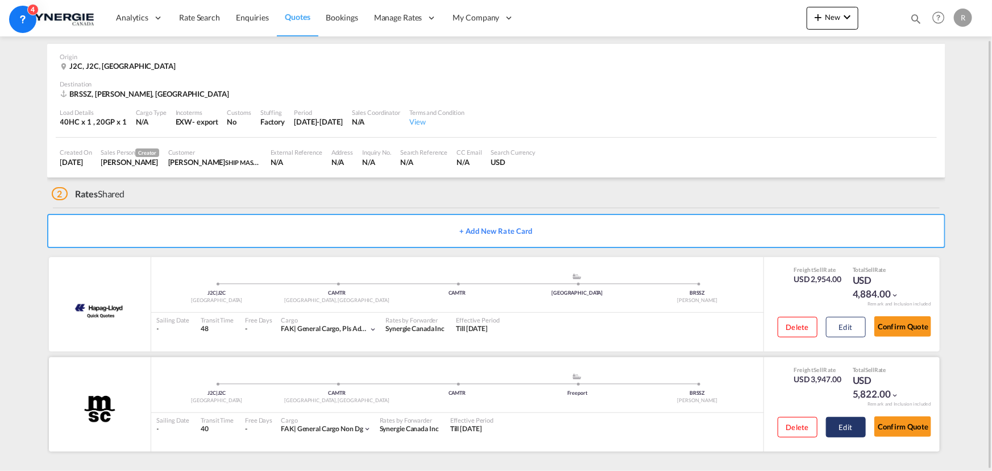
click at [850, 337] on button "Edit" at bounding box center [846, 327] width 40 height 20
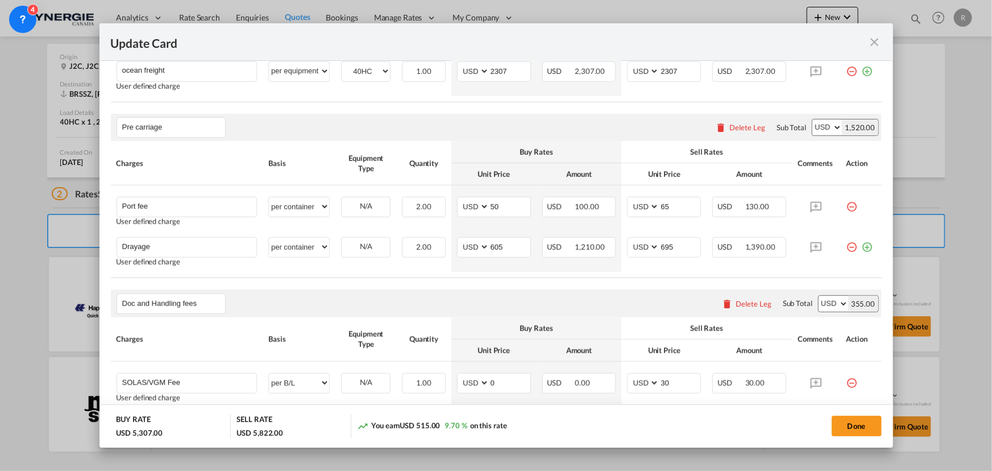
scroll to position [465, 0]
drag, startPoint x: 683, startPoint y: 244, endPoint x: 608, endPoint y: 236, distance: 76.0
click at [611, 240] on tr "Drayage Please Enter User Defined Charges Cannot Be Published User defined char…" at bounding box center [496, 251] width 771 height 40
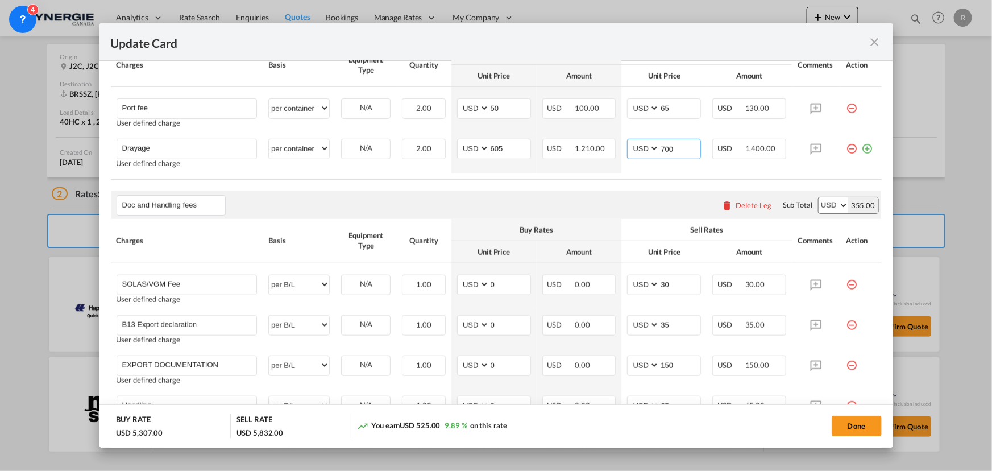
scroll to position [568, 0]
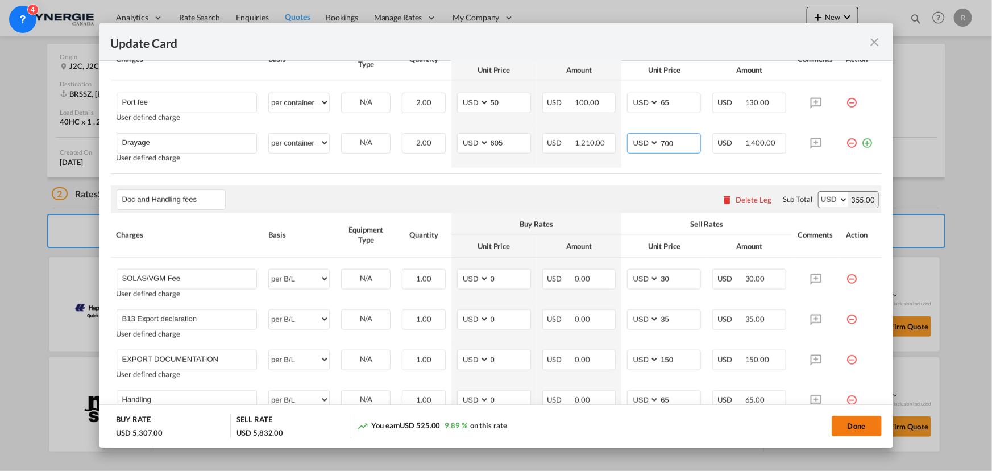
type input "700"
click at [862, 425] on button "Done" at bounding box center [857, 425] width 50 height 20
type input "[DATE]"
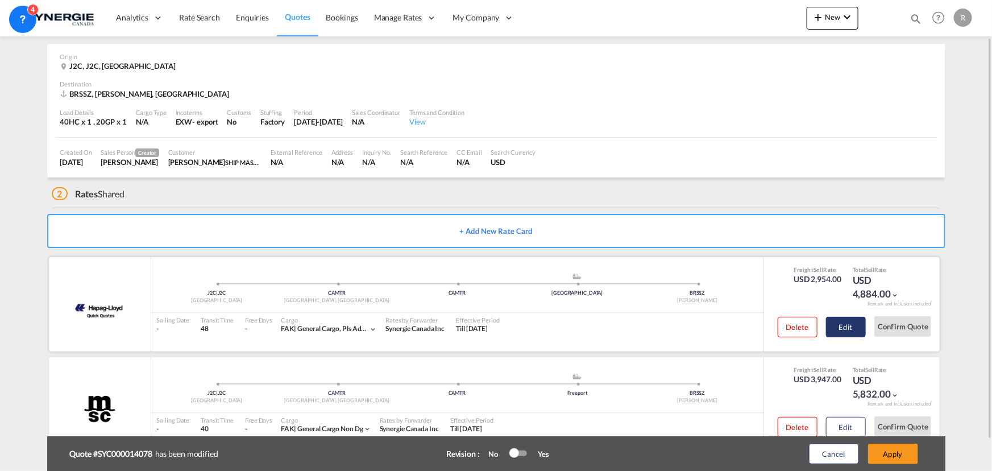
click at [846, 327] on button "Edit" at bounding box center [846, 327] width 40 height 20
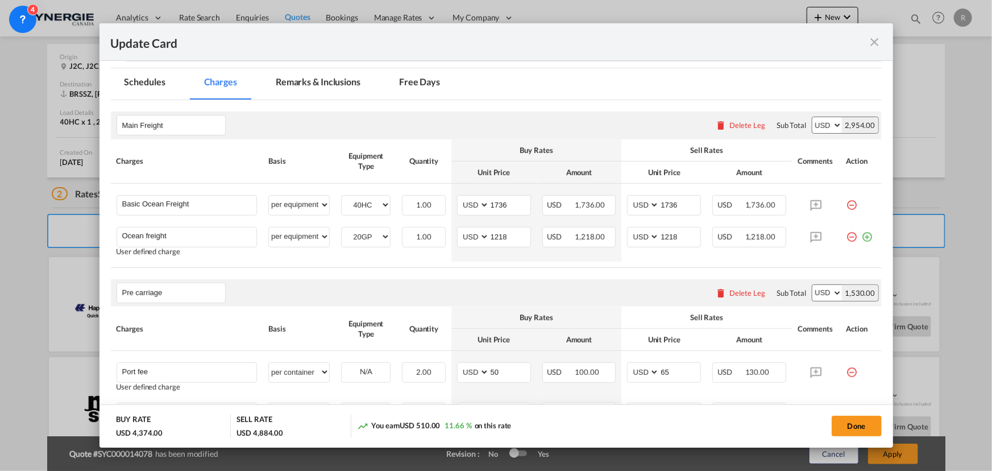
scroll to position [361, 0]
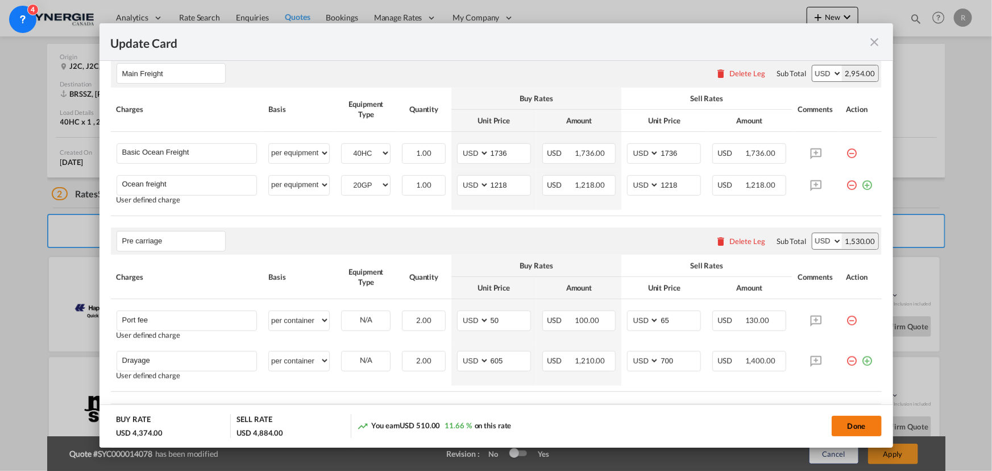
click at [854, 426] on button "Done" at bounding box center [857, 425] width 50 height 20
type input "[DATE]"
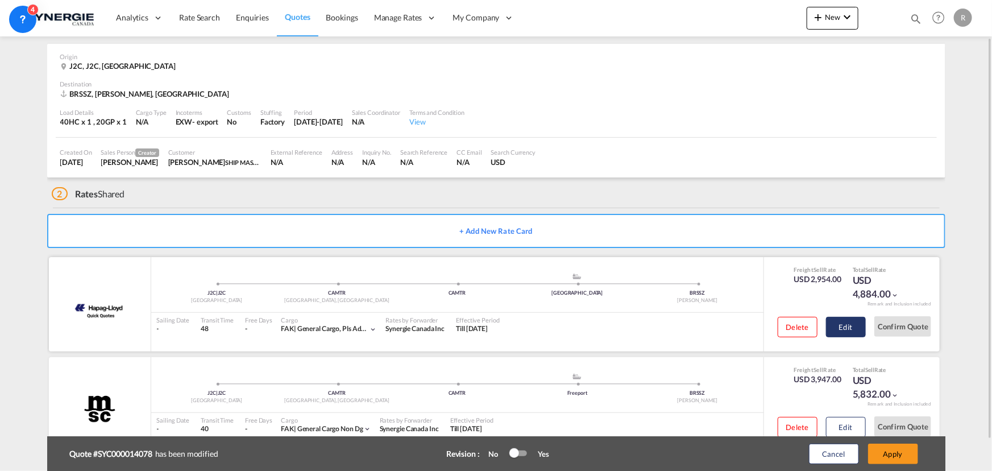
click at [844, 331] on button "Edit" at bounding box center [846, 327] width 40 height 20
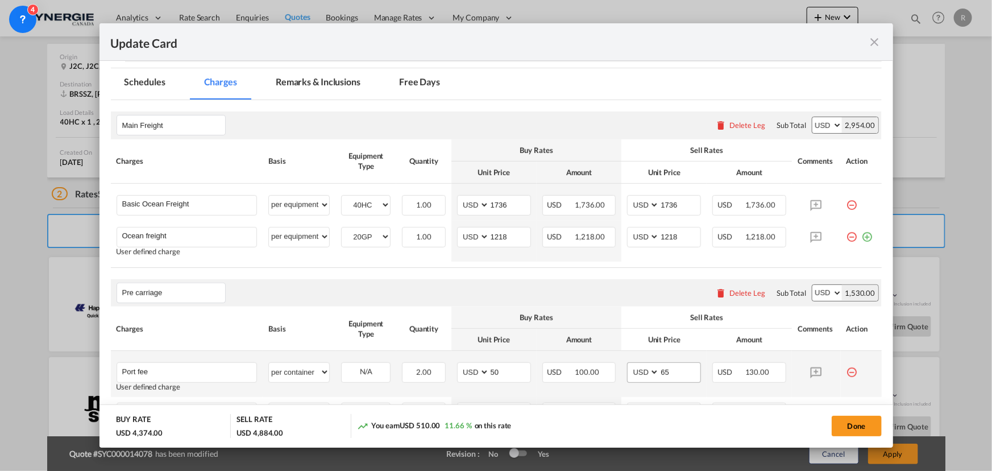
scroll to position [413, 0]
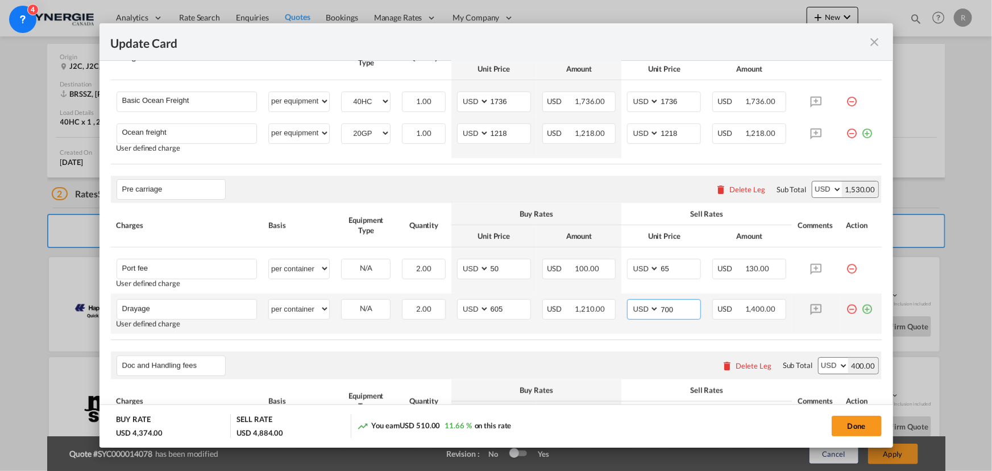
drag, startPoint x: 675, startPoint y: 311, endPoint x: 606, endPoint y: 297, distance: 70.8
click at [613, 306] on tr "Drayage Please Enter User Defined Charges Cannot Be Published User defined char…" at bounding box center [496, 313] width 771 height 40
type input "685"
click at [854, 429] on button "Done" at bounding box center [857, 425] width 50 height 20
type input "[DATE]"
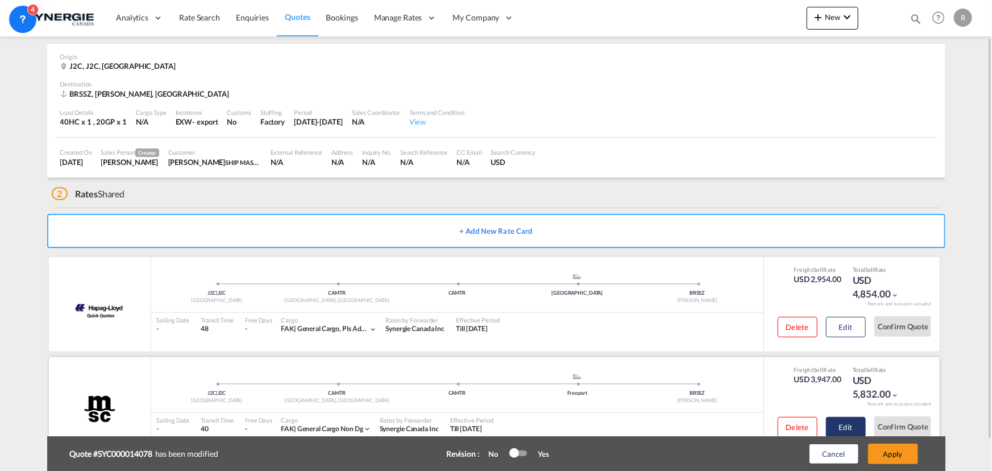
click at [847, 337] on button "Edit" at bounding box center [846, 327] width 40 height 20
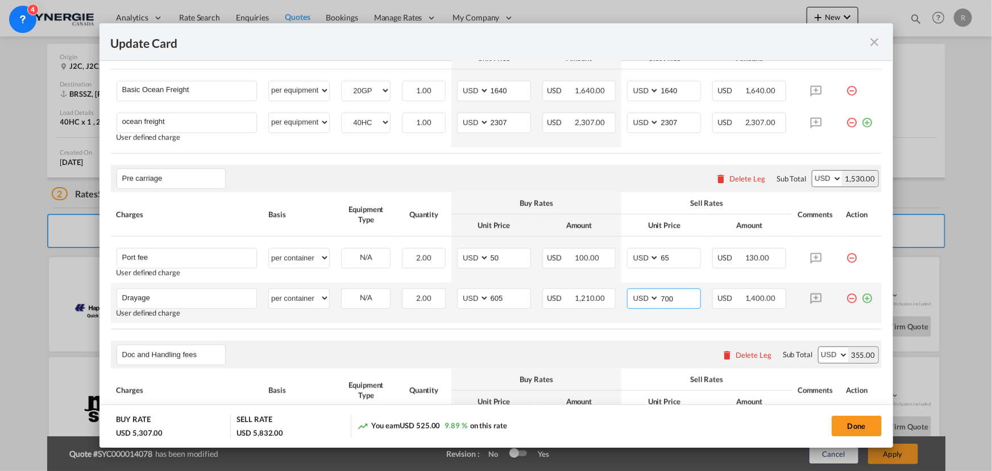
drag, startPoint x: 661, startPoint y: 296, endPoint x: 619, endPoint y: 291, distance: 42.3
click at [621, 293] on td "AED AFN ALL AMD ANG AOA ARS AUD AWG AZN BAM BBD BDT BGN BHD BIF BMD BND [PERSON…" at bounding box center [663, 302] width 85 height 40
type input "685"
click at [849, 424] on button "Done" at bounding box center [857, 425] width 50 height 20
type input "[DATE]"
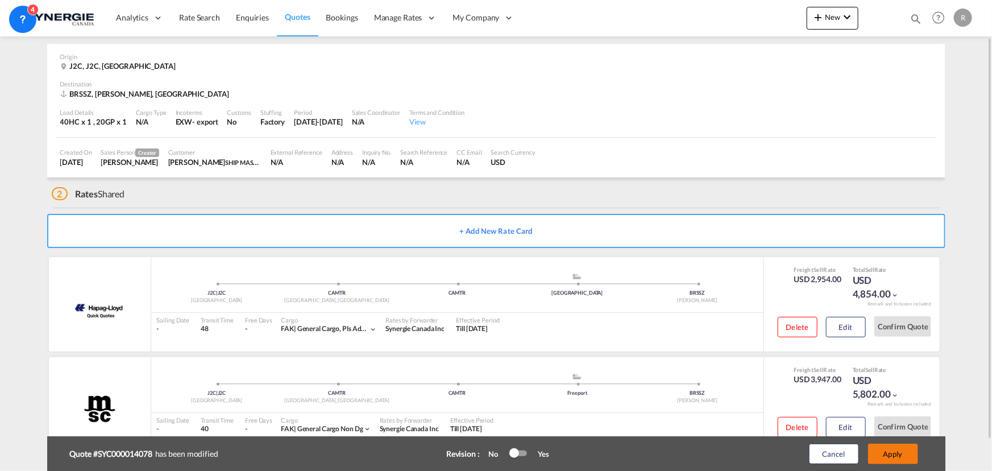
click at [887, 449] on button "Apply" at bounding box center [893, 453] width 50 height 20
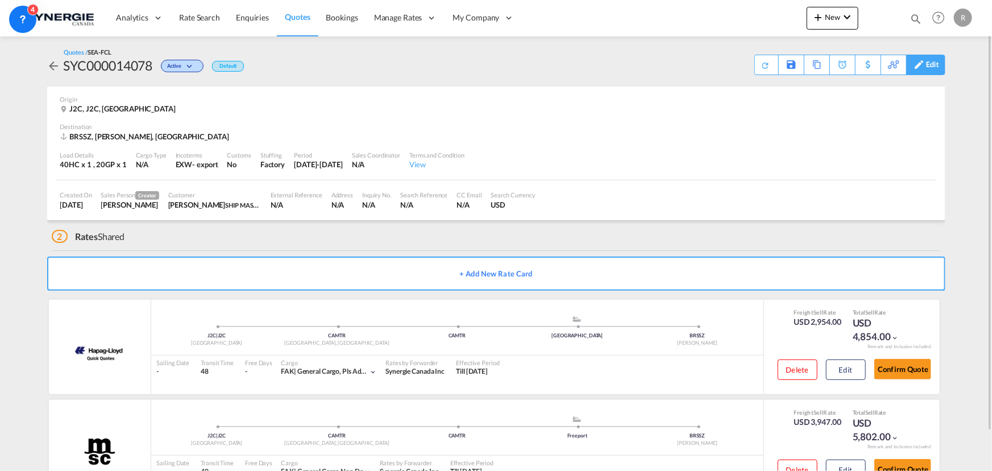
click at [930, 64] on div "Edit" at bounding box center [932, 64] width 13 height 19
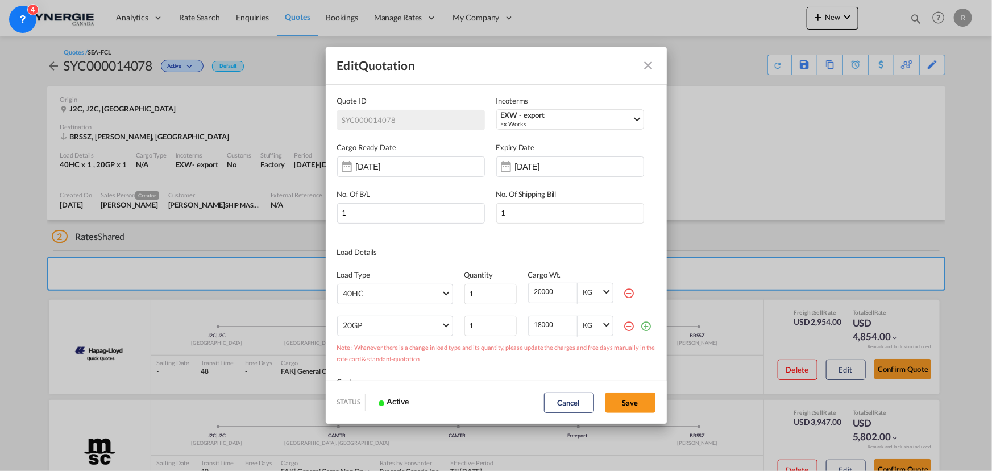
scroll to position [0, 0]
click at [738, 171] on div "Edit Quotation Quote ID SYC000014078 Incoterms EXW - export Ex Works CFR - impo…" at bounding box center [496, 235] width 992 height 471
click at [762, 151] on div "Edit Quotation Quote ID SYC000014078 Incoterms EXW - export Ex Works CFR - impo…" at bounding box center [496, 235] width 992 height 471
click at [632, 397] on button "Save" at bounding box center [630, 402] width 50 height 20
type input "[DATE]"
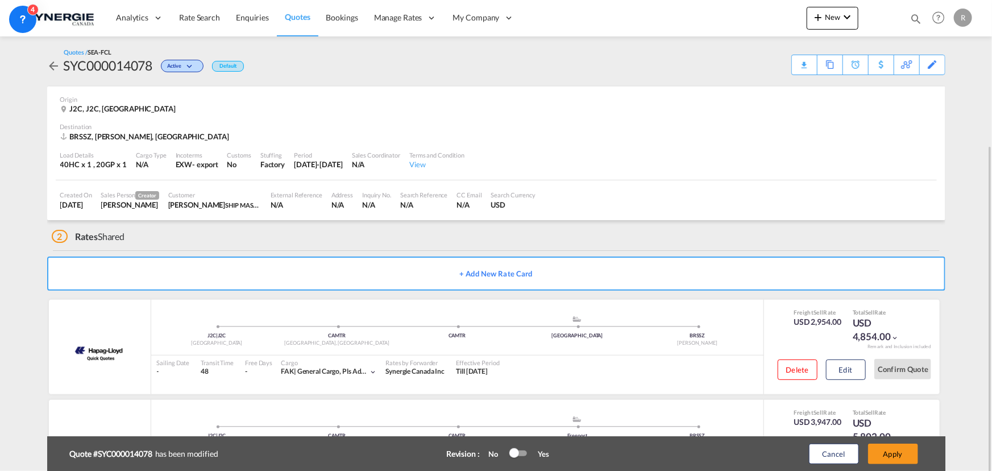
scroll to position [78, 0]
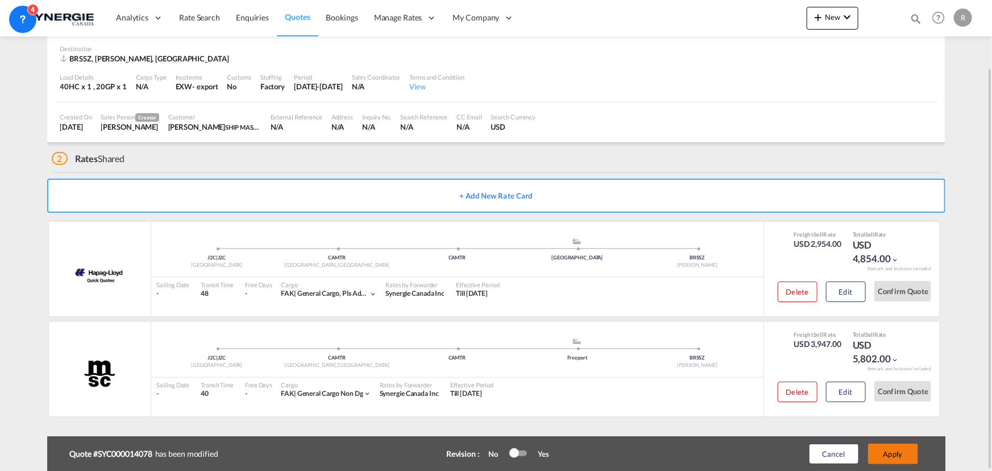
click at [909, 457] on button "Apply" at bounding box center [893, 453] width 50 height 20
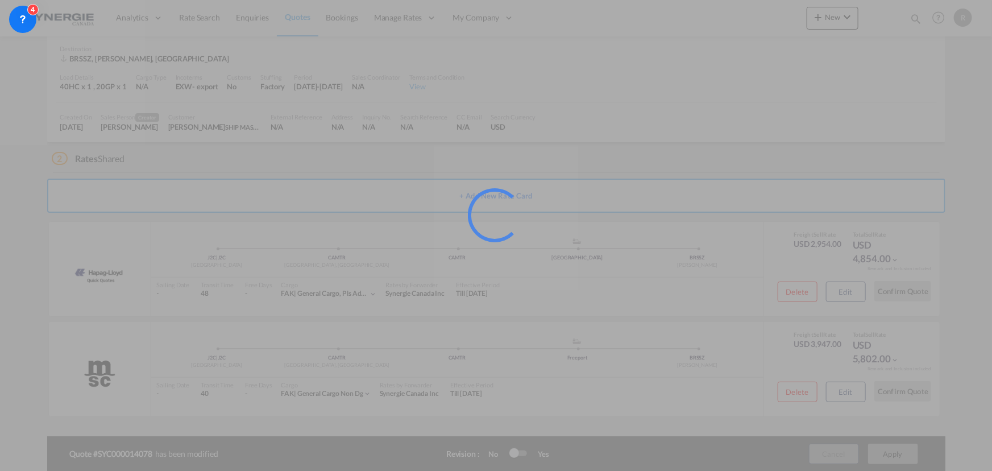
scroll to position [43, 0]
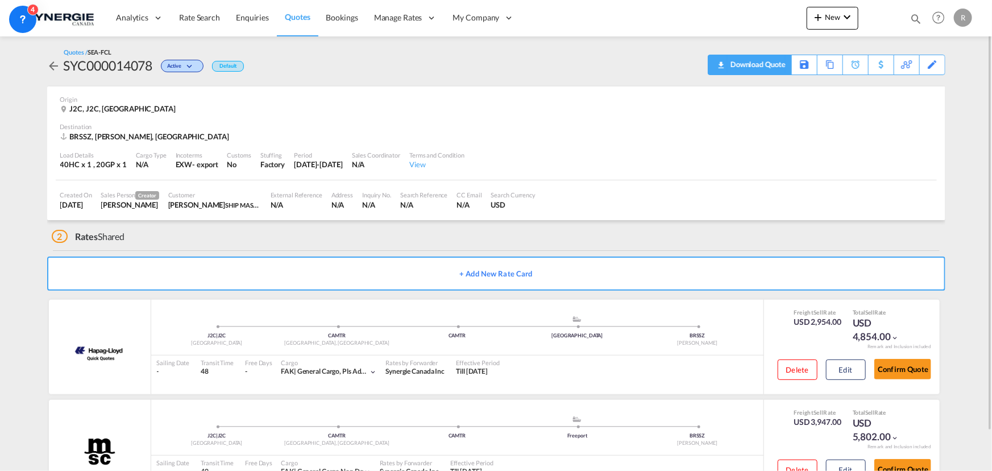
click at [769, 61] on div "Download Quote" at bounding box center [757, 64] width 58 height 18
